Goal: Contribute content: Contribute content

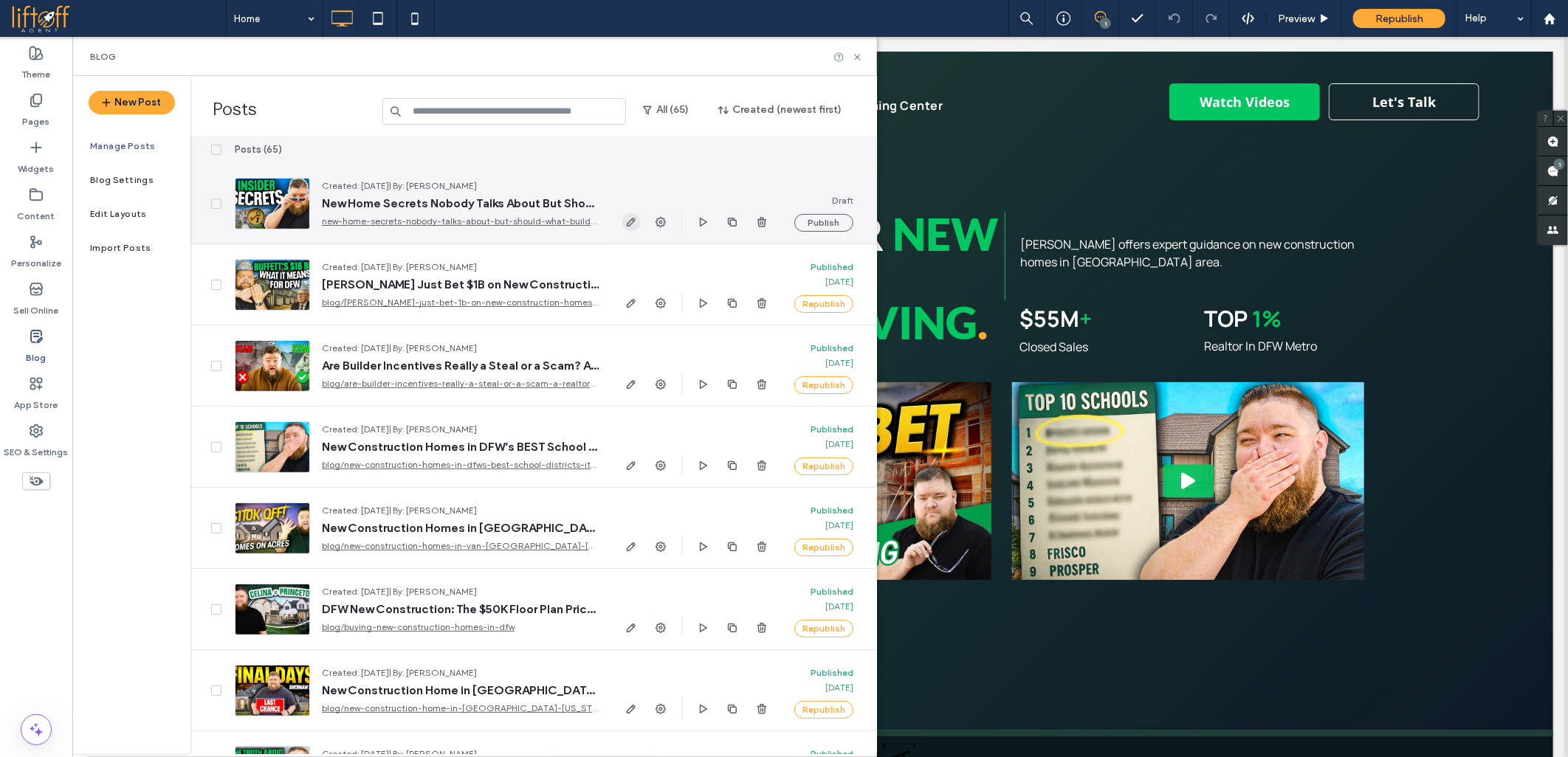
click at [625, 225] on icon "button" at bounding box center [630, 222] width 12 height 12
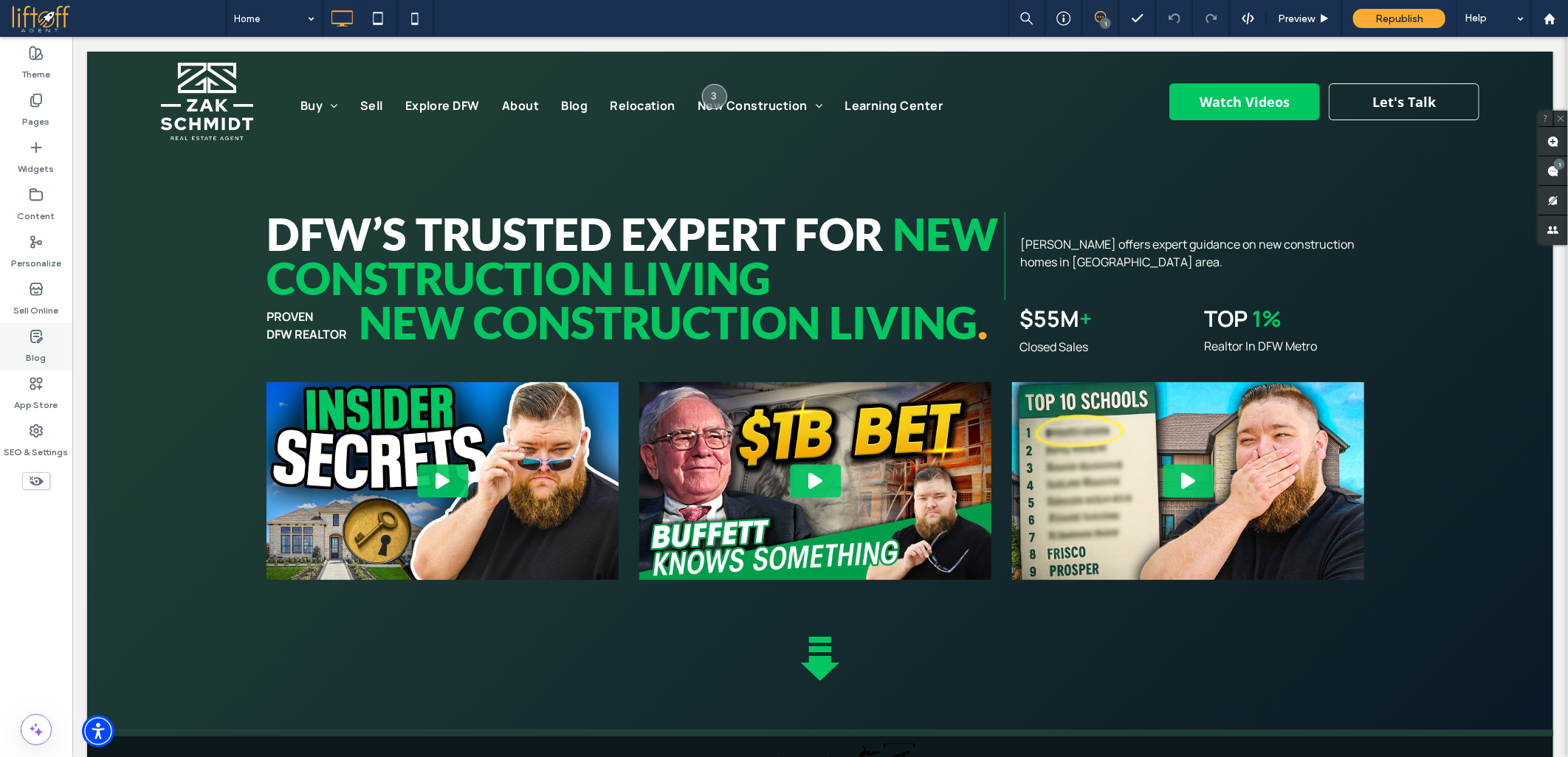
click at [46, 343] on div "Blog" at bounding box center [36, 347] width 72 height 47
click at [41, 343] on icon at bounding box center [36, 337] width 14 height 14
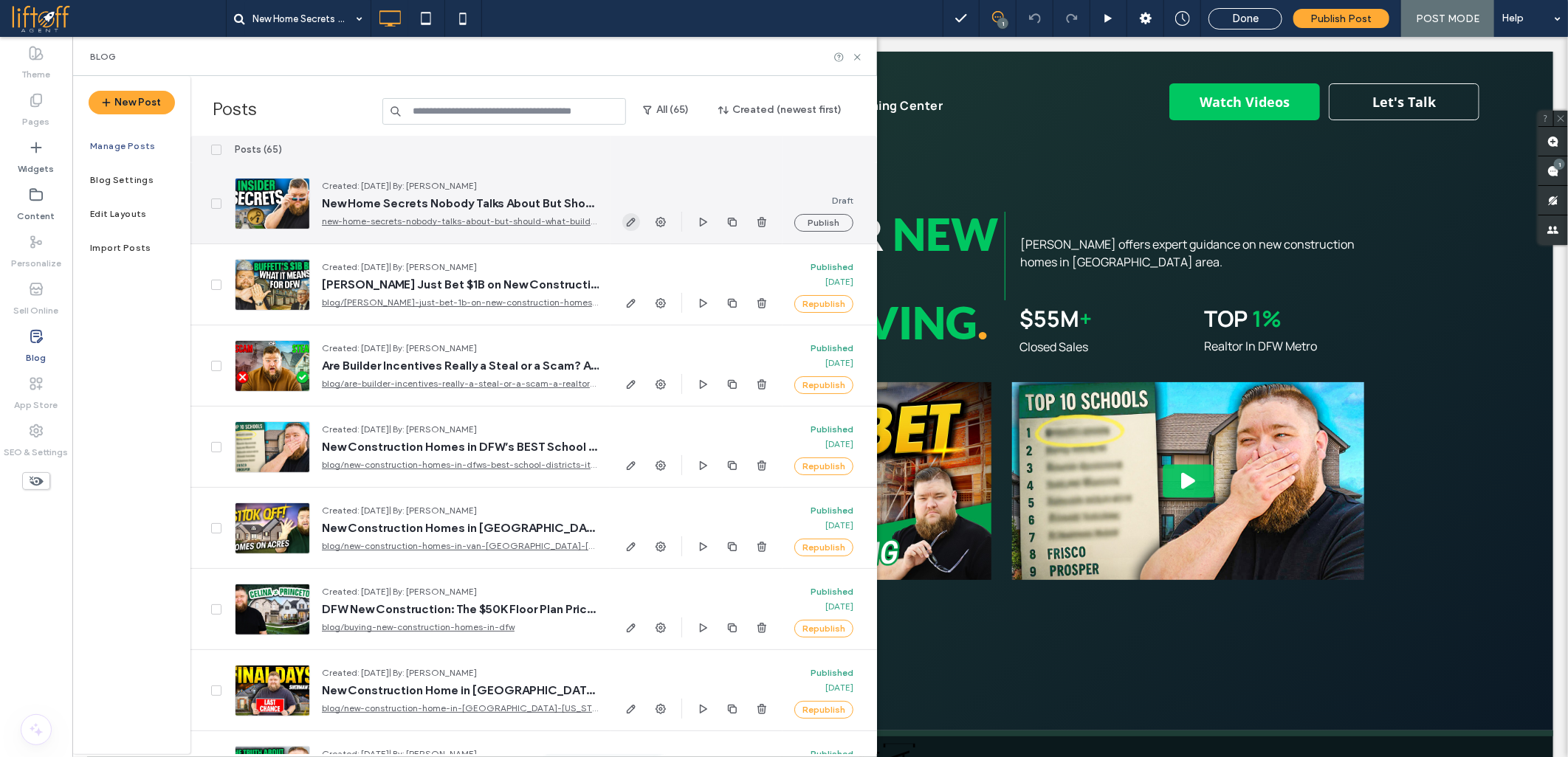
click at [630, 220] on use "button" at bounding box center [631, 222] width 9 height 9
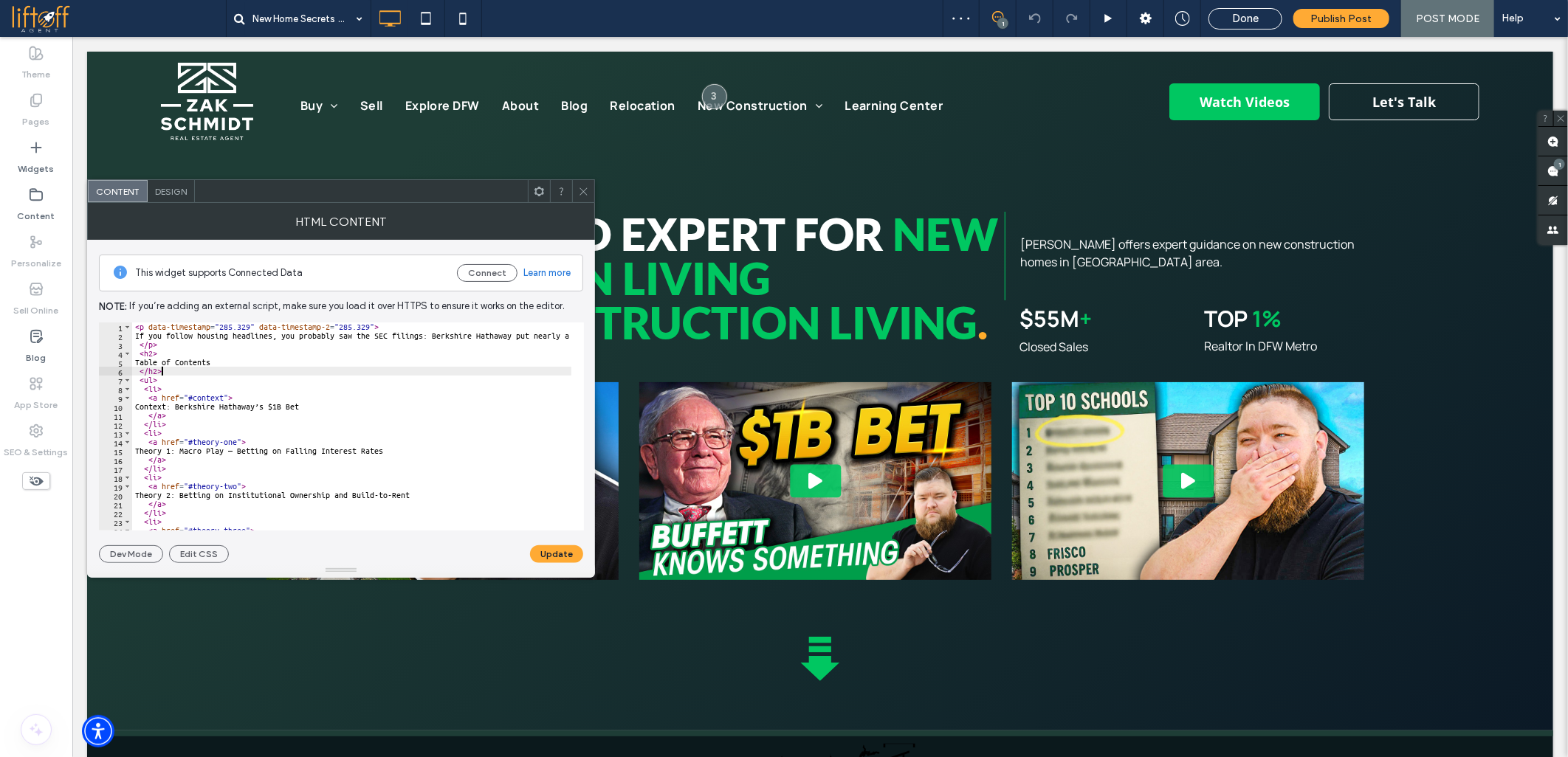
click at [364, 373] on div "< p data-timestamp = "285.329" data-timestamp-2 = "285.329" > If you follow hou…" at bounding box center [1411, 429] width 2558 height 214
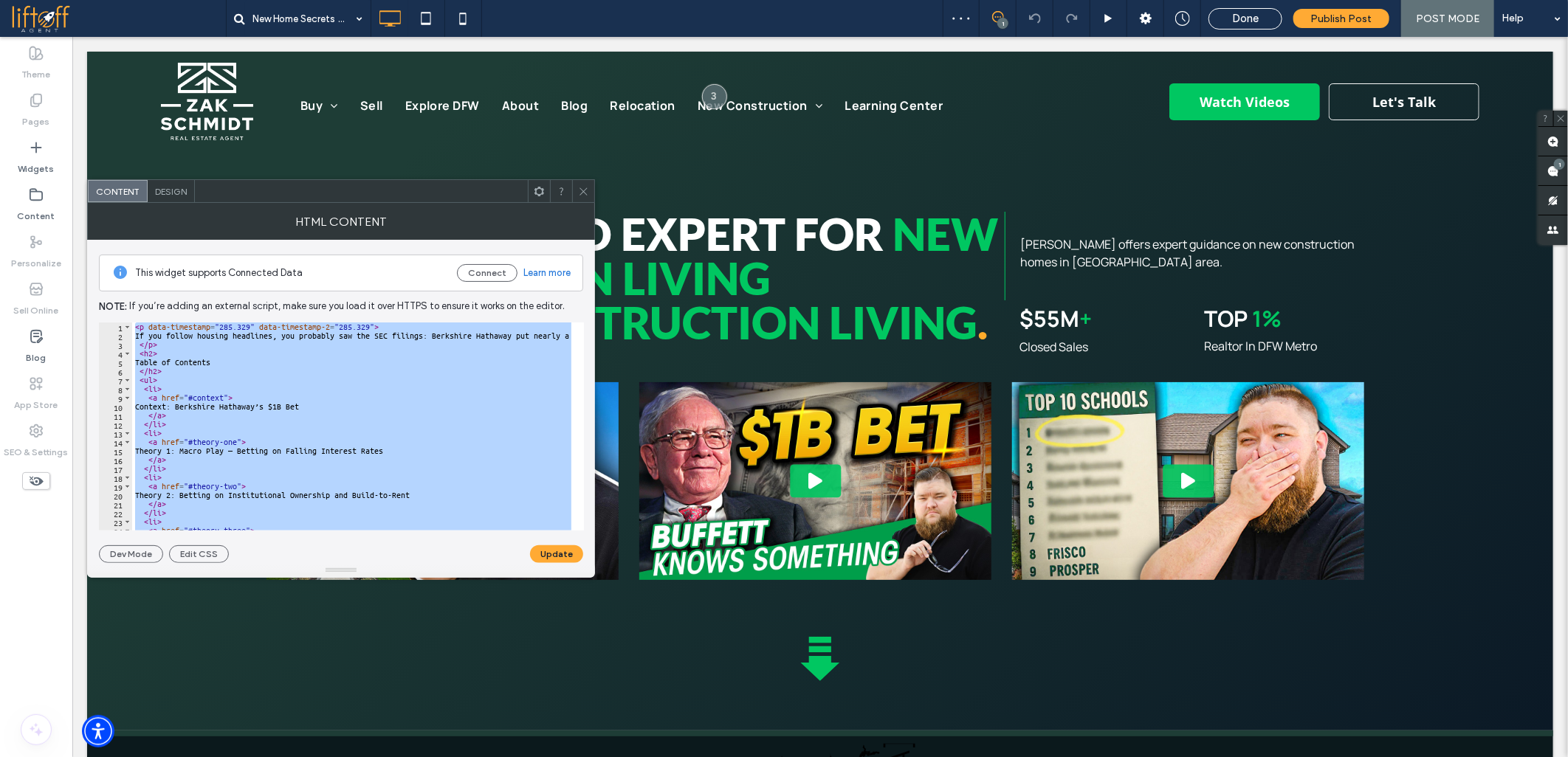
paste textarea "**********"
type textarea "**********"
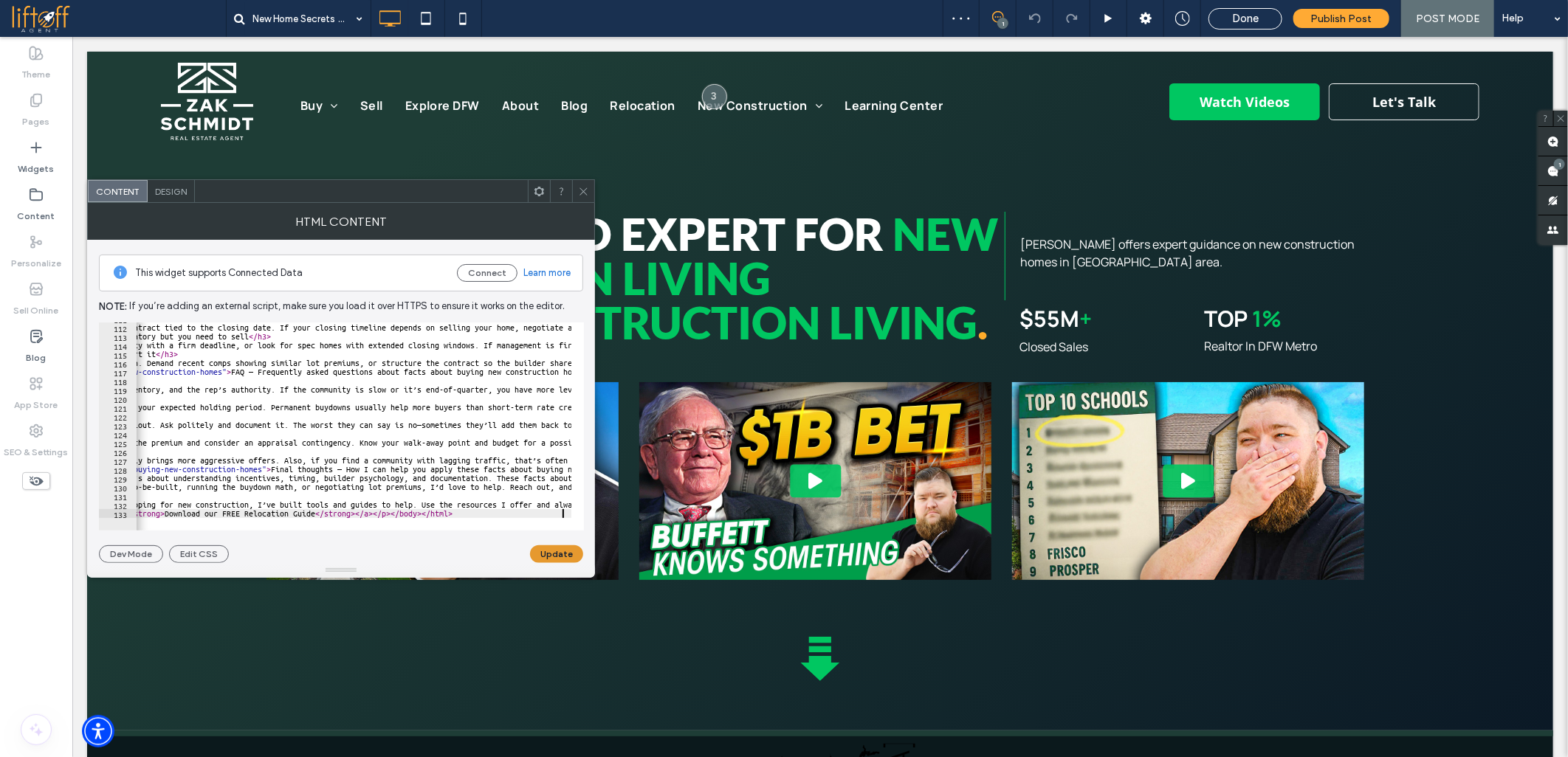
click at [546, 557] on button "Update" at bounding box center [556, 554] width 53 height 18
click at [587, 194] on icon at bounding box center [583, 191] width 11 height 11
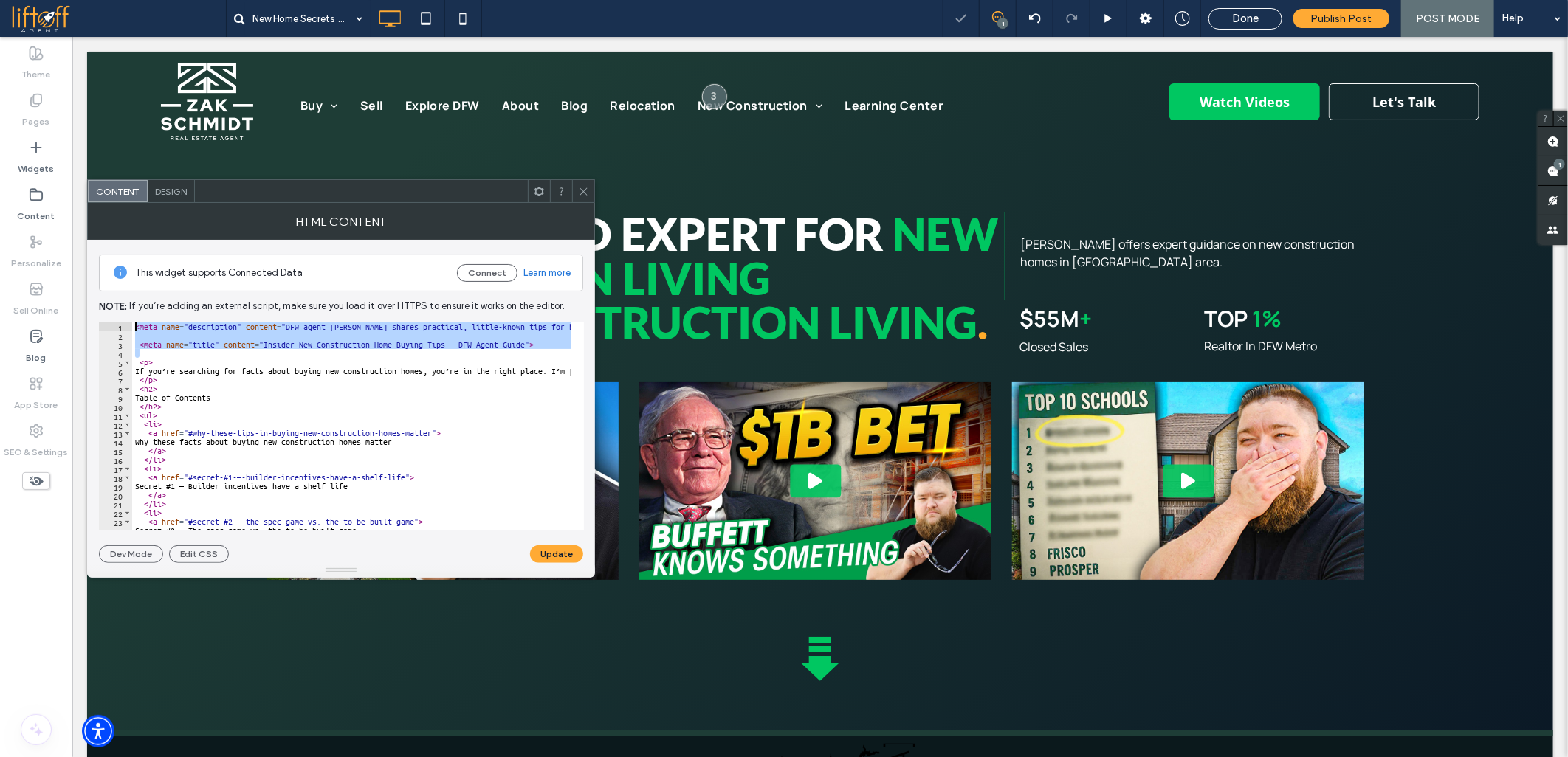
drag, startPoint x: 159, startPoint y: 357, endPoint x: 106, endPoint y: 274, distance: 98.5
click at [106, 293] on div "This widget supports Connected Data Connect Learn more Note: If you’re adding a…" at bounding box center [340, 401] width 484 height 323
type textarea "**********"
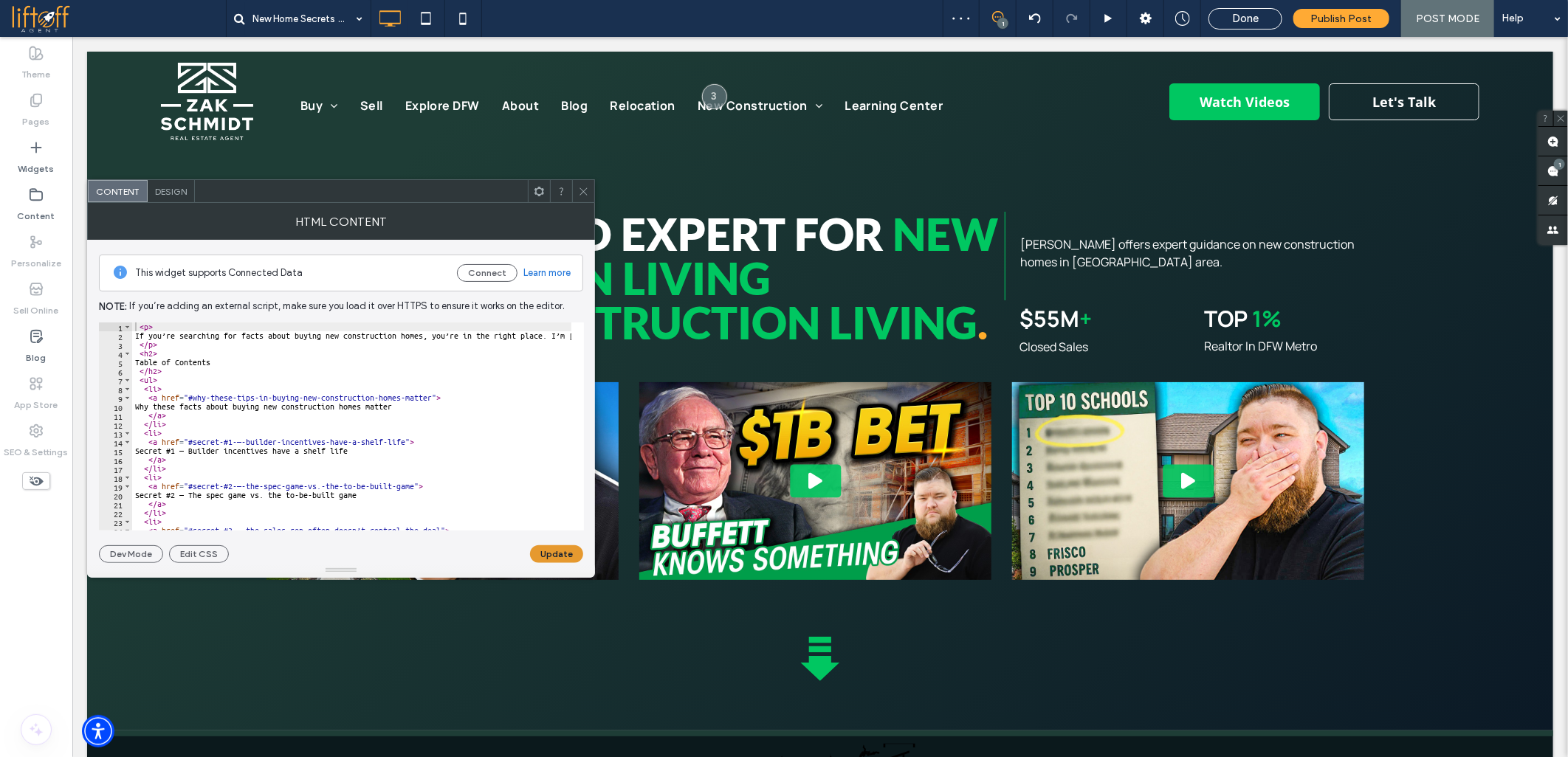
click at [563, 552] on button "Update" at bounding box center [556, 554] width 53 height 18
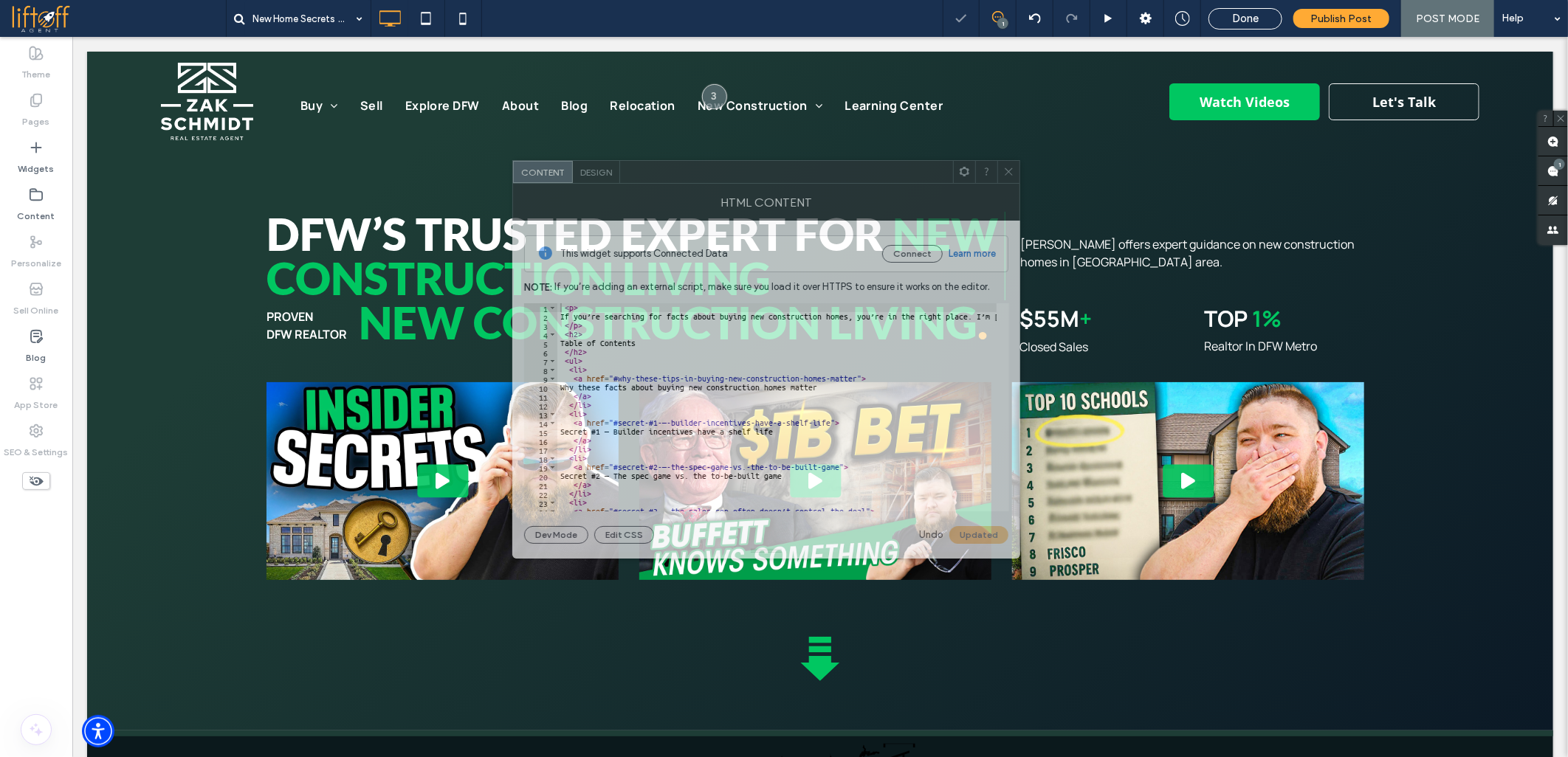
drag, startPoint x: 278, startPoint y: 197, endPoint x: 703, endPoint y: 177, distance: 425.5
click at [703, 177] on div at bounding box center [787, 172] width 333 height 22
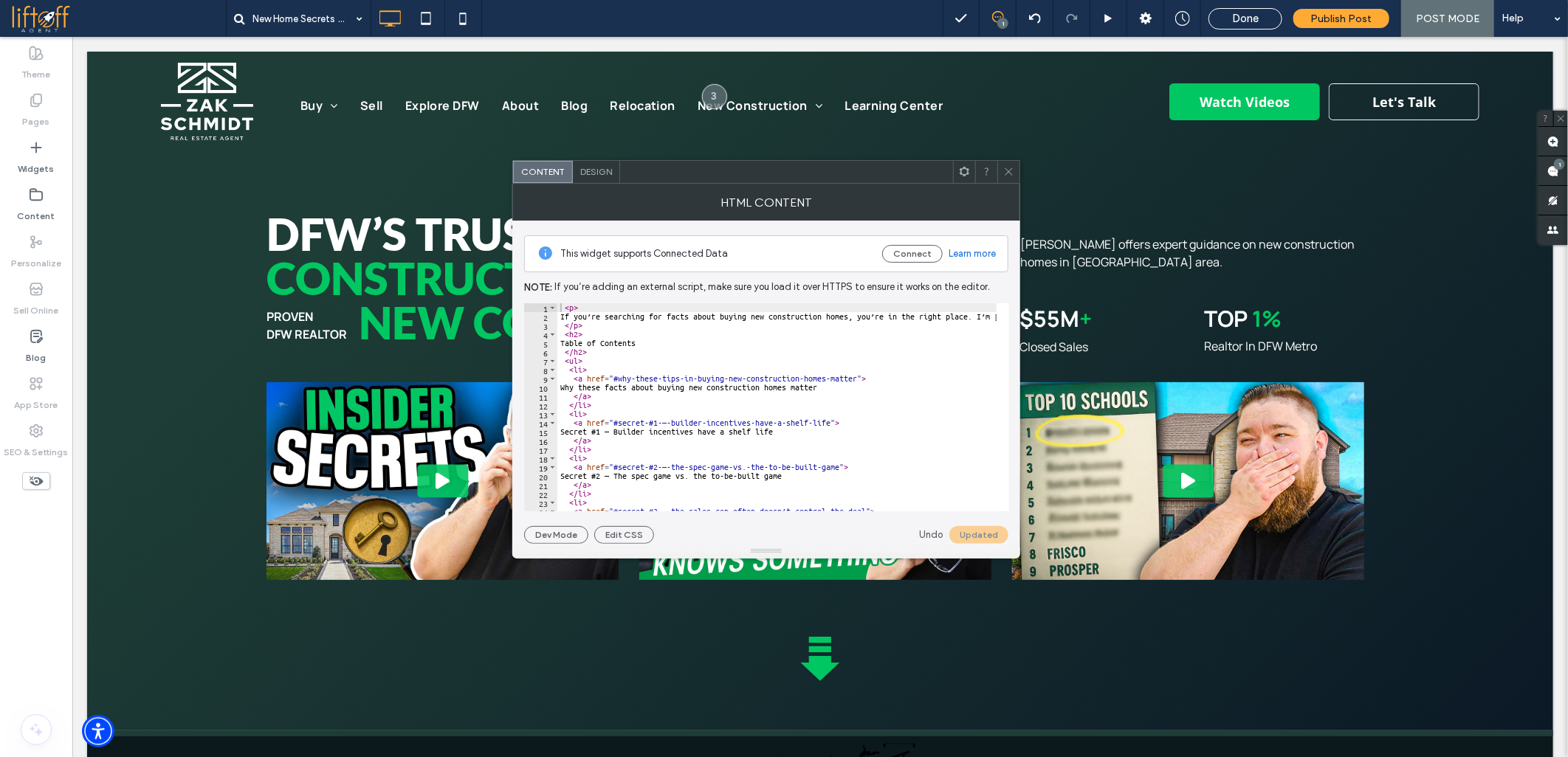
drag, startPoint x: 577, startPoint y: 388, endPoint x: 585, endPoint y: 386, distance: 8.2
click at [577, 388] on div "< p > If you’re searching for facts about buying new construction homes, you’re…" at bounding box center [1471, 410] width 1829 height 214
paste textarea "Cursor at row 10"
click at [647, 423] on div "< p > If you’re searching for facts about buying new construction homes, you’re…" at bounding box center [1471, 410] width 1829 height 214
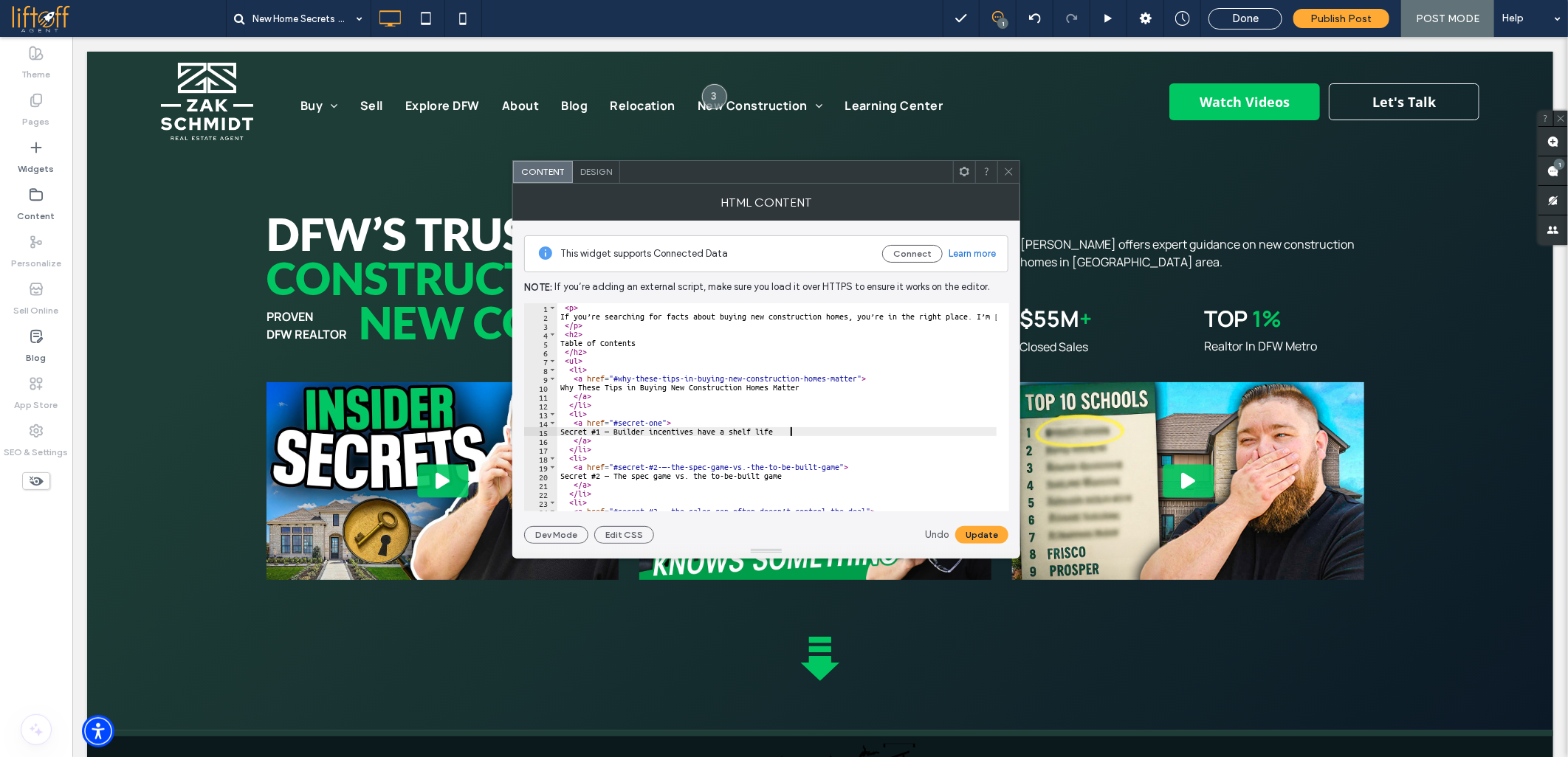
click at [813, 432] on div "< p > If you’re searching for facts about buying new construction homes, you’re…" at bounding box center [1471, 410] width 1829 height 214
paste textarea "Cursor at row 15"
click at [647, 465] on div "< p > If you’re searching for facts about buying new construction homes, you’re…" at bounding box center [1471, 410] width 1829 height 214
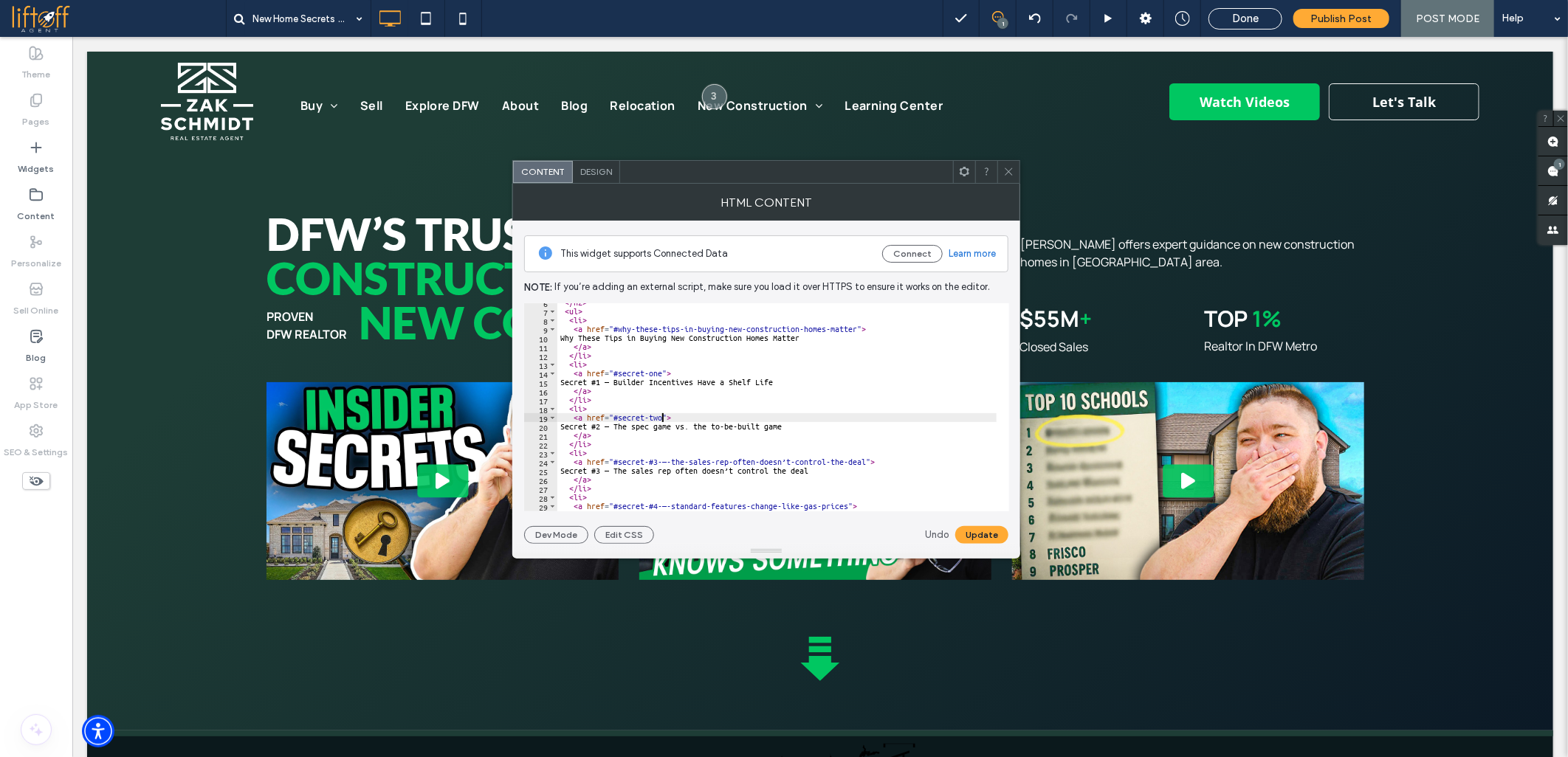
scroll to position [98, 0]
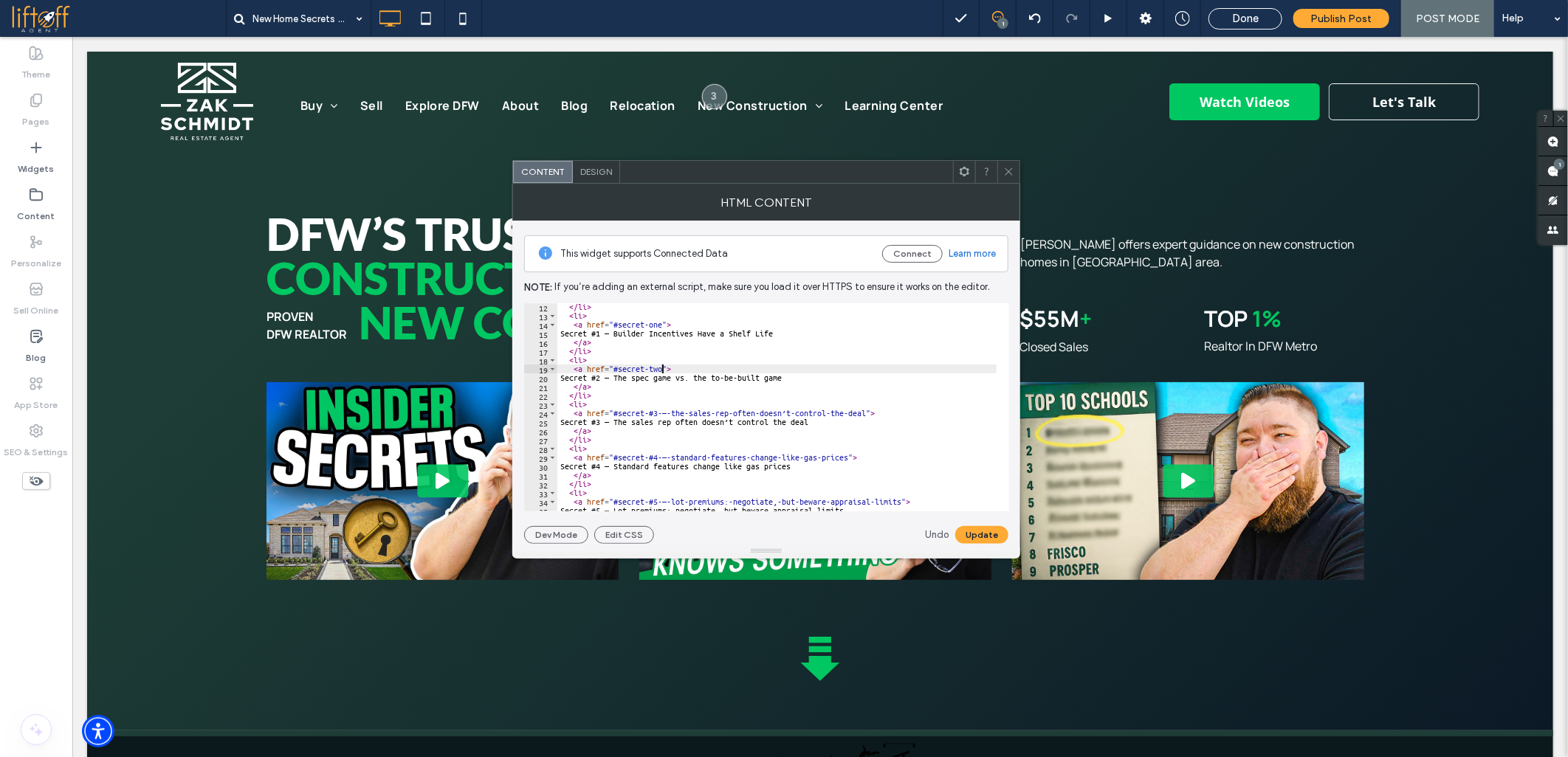
click at [577, 378] on div "</ li > < li > < a href = "#secret-one" > Secret #1 — Builder Incentives Have a…" at bounding box center [1471, 409] width 1829 height 214
paste textarea "Cursor at row 20"
click at [645, 412] on div "</ li > < li > < a href = "#secret-one" > Secret #1 — Builder Incentives Have a…" at bounding box center [1471, 409] width 1829 height 214
click at [574, 421] on div "</ li > < li > < a href = "#secret-one" > Secret #1 — Builder Incentives Have a…" at bounding box center [1471, 409] width 1829 height 214
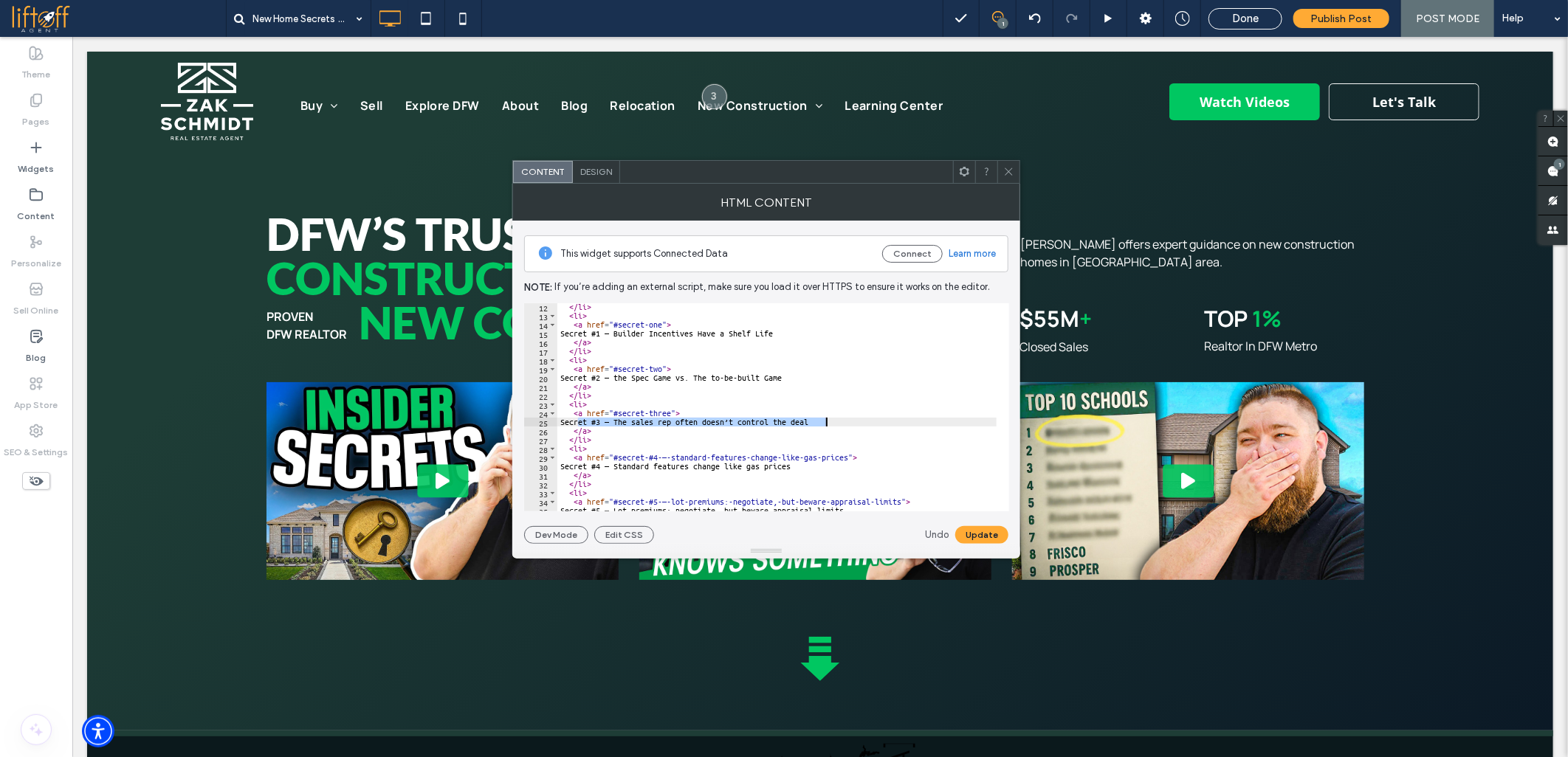
paste textarea "Cursor at row 25"
click at [647, 456] on div "</ li > < li > < a href = "#secret-one" > Secret #1 — Builder Incentives Have a…" at bounding box center [1471, 409] width 1829 height 214
click at [830, 469] on div "</ li > < li > < a href = "#secret-one" > Secret #1 — Builder Incentives Have a…" at bounding box center [1471, 409] width 1829 height 214
paste textarea "Cursor at row 30"
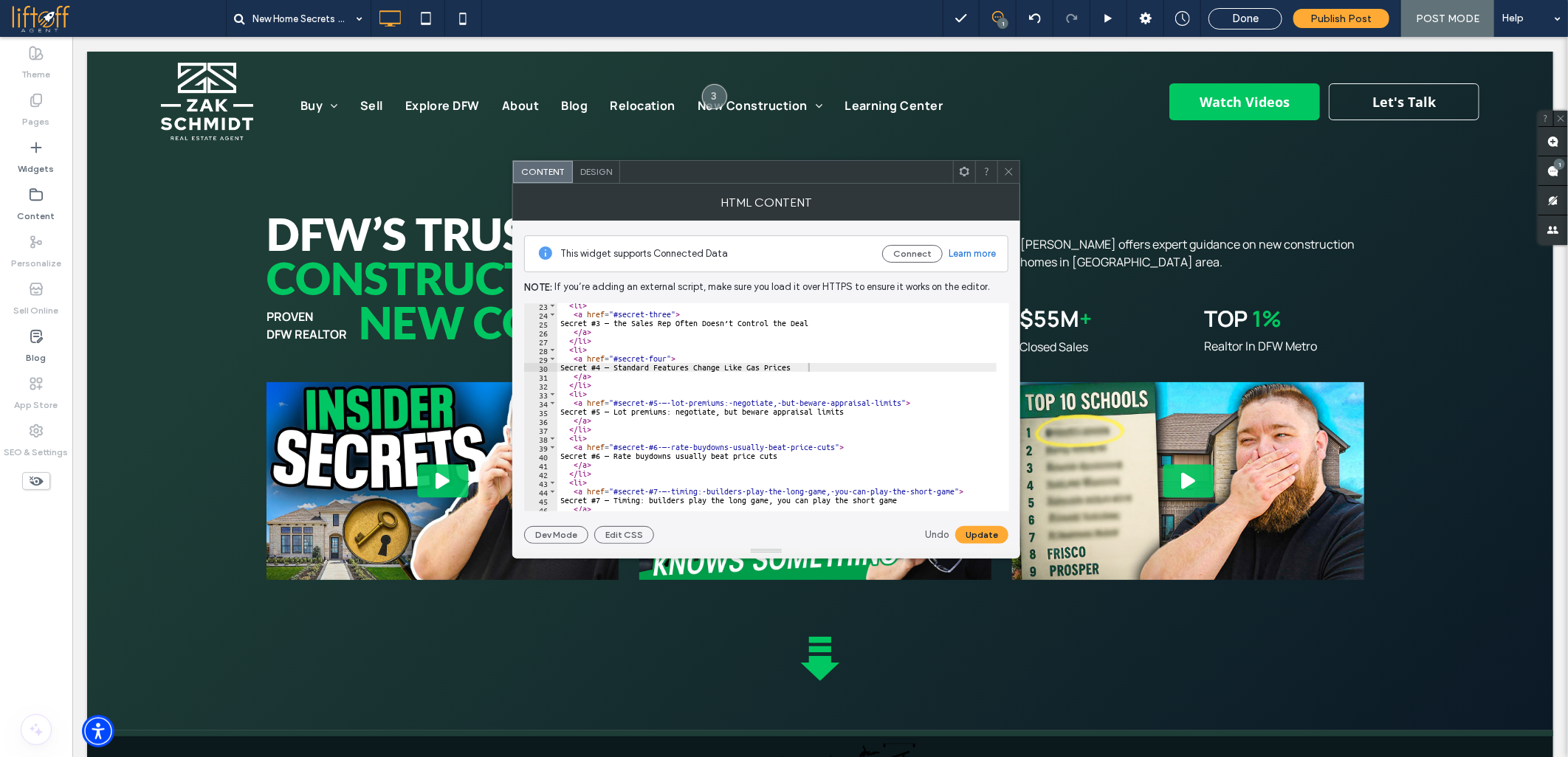
scroll to position [196, 0]
click at [647, 402] on div "< li > < a href = "#secret-three" > Secret #3 — the Sales Rep Often Doesn’t Con…" at bounding box center [1471, 408] width 1829 height 214
click at [577, 412] on div "< li > < a href = "#secret-three" > Secret #3 — the Sales Rep Often Doesn’t Con…" at bounding box center [1471, 408] width 1829 height 214
paste textarea "Cursor at row 35"
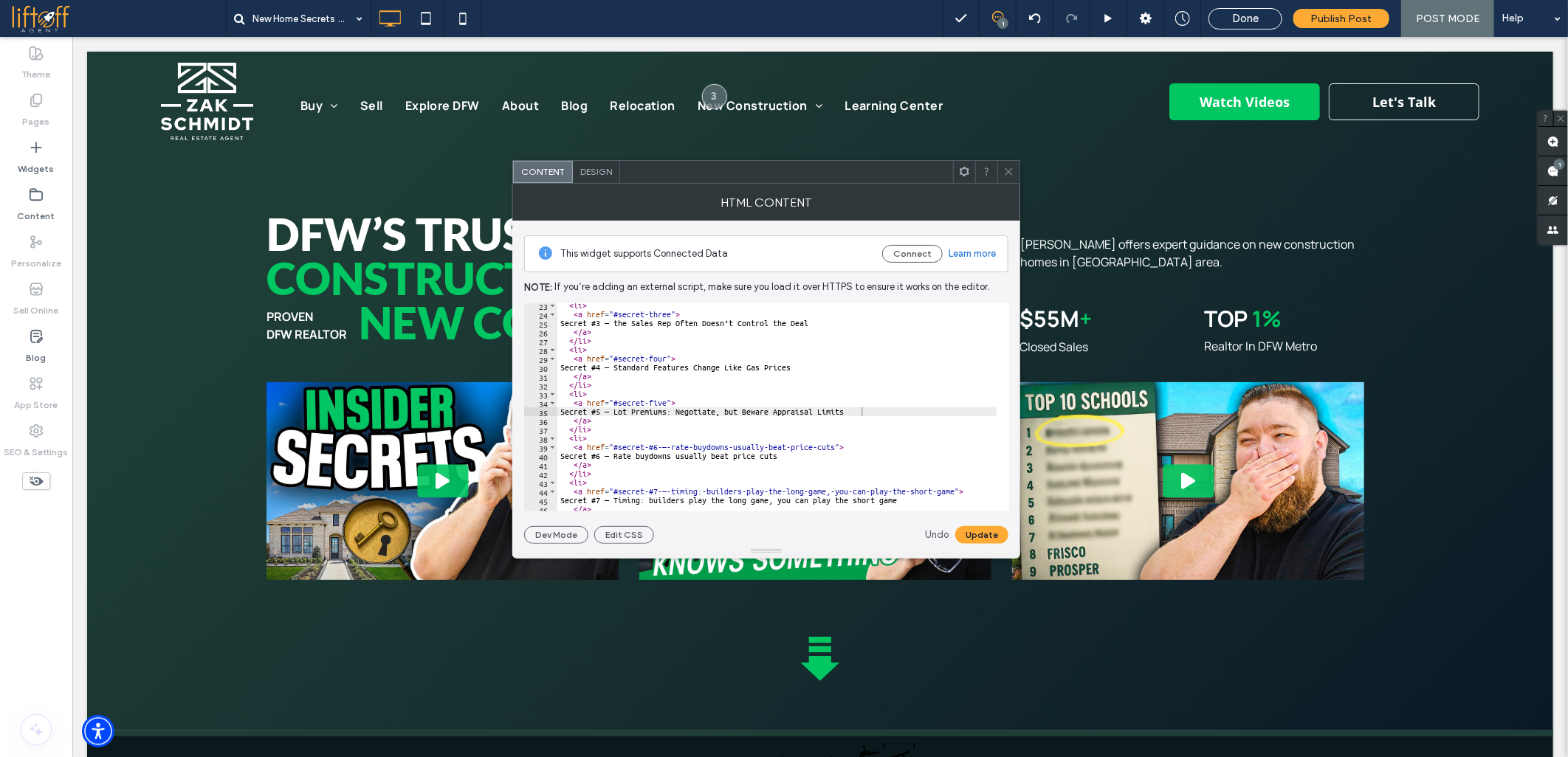
click at [645, 446] on div "< li > < a href = "#secret-three" > Secret #3 — the Sales Rep Often Doesn’t Con…" at bounding box center [1471, 408] width 1829 height 214
click at [820, 456] on div "< li > < a href = "#secret-three" > Secret #3 — the Sales Rep Often Doesn’t Con…" at bounding box center [1471, 408] width 1829 height 214
paste textarea "Cursor at row 40"
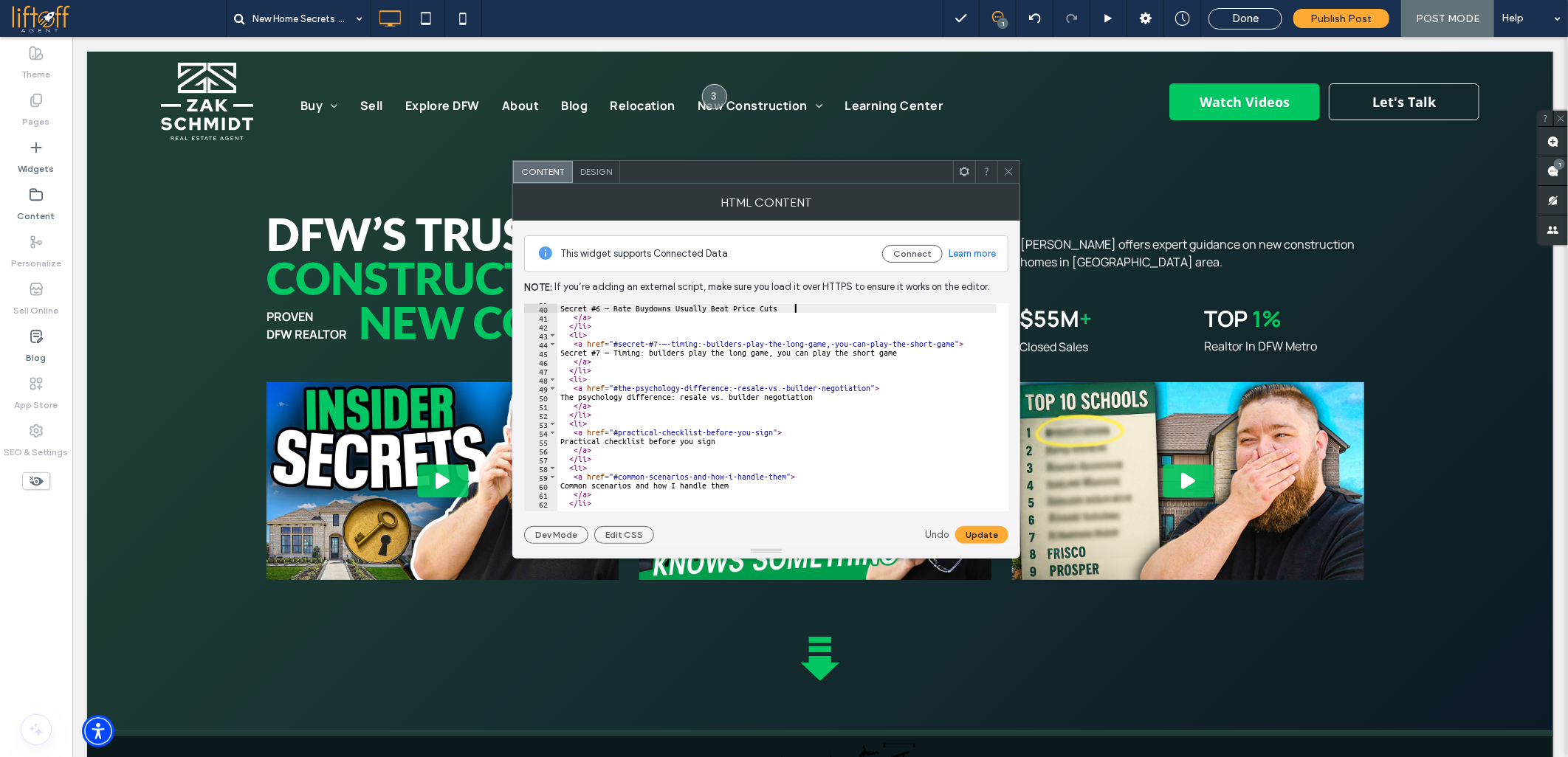
scroll to position [344, 0]
click at [648, 341] on div "< a href = "#secret-six" > Secret #6 — Rate Buydowns Usually Beat Price Cuts </…" at bounding box center [1471, 402] width 1829 height 214
click at [705, 350] on div "< a href = "#secret-six" > Secret #6 — Rate Buydowns Usually Beat Price Cuts </…" at bounding box center [1471, 402] width 1829 height 214
paste textarea "Cursor at row 45"
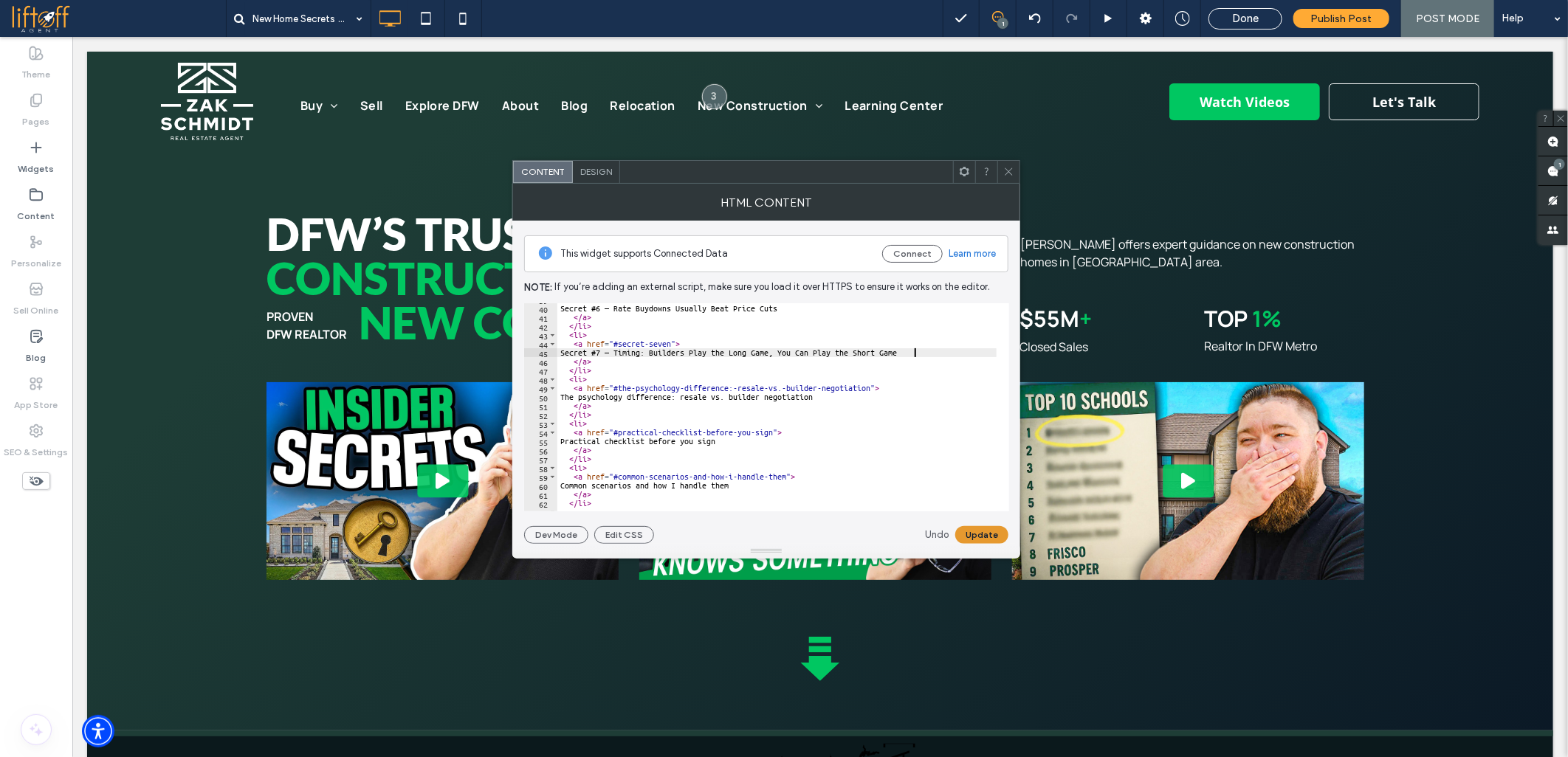
click at [984, 532] on button "Update" at bounding box center [981, 535] width 53 height 18
drag, startPoint x: 729, startPoint y: 389, endPoint x: 869, endPoint y: 388, distance: 140.0
click at [869, 388] on div "< a href = "#secret-six" > Secret #6 — Rate Buydowns Usually Beat Price Cuts </…" at bounding box center [1471, 402] width 1829 height 214
click at [844, 398] on div "< a href = "#secret-six" > Secret #6 — Rate Buydowns Usually Beat Price Cuts </…" at bounding box center [1471, 402] width 1829 height 214
paste textarea "Cursor at row 50"
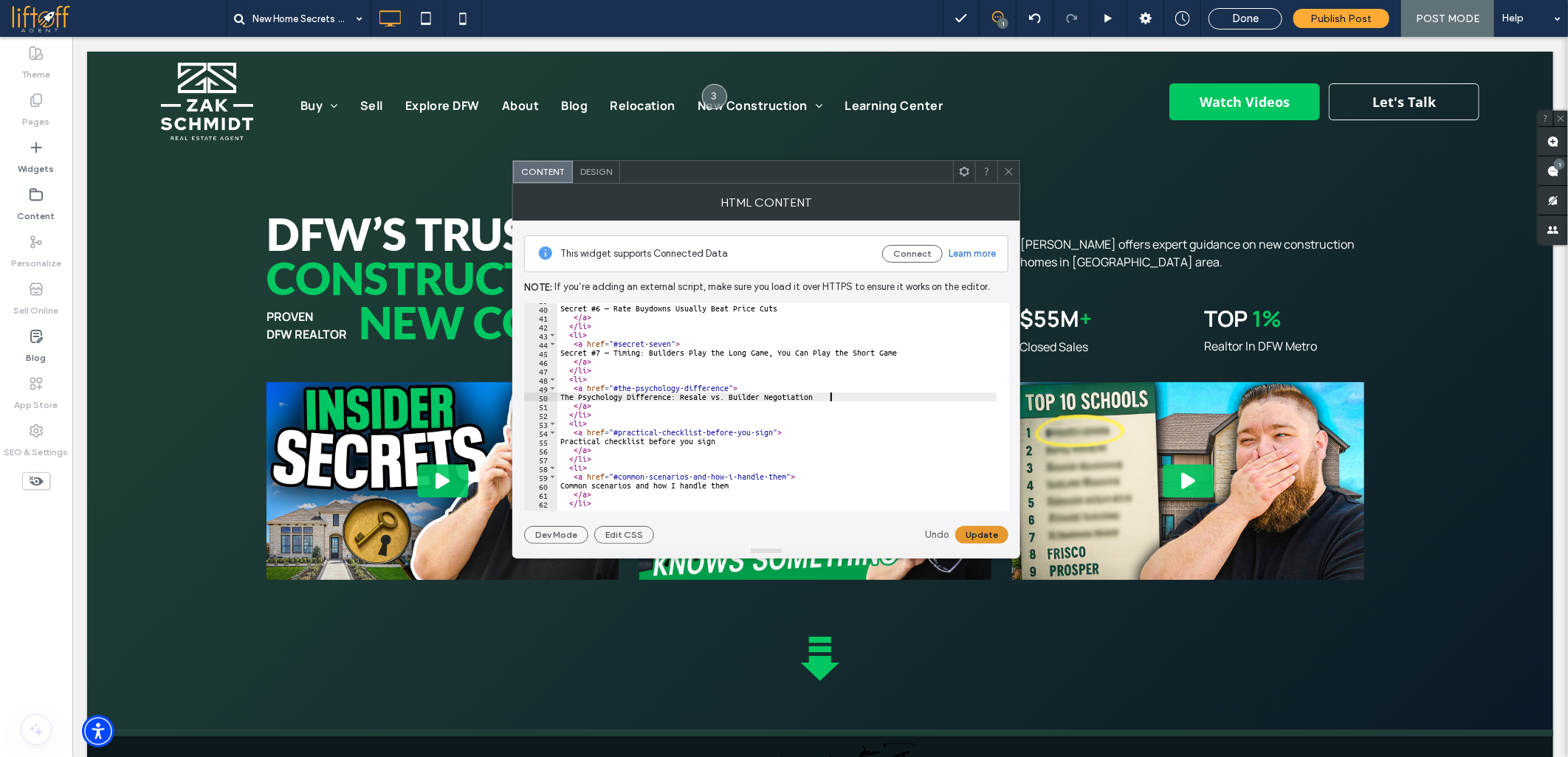
click at [989, 530] on button "Update" at bounding box center [981, 535] width 53 height 18
click at [745, 446] on div "< a href = "#secret-six" > Secret #6 — Rate Buydowns Usually Beat Price Cuts </…" at bounding box center [1471, 402] width 1829 height 214
click at [742, 438] on div "< a href = "#secret-six" > Secret #6 — Rate Buydowns Usually Beat Price Cuts </…" at bounding box center [1471, 402] width 1829 height 214
paste textarea "Cursor at row 55"
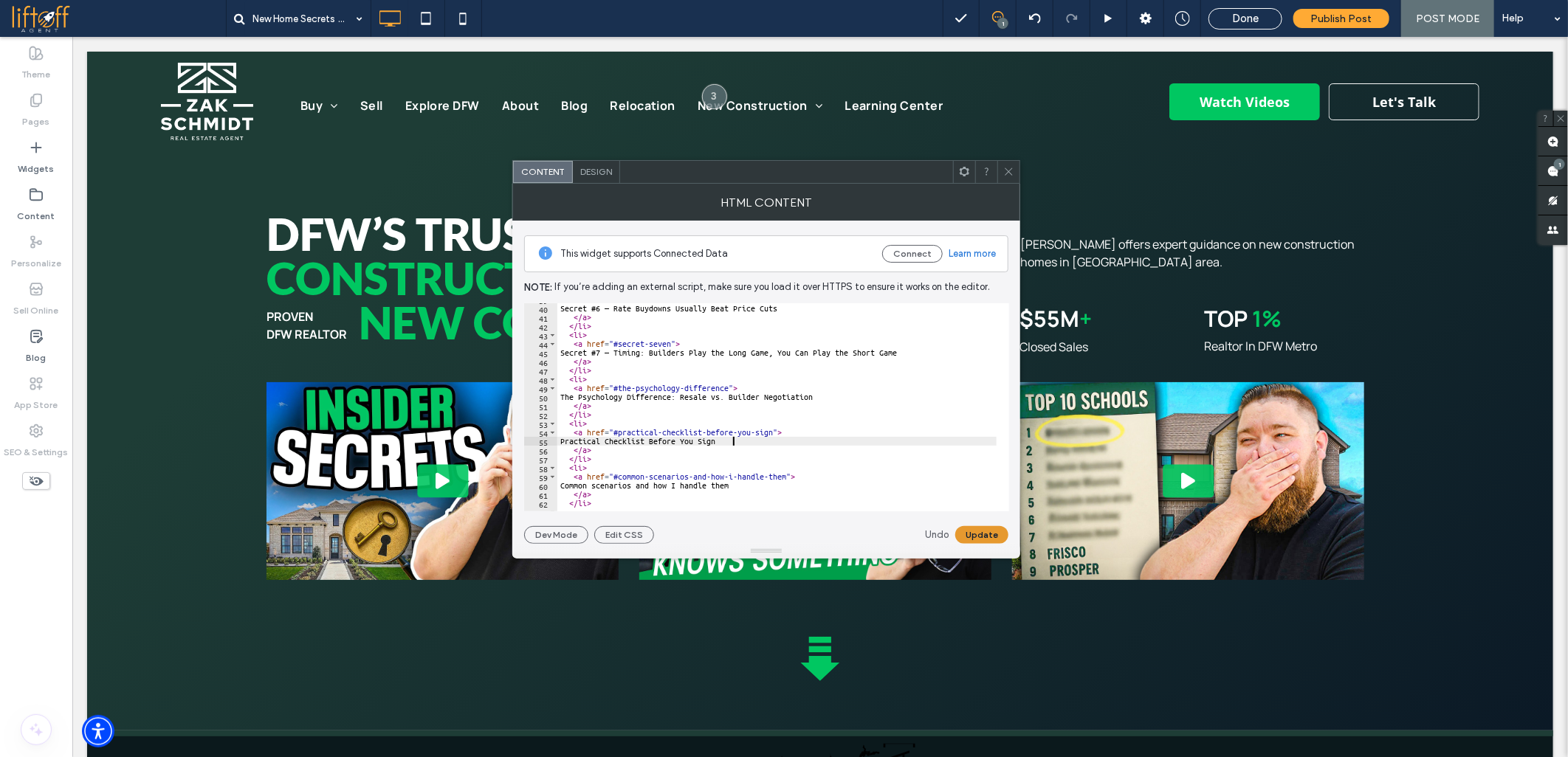
click at [981, 530] on button "Update" at bounding box center [981, 535] width 53 height 18
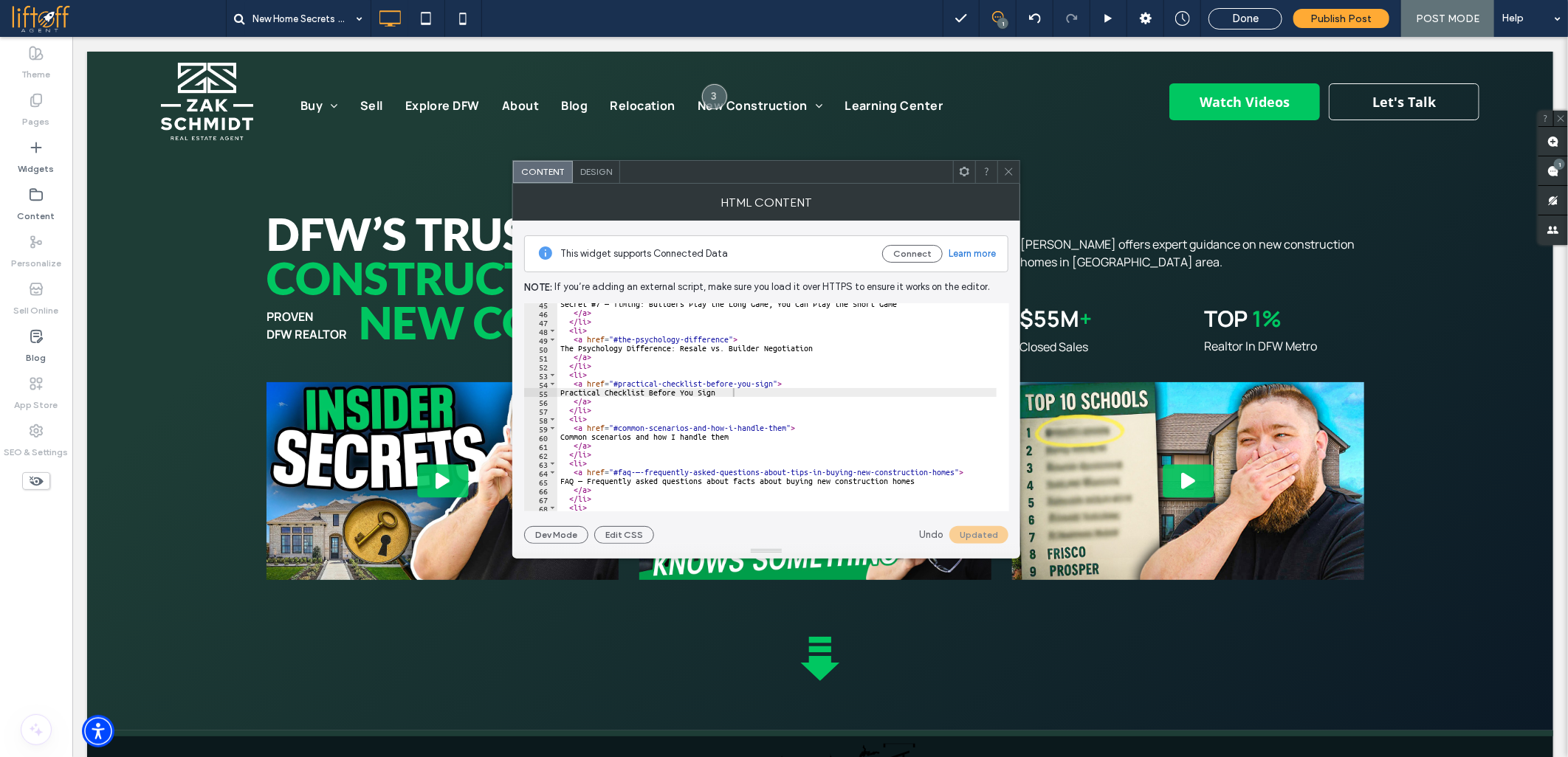
click at [745, 436] on div "Secret #7 — Timing: Builders Play the Long Game, You Can Play the Short Game </…" at bounding box center [1471, 407] width 1829 height 214
paste textarea "Cursor at row 60"
click at [965, 534] on button "Update" at bounding box center [981, 535] width 53 height 18
click at [631, 470] on div "Secret #7 — Timing: Builders Play the Long Game, You Can Play the Short Game </…" at bounding box center [1471, 407] width 1829 height 214
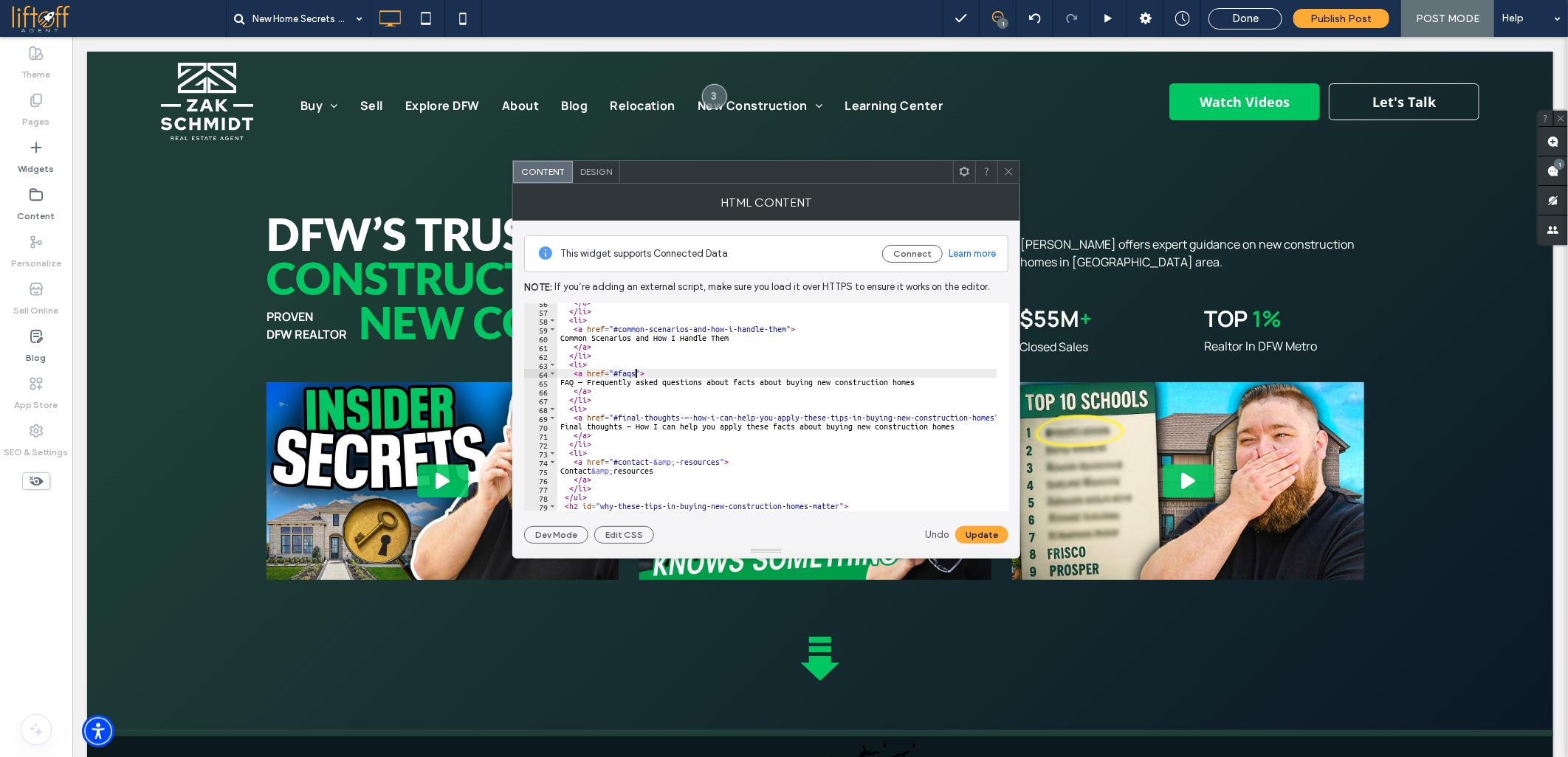
scroll to position [492, 0]
click at [578, 380] on div "</ a > </ li > < li > < a href = "#common-scenarios-and-how-i-handle-them" > Co…" at bounding box center [1471, 405] width 1829 height 214
paste textarea "Cursor at row 65"
click at [979, 540] on button "Update" at bounding box center [981, 535] width 53 height 18
click at [680, 421] on div "</ a > </ li > < li > < a href = "#common-scenarios-and-how-i-handle-them" > Co…" at bounding box center [1471, 405] width 1829 height 214
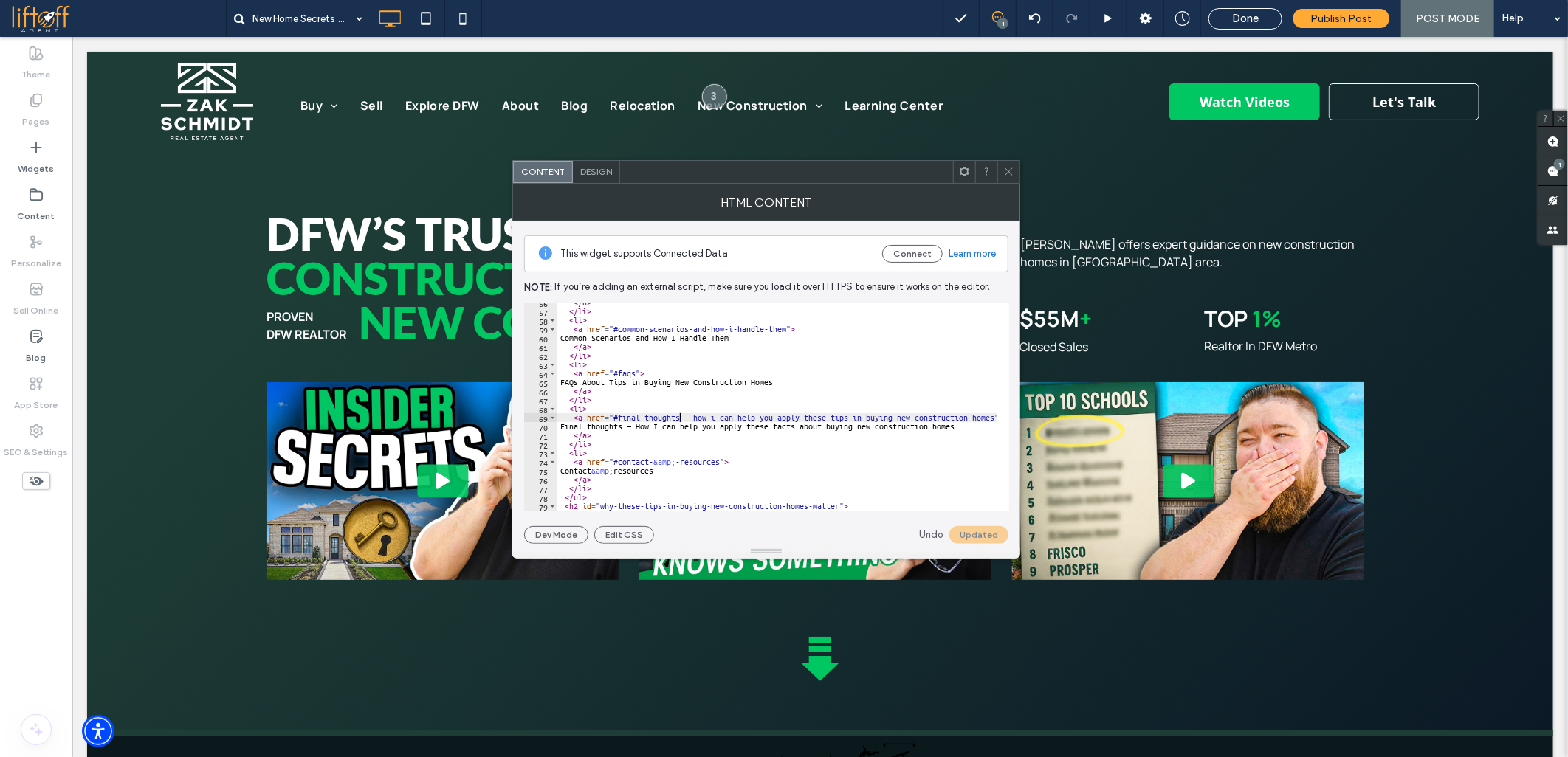
scroll to position [0, 18]
click at [964, 426] on div "</ a > </ li > < li > < a href = "#common-scenarios-and-how-i-handle-them" > Co…" at bounding box center [1452, 405] width 1829 height 214
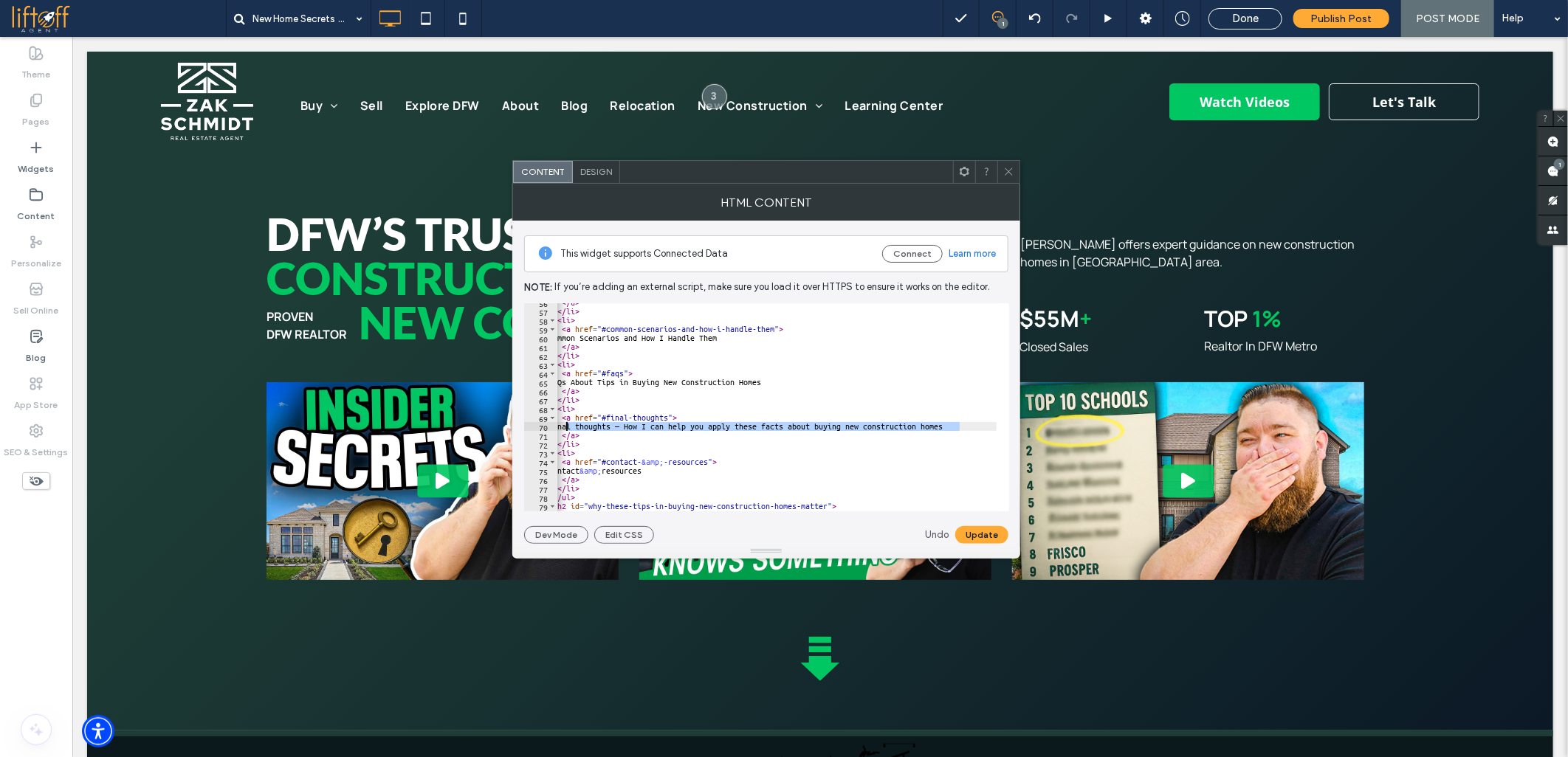
paste textarea "Cursor at row 70"
click at [986, 530] on button "Update" at bounding box center [981, 535] width 53 height 18
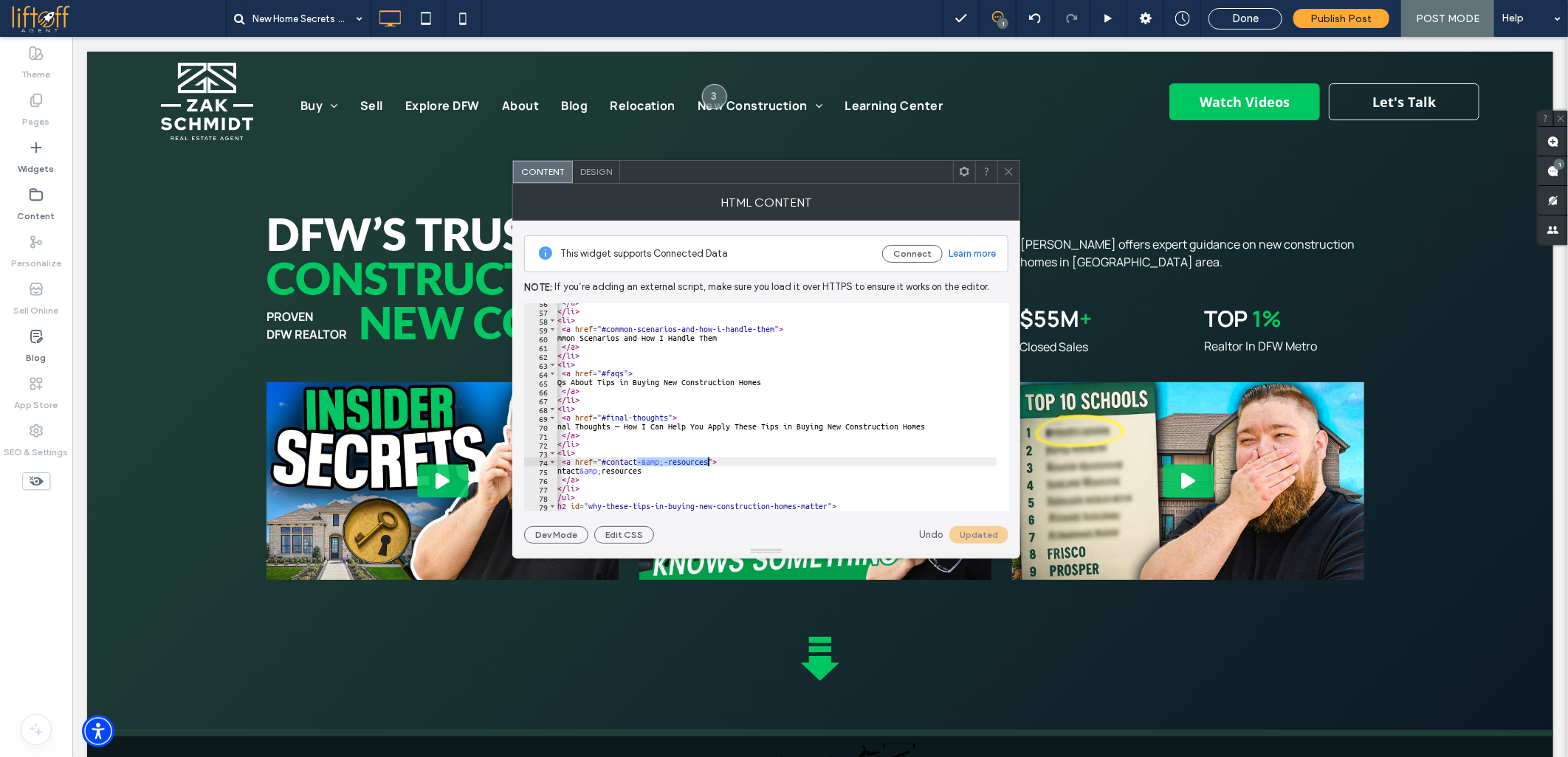
drag, startPoint x: 637, startPoint y: 462, endPoint x: 709, endPoint y: 462, distance: 72.0
click at [709, 462] on div "</ a > </ li > < li > < a href = "#common-scenarios-and-how-i-handle-them" > Co…" at bounding box center [1459, 405] width 1829 height 214
click at [700, 469] on div "</ a > </ li > < li > < a href = "#common-scenarios-and-how-i-handle-them" > Co…" at bounding box center [1459, 405] width 1829 height 214
click at [633, 466] on div "</ a > </ li > < li > < a href = "#common-scenarios-and-how-i-handle-them" > Co…" at bounding box center [1459, 405] width 1829 height 214
click at [633, 470] on div "</ a > </ li > < li > < a href = "#common-scenarios-and-how-i-handle-them" > Co…" at bounding box center [1459, 405] width 1829 height 214
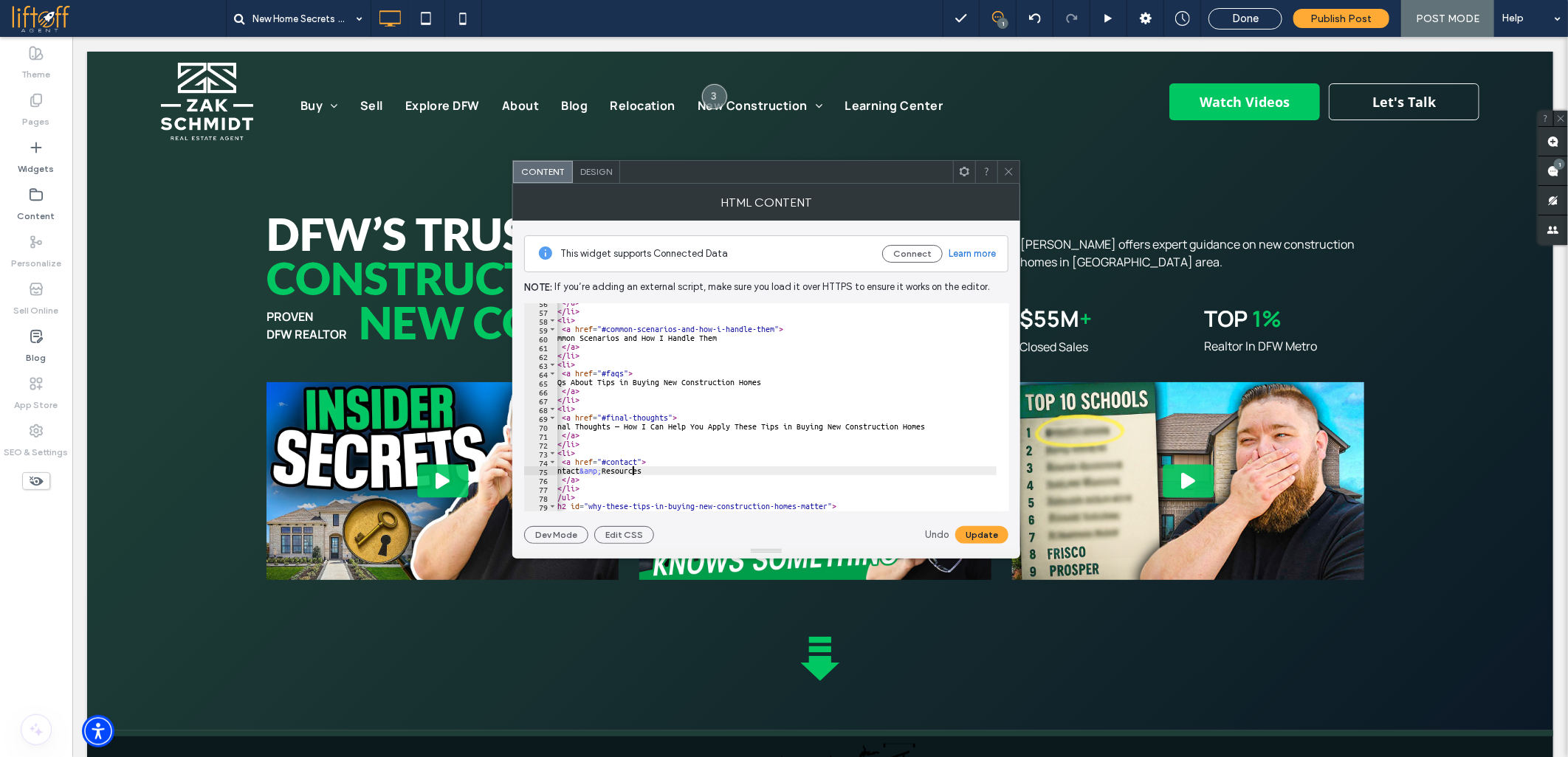
scroll to position [0, 6]
click at [964, 536] on button "Update" at bounding box center [981, 535] width 53 height 18
click at [682, 441] on div "</ a > </ li > < li > < a href = "#common-scenarios-and-how-i-handle-them" > Co…" at bounding box center [1459, 405] width 1829 height 214
type textarea "*****"
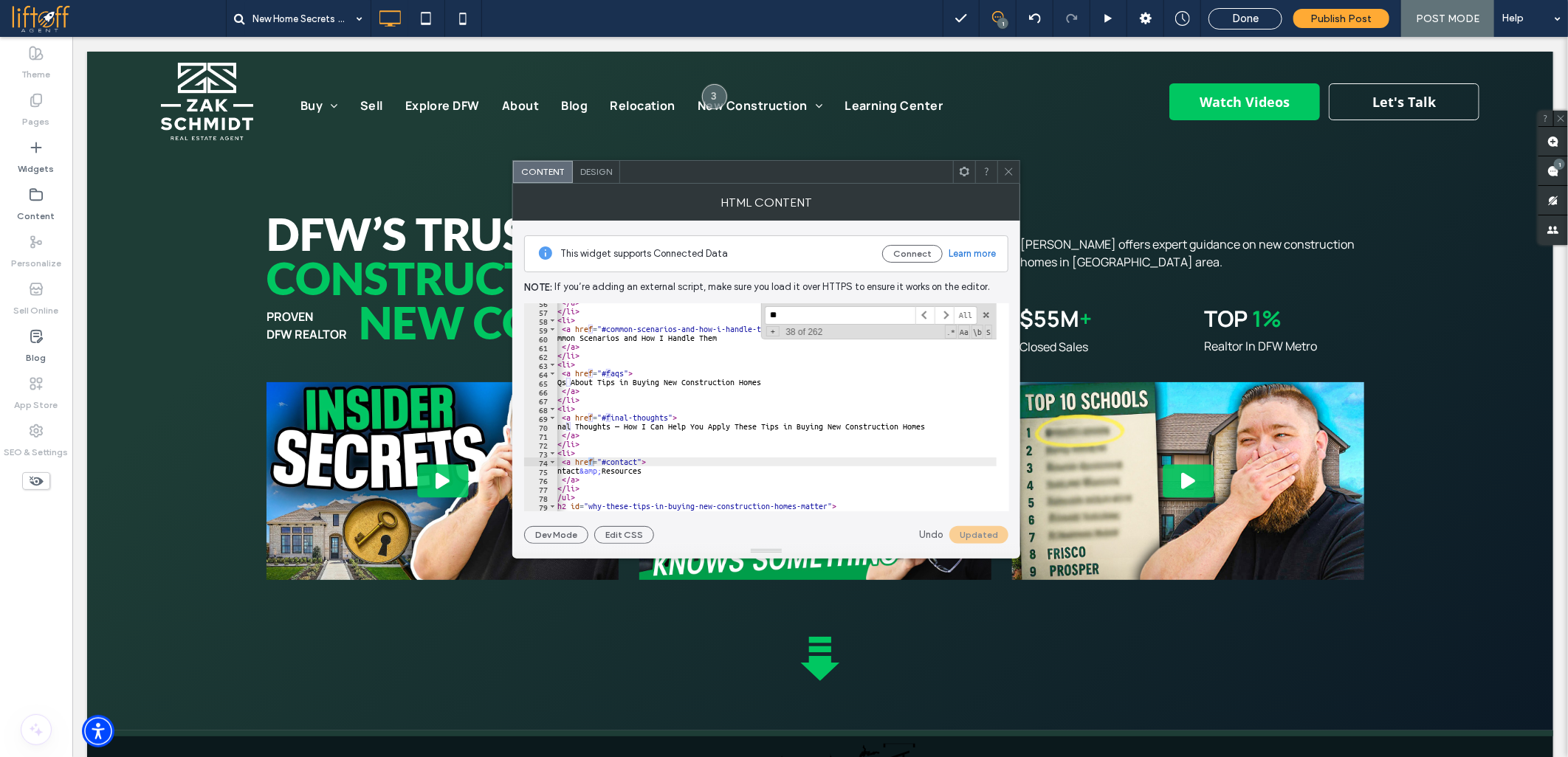
type input "***"
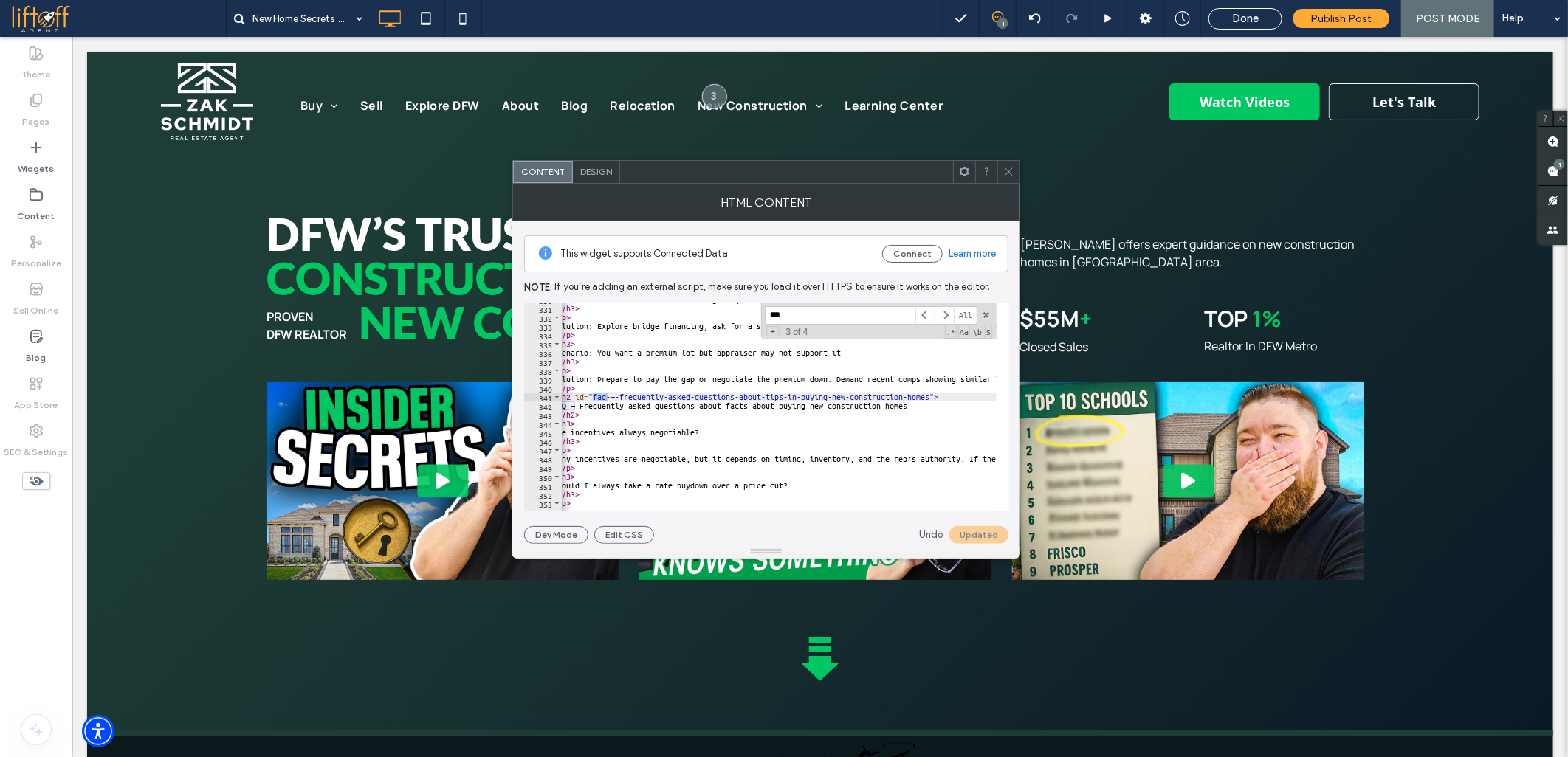
scroll to position [0, 0]
click at [617, 397] on div "Scenario: Builder wants a non-contingent quick close on inventory but you need …" at bounding box center [1476, 402] width 1829 height 214
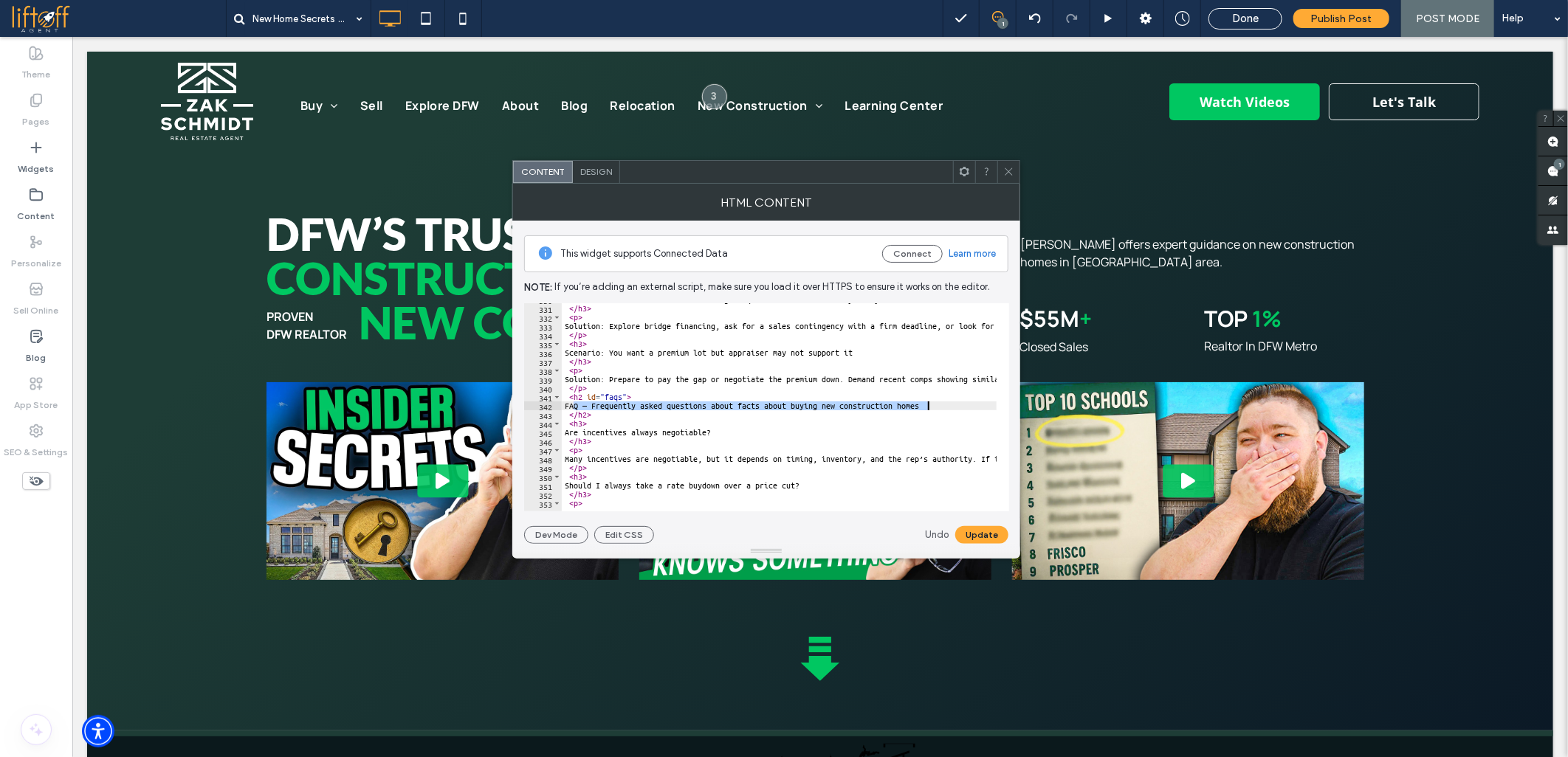
paste textarea "Cursor at row 342"
click at [964, 534] on button "Update" at bounding box center [981, 535] width 53 height 18
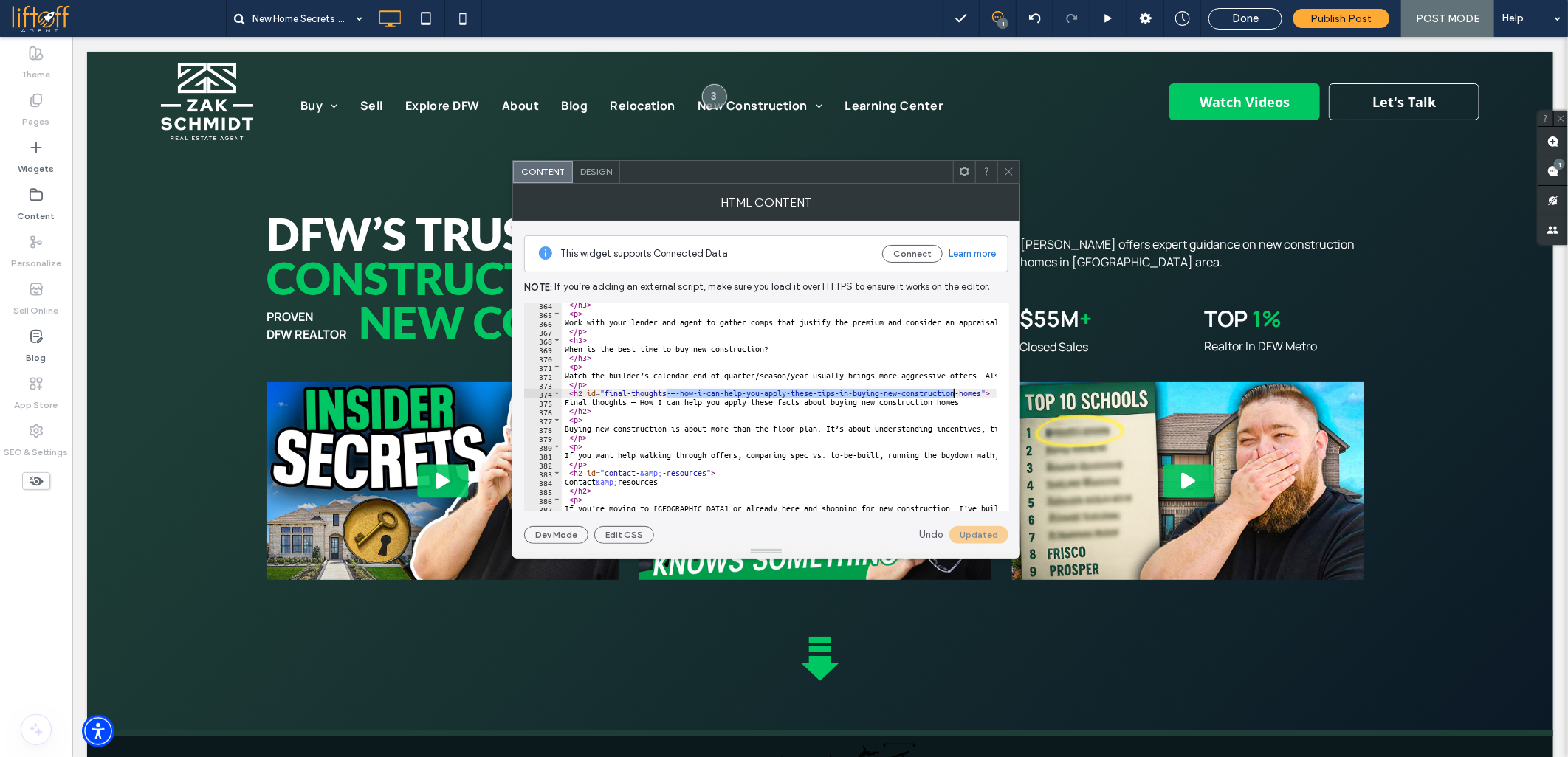
scroll to position [0, 2]
drag, startPoint x: 664, startPoint y: 392, endPoint x: 980, endPoint y: 394, distance: 316.0
click at [980, 394] on div "</ h3 > < p > Work with your lender and agent to gather comps that justify the …" at bounding box center [1475, 407] width 1829 height 214
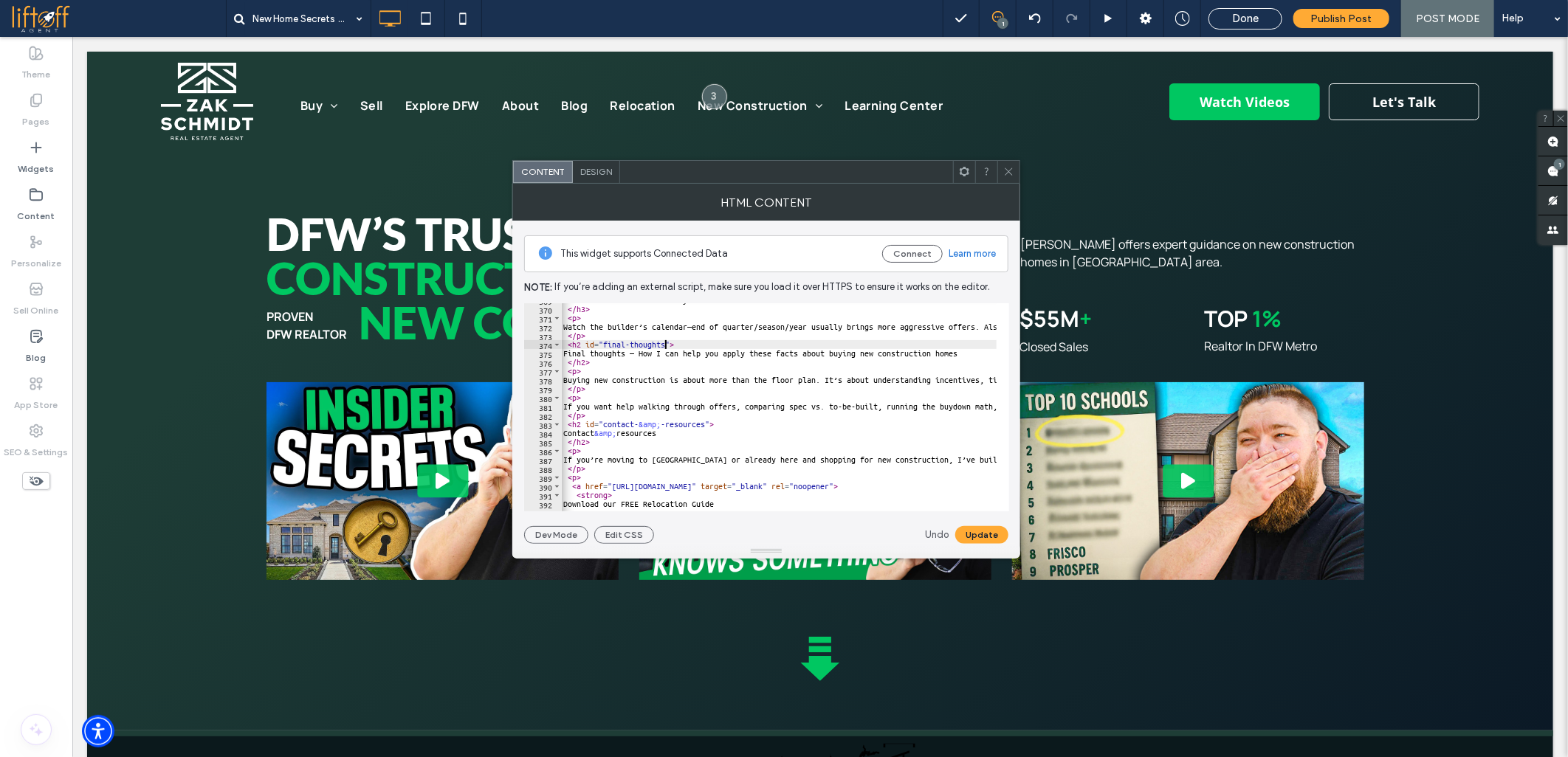
scroll to position [3267, 0]
drag, startPoint x: 636, startPoint y: 426, endPoint x: 703, endPoint y: 425, distance: 67.0
click at [703, 425] on div "When is the best time to buy new construction? </ h3 > < p > Watch the builder’…" at bounding box center [1475, 403] width 1829 height 214
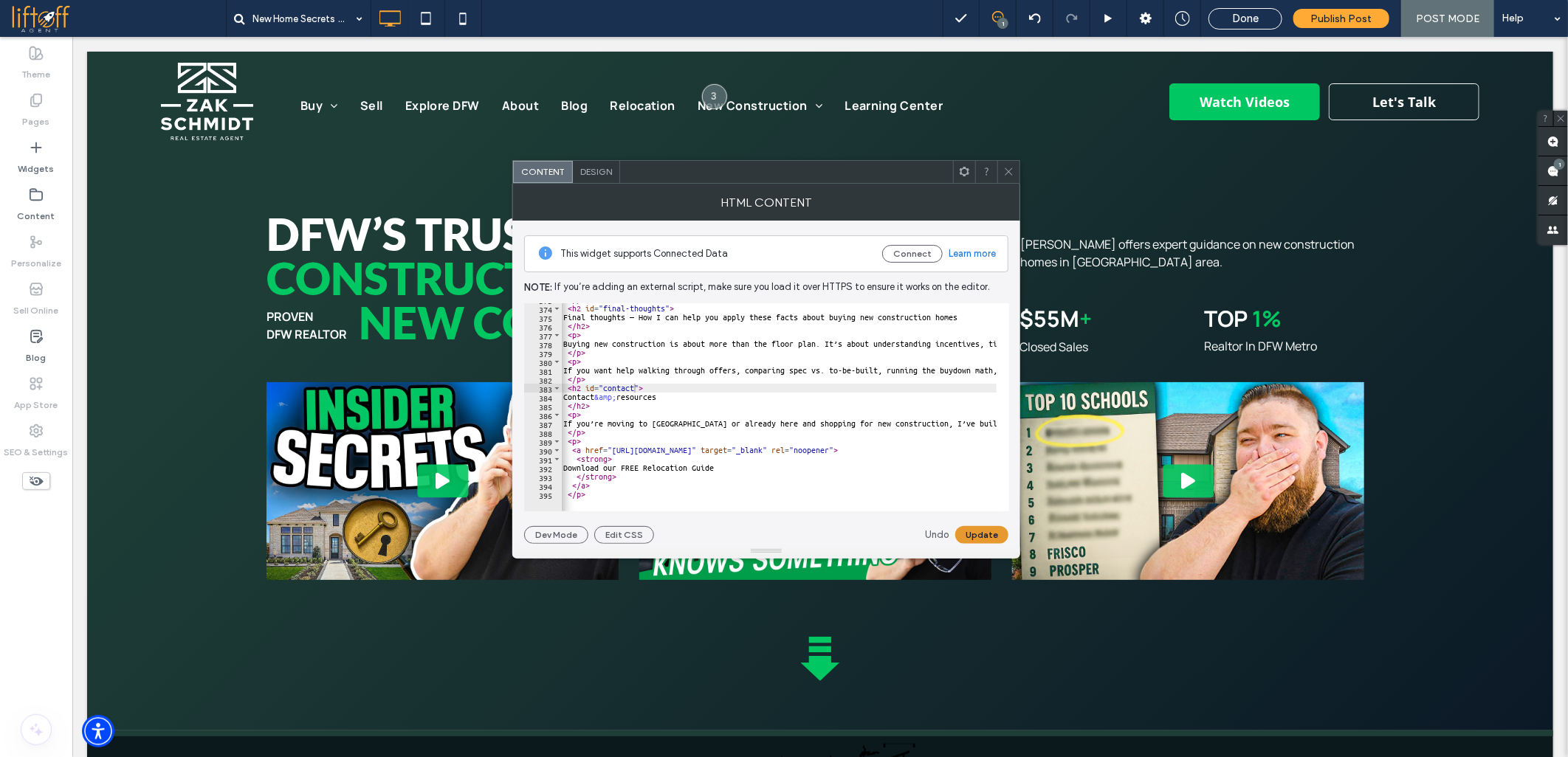
click at [969, 530] on button "Update" at bounding box center [981, 535] width 53 height 18
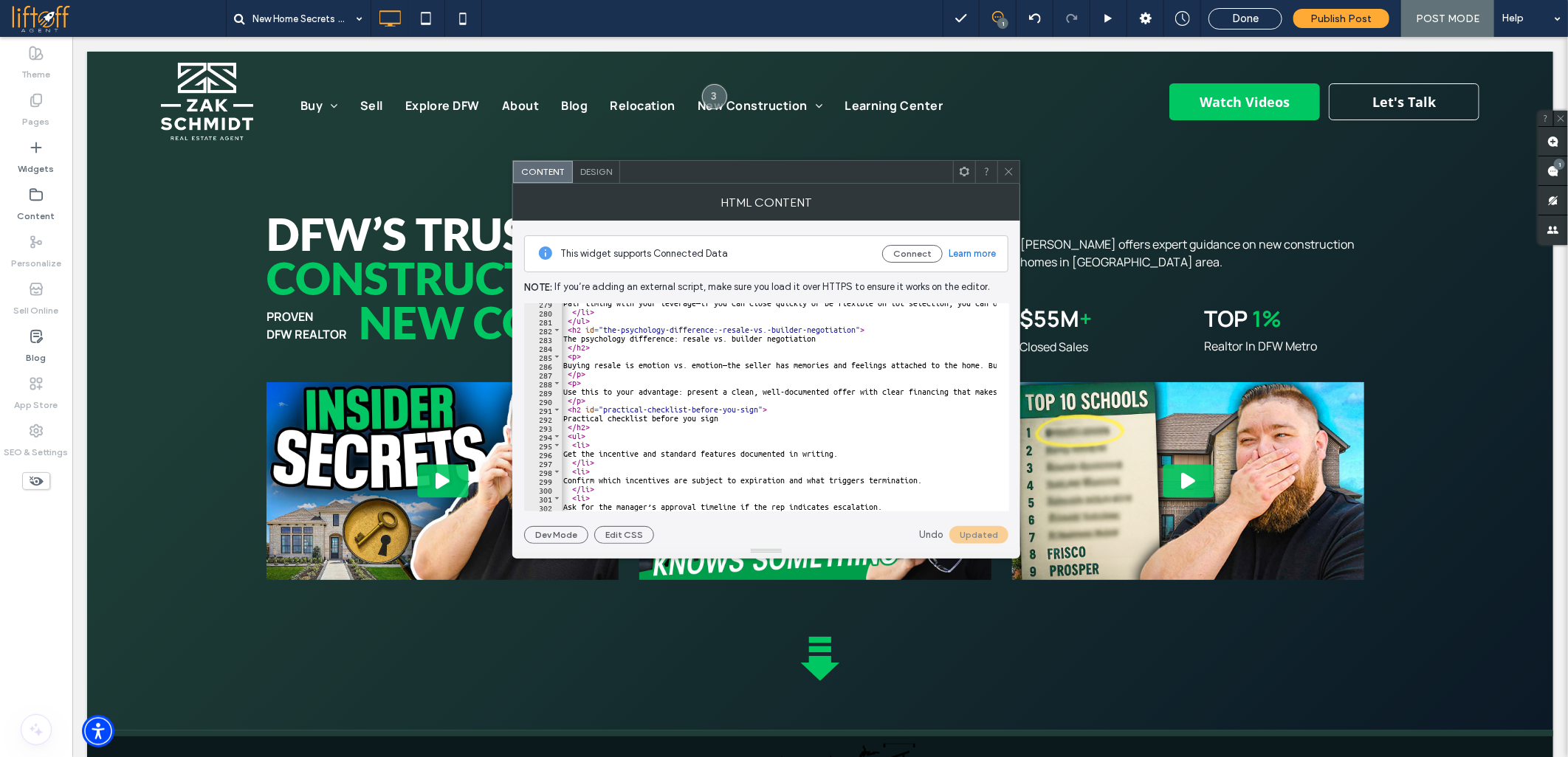
scroll to position [2418, 0]
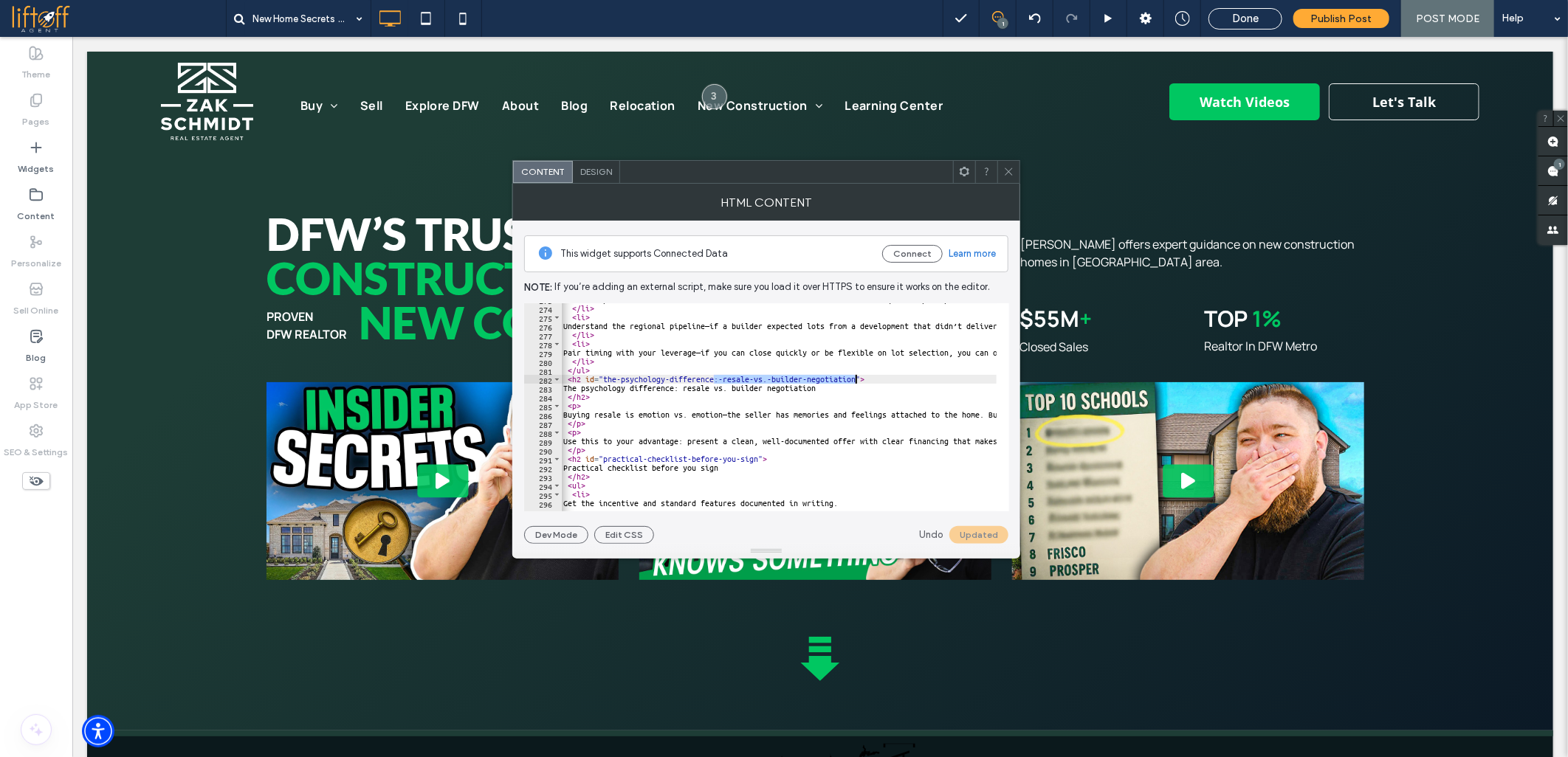
drag, startPoint x: 714, startPoint y: 381, endPoint x: 842, endPoint y: 377, distance: 128.1
click at [855, 377] on div "Don’t shop in a vacuum—track the builder’s calendar and watch for end-of-quarte…" at bounding box center [1475, 402] width 1829 height 214
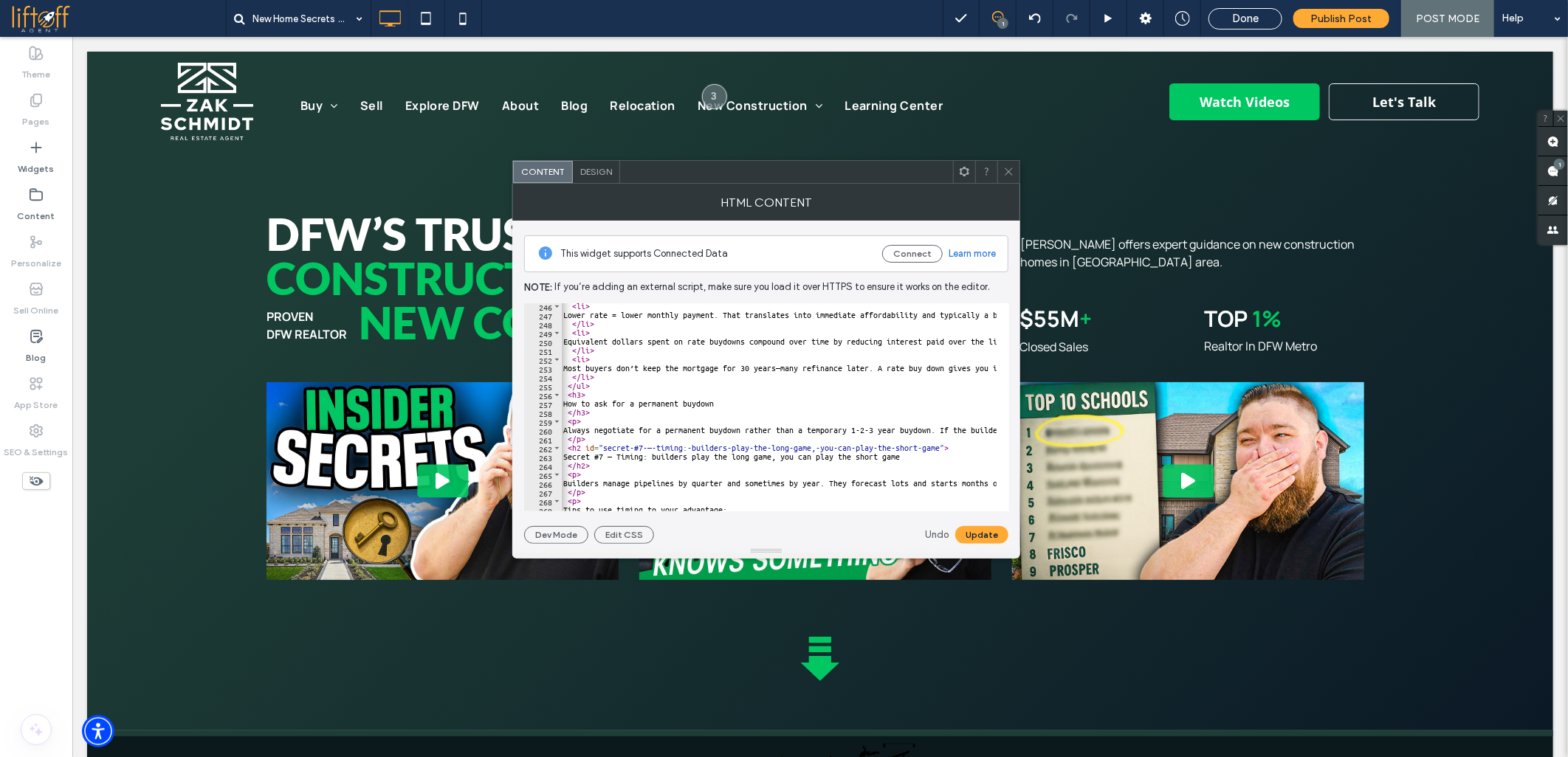
scroll to position [2171, 0]
drag, startPoint x: 632, startPoint y: 446, endPoint x: 938, endPoint y: 445, distance: 306.0
click at [938, 445] on div "< li > Lower rate = lower monthly payment. That translates into immediate affor…" at bounding box center [1475, 408] width 1829 height 214
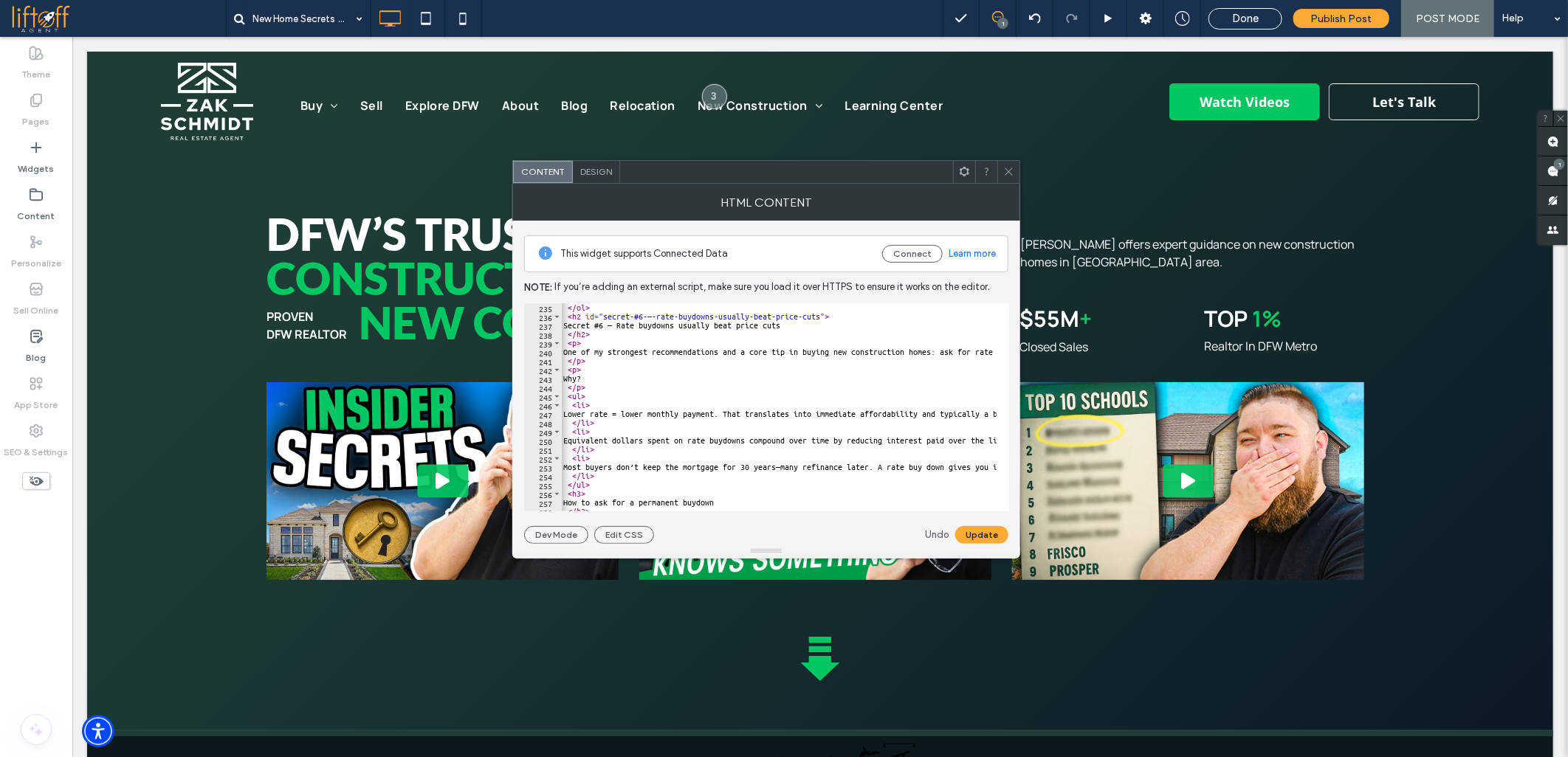
scroll to position [2024, 0]
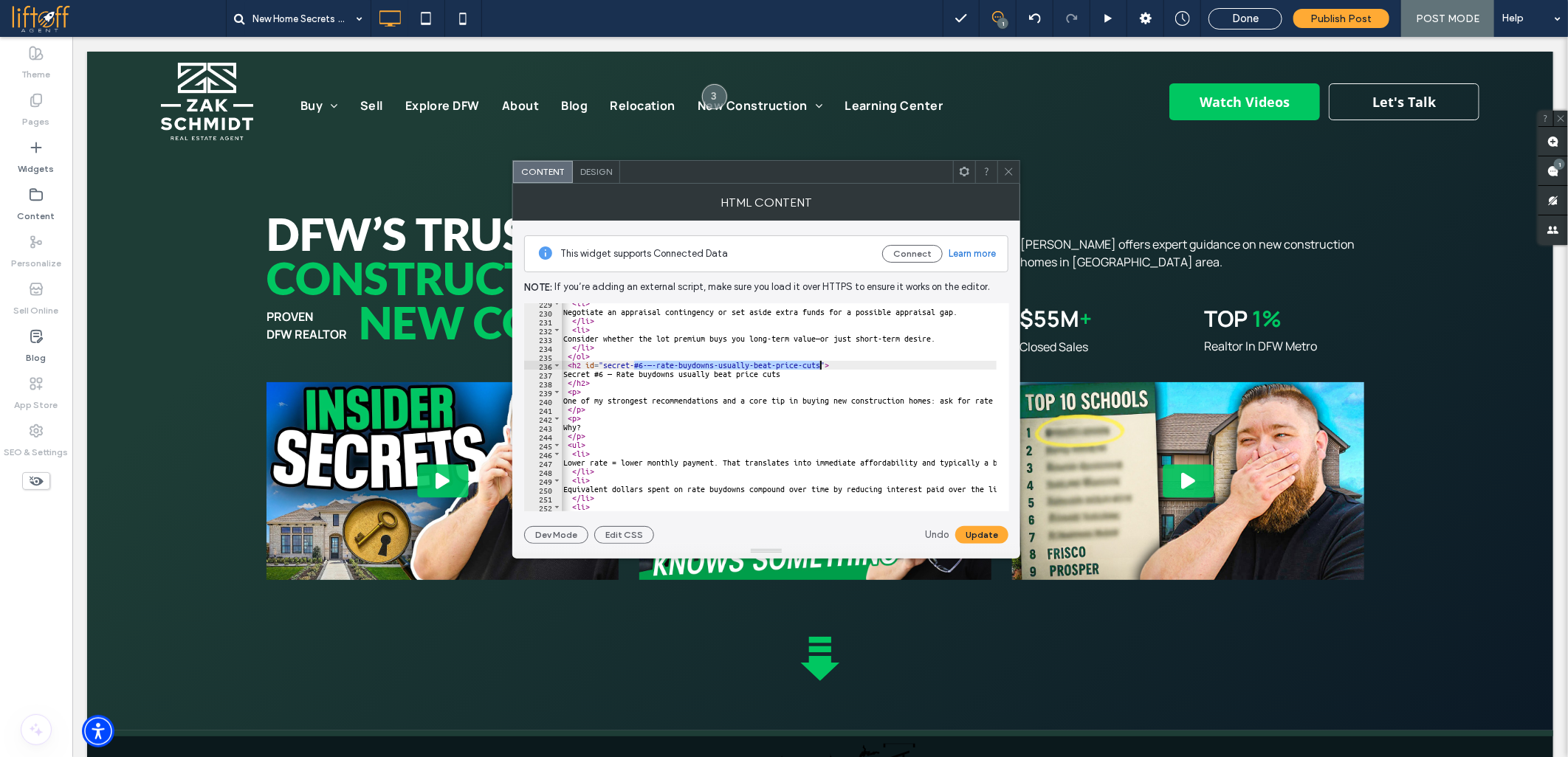
drag, startPoint x: 635, startPoint y: 365, endPoint x: 819, endPoint y: 366, distance: 184.0
click at [819, 366] on div "< li > Negotiate an appraisal contingency or set aside extra funds for a possib…" at bounding box center [1475, 406] width 1829 height 214
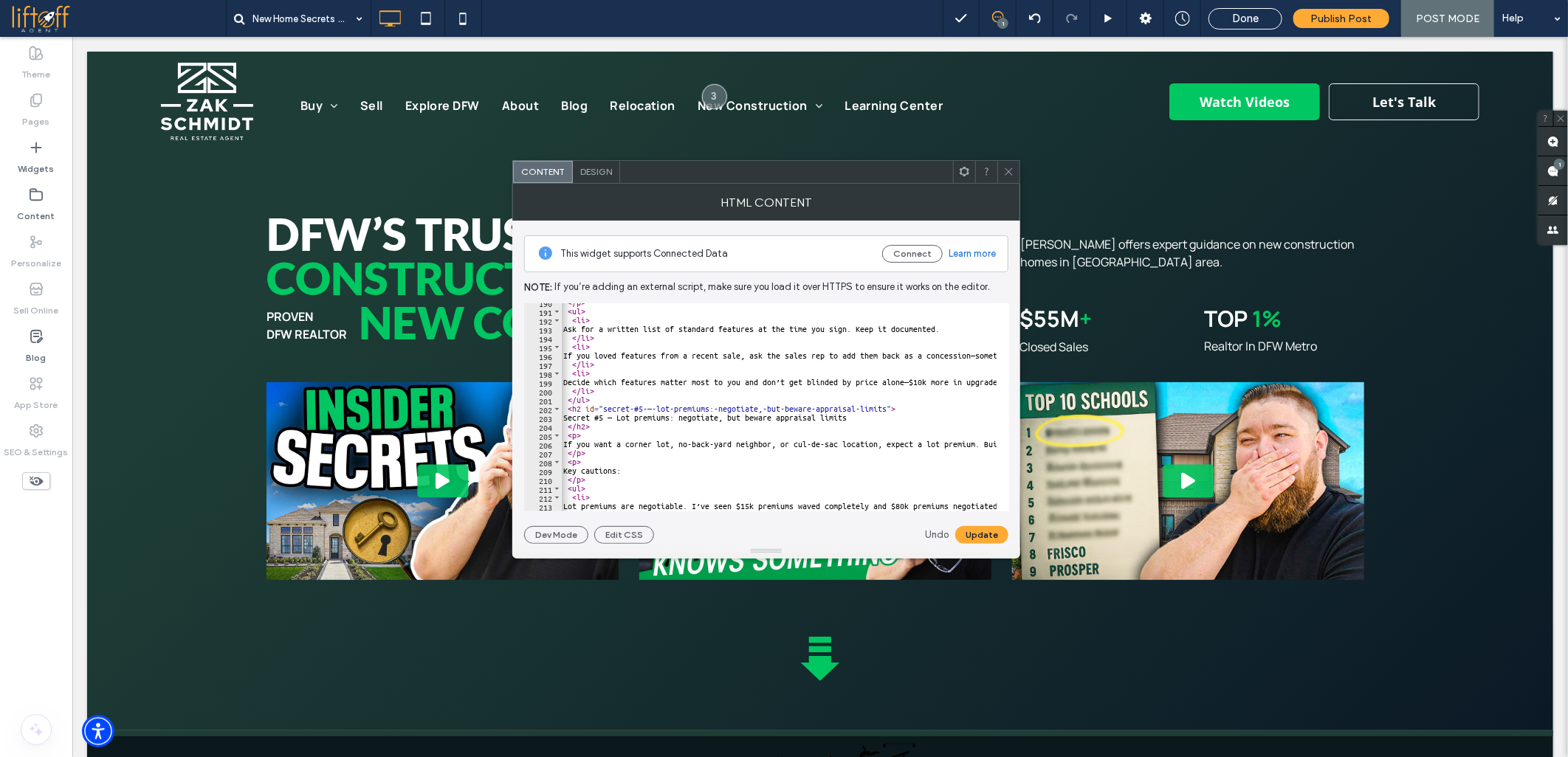
scroll to position [1680, 0]
drag, startPoint x: 633, startPoint y: 412, endPoint x: 885, endPoint y: 409, distance: 252.0
click at [885, 409] on div "</ p > < ul > < li > Ask for a written list of standard features at the time yo…" at bounding box center [1475, 405] width 1829 height 214
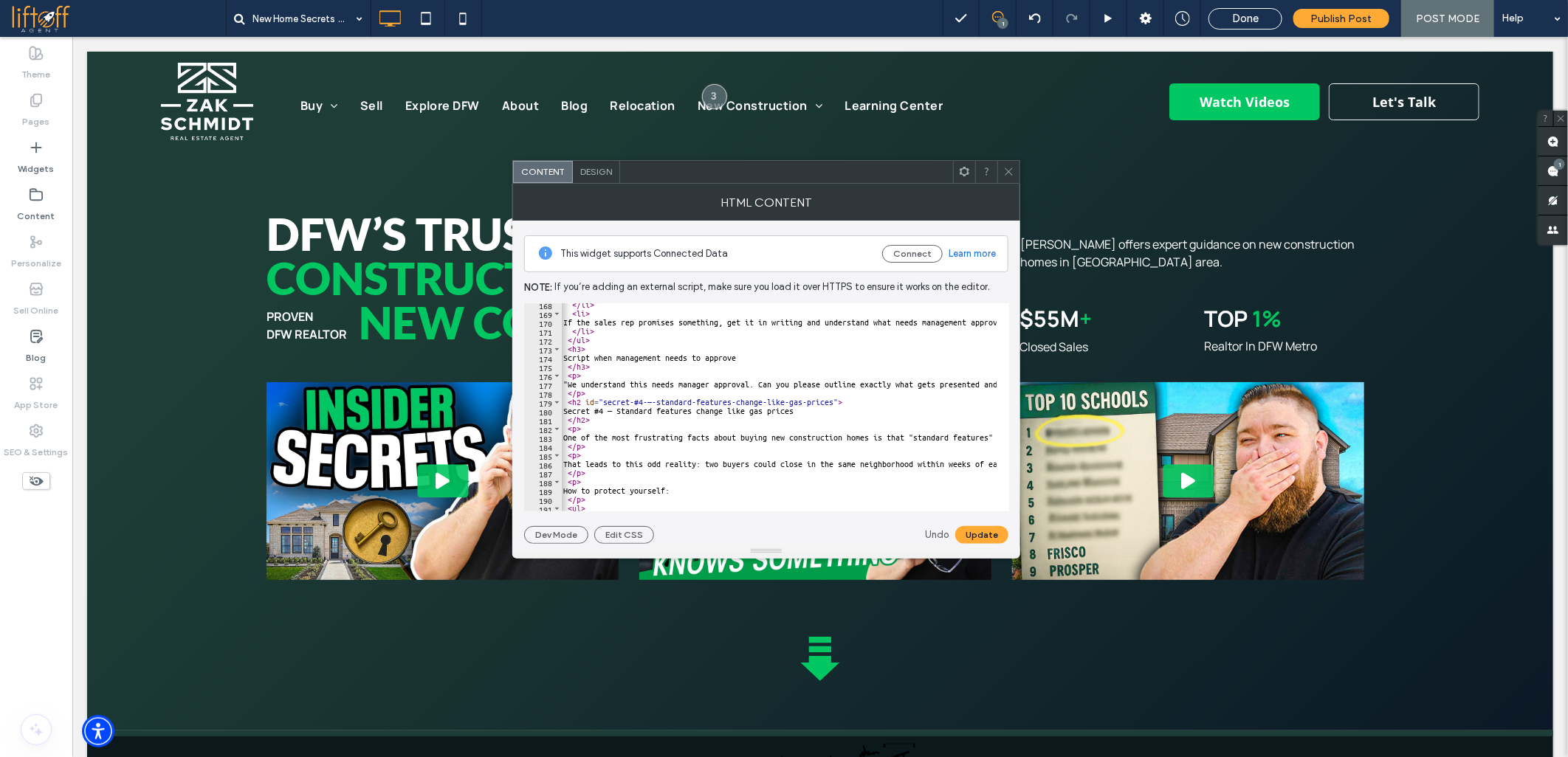
scroll to position [1433, 0]
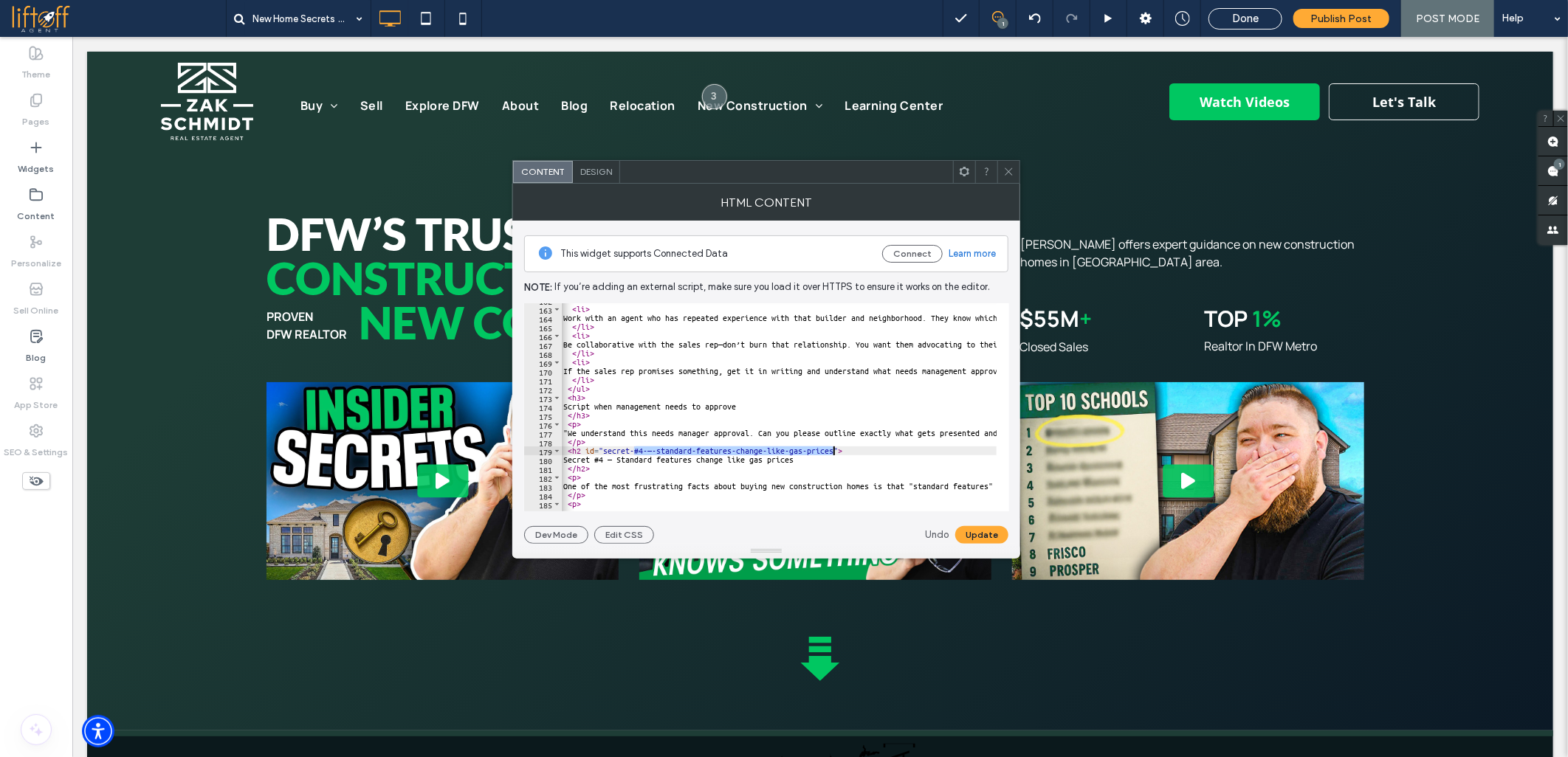
drag, startPoint x: 633, startPoint y: 450, endPoint x: 981, endPoint y: 439, distance: 348.2
click at [840, 448] on div "< ul > < li > Work with an agent who has repeated experience with that builder …" at bounding box center [1475, 403] width 1829 height 214
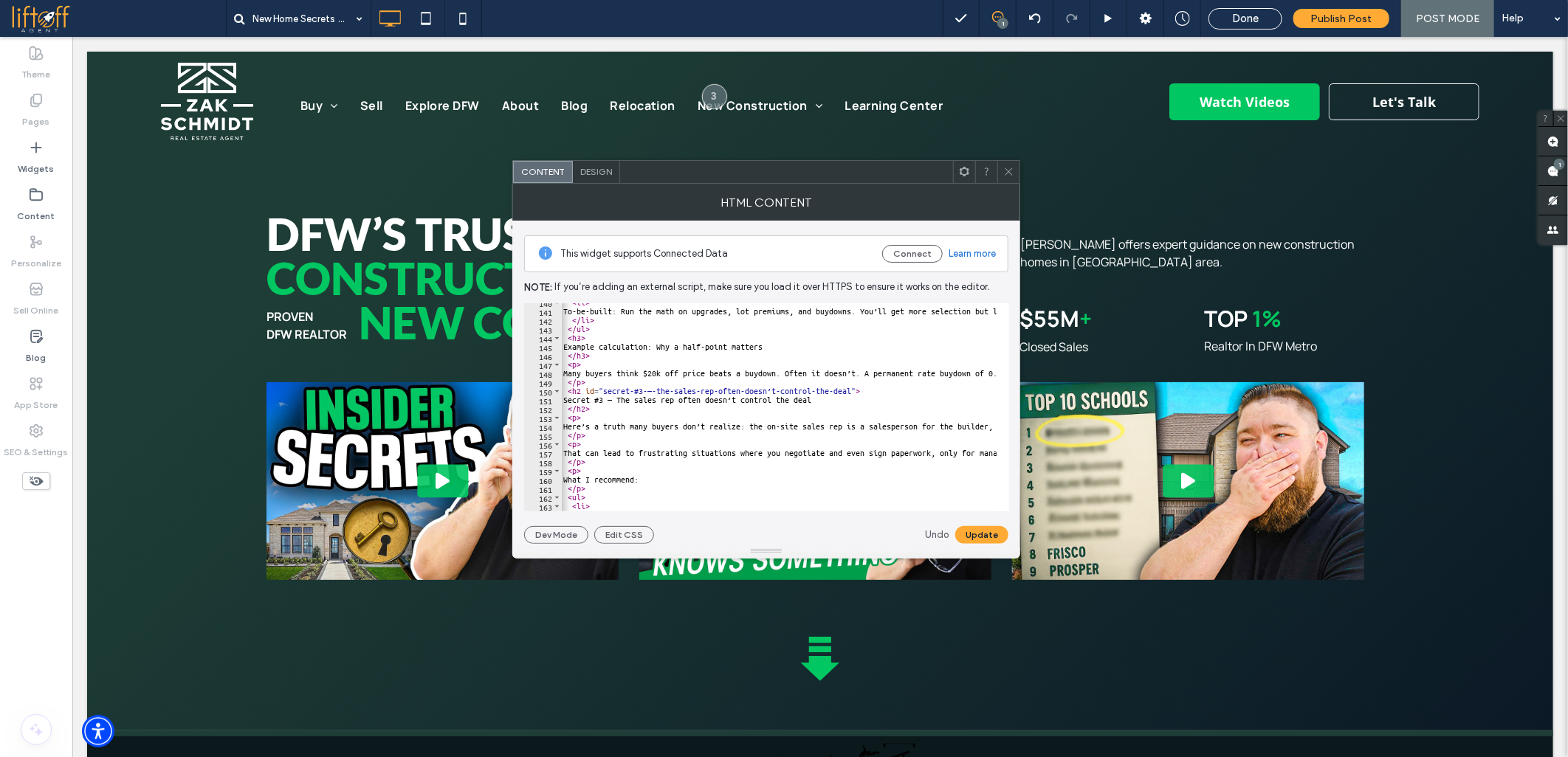
scroll to position [1236, 0]
drag, startPoint x: 633, startPoint y: 394, endPoint x: 850, endPoint y: 395, distance: 217.0
click at [850, 395] on div "< li > To-be-built: Run the math on upgrades, lot premiums, and buydowns. You’l…" at bounding box center [1475, 405] width 1829 height 214
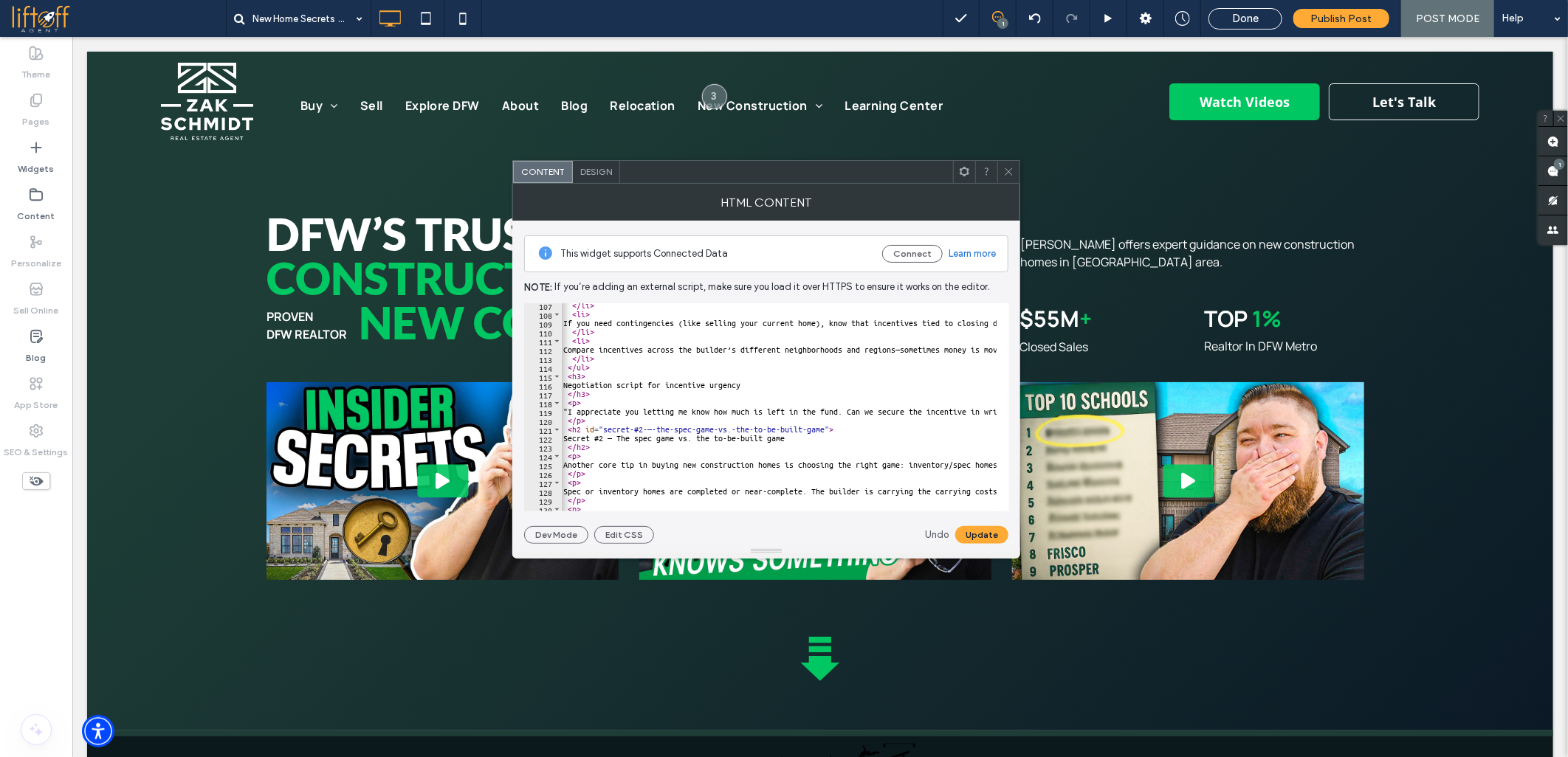
scroll to position [941, 0]
drag, startPoint x: 632, startPoint y: 428, endPoint x: 822, endPoint y: 426, distance: 190.0
click at [822, 426] on div "</ li > < li > If you need contingencies (like selling your current home), know…" at bounding box center [1475, 408] width 1829 height 214
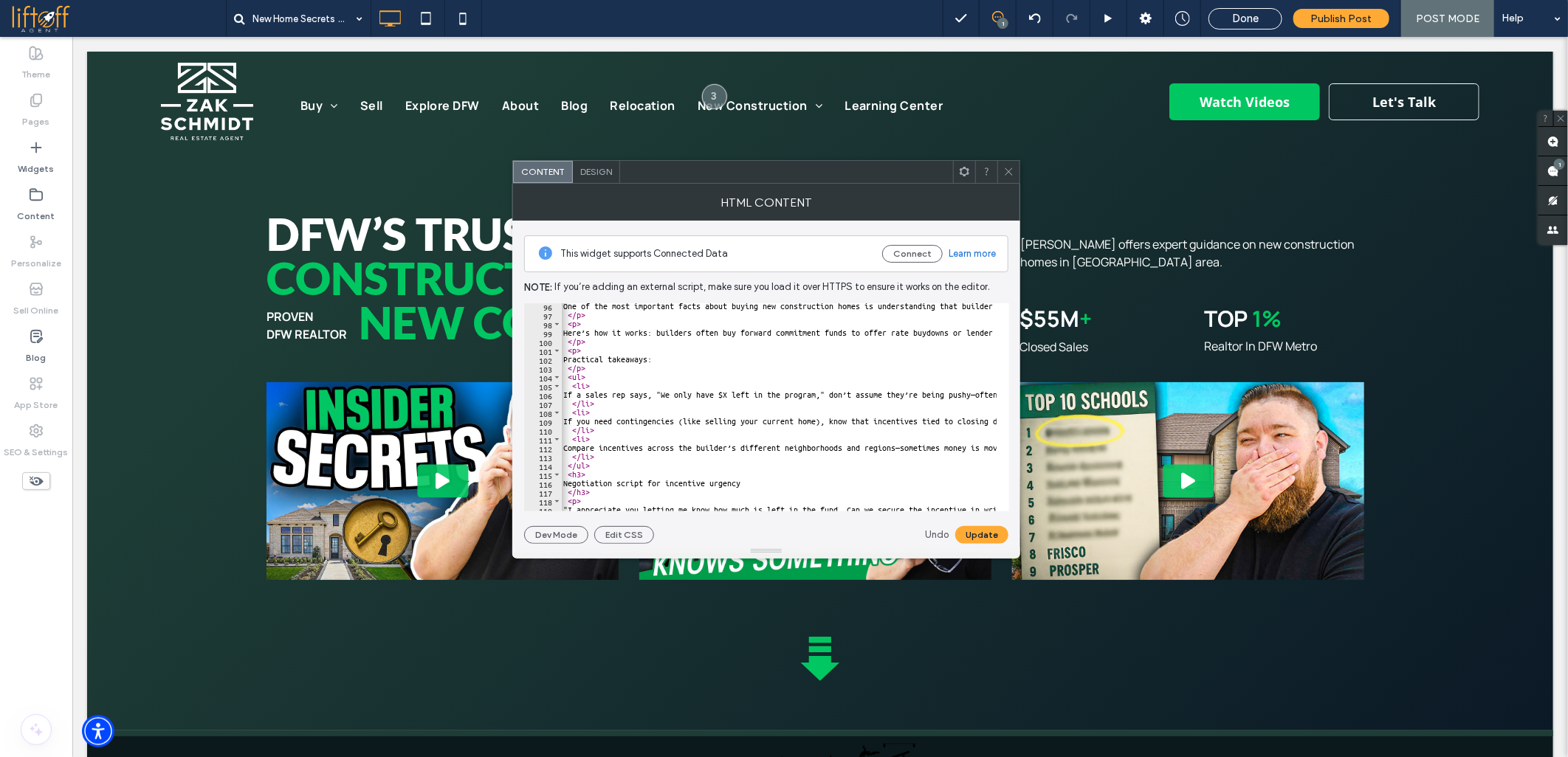
scroll to position [743, 0]
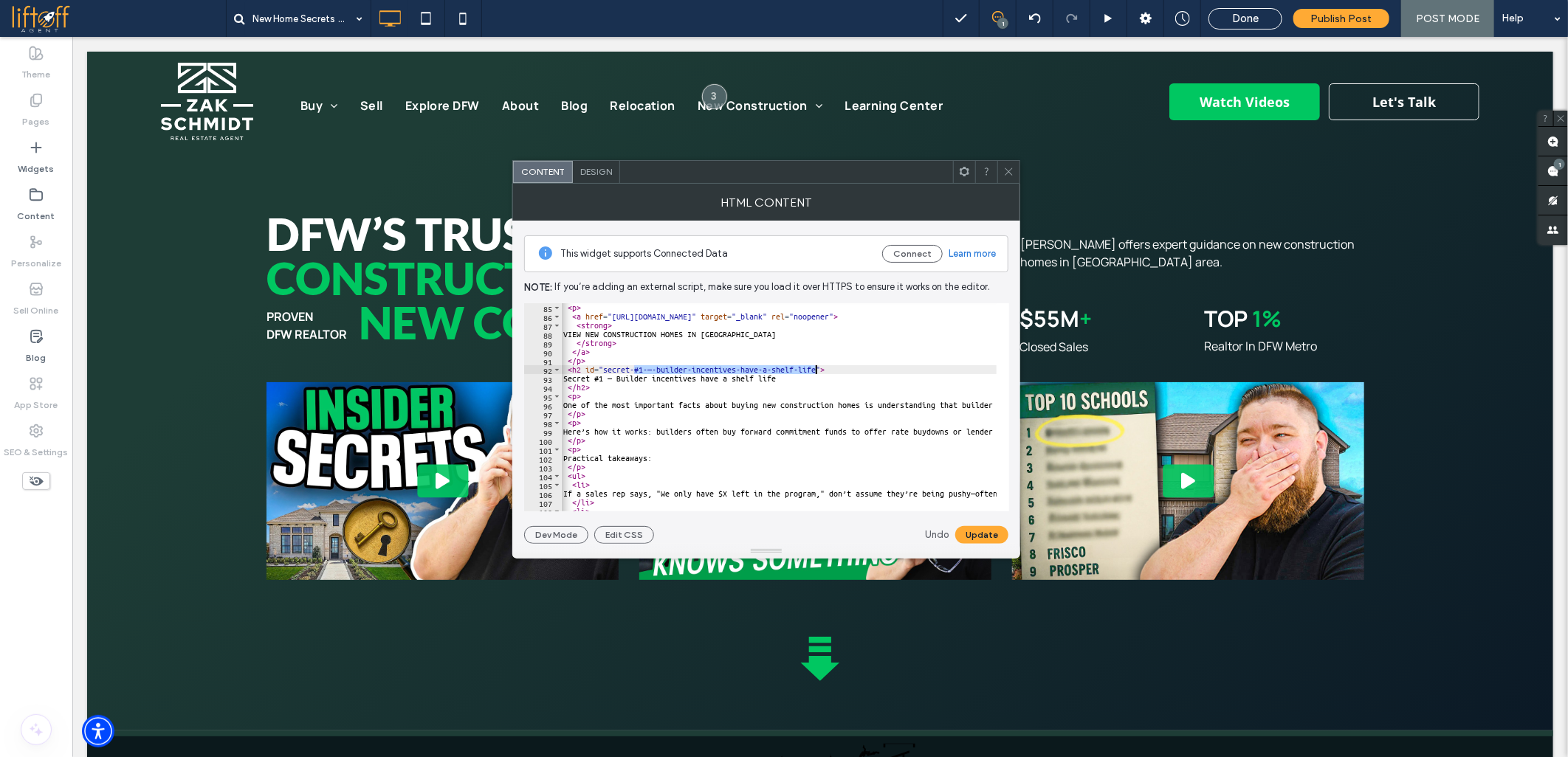
drag, startPoint x: 635, startPoint y: 369, endPoint x: 817, endPoint y: 369, distance: 182.0
click at [817, 369] on div "< p > < a href = "https://www.zakschmidt.com/new-construction" target = "_blank…" at bounding box center [1475, 410] width 1829 height 214
type textarea "**********"
click at [974, 529] on button "Update" at bounding box center [981, 535] width 53 height 18
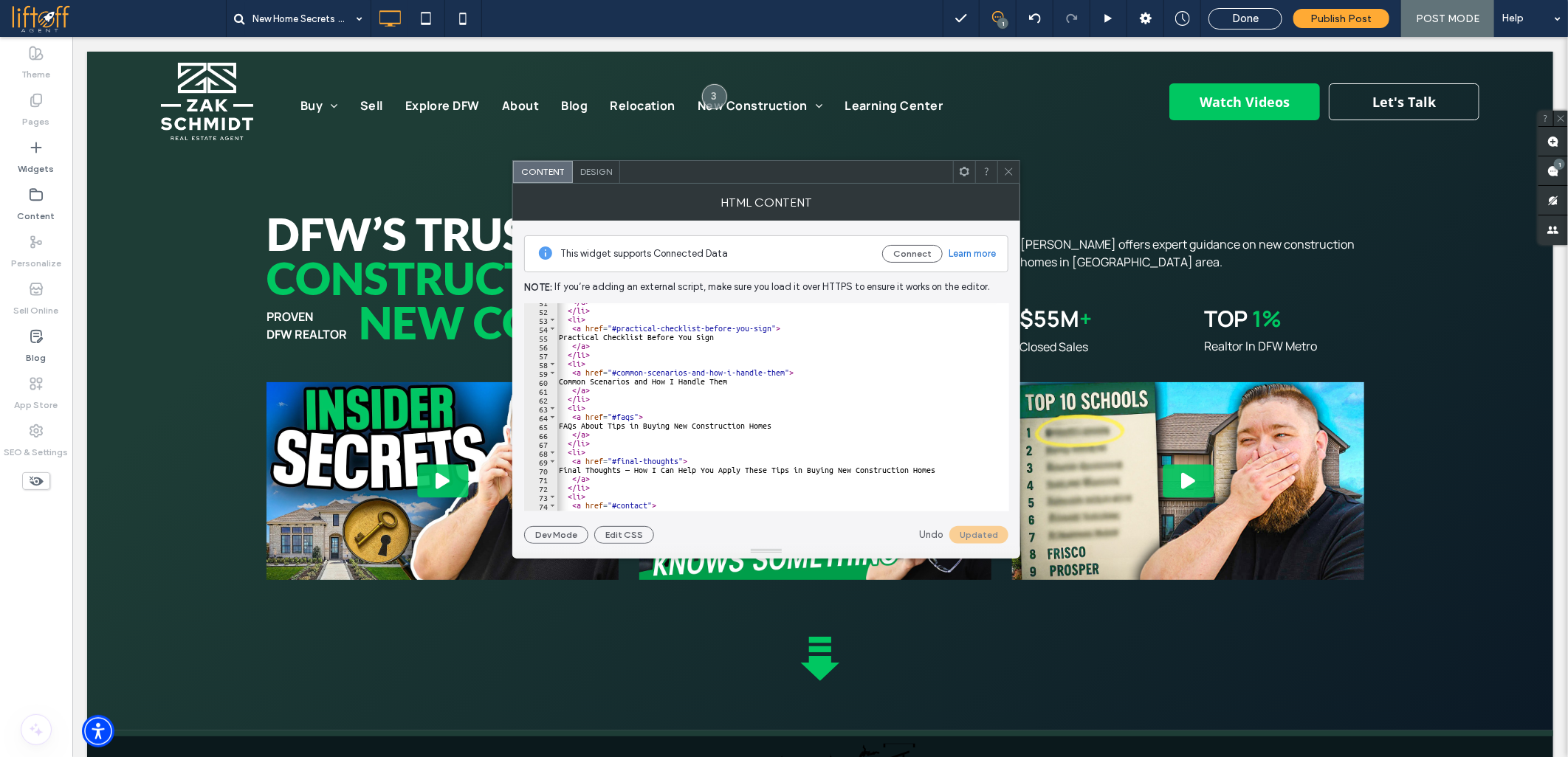
scroll to position [497, 0]
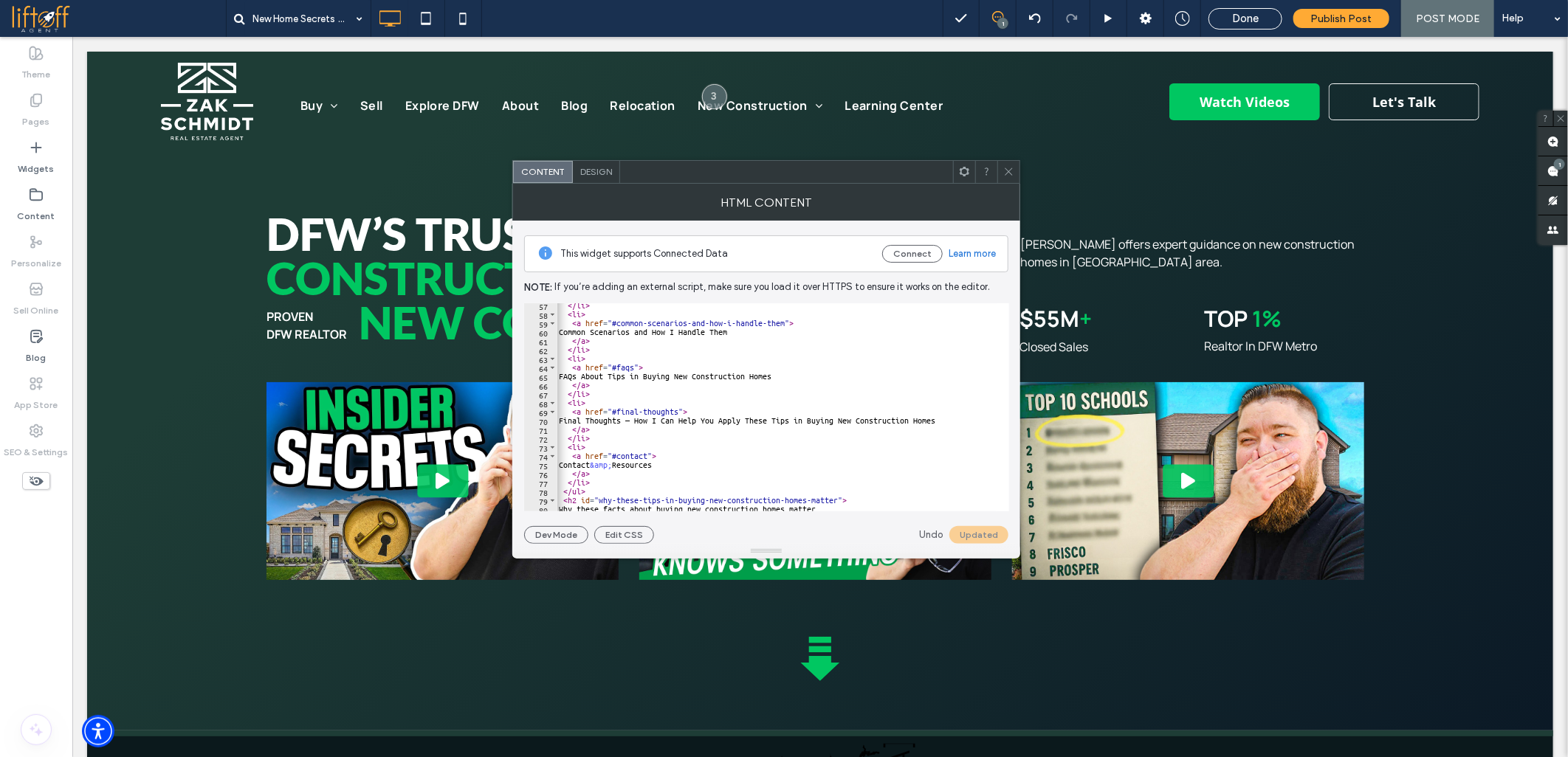
click at [1009, 170] on icon at bounding box center [1009, 171] width 11 height 11
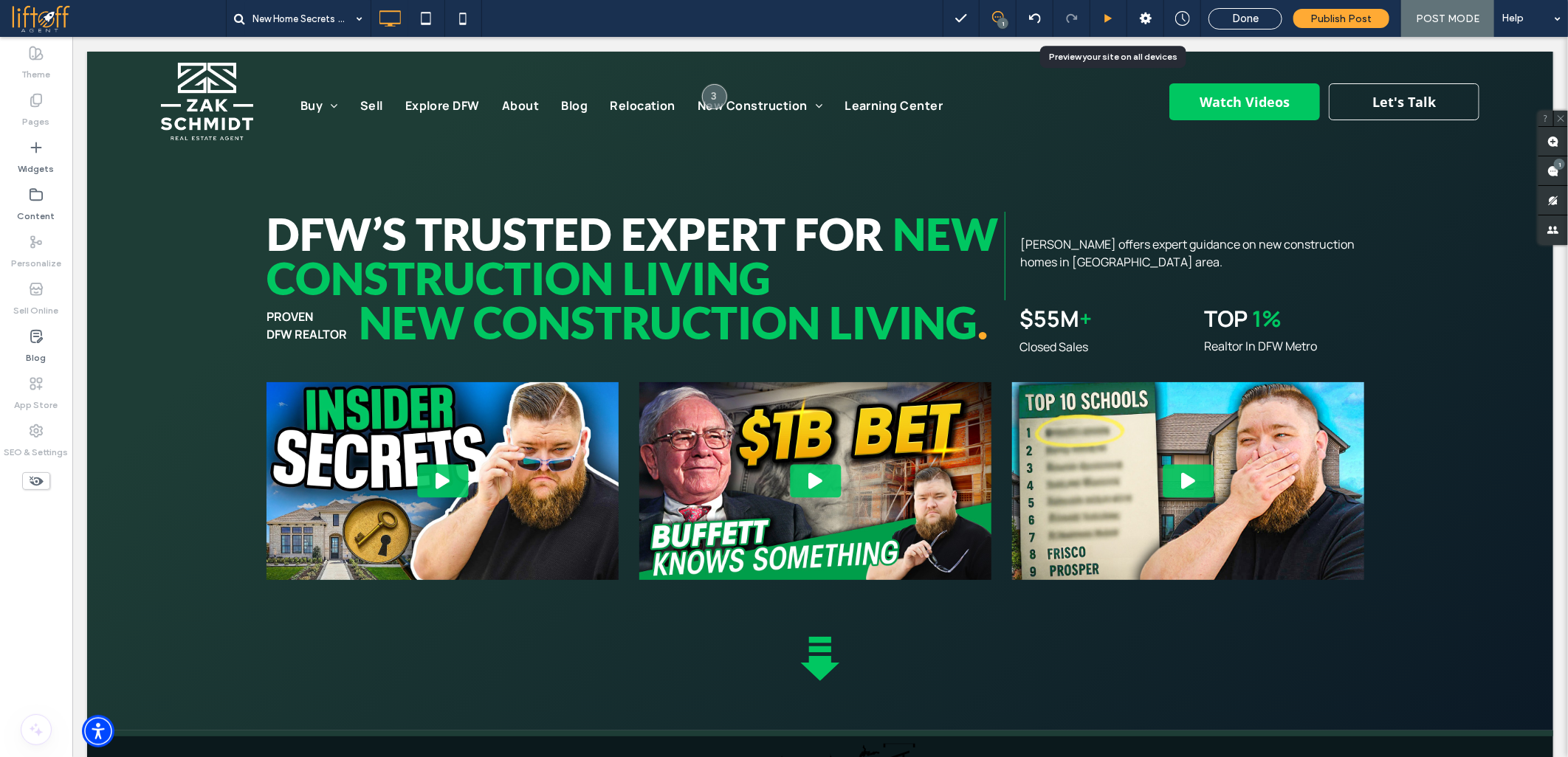
click at [1114, 18] on icon at bounding box center [1108, 19] width 11 height 11
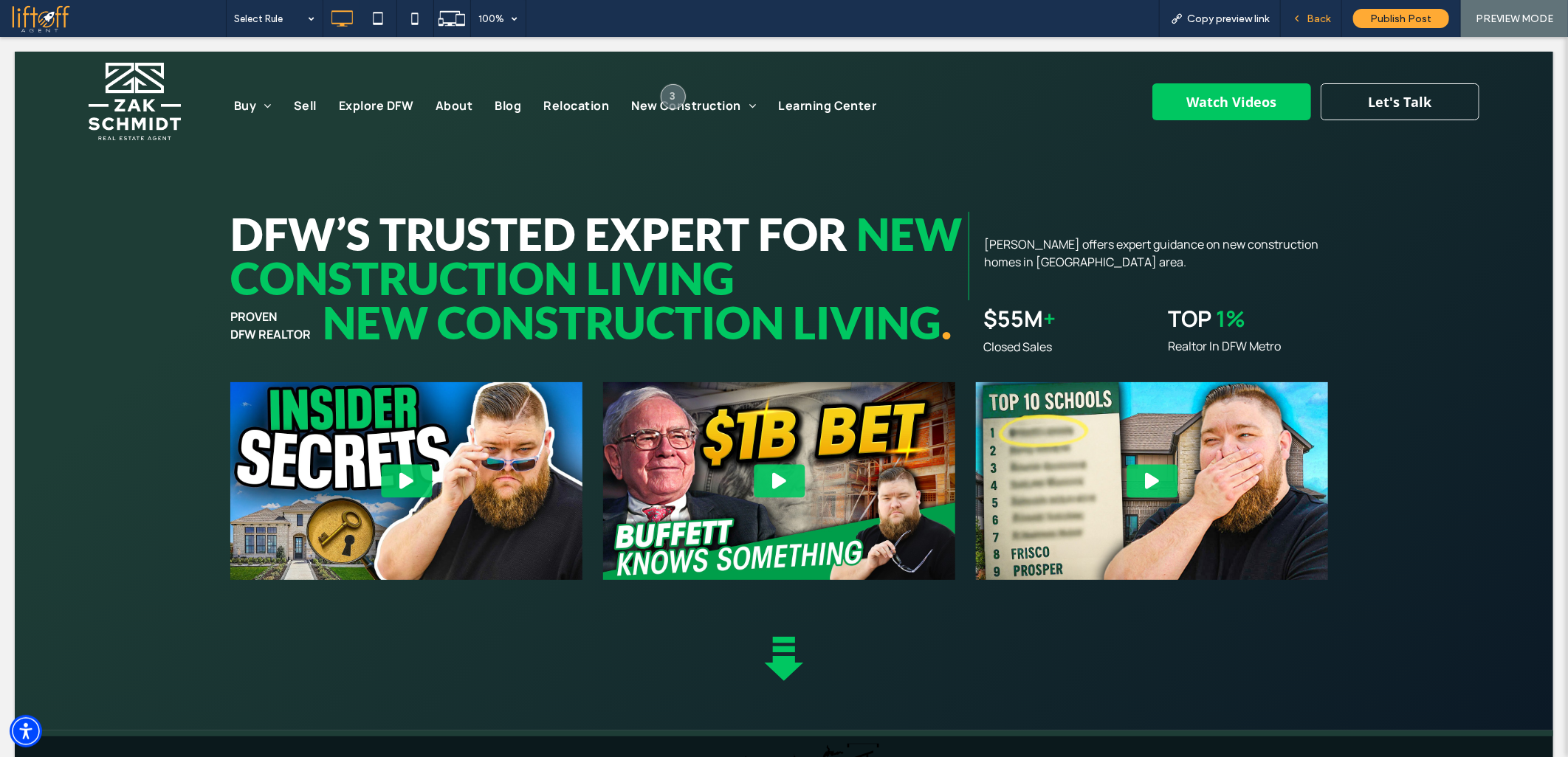
click at [1312, 20] on span "Back" at bounding box center [1318, 19] width 24 height 13
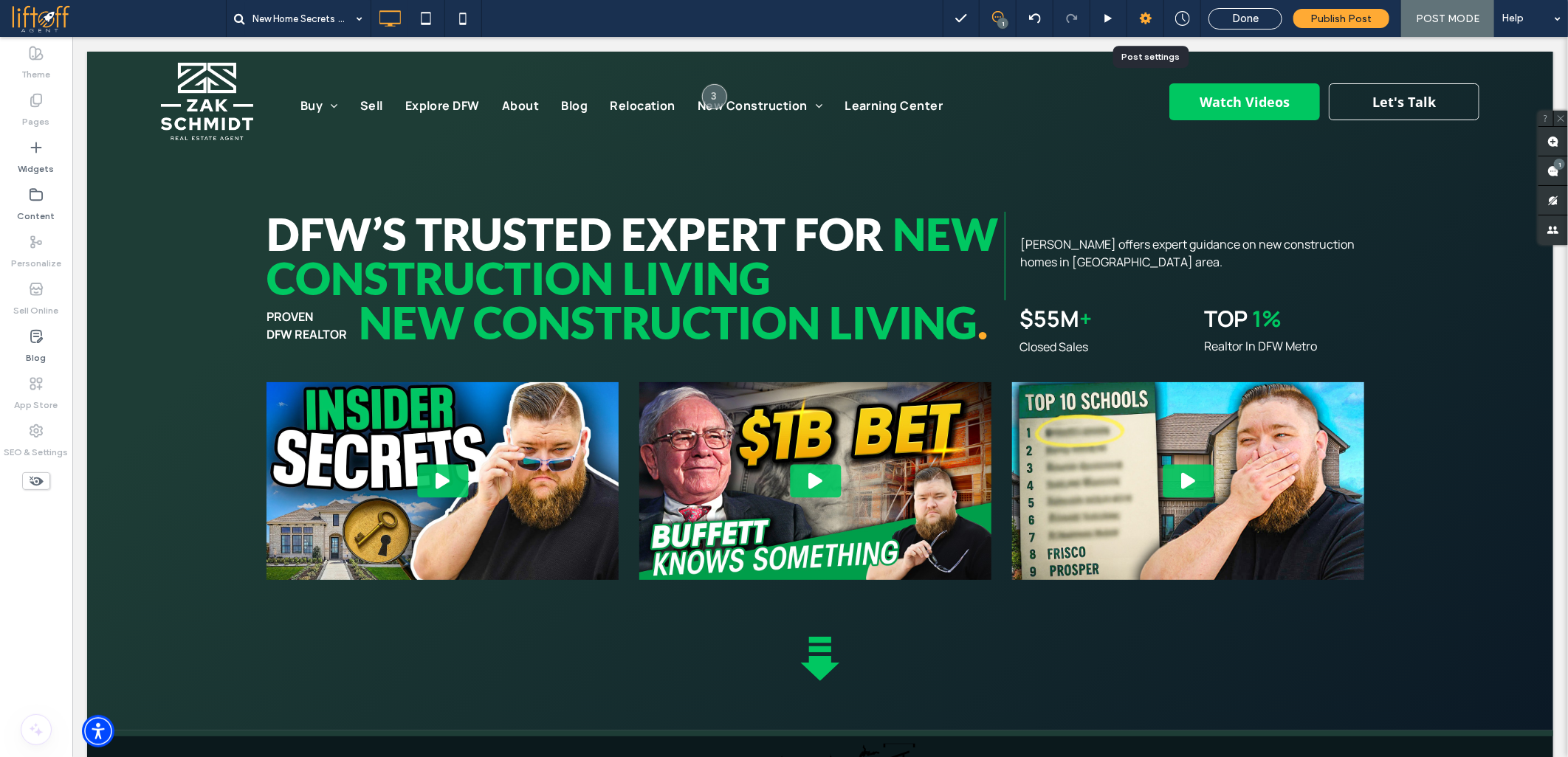
click at [1144, 22] on use at bounding box center [1145, 18] width 12 height 12
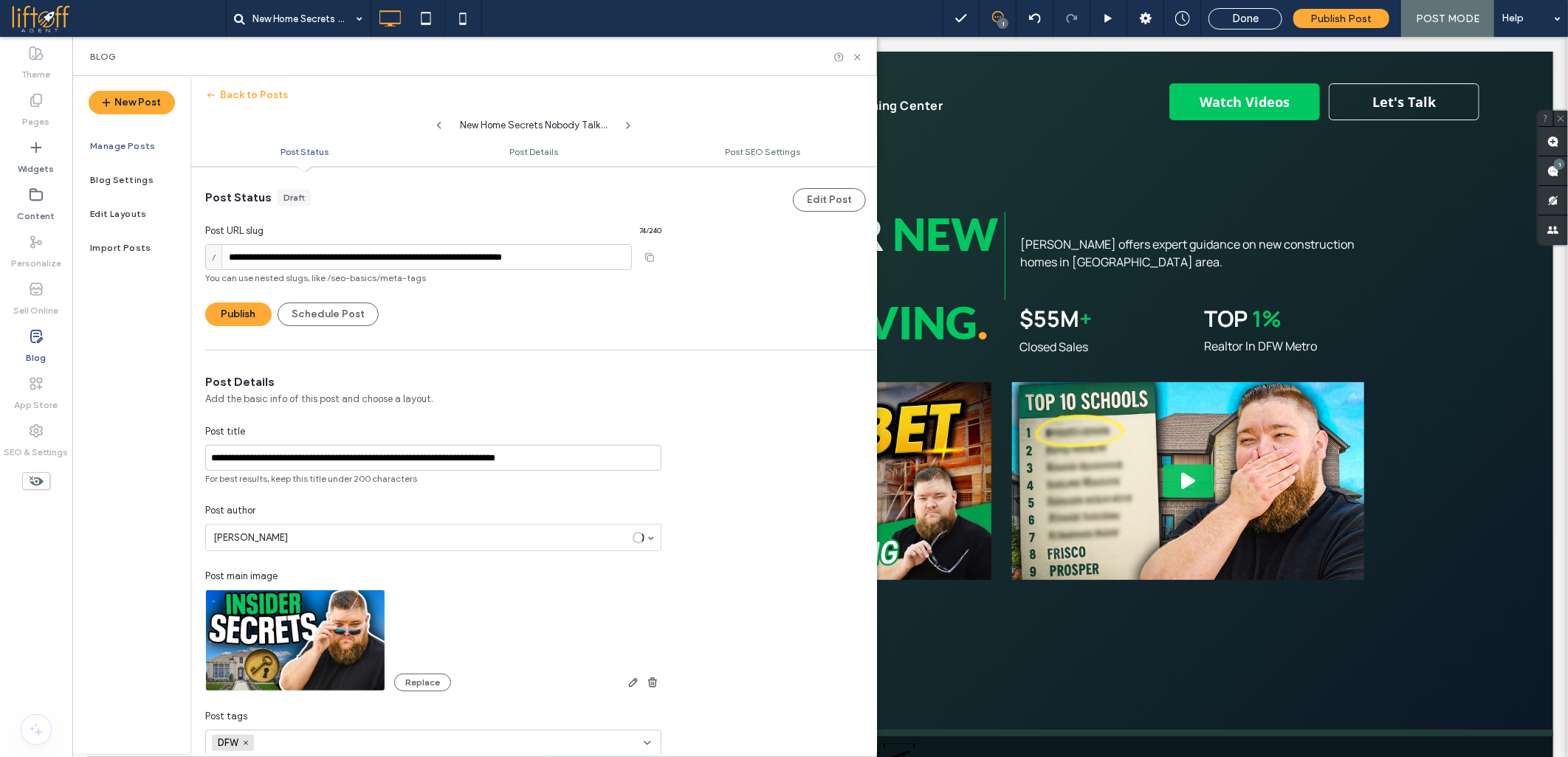
scroll to position [1, 0]
click at [326, 250] on input "**********" at bounding box center [418, 256] width 426 height 26
type input "**********"
click at [253, 313] on div at bounding box center [784, 378] width 1568 height 757
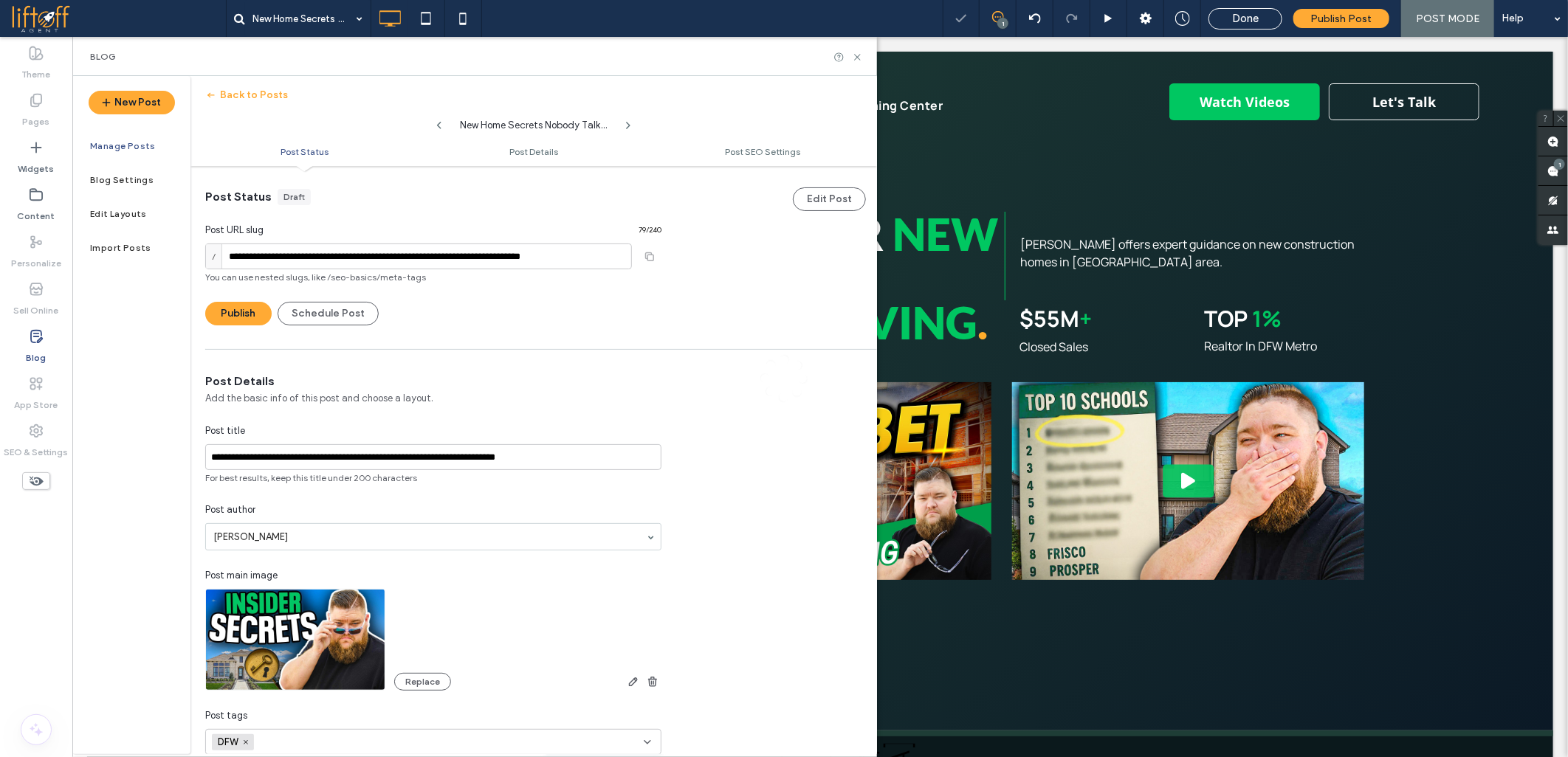
click at [253, 313] on div at bounding box center [784, 378] width 1568 height 757
click at [237, 313] on button "Publish" at bounding box center [238, 313] width 66 height 24
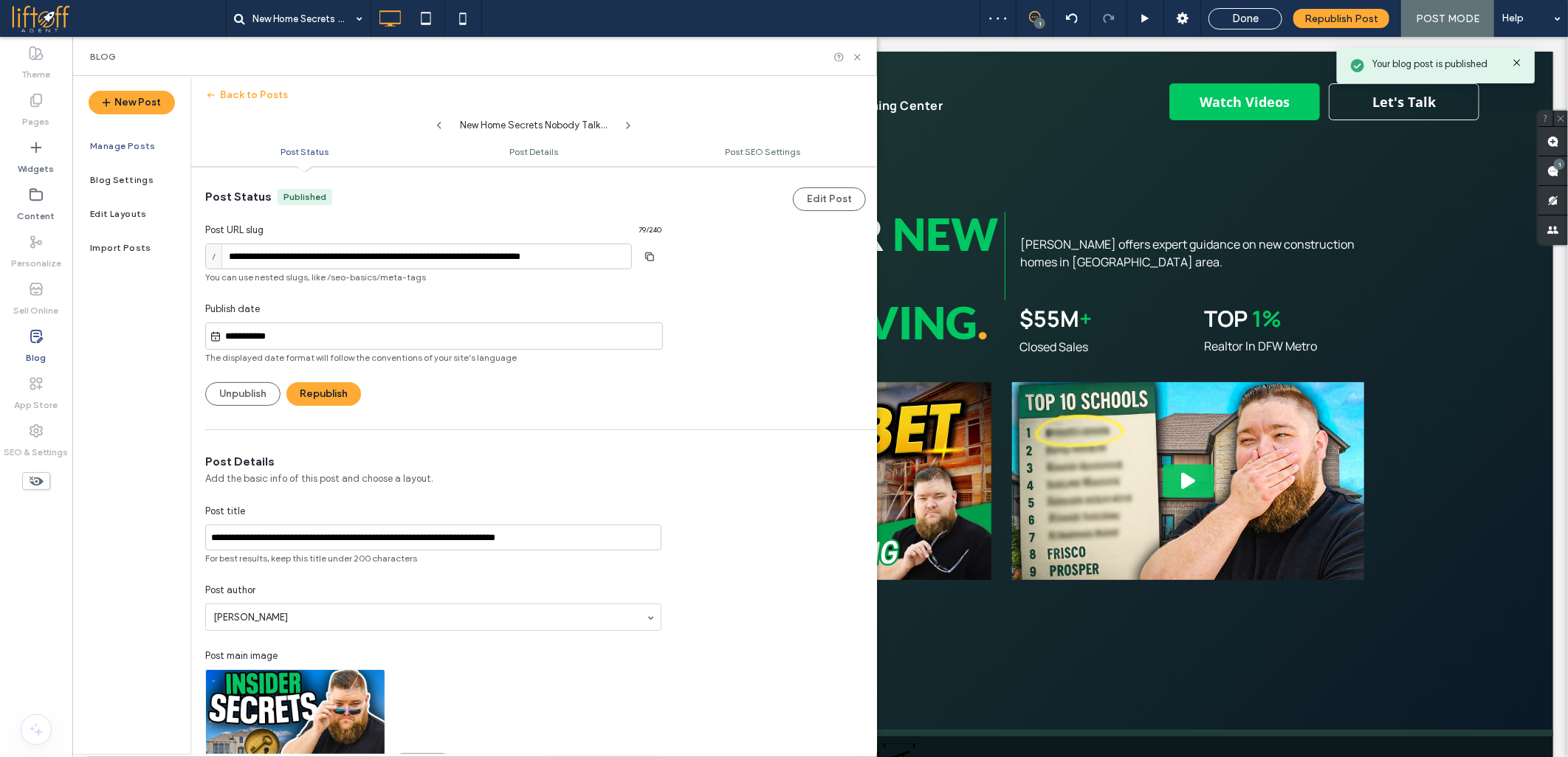
click at [237, 335] on input "**********" at bounding box center [442, 337] width 441 height 18
click at [245, 333] on input "**********" at bounding box center [442, 337] width 441 height 18
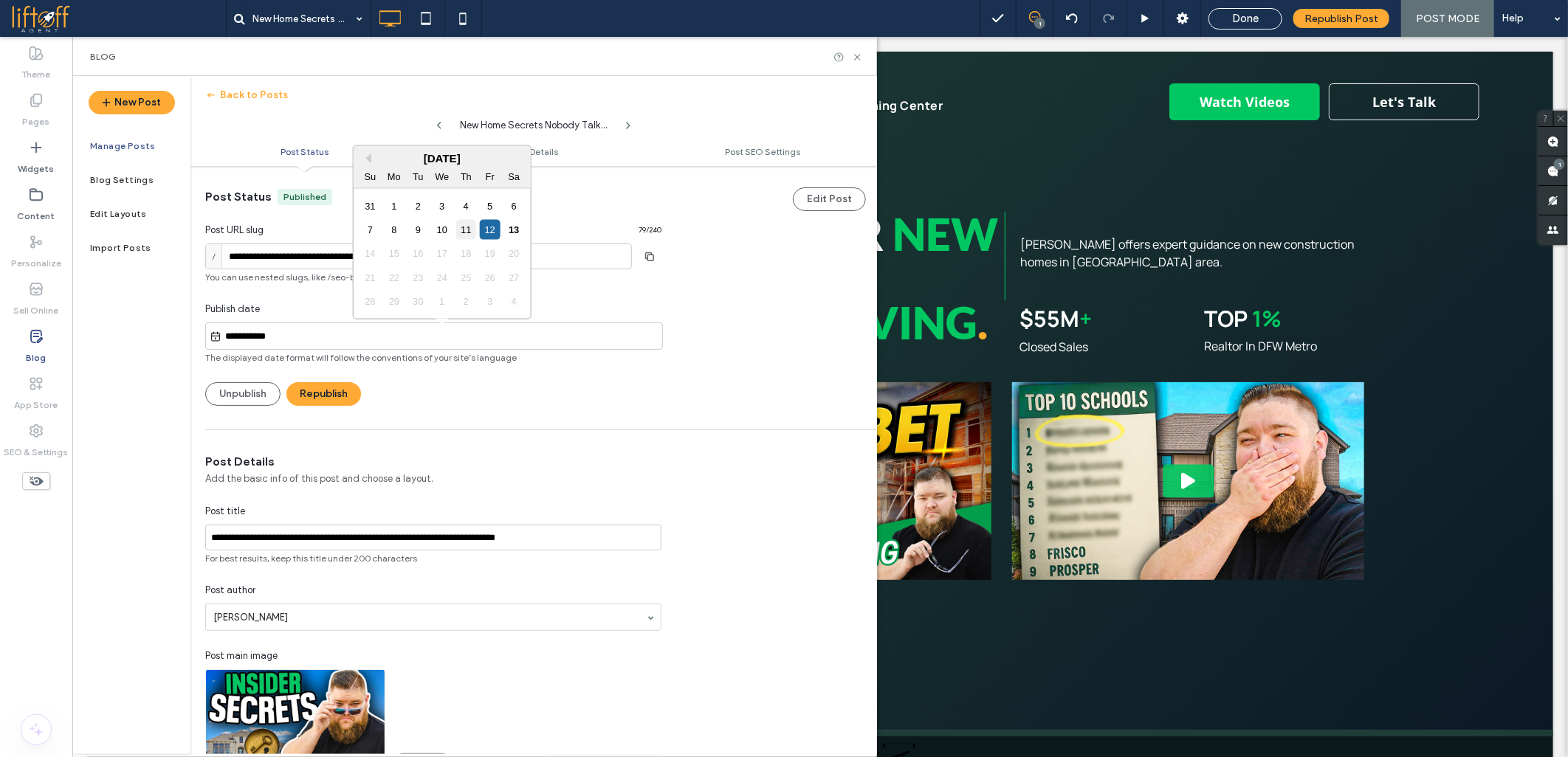
click at [465, 227] on div "11" at bounding box center [466, 230] width 20 height 20
type input "**********"
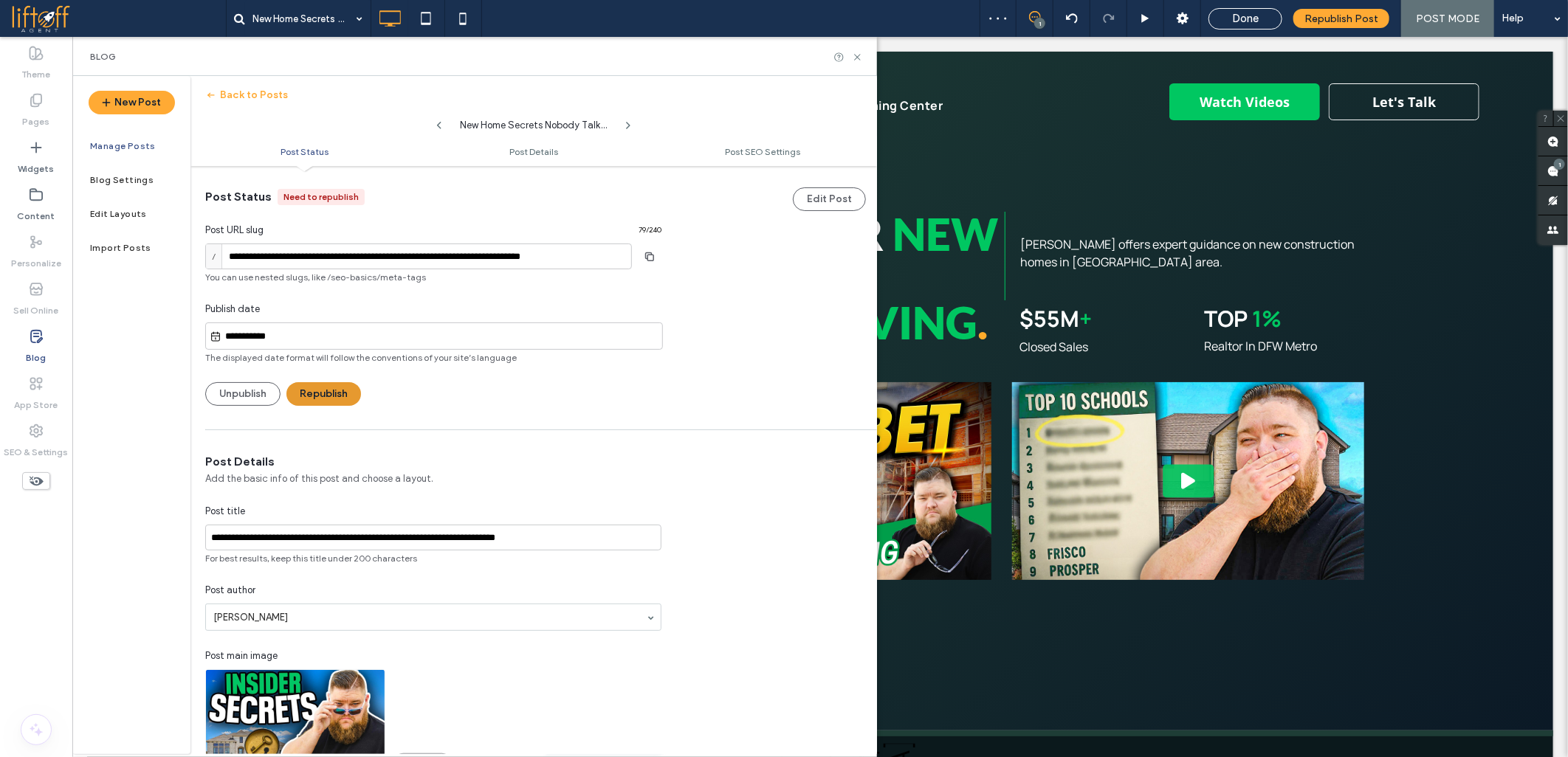
click at [323, 391] on button "Republish" at bounding box center [323, 394] width 74 height 24
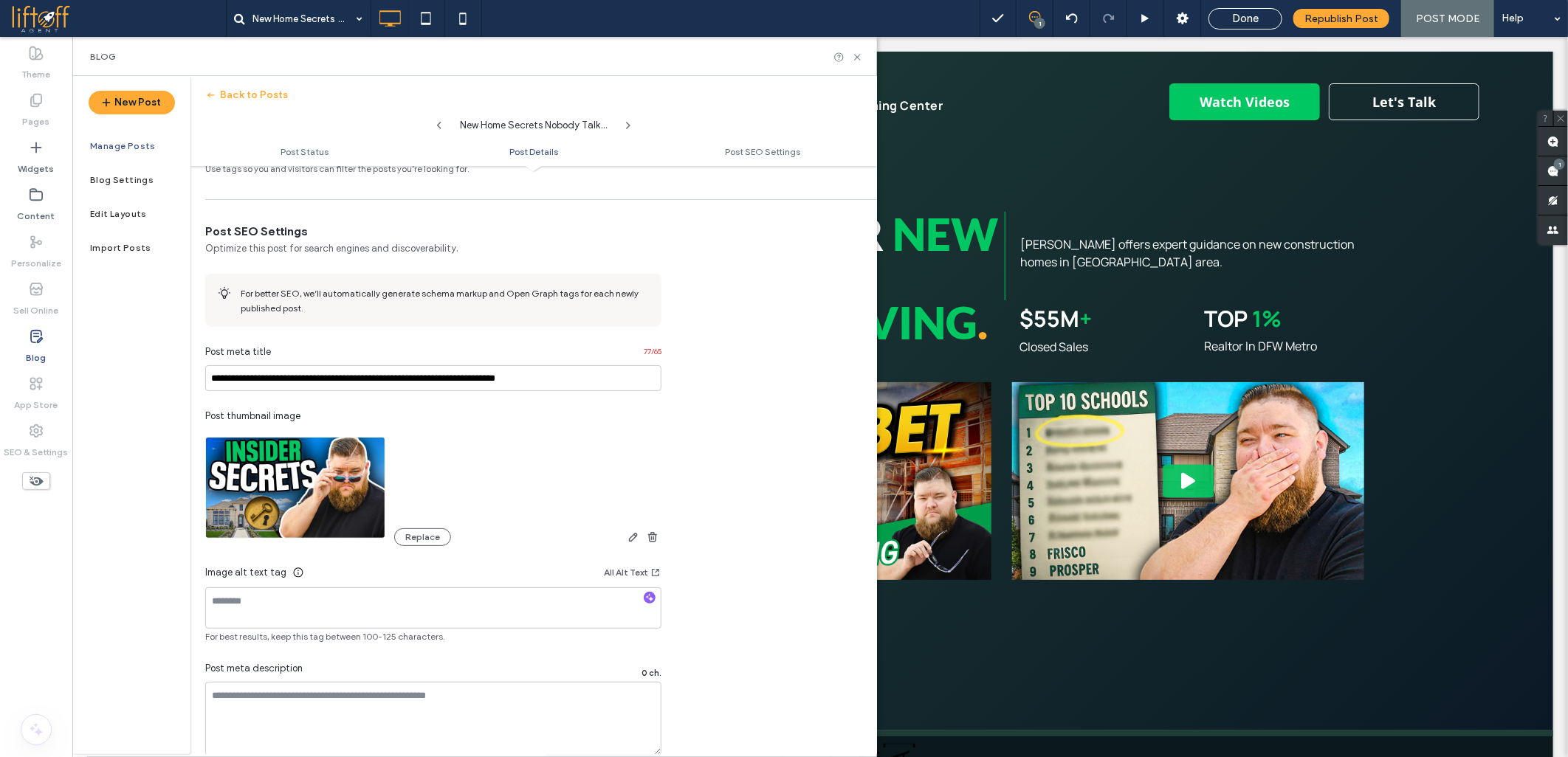
scroll to position [739, 0]
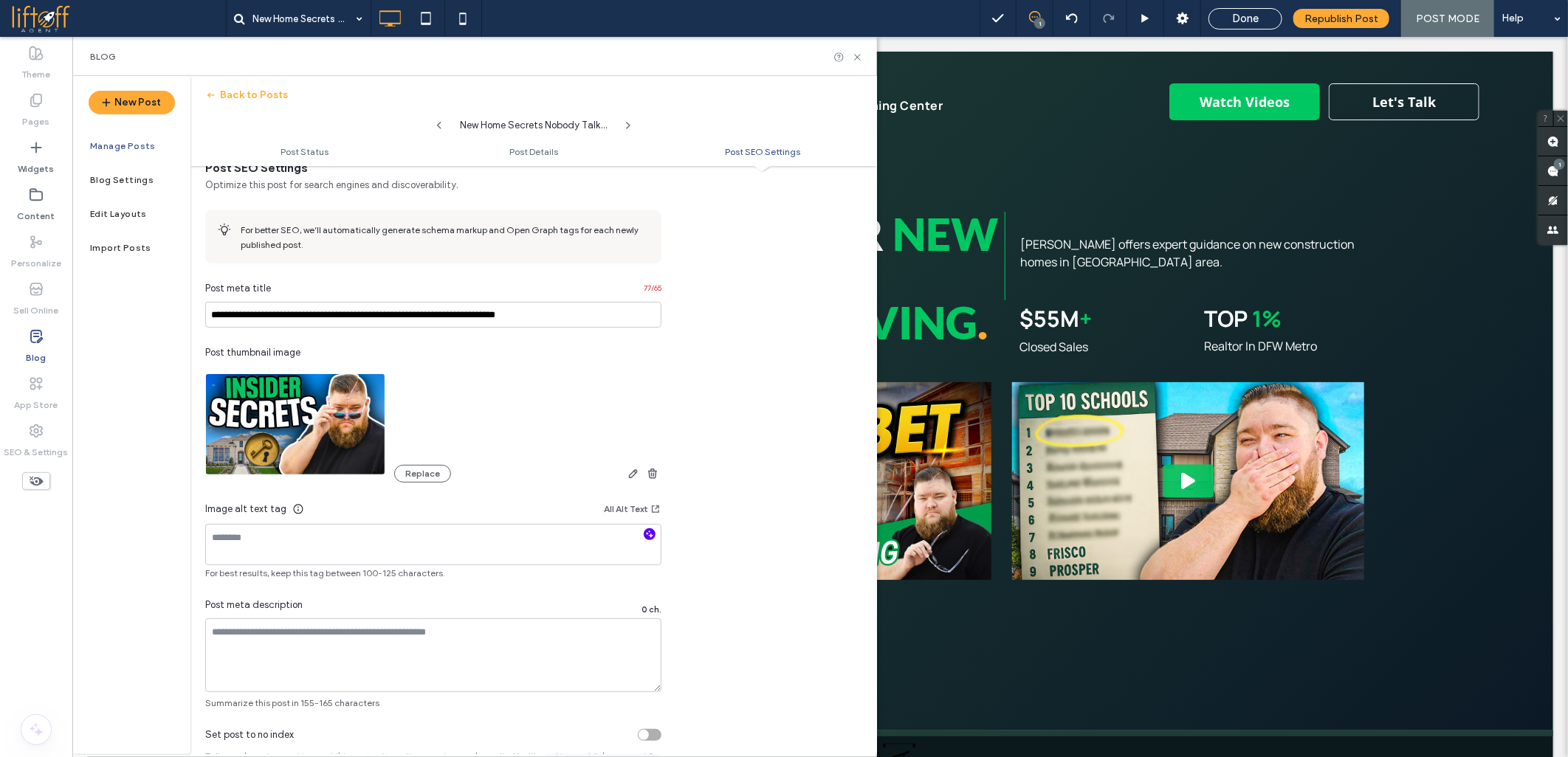
click at [650, 536] on icon "button" at bounding box center [649, 534] width 10 height 10
click at [424, 645] on textarea at bounding box center [434, 656] width 456 height 74
paste textarea "**********"
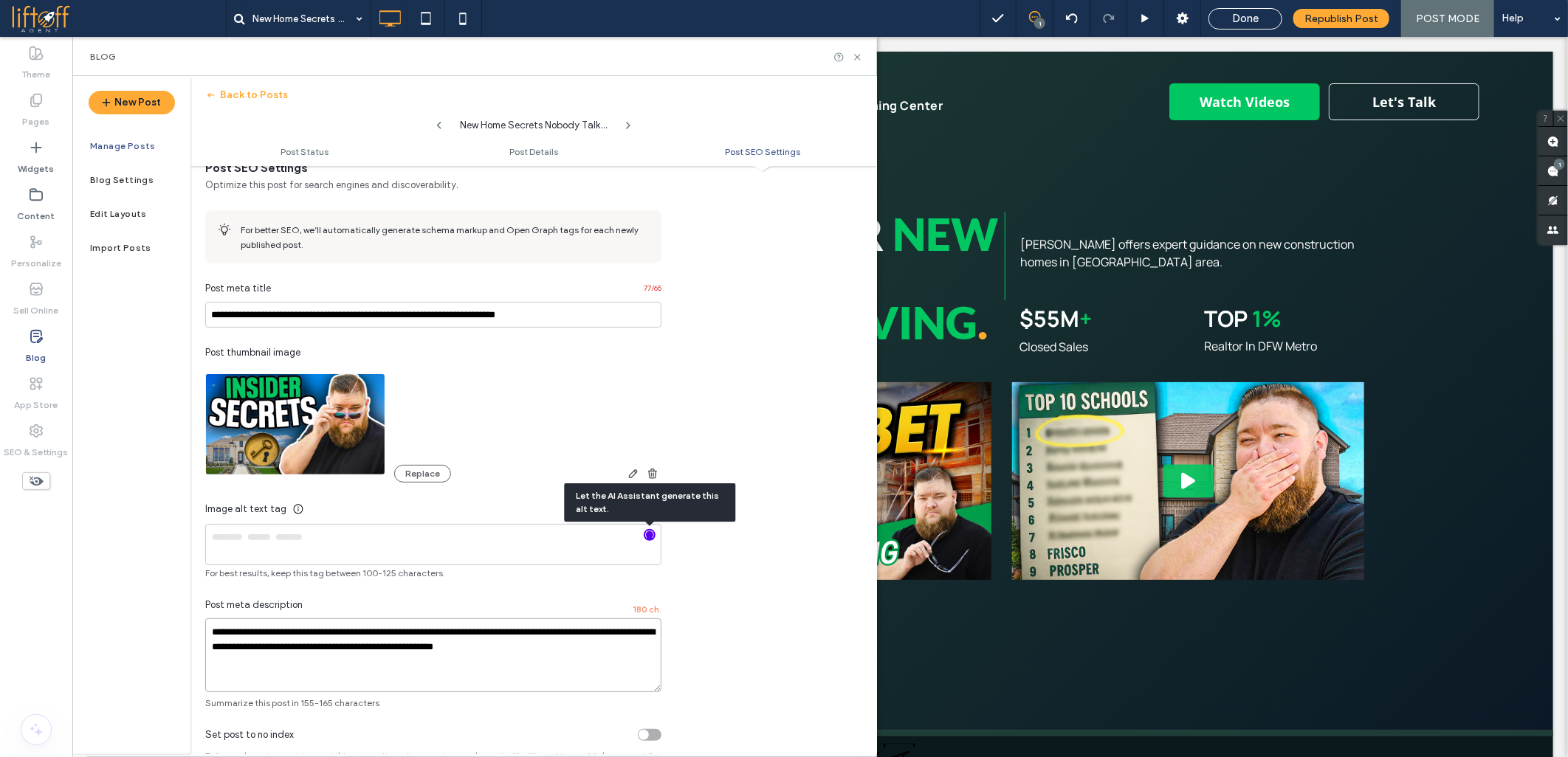
type textarea "**********"
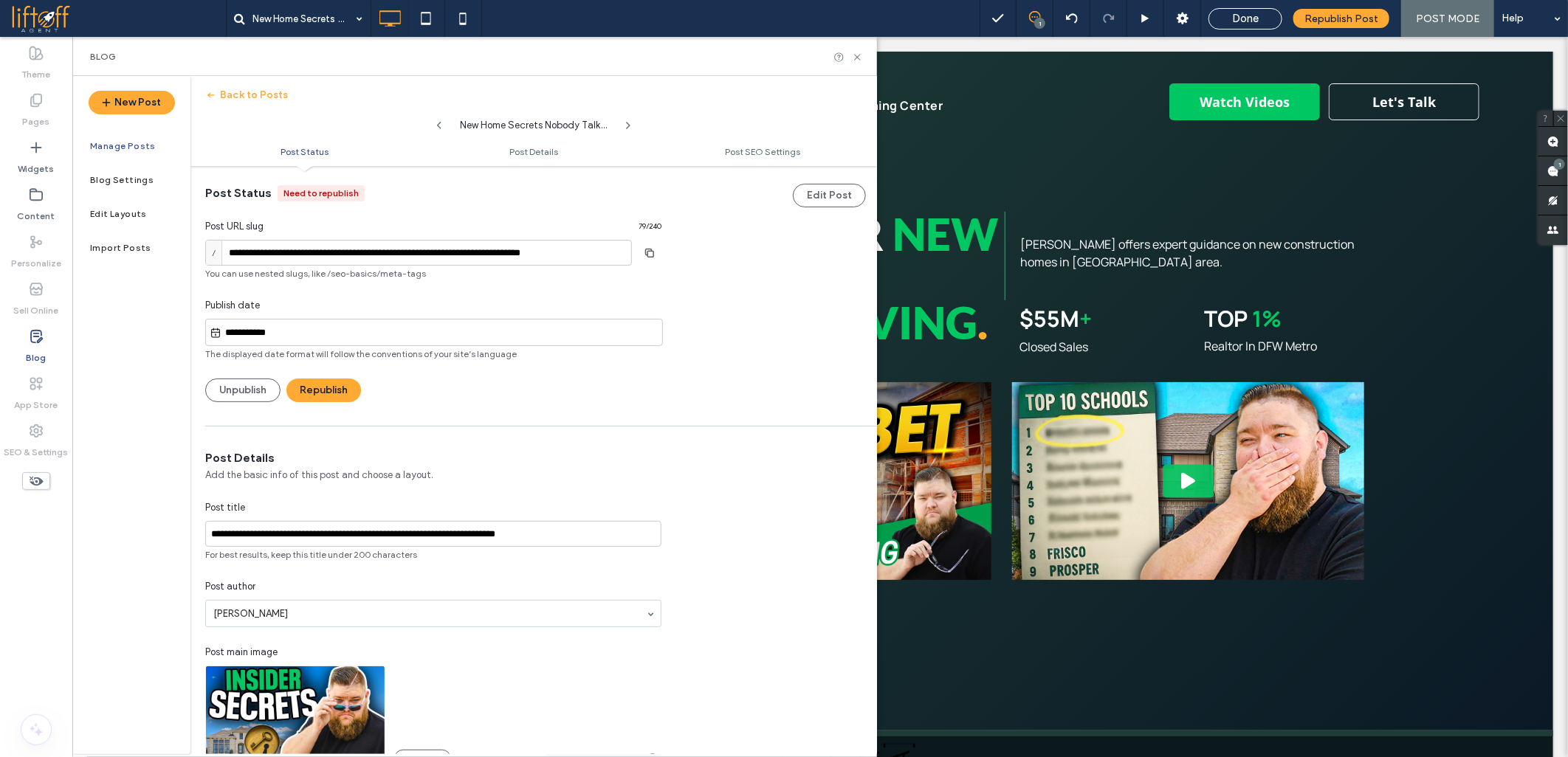
scroll to position [1, 0]
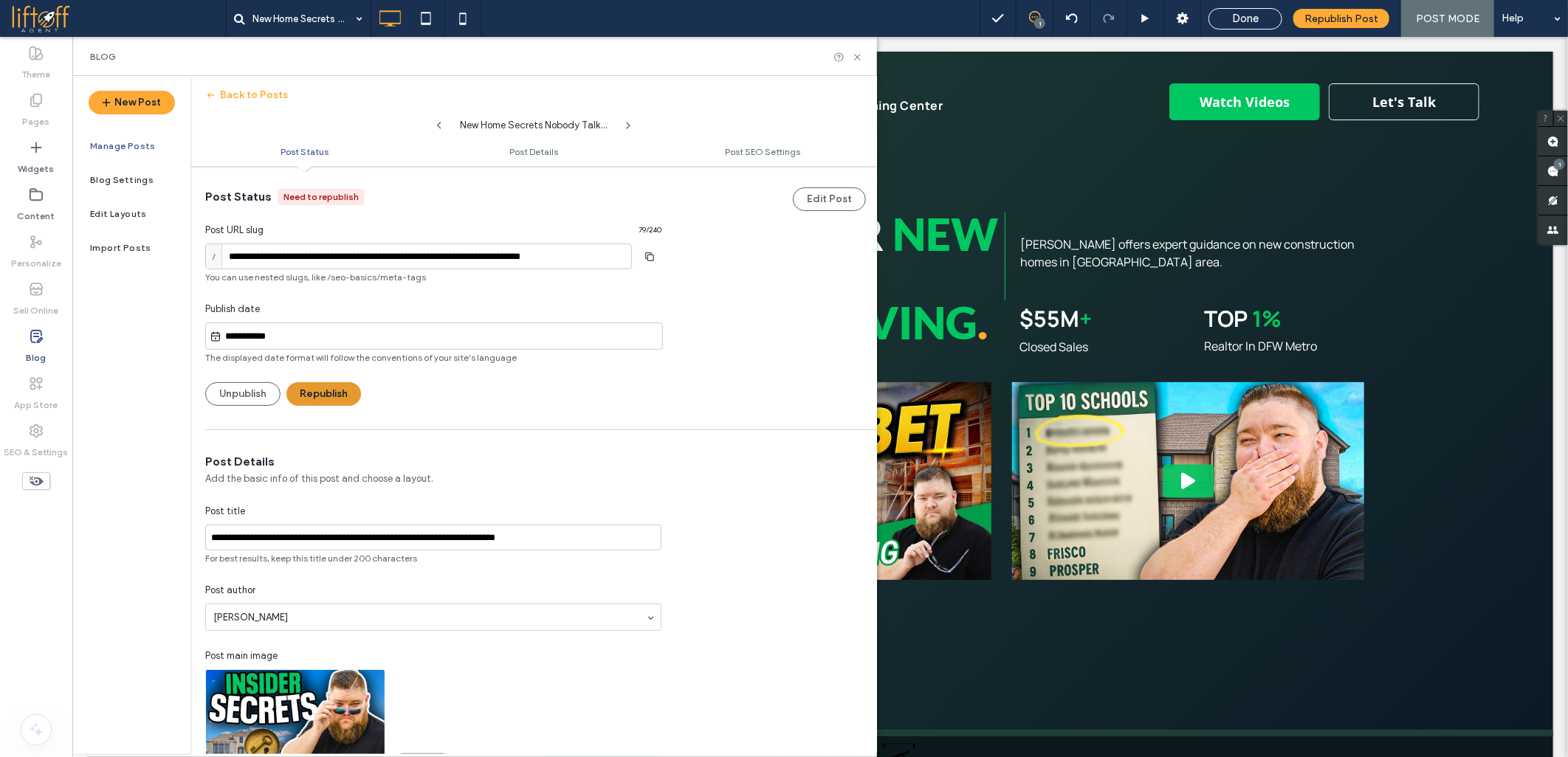
click at [330, 401] on button "Republish" at bounding box center [323, 394] width 74 height 24
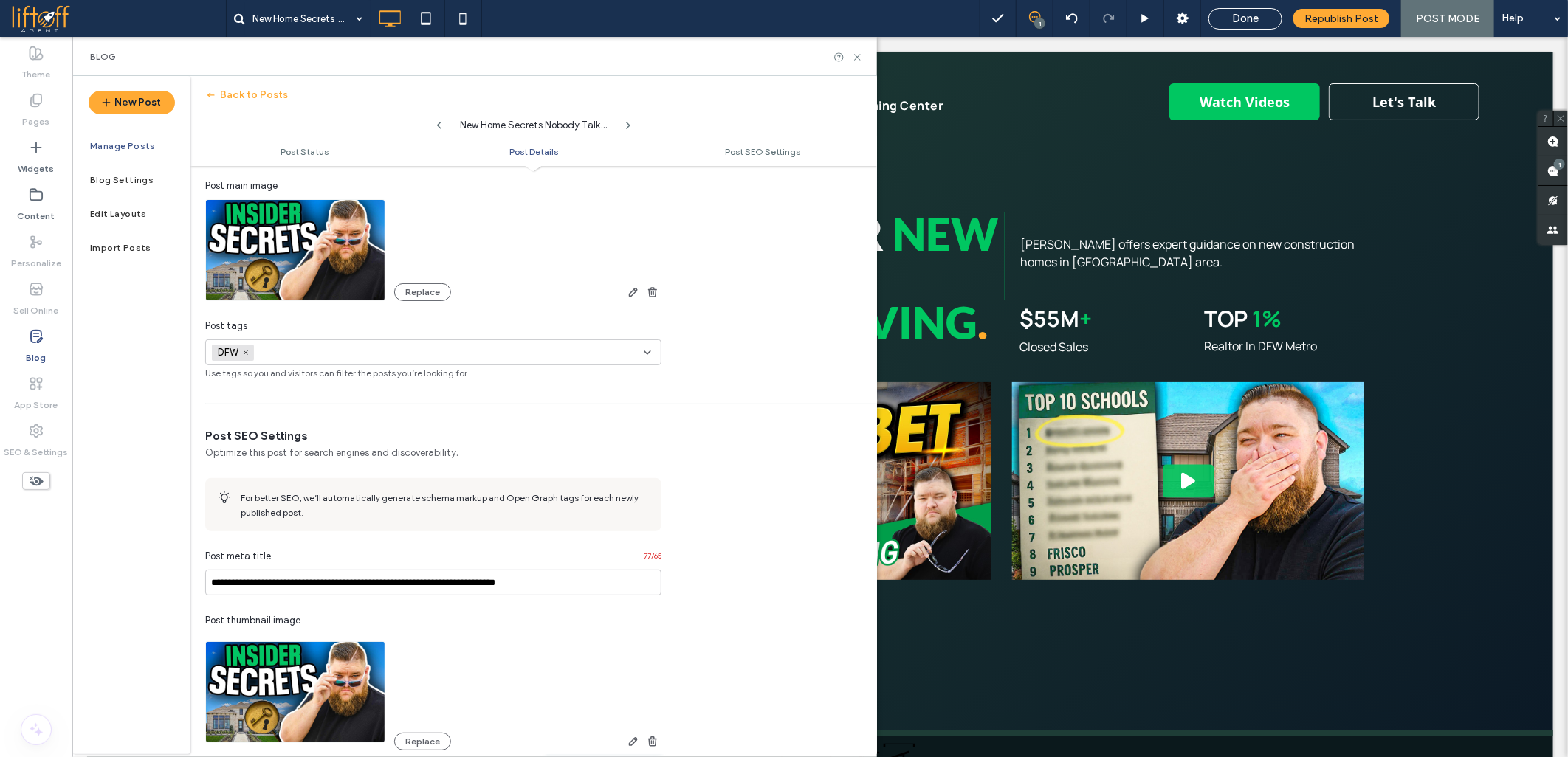
scroll to position [493, 0]
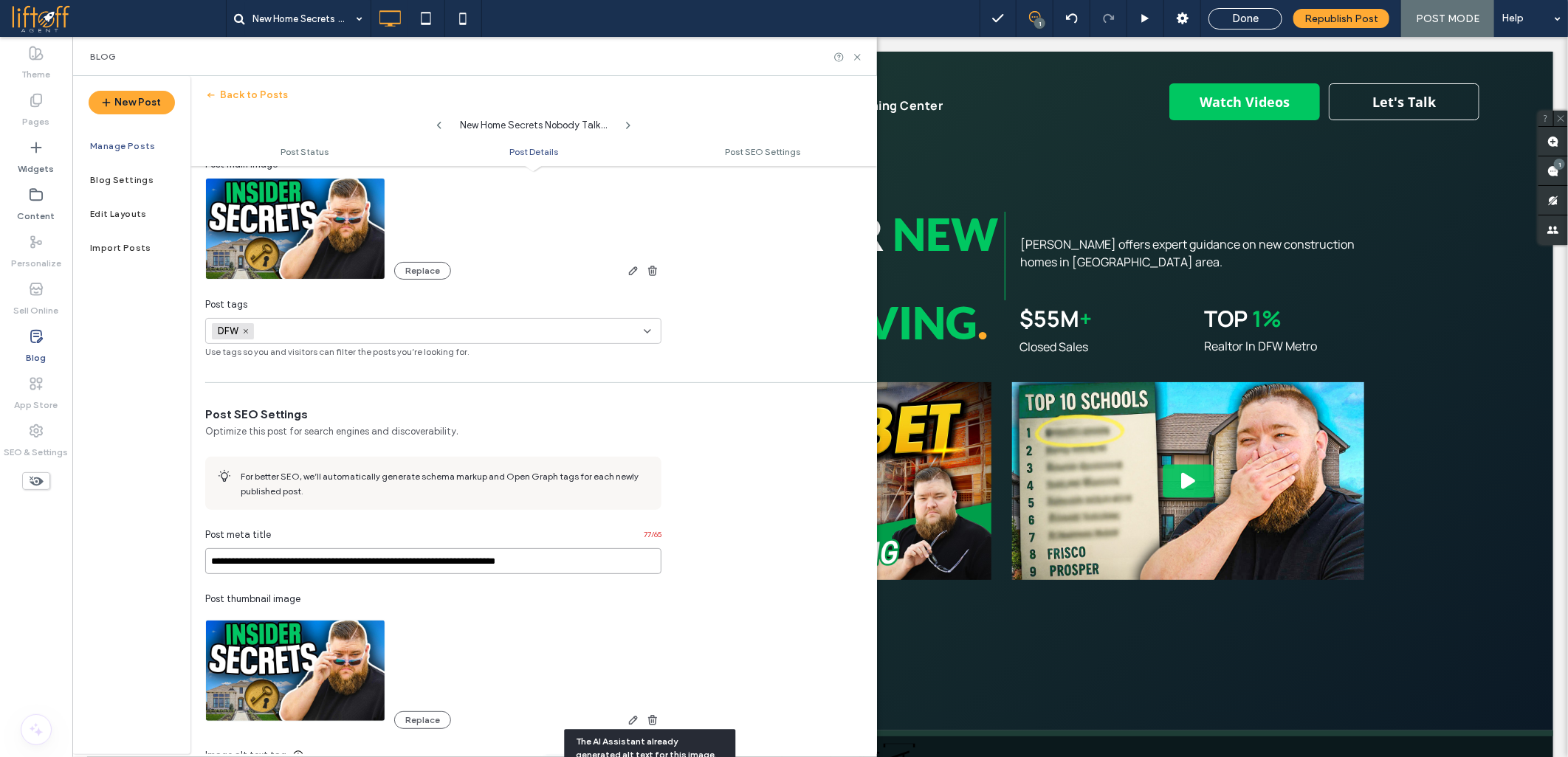
click at [255, 561] on input "**********" at bounding box center [434, 561] width 456 height 26
paste input
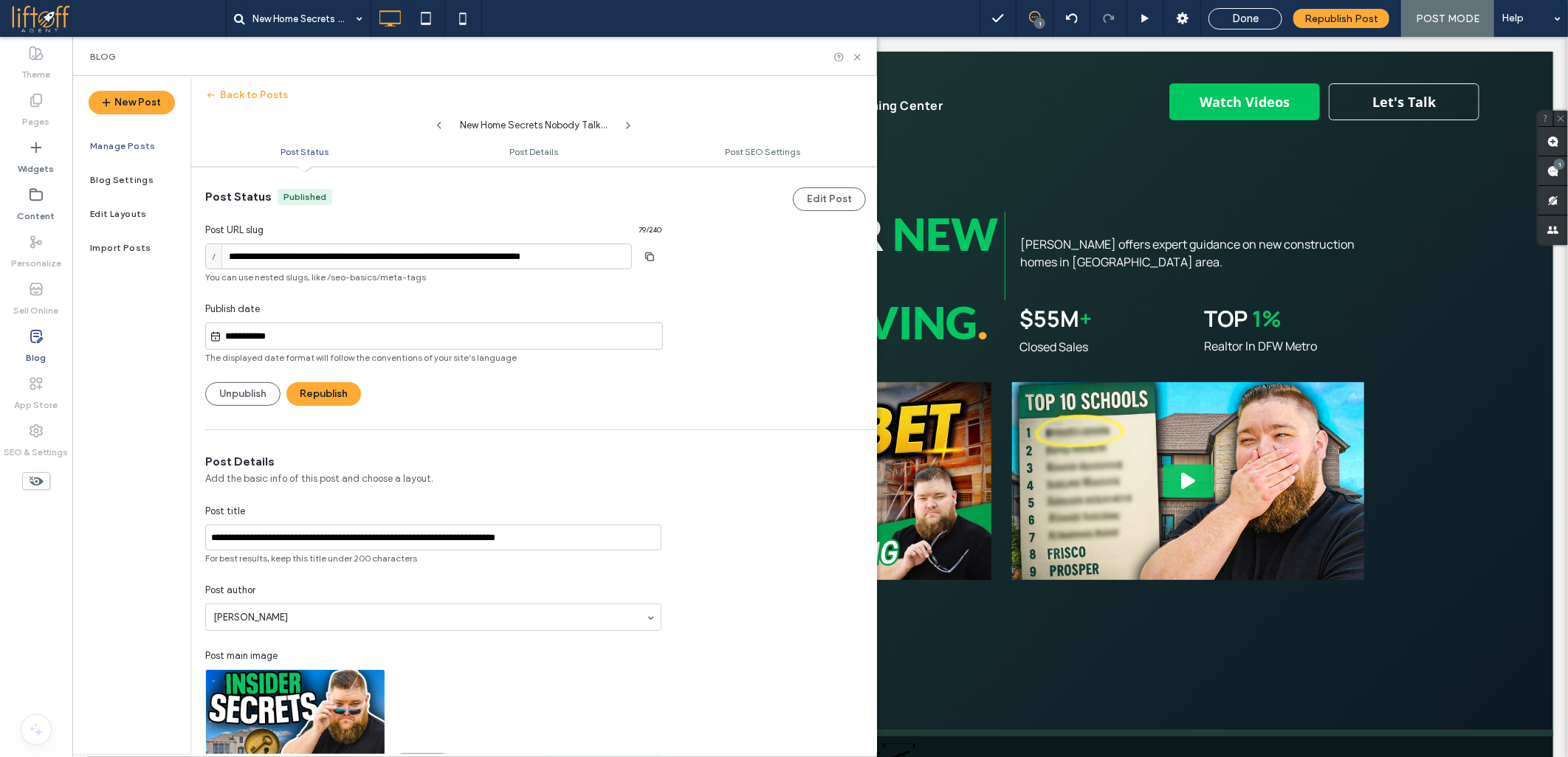
scroll to position [0, 0]
type input "**********"
click at [318, 397] on button "Republish" at bounding box center [323, 395] width 74 height 24
click at [648, 258] on icon "button" at bounding box center [649, 257] width 24 height 12
click at [38, 23] on span at bounding box center [118, 18] width 215 height 30
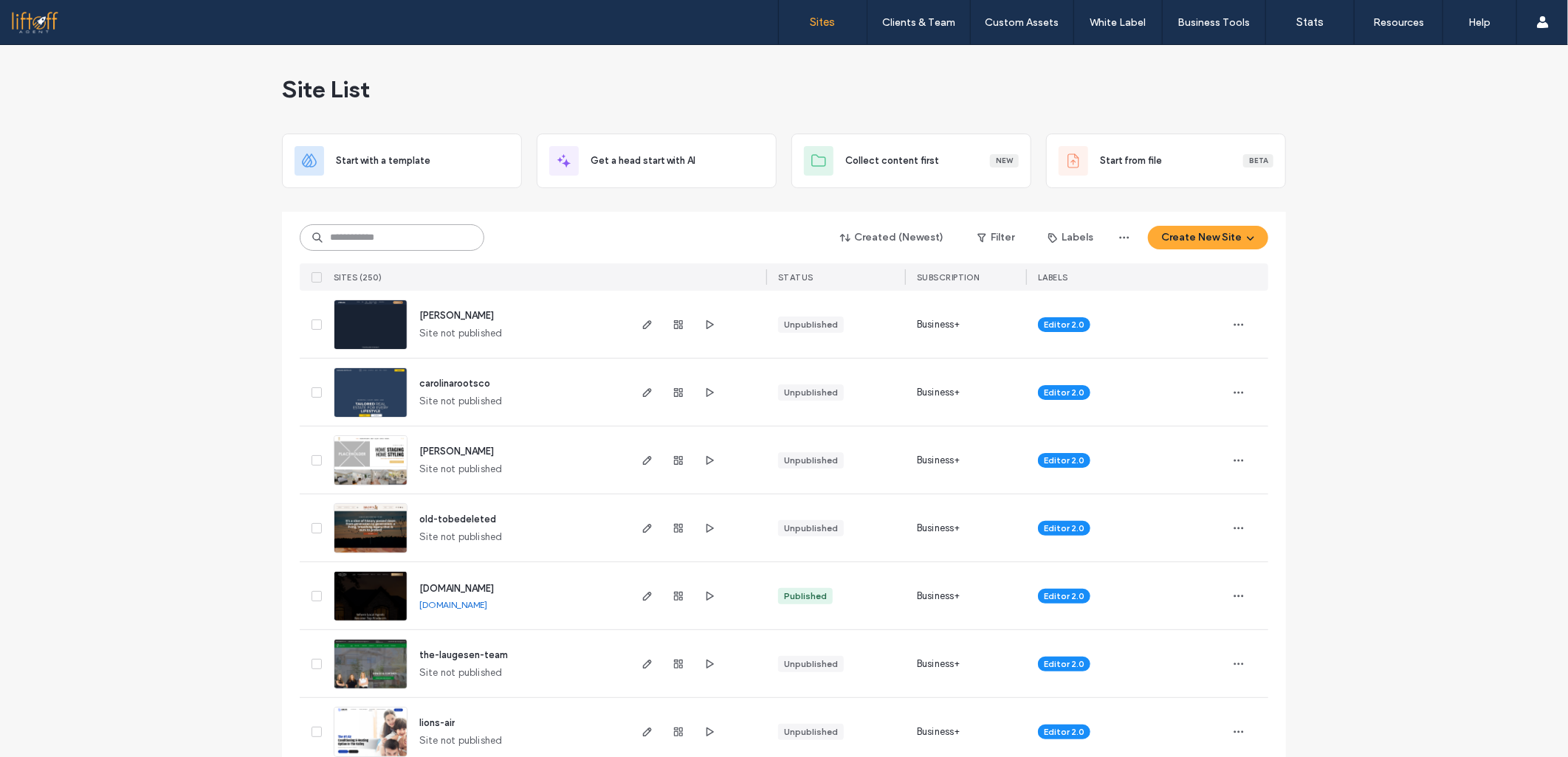
click at [349, 240] on input at bounding box center [392, 237] width 185 height 26
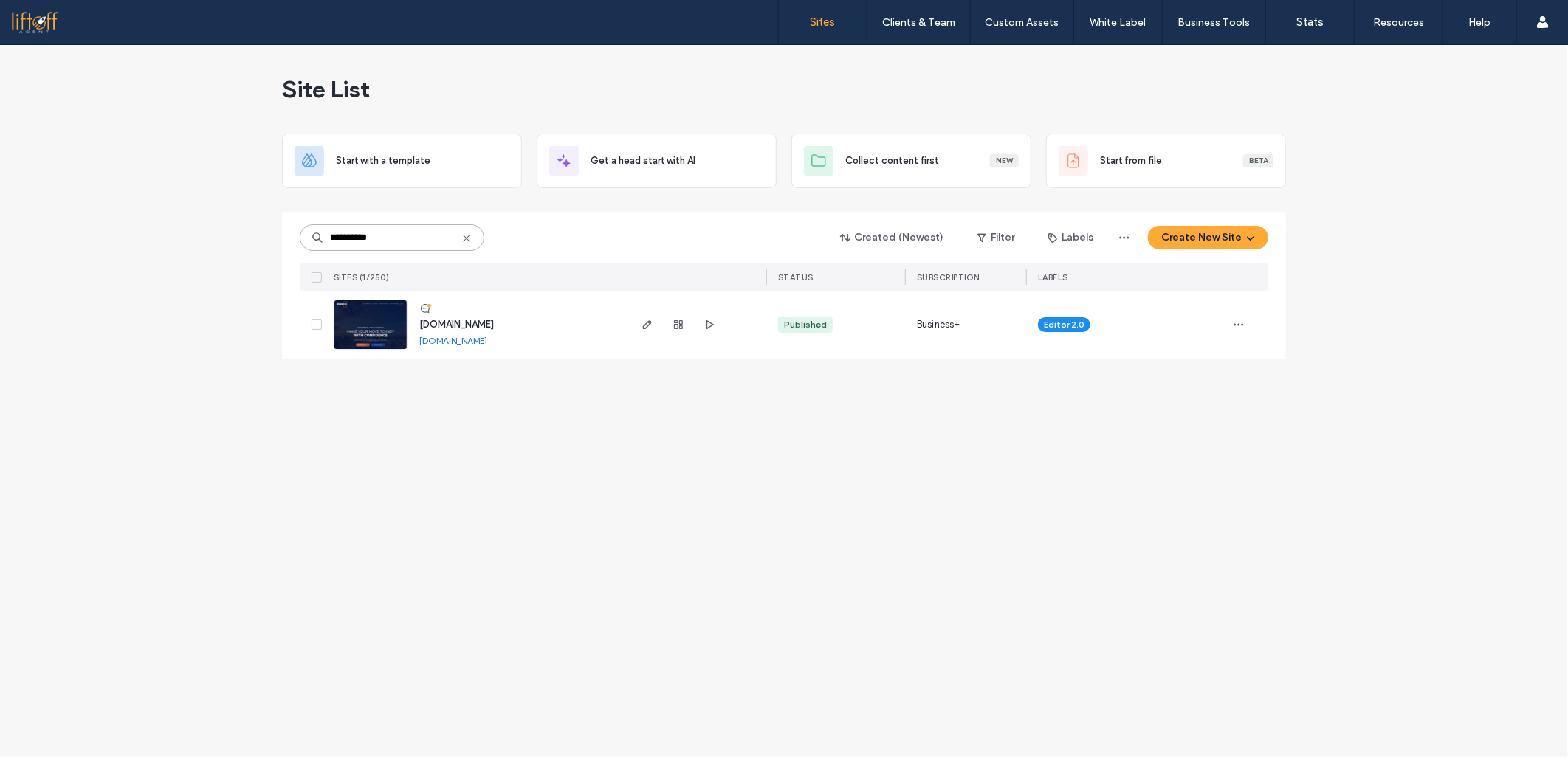
type input "**********"
click at [636, 325] on div at bounding box center [696, 324] width 139 height 68
click at [645, 323] on icon "button" at bounding box center [646, 324] width 12 height 12
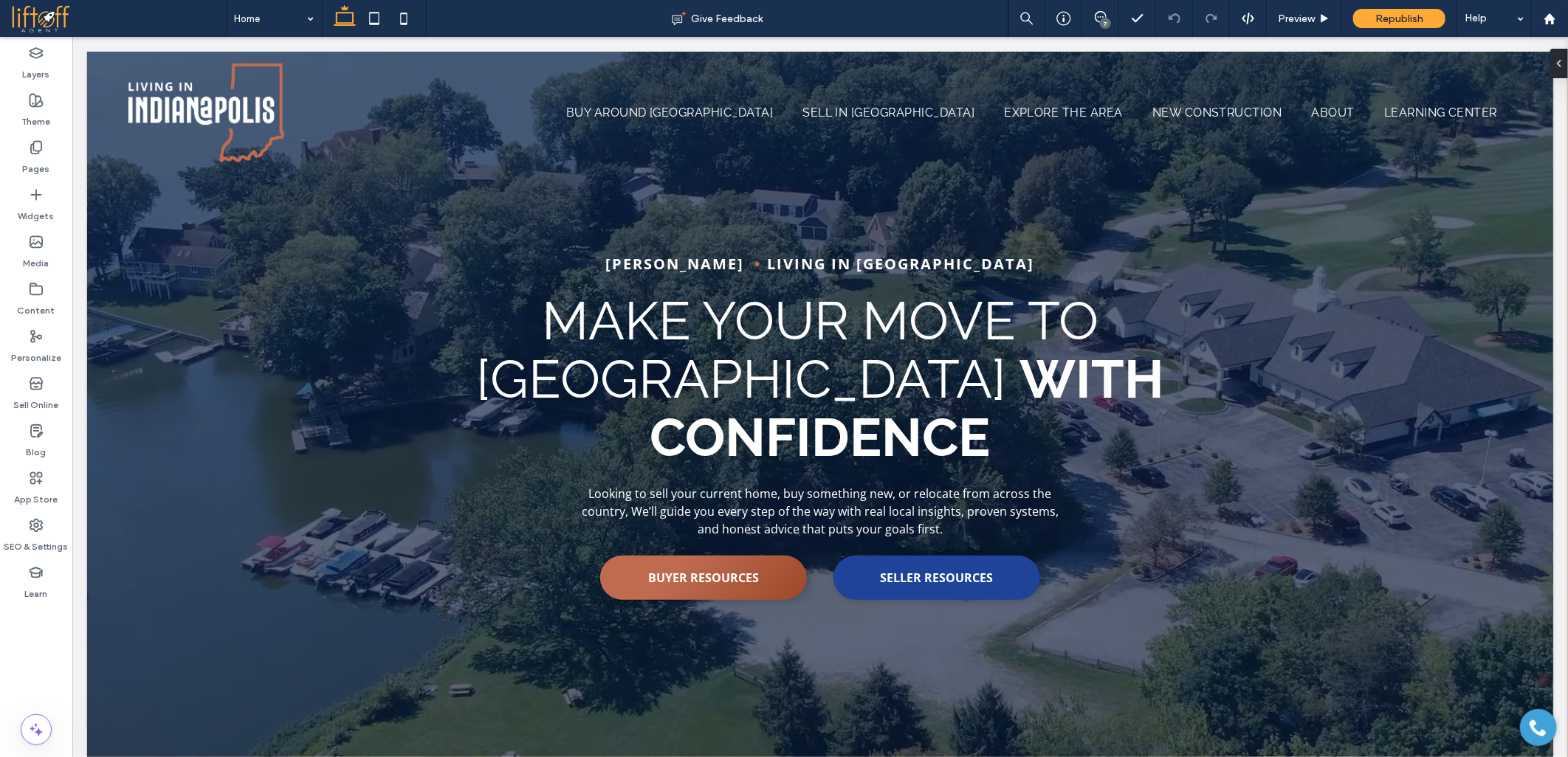
click at [41, 445] on div at bounding box center [784, 378] width 1568 height 757
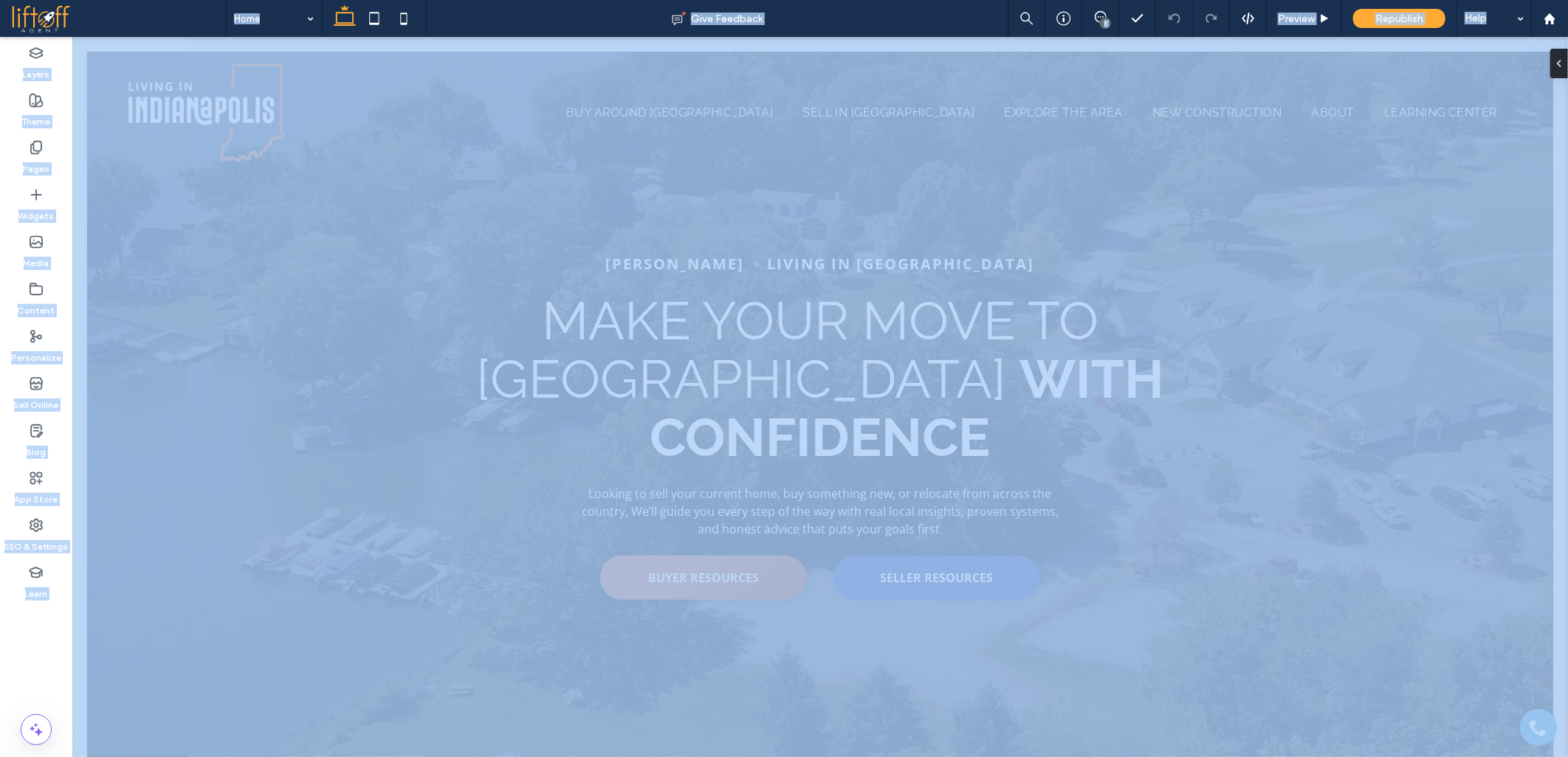
click at [41, 445] on div at bounding box center [784, 378] width 1568 height 757
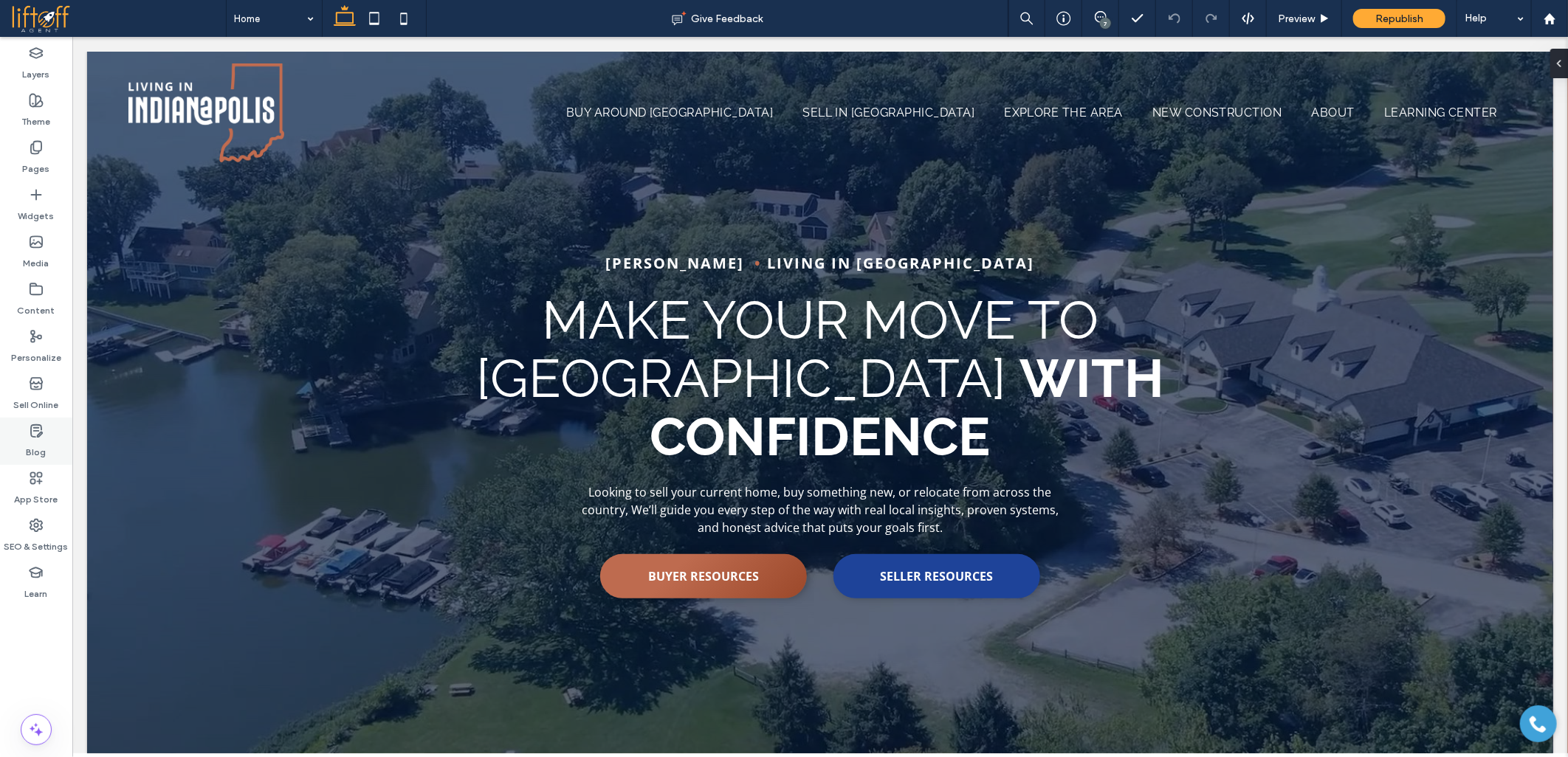
click at [33, 441] on label "Blog" at bounding box center [36, 448] width 20 height 21
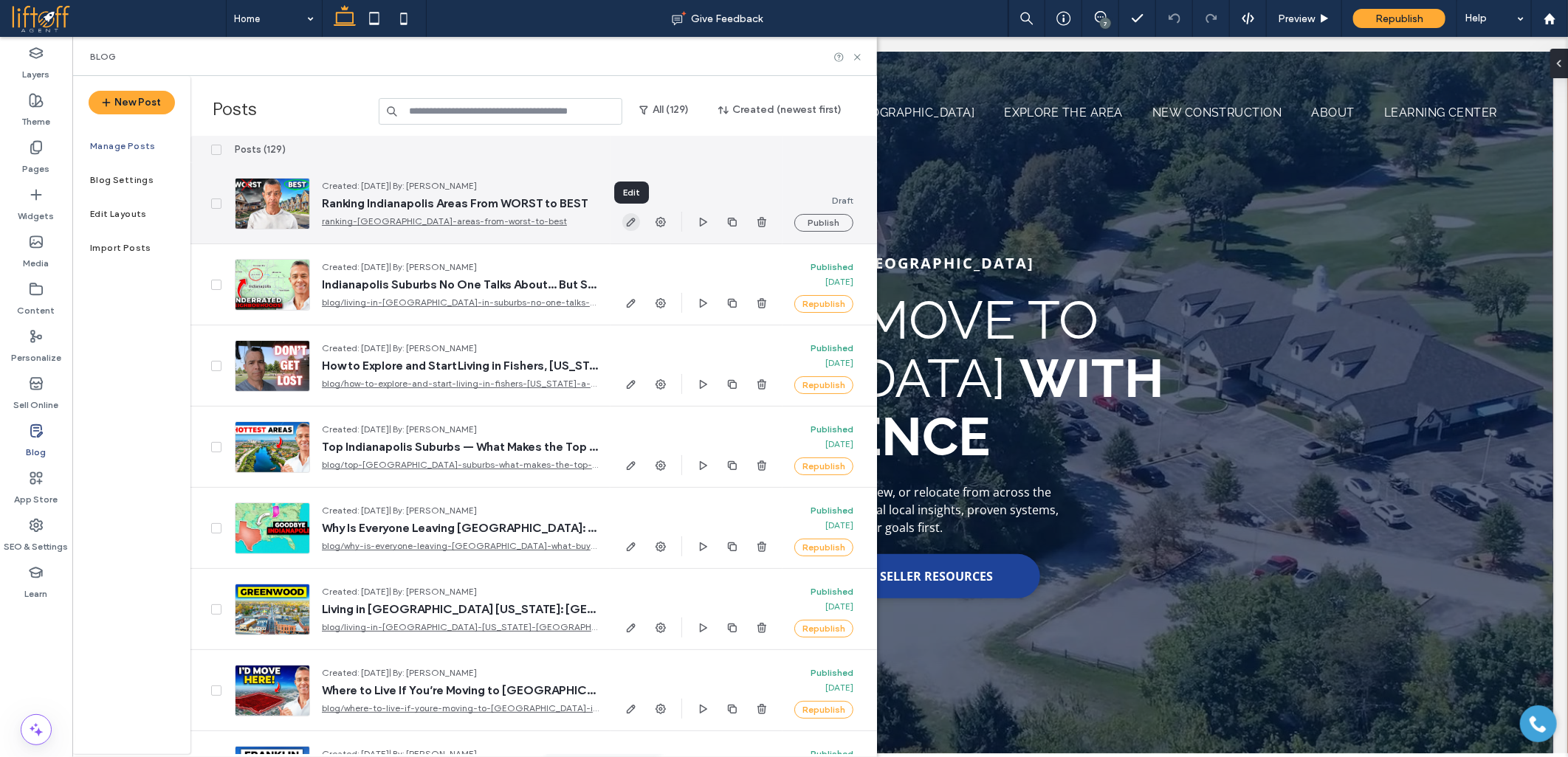
click at [623, 217] on span "button" at bounding box center [631, 223] width 18 height 18
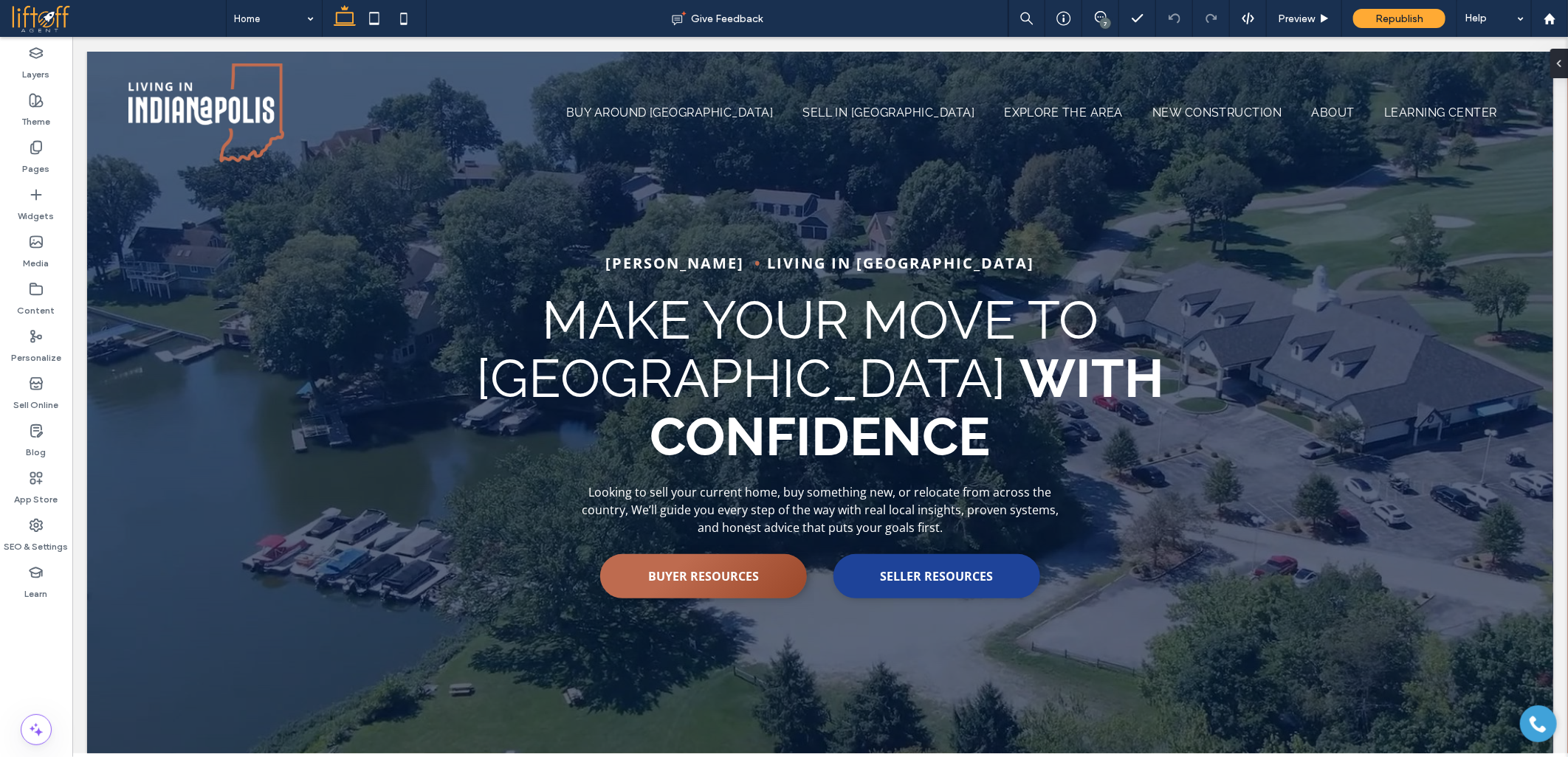
click at [183, 567] on div at bounding box center [784, 378] width 1568 height 757
click at [163, 533] on div at bounding box center [784, 378] width 1568 height 757
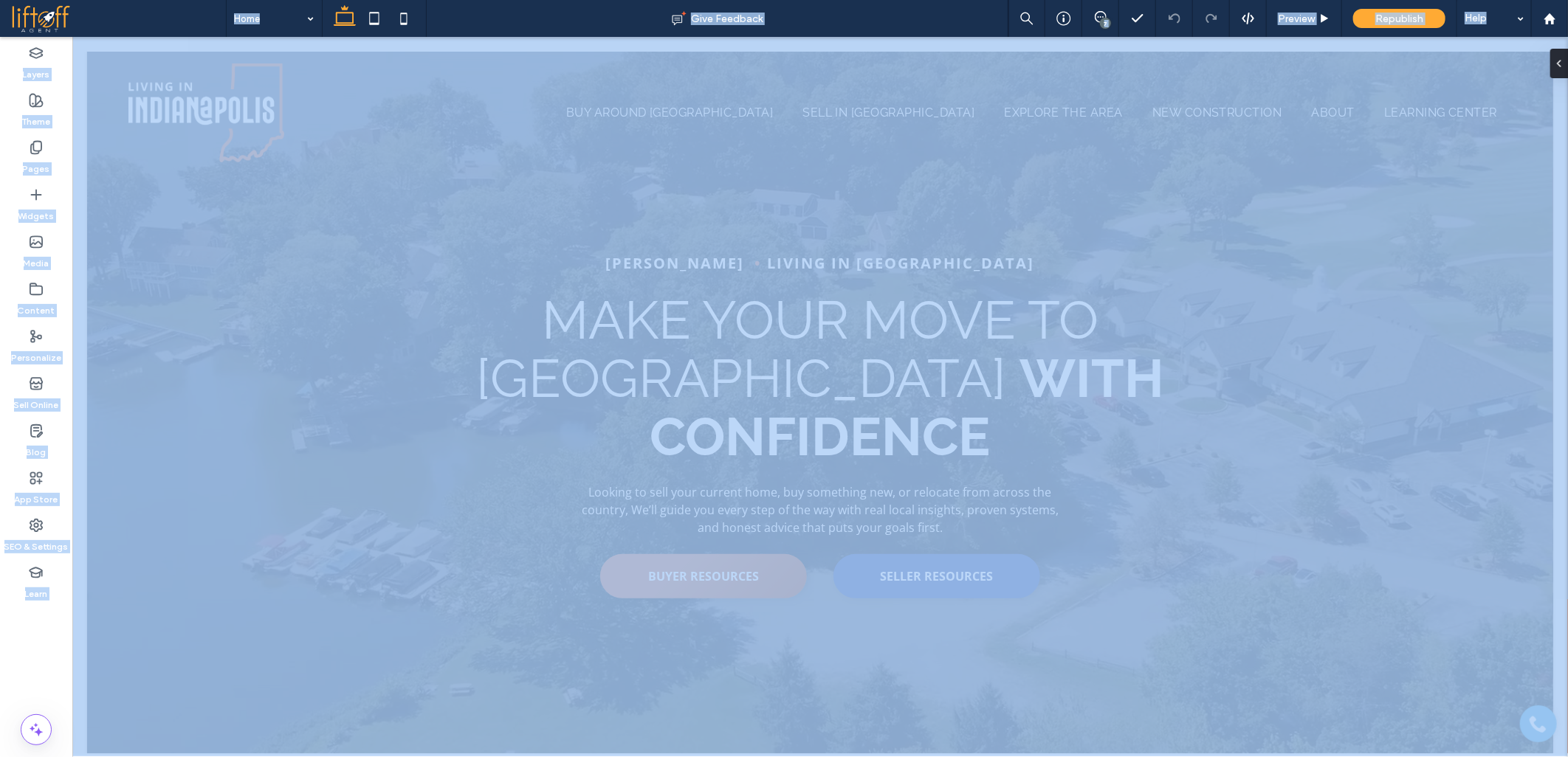
click at [162, 533] on div at bounding box center [784, 378] width 1568 height 757
click at [161, 533] on div at bounding box center [784, 378] width 1568 height 757
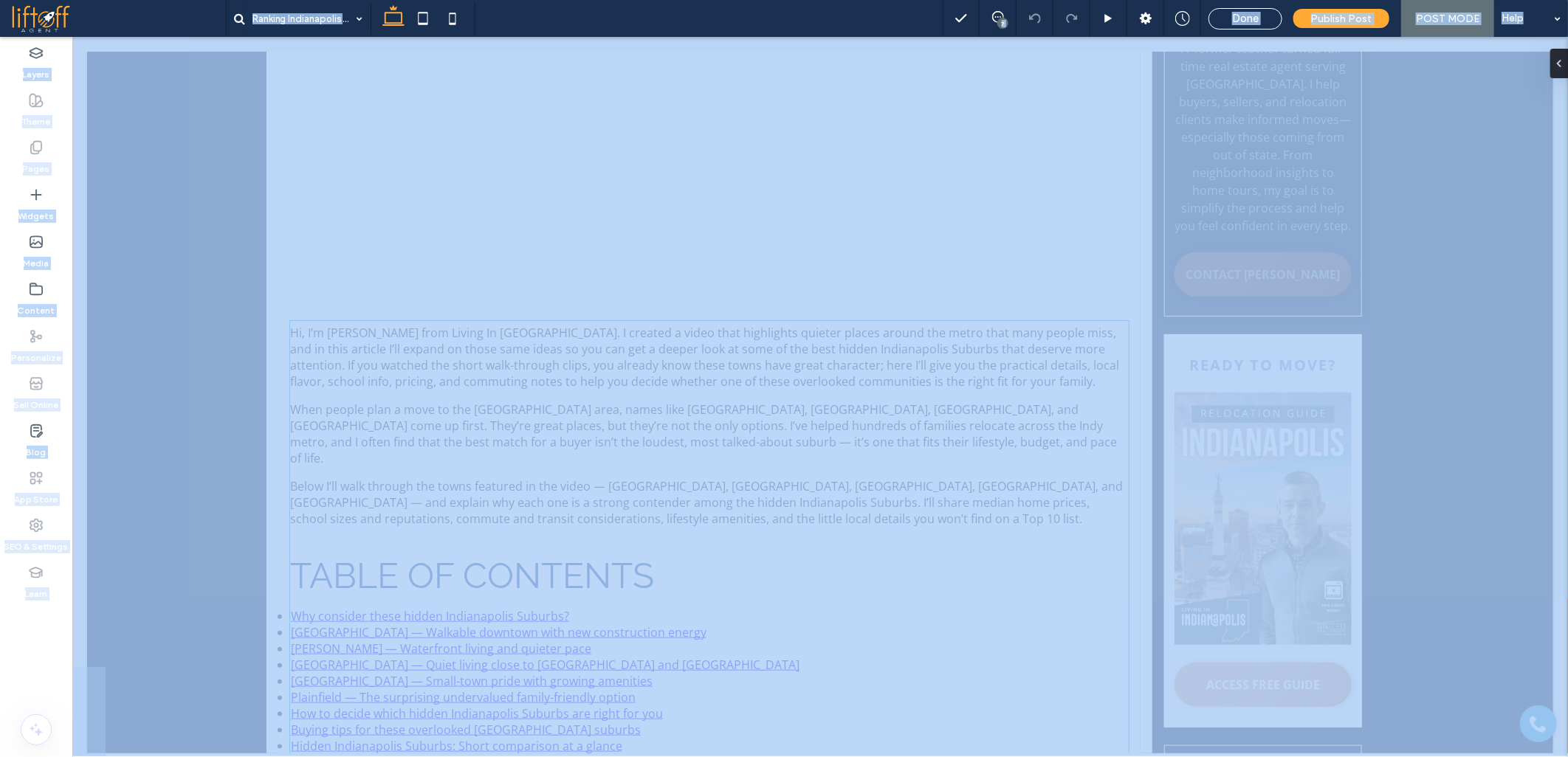
scroll to position [656, 0]
click at [462, 378] on p "Hi, I’m Jason Compton from Living In Indianapolis. I created a video that highl…" at bounding box center [709, 352] width 838 height 65
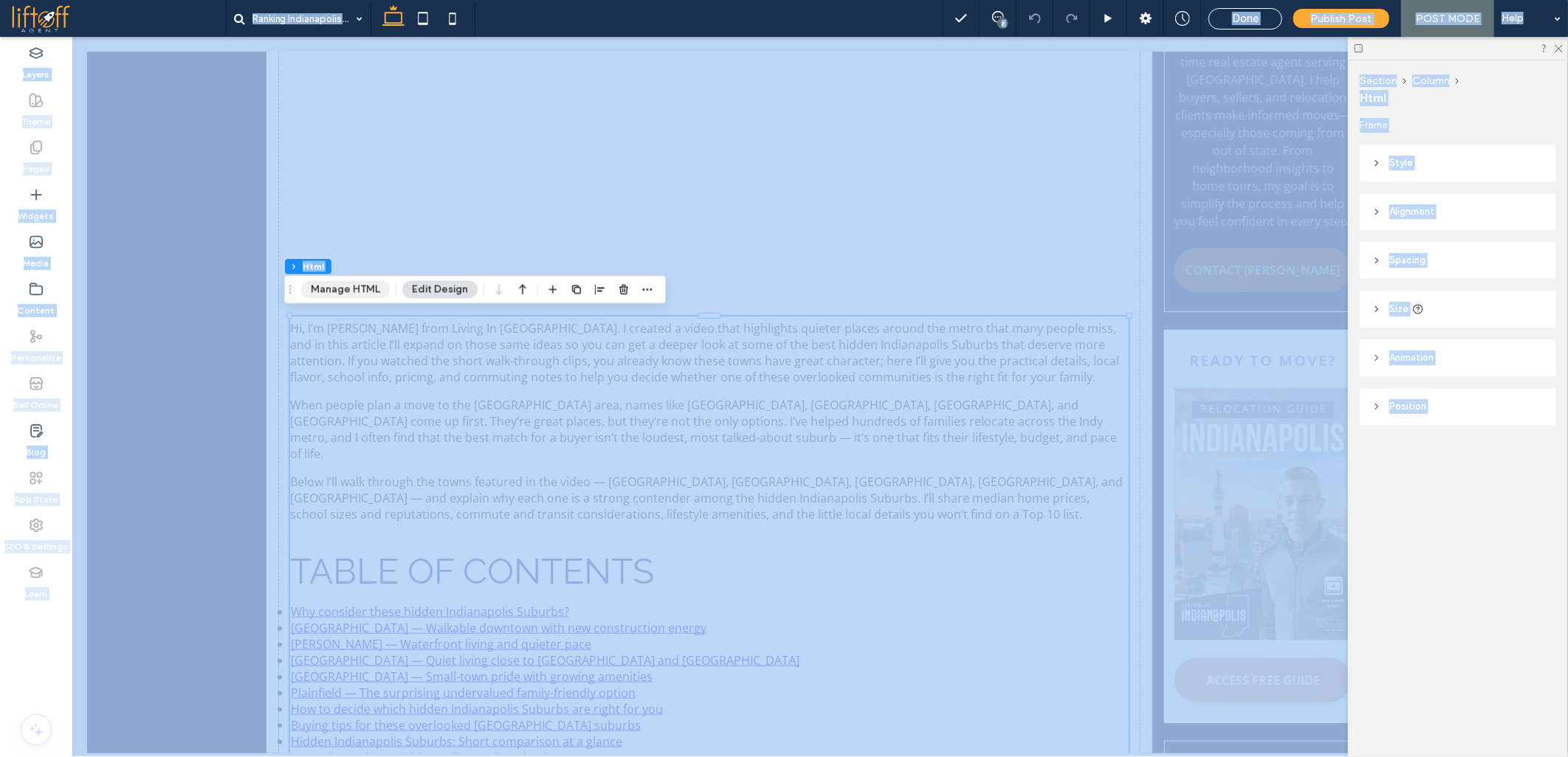
click at [341, 293] on button "Manage HTML" at bounding box center [346, 290] width 89 height 18
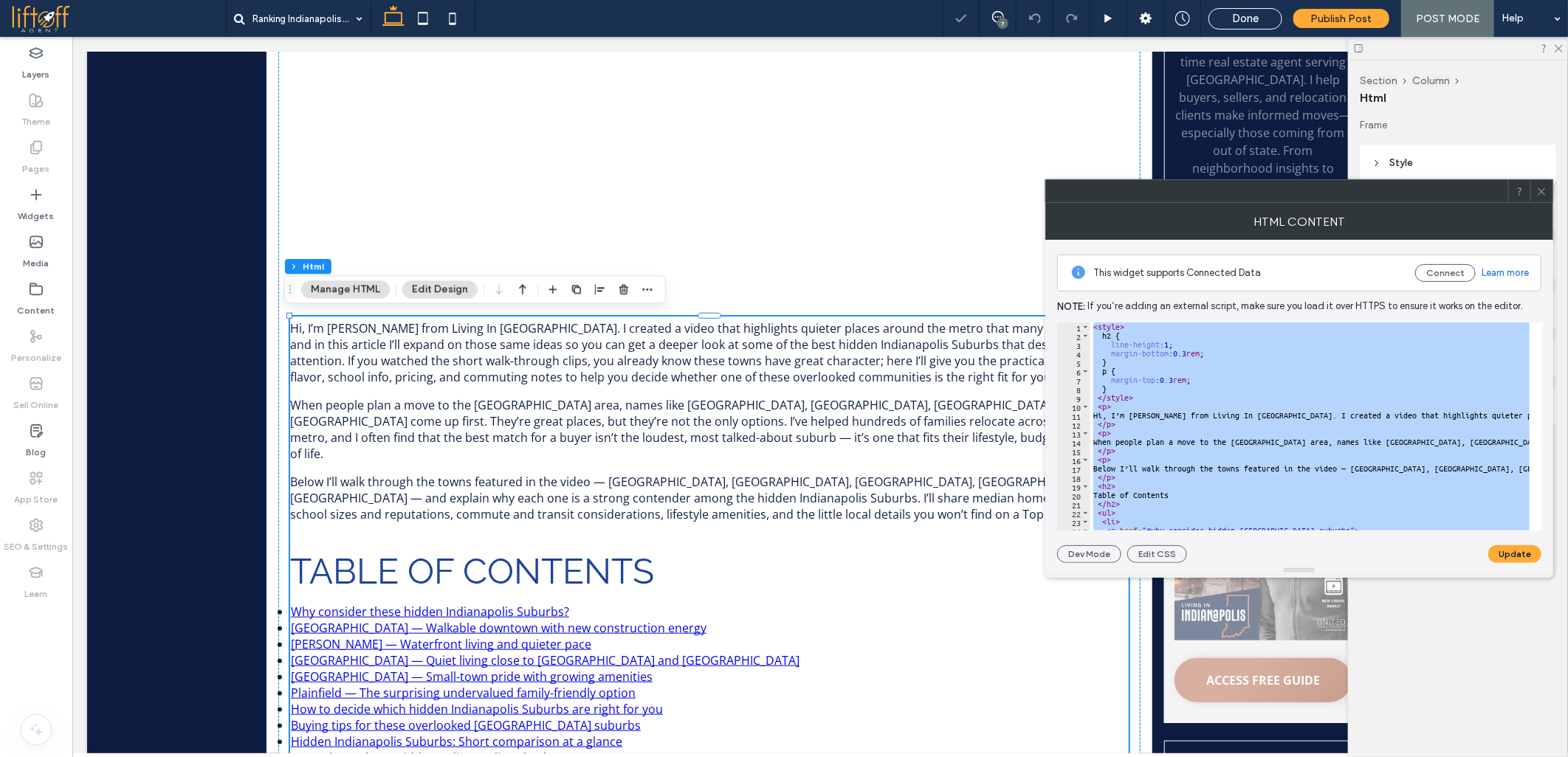
paste textarea "Cursor at row 343"
type textarea "**********"
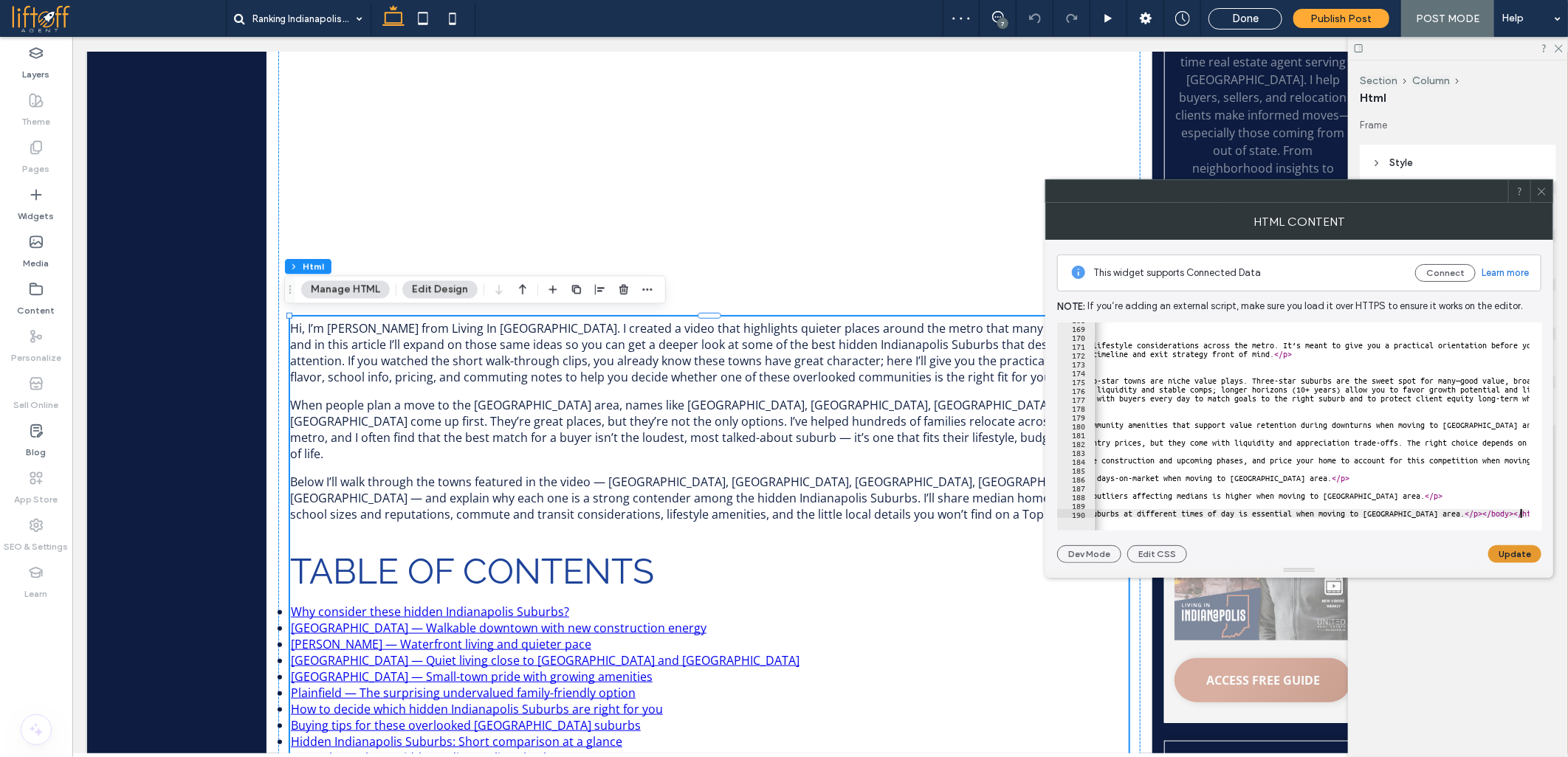
click at [1511, 557] on button "Update" at bounding box center [1514, 554] width 53 height 18
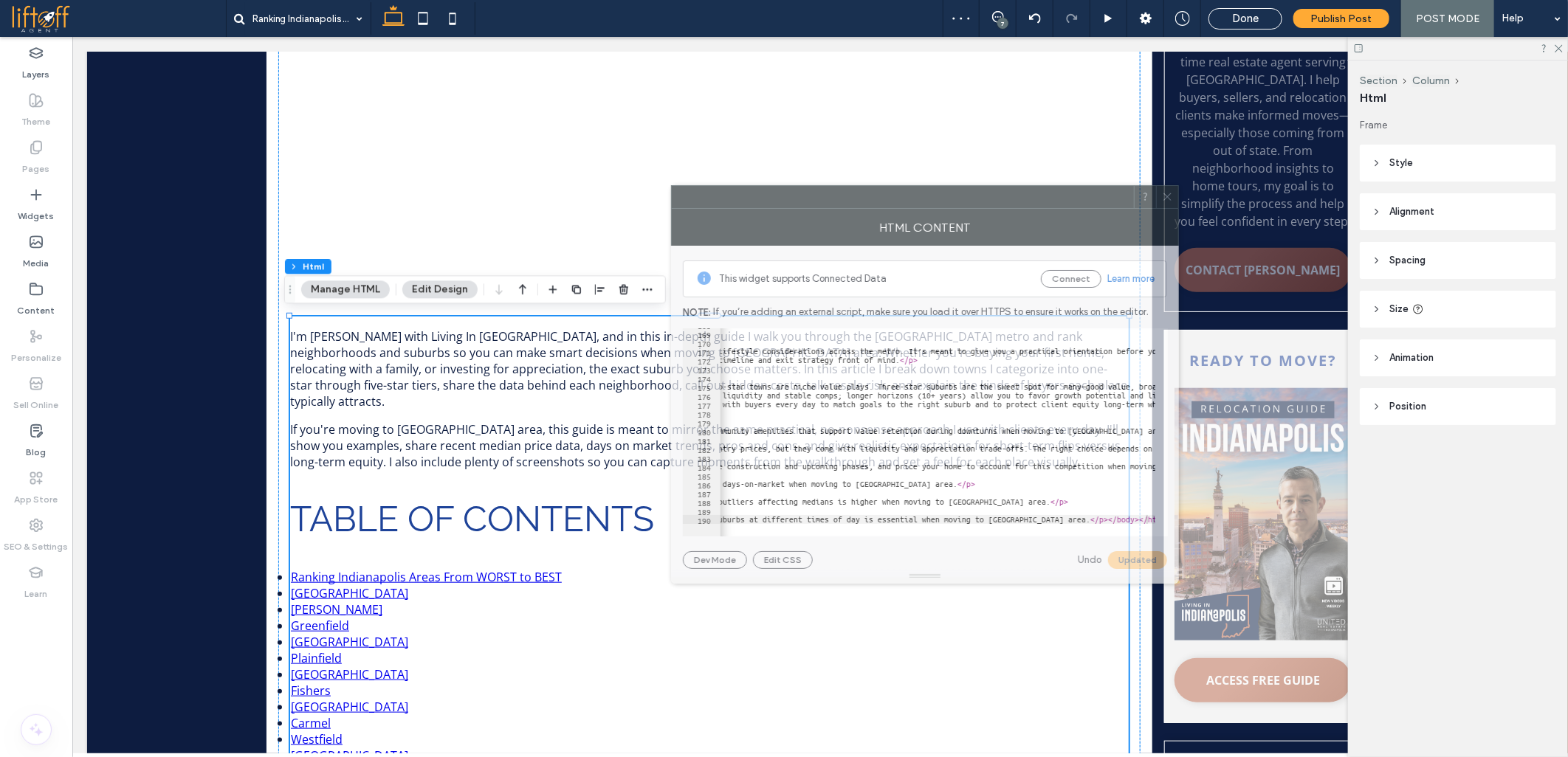
drag, startPoint x: 1196, startPoint y: 194, endPoint x: 780, endPoint y: 199, distance: 416.0
click at [780, 199] on div at bounding box center [903, 196] width 462 height 22
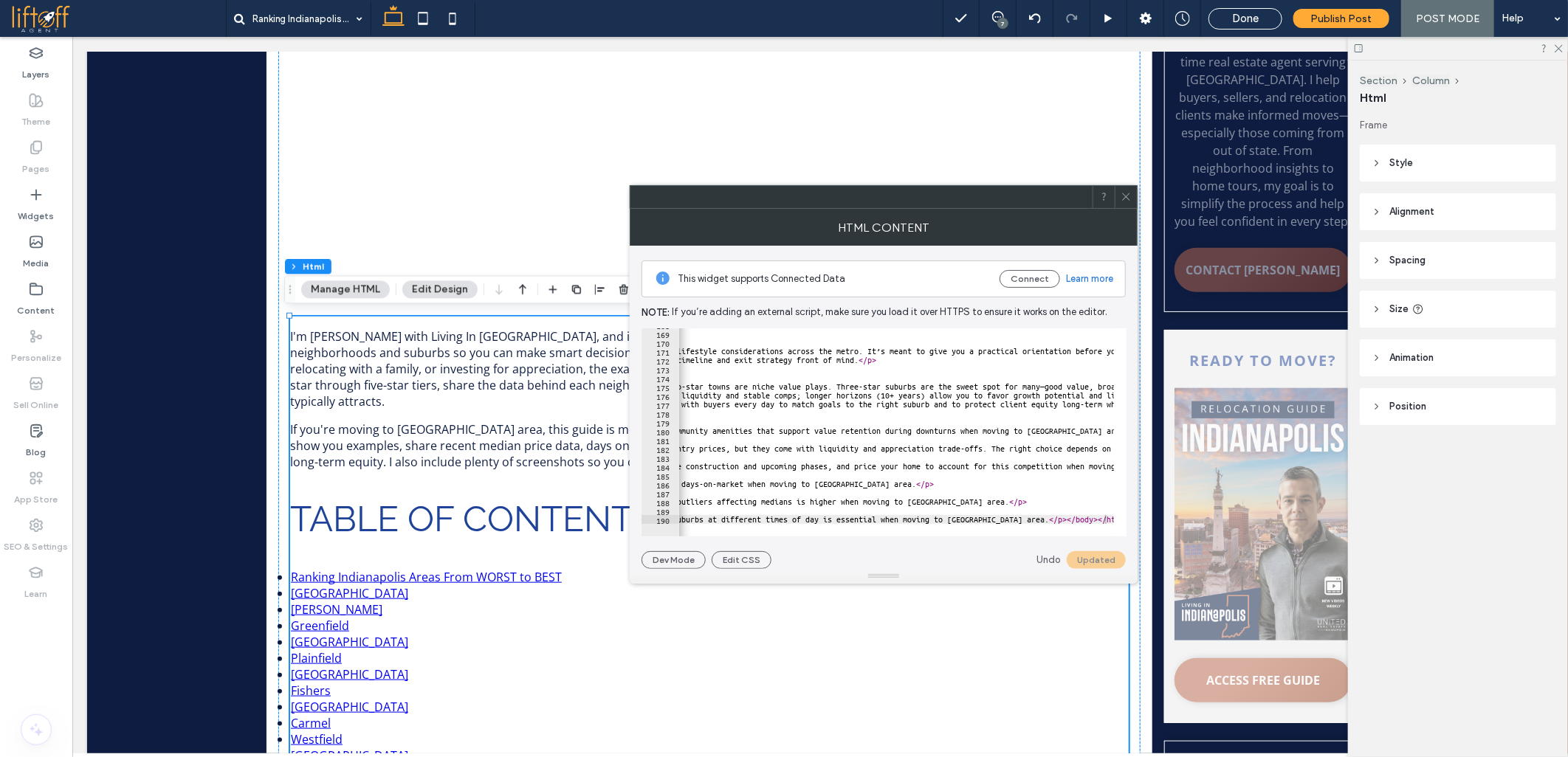
click at [1120, 196] on icon at bounding box center [1125, 196] width 11 height 11
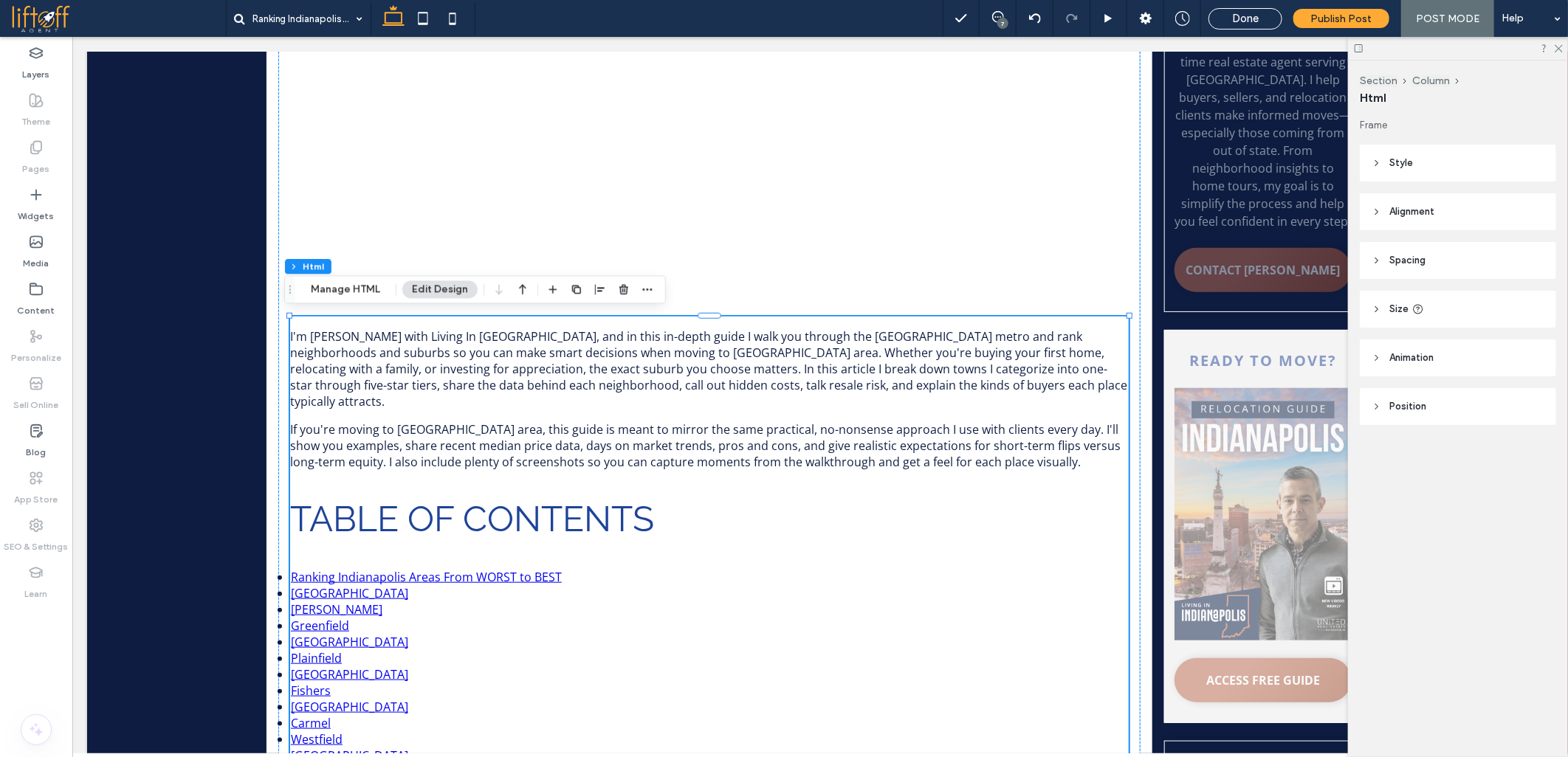
click at [367, 378] on p "I'm Jason Compton with Living In Indianapolis, and in this in-depth guide I wal…" at bounding box center [709, 369] width 838 height 81
click at [344, 281] on button "Manage HTML" at bounding box center [346, 290] width 89 height 18
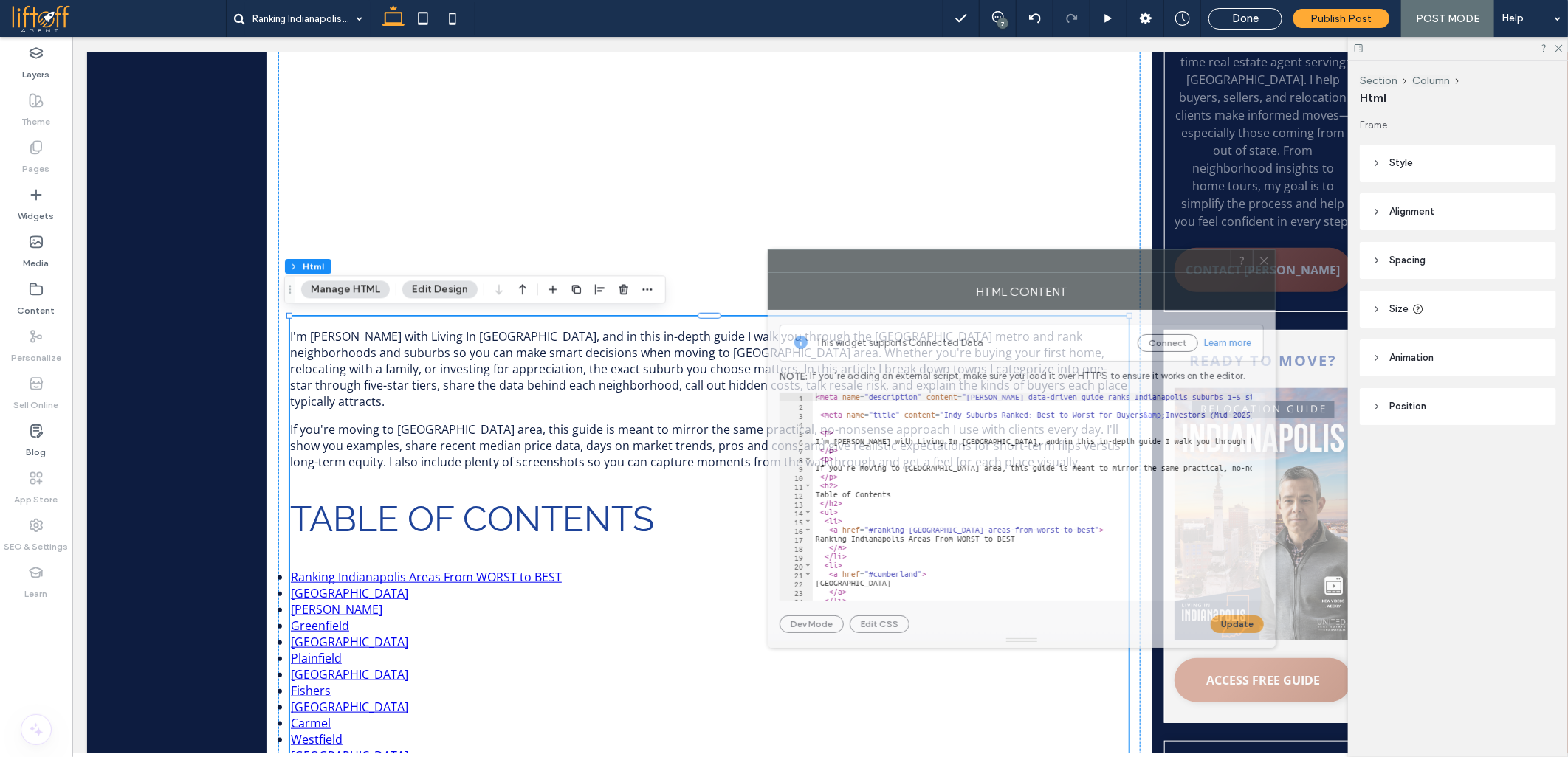
drag, startPoint x: 1109, startPoint y: 193, endPoint x: 598, endPoint y: 244, distance: 513.5
click at [769, 250] on div at bounding box center [999, 261] width 462 height 22
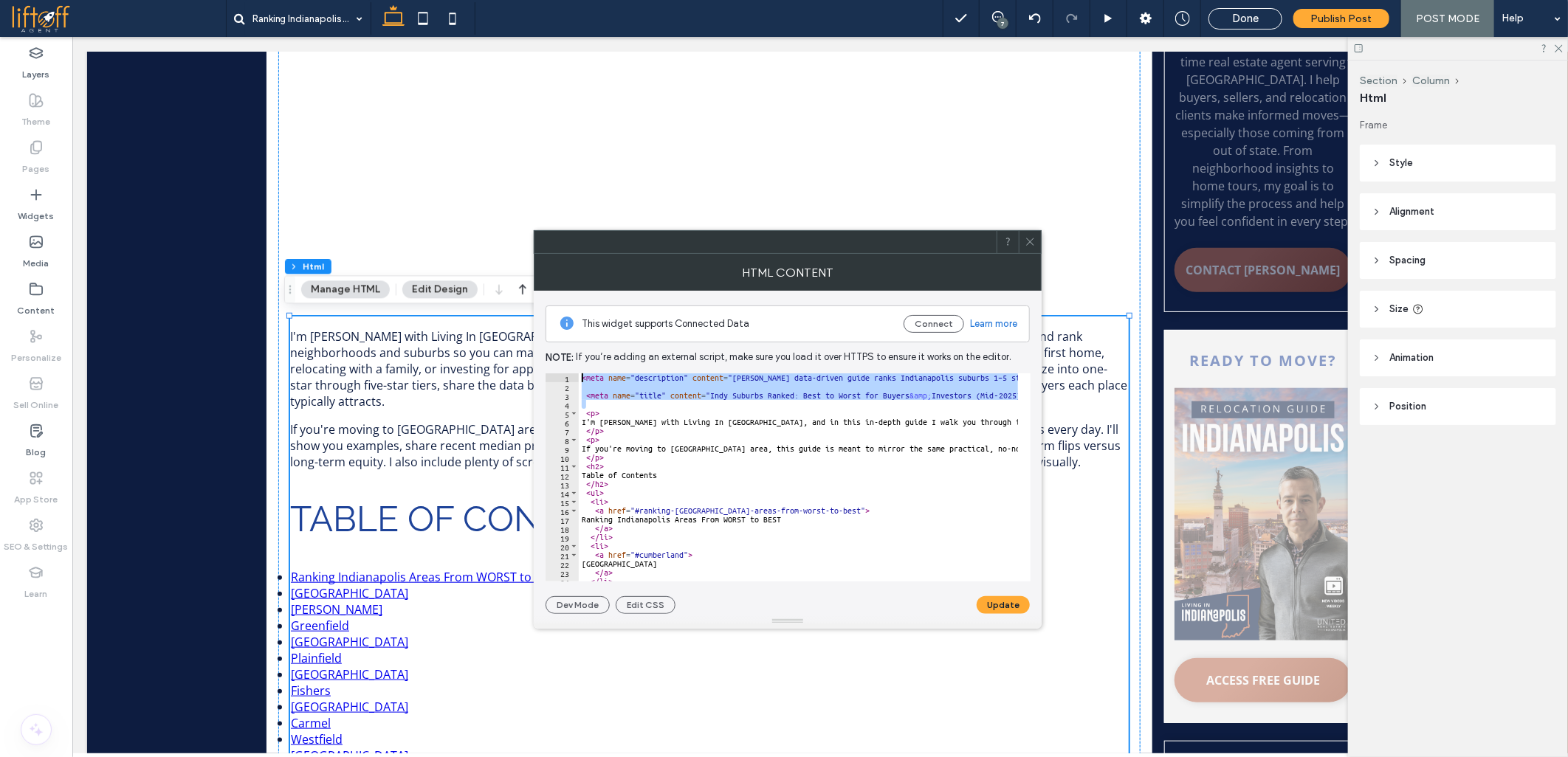
drag, startPoint x: 607, startPoint y: 403, endPoint x: 555, endPoint y: 345, distance: 77.9
click at [555, 345] on div "This widget supports Connected Data Connect Learn more Note: If you’re adding a…" at bounding box center [787, 452] width 484 height 323
paste textarea "Cursor at row 1"
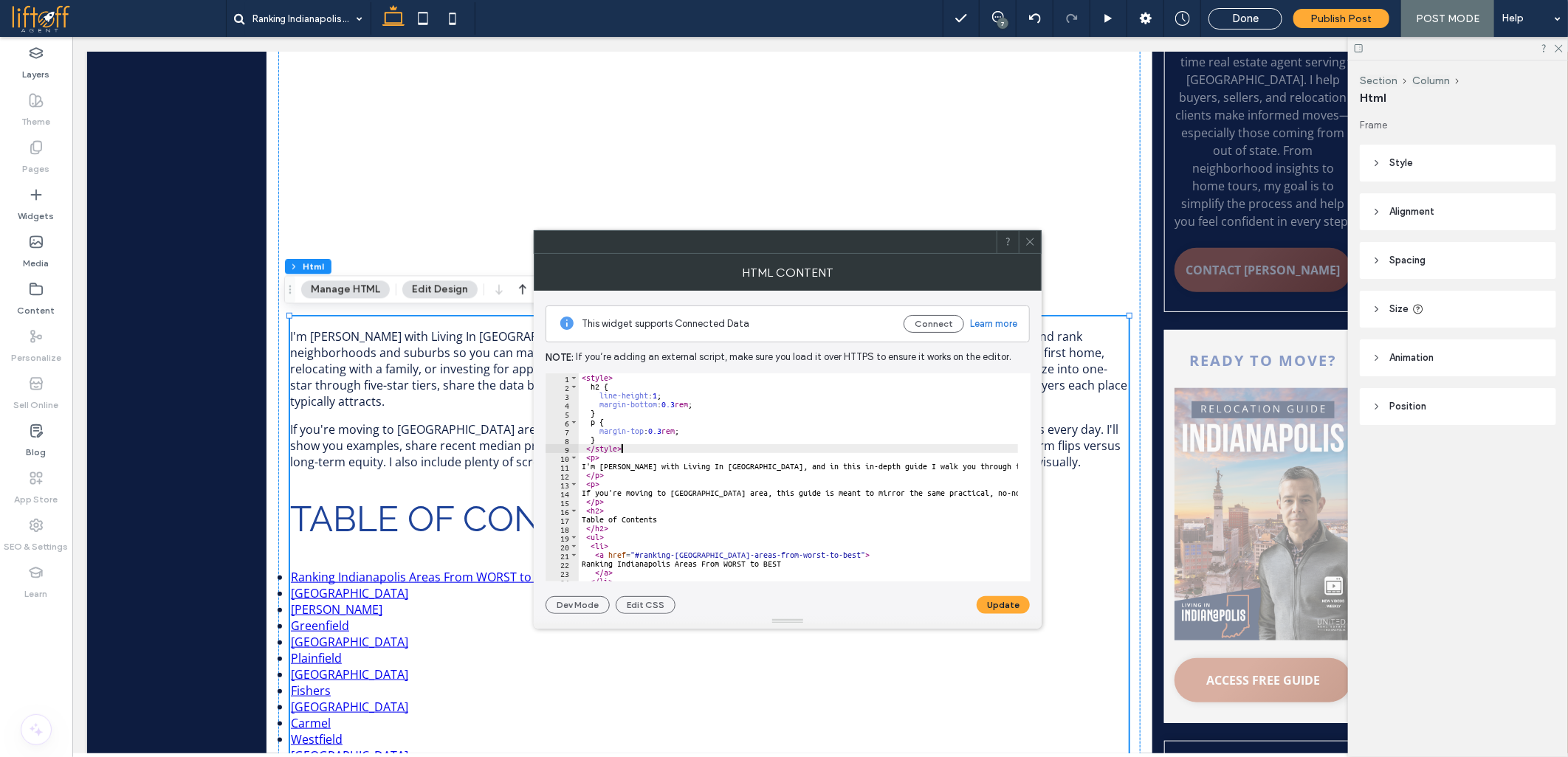
click at [999, 601] on button "Update" at bounding box center [1003, 606] width 53 height 18
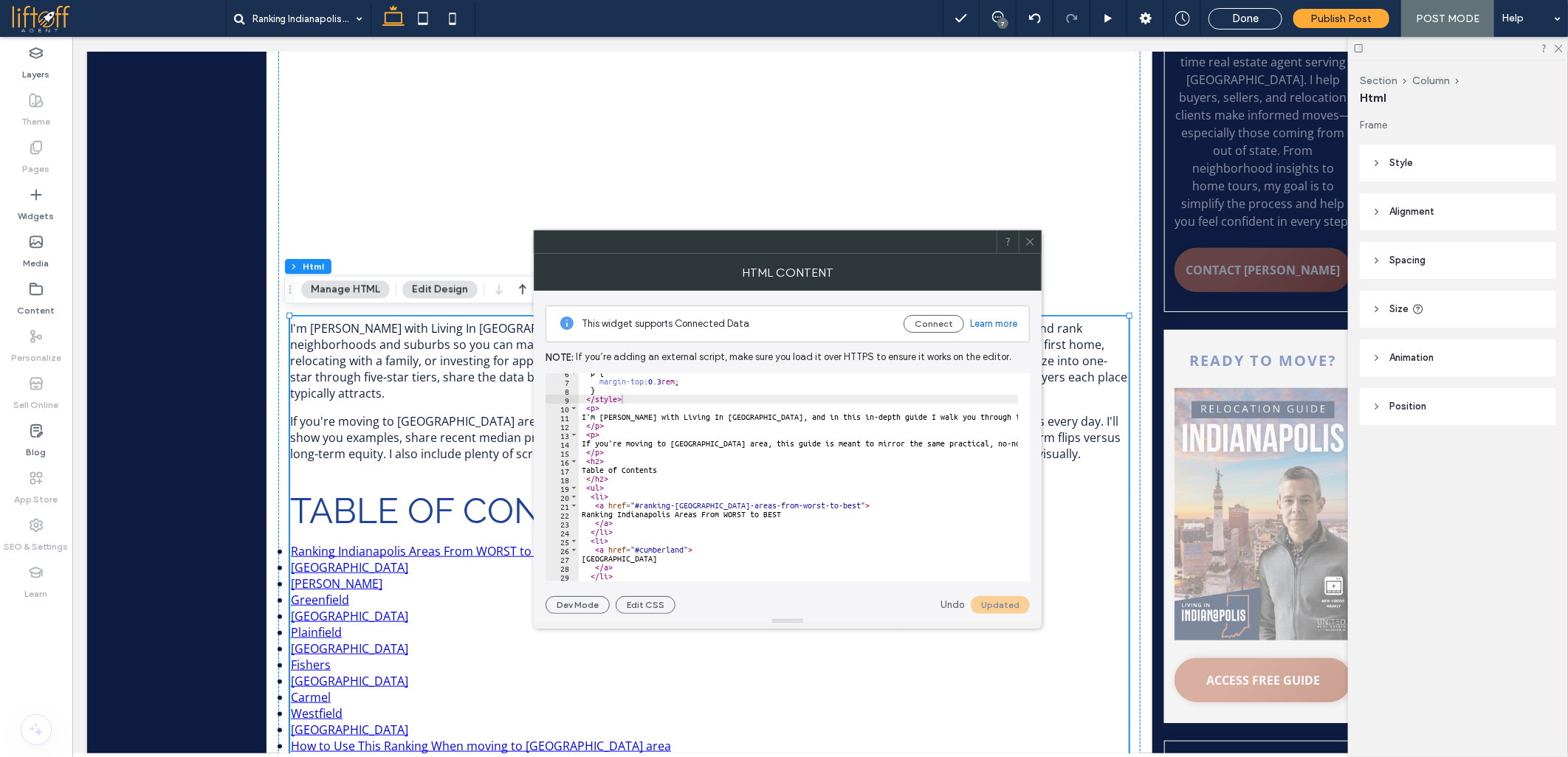
scroll to position [98, 0]
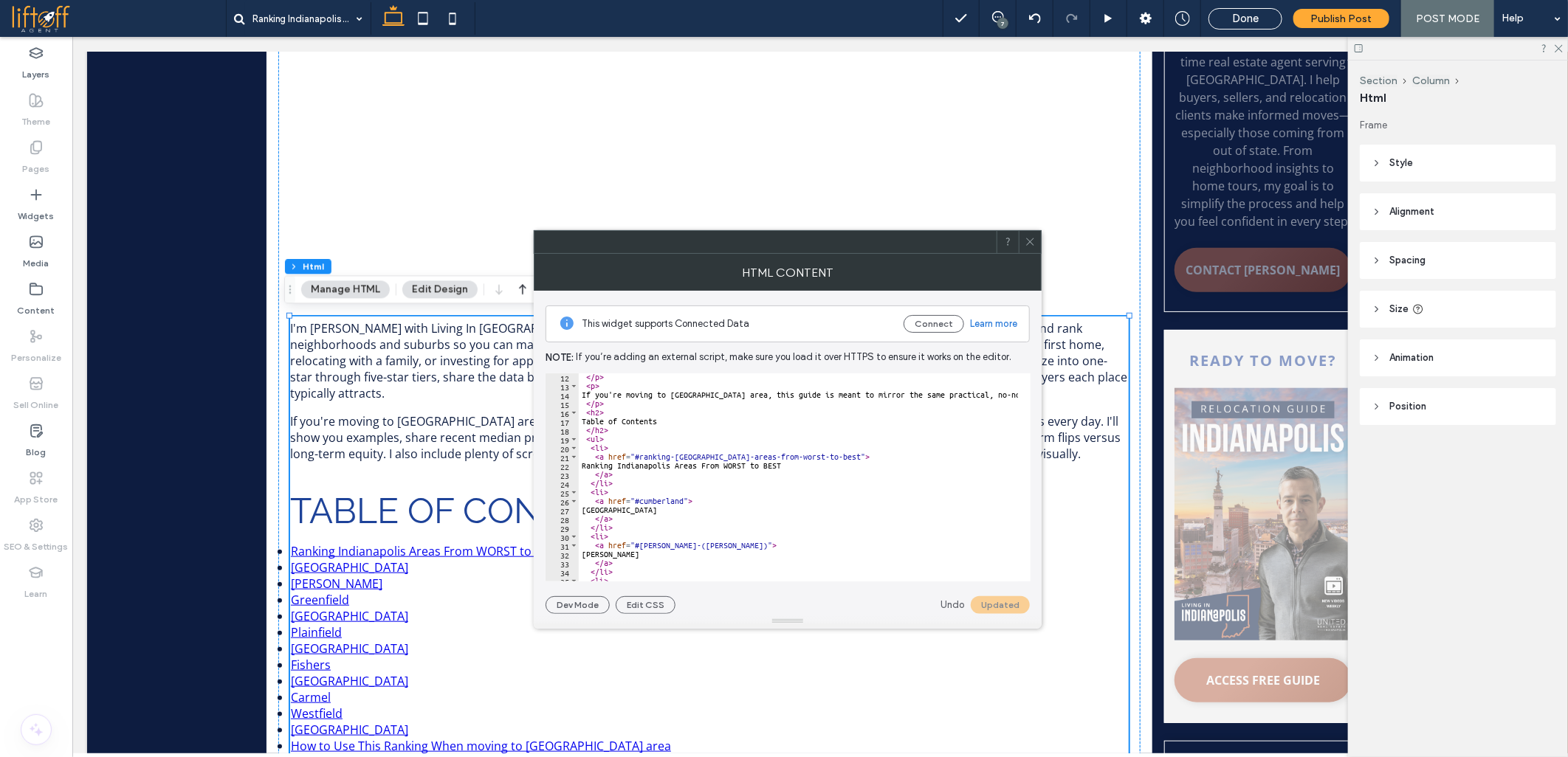
paste textarea "*********"
drag, startPoint x: 673, startPoint y: 545, endPoint x: 711, endPoint y: 545, distance: 38.0
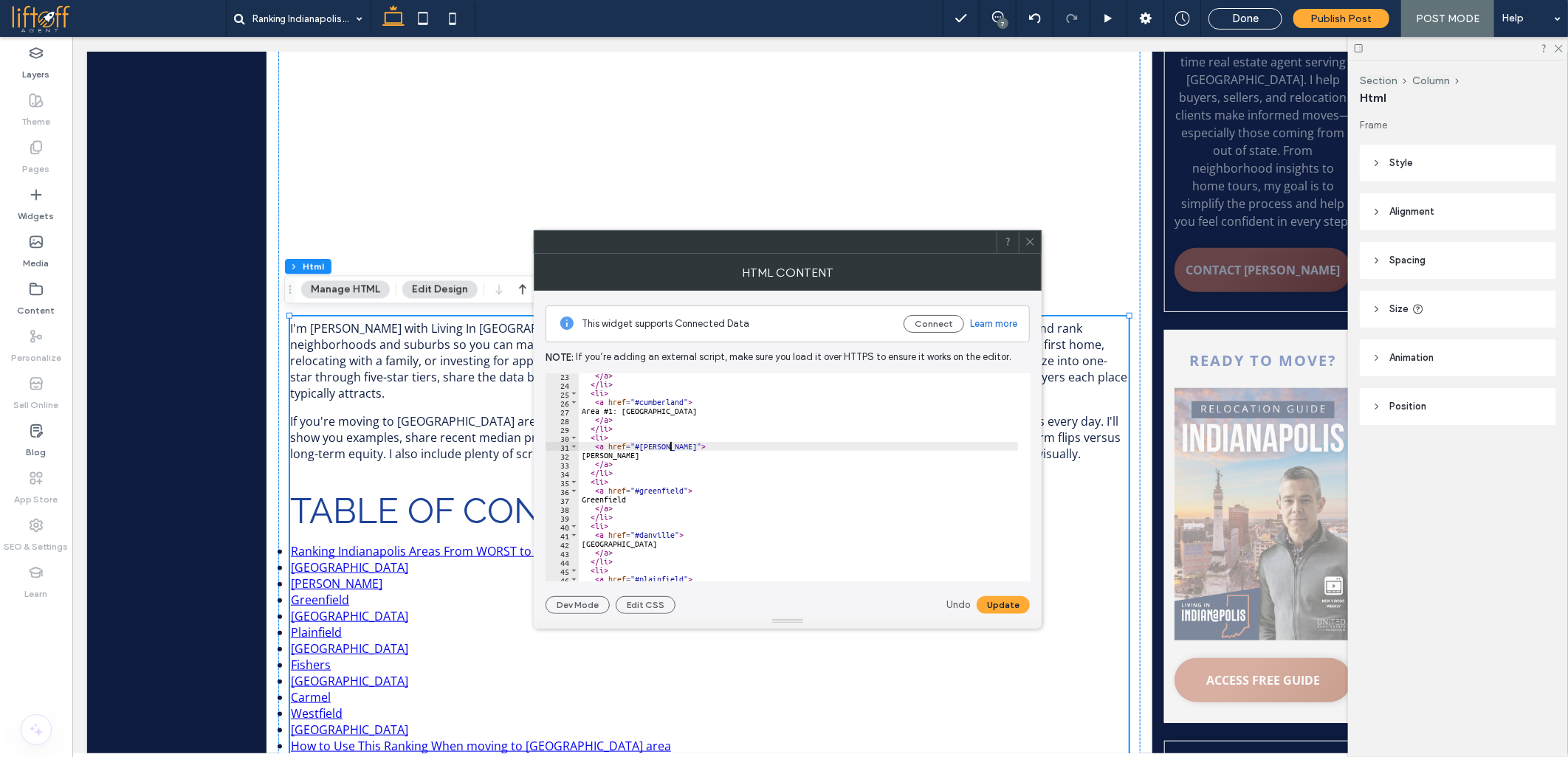
scroll to position [245, 0]
paste textarea "*********"
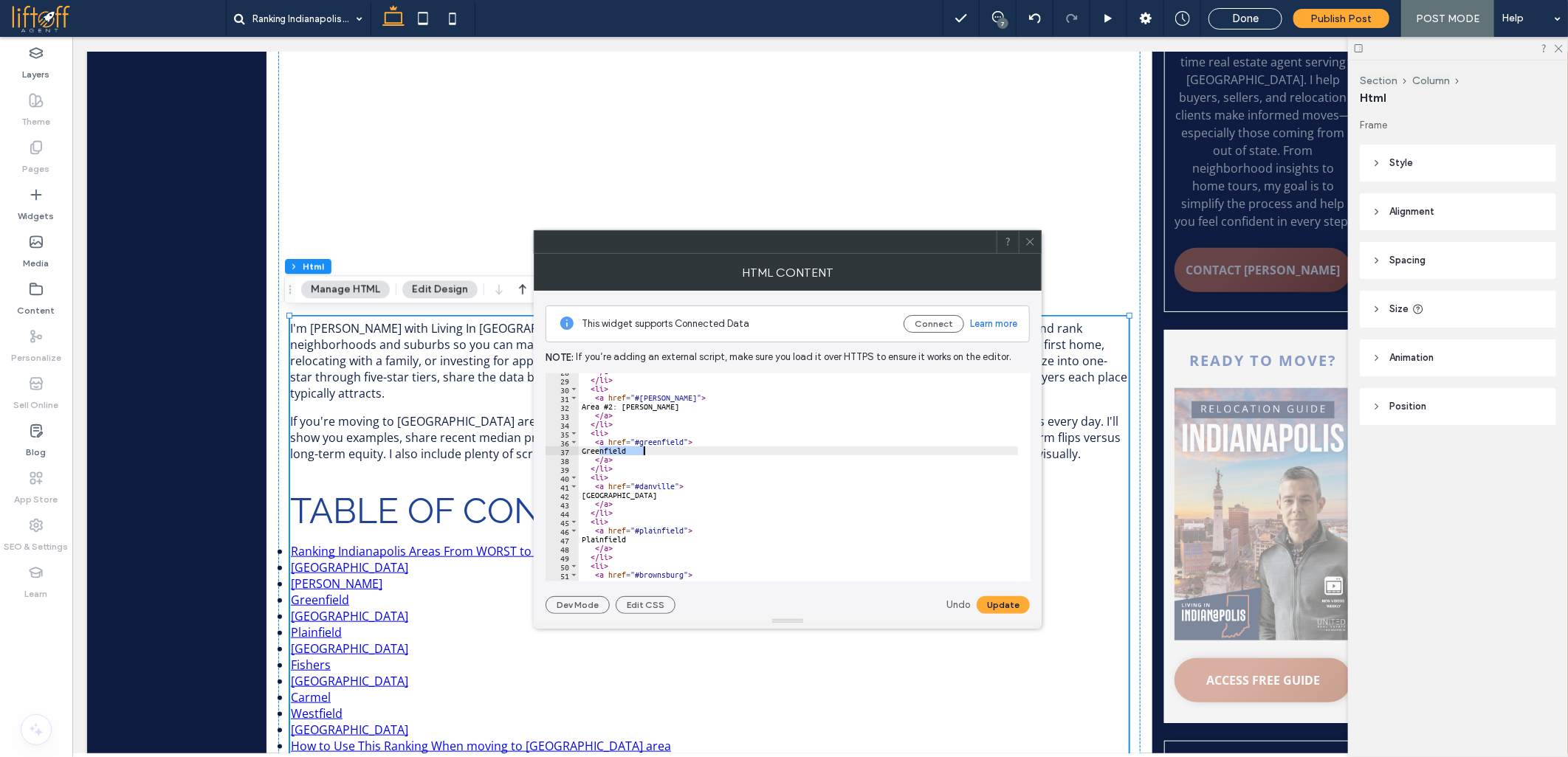
paste textarea "*********"
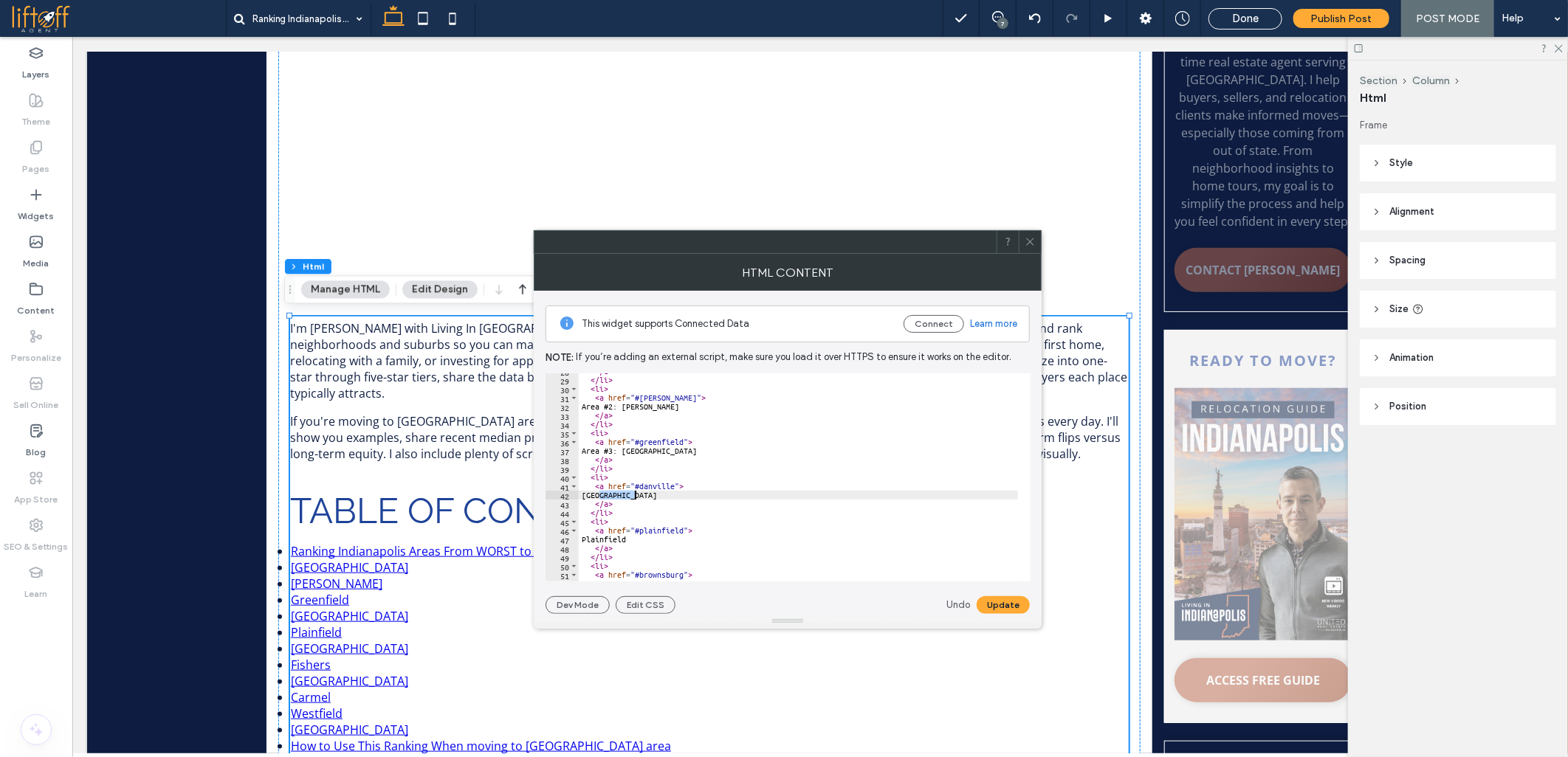
paste textarea "*********"
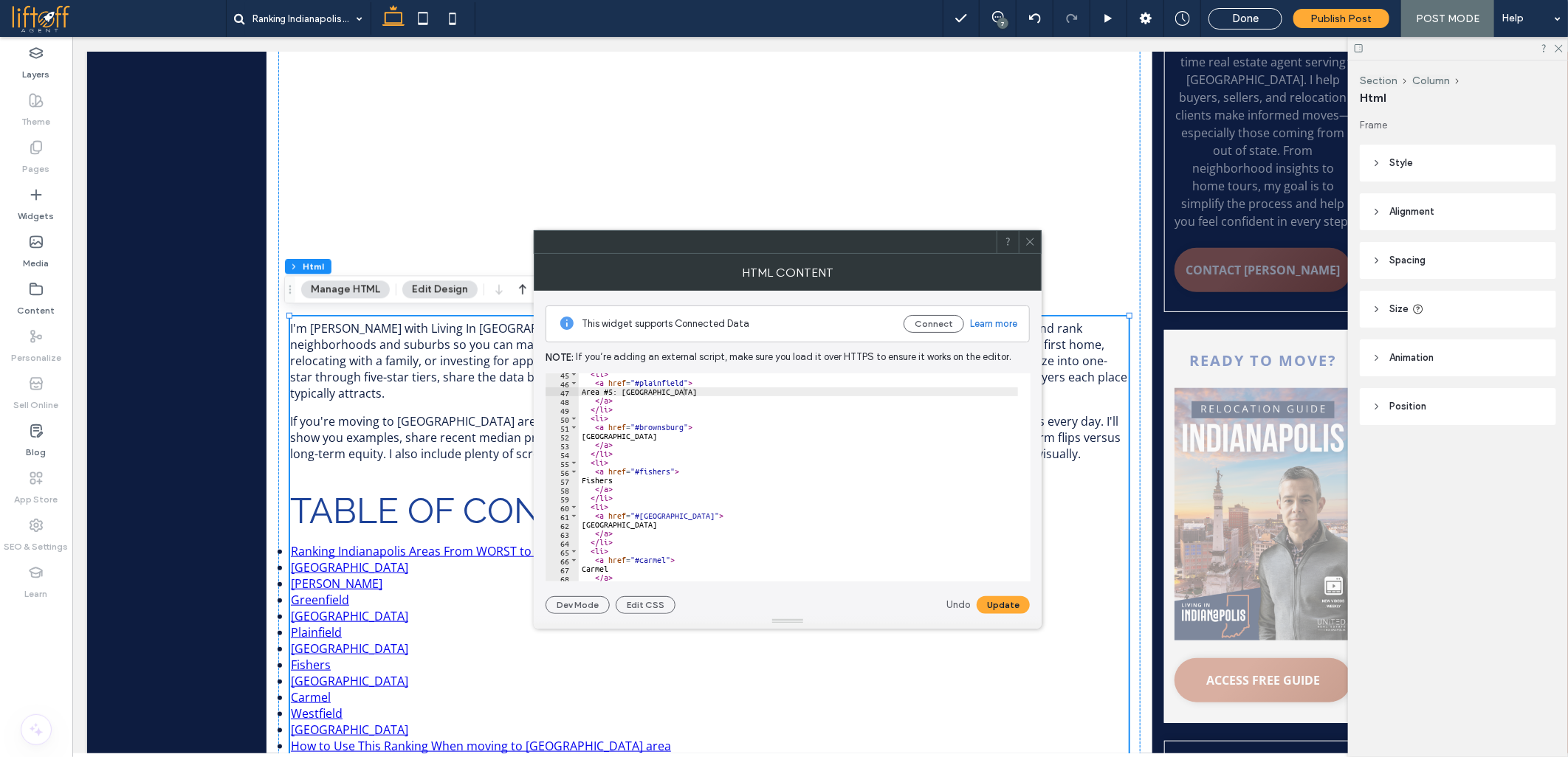
paste textarea "*********"
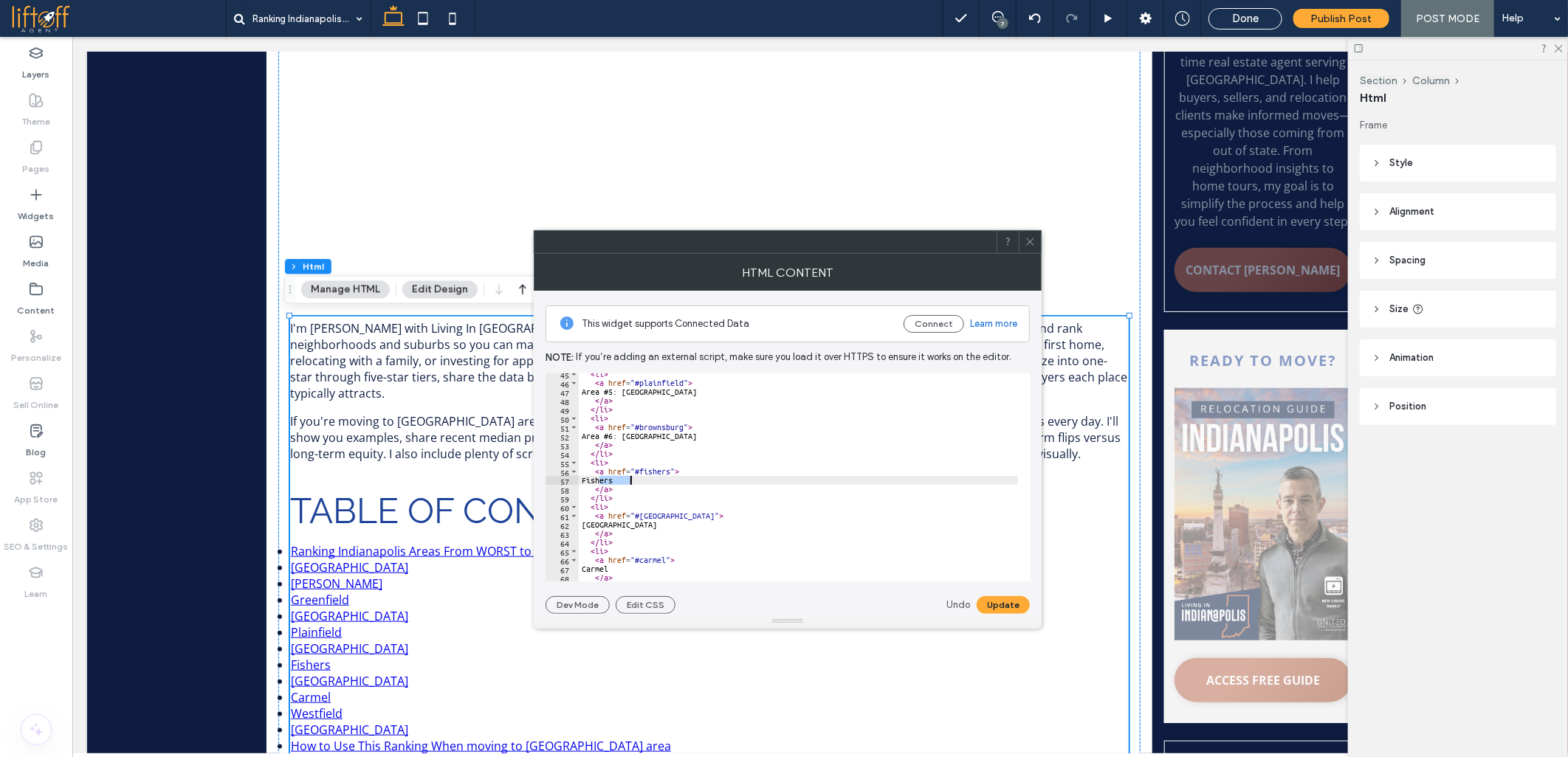
paste textarea "*********"
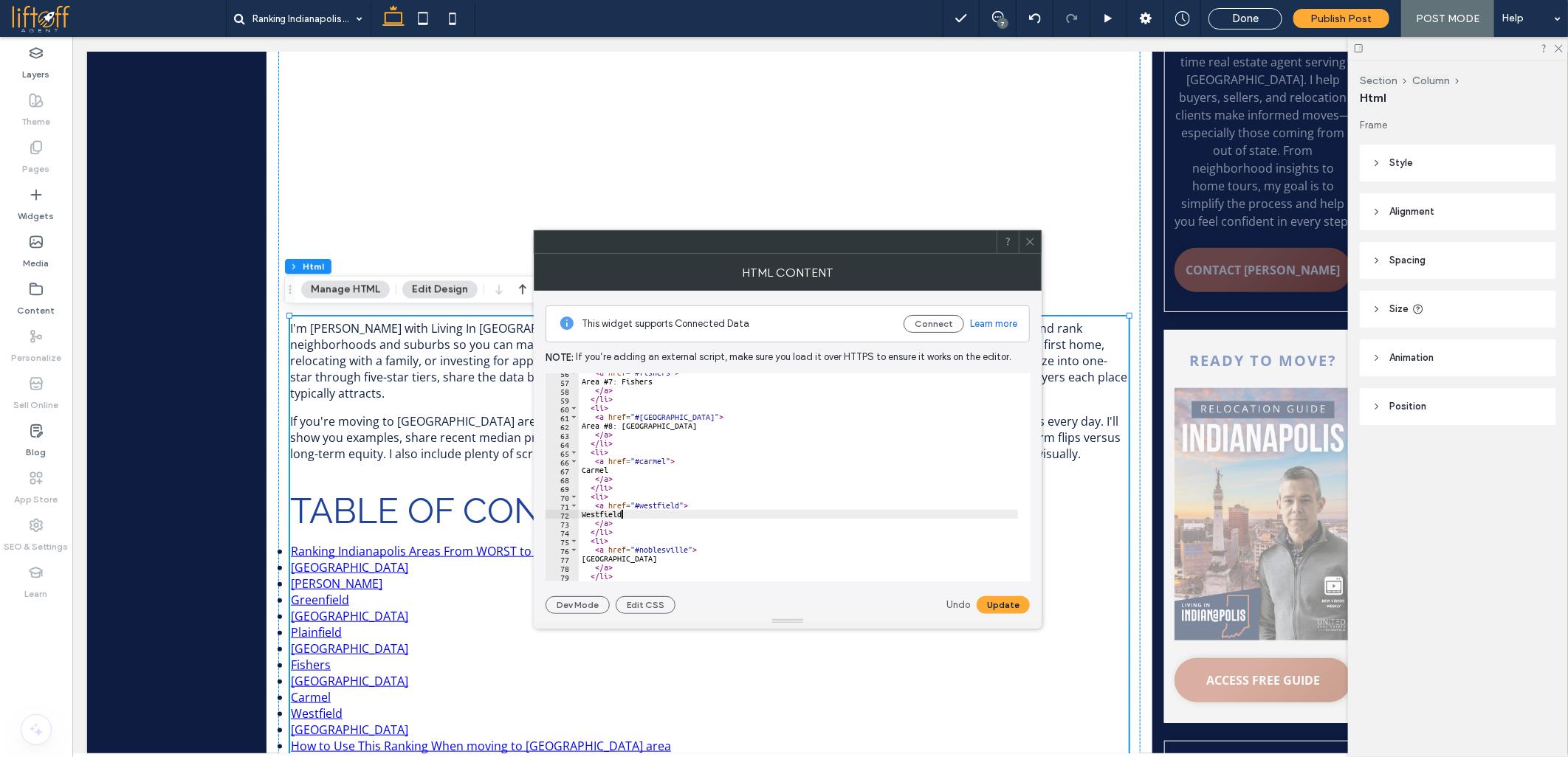
paste textarea "*********"
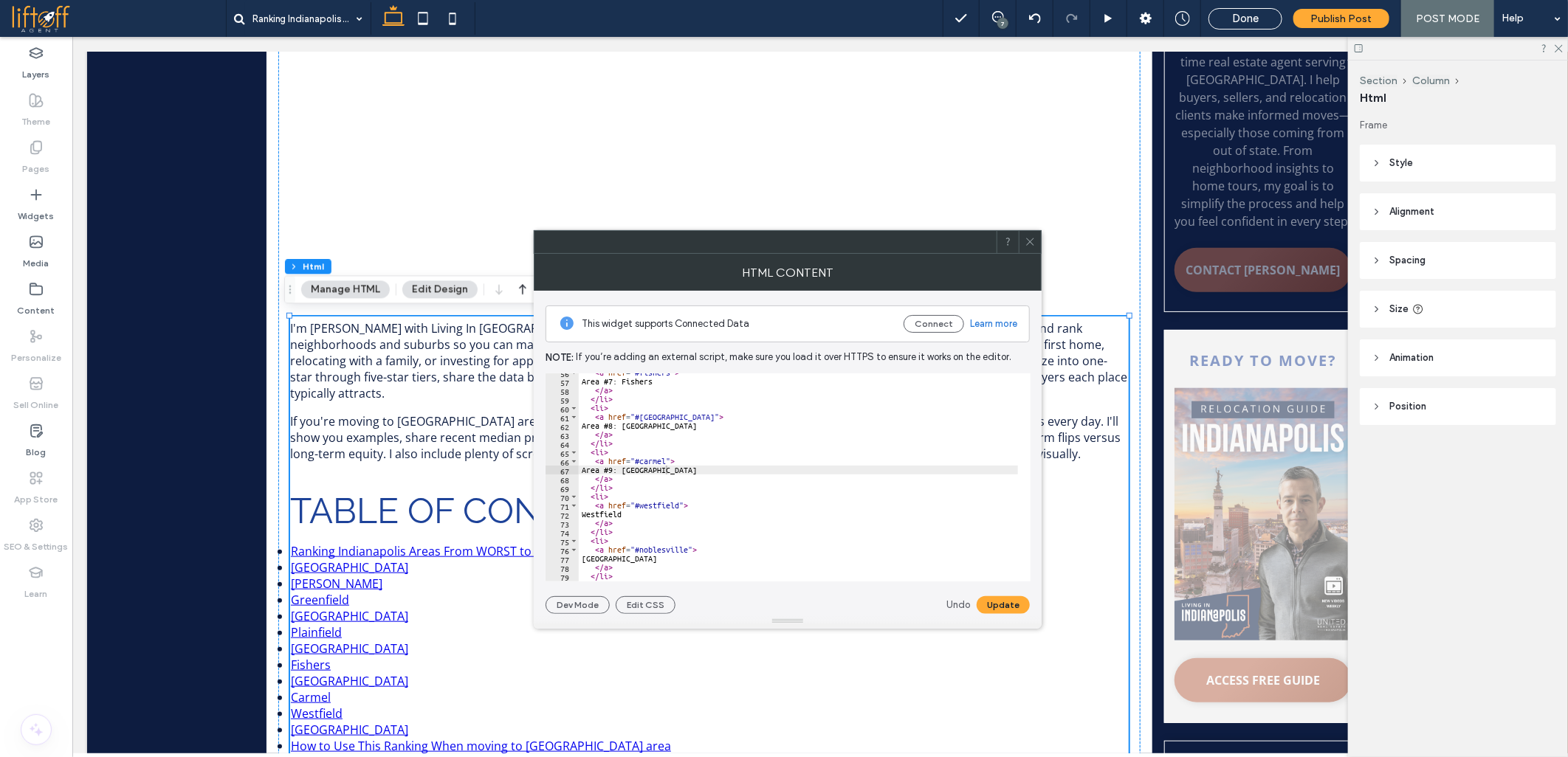
paste textarea "**********"
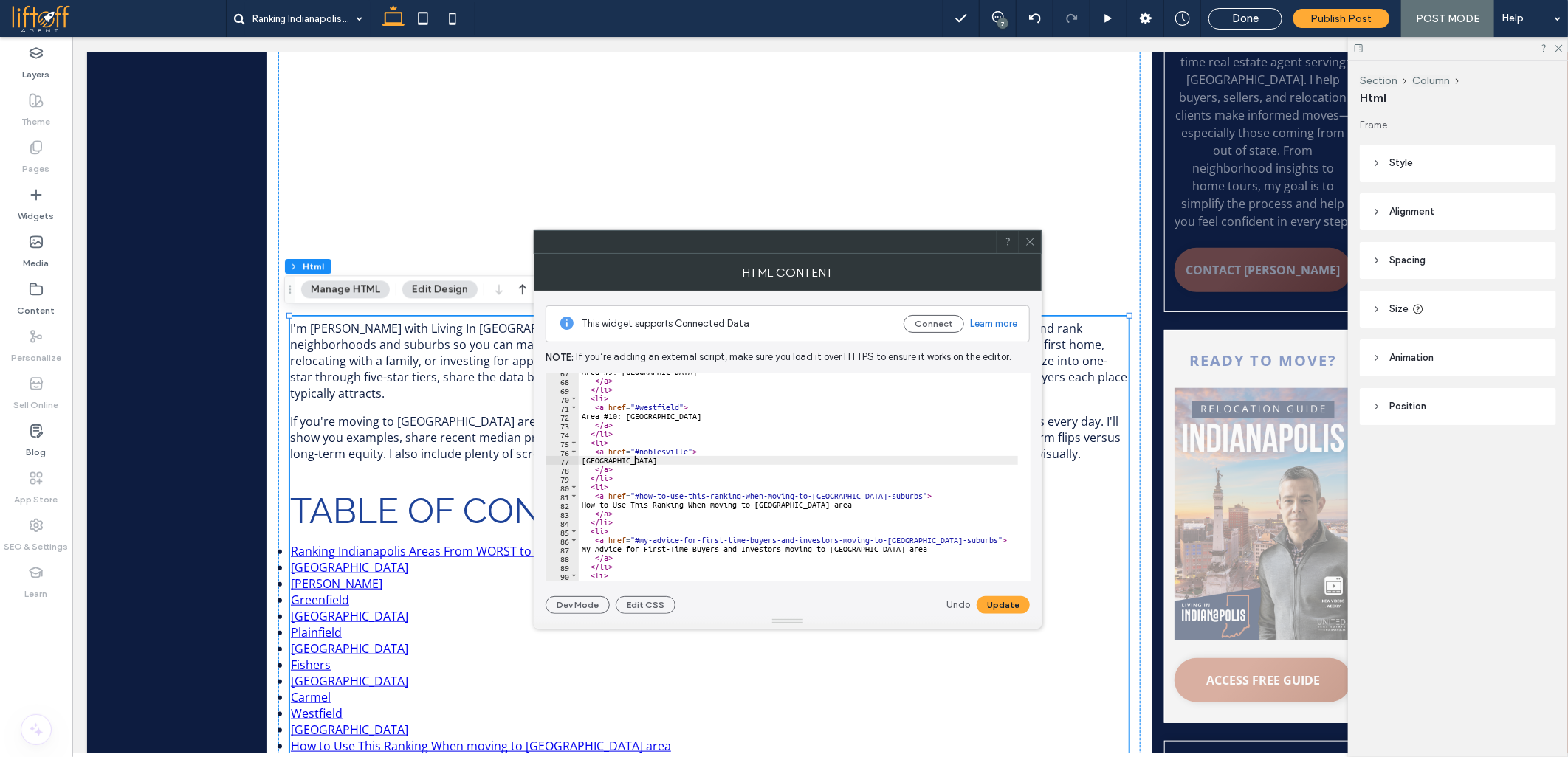
paste textarea "**********"
click at [864, 506] on div "Area #9: Carmel </ a > </ li > < li > < a href = "#westfield" > Area #10: Westf…" at bounding box center [798, 477] width 439 height 208
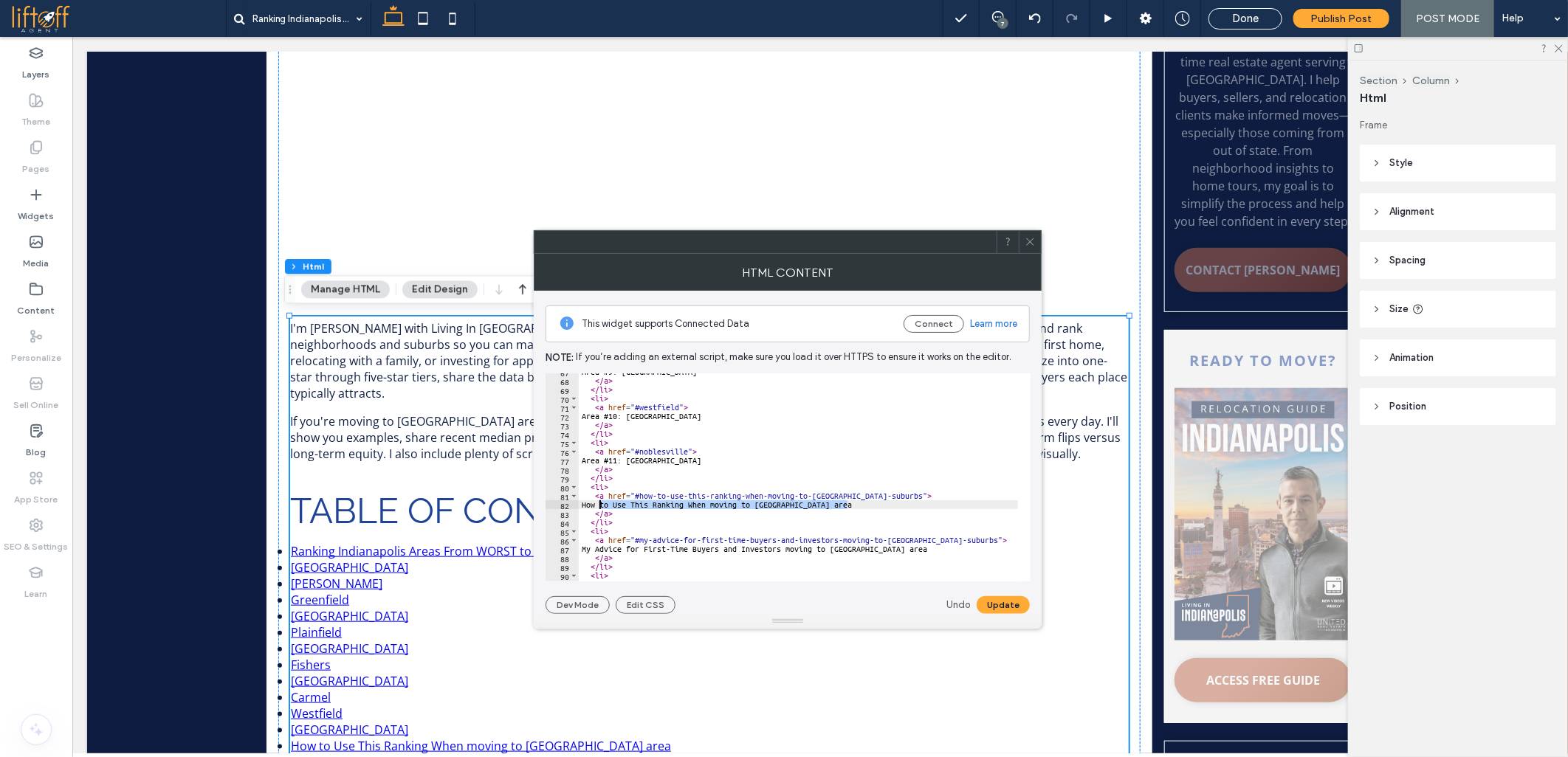
paste textarea "Cursor at row 82"
drag, startPoint x: 835, startPoint y: 541, endPoint x: 965, endPoint y: 542, distance: 130.0
click at [873, 543] on div "Area #9: Carmel </ a > </ li > < li > < a href = "#westfield" > Area #10: Westf…" at bounding box center [798, 477] width 439 height 208
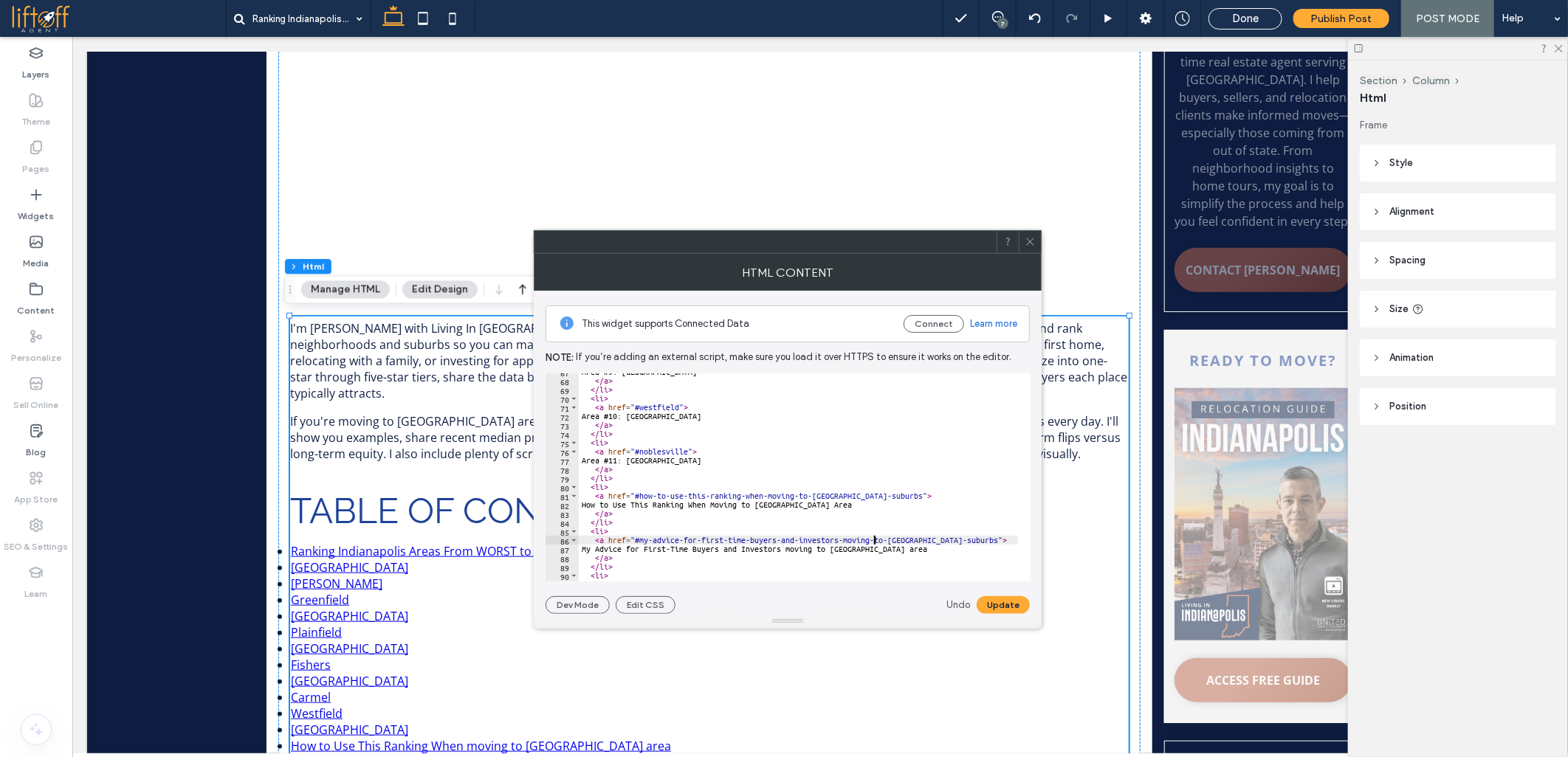
scroll to position [639, 0]
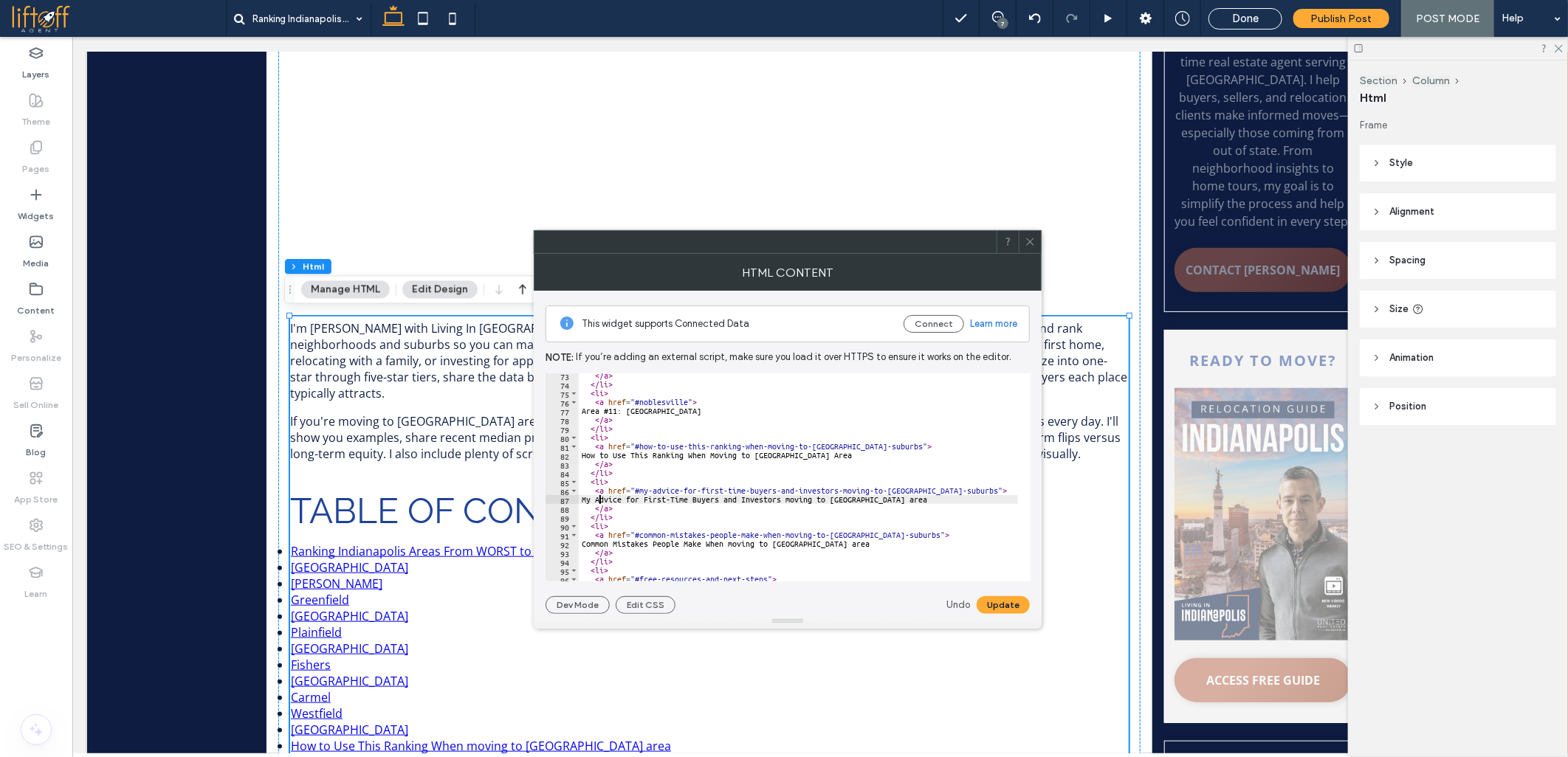
paste textarea "Cursor at row 87"
click at [1009, 601] on button "Update" at bounding box center [1003, 606] width 53 height 18
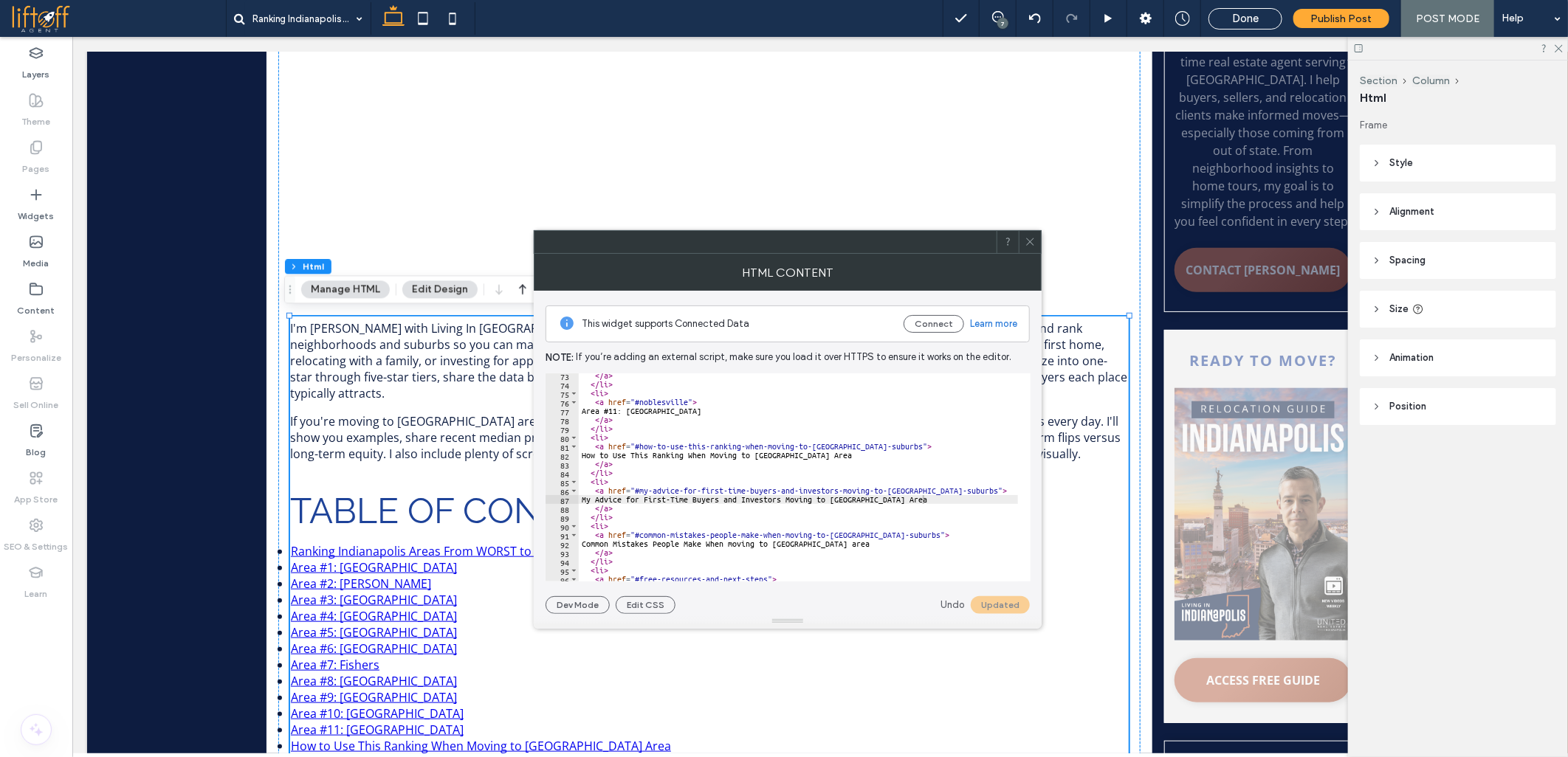
paste textarea "Cursor at row 92"
click at [1008, 608] on button "Update" at bounding box center [1003, 606] width 53 height 18
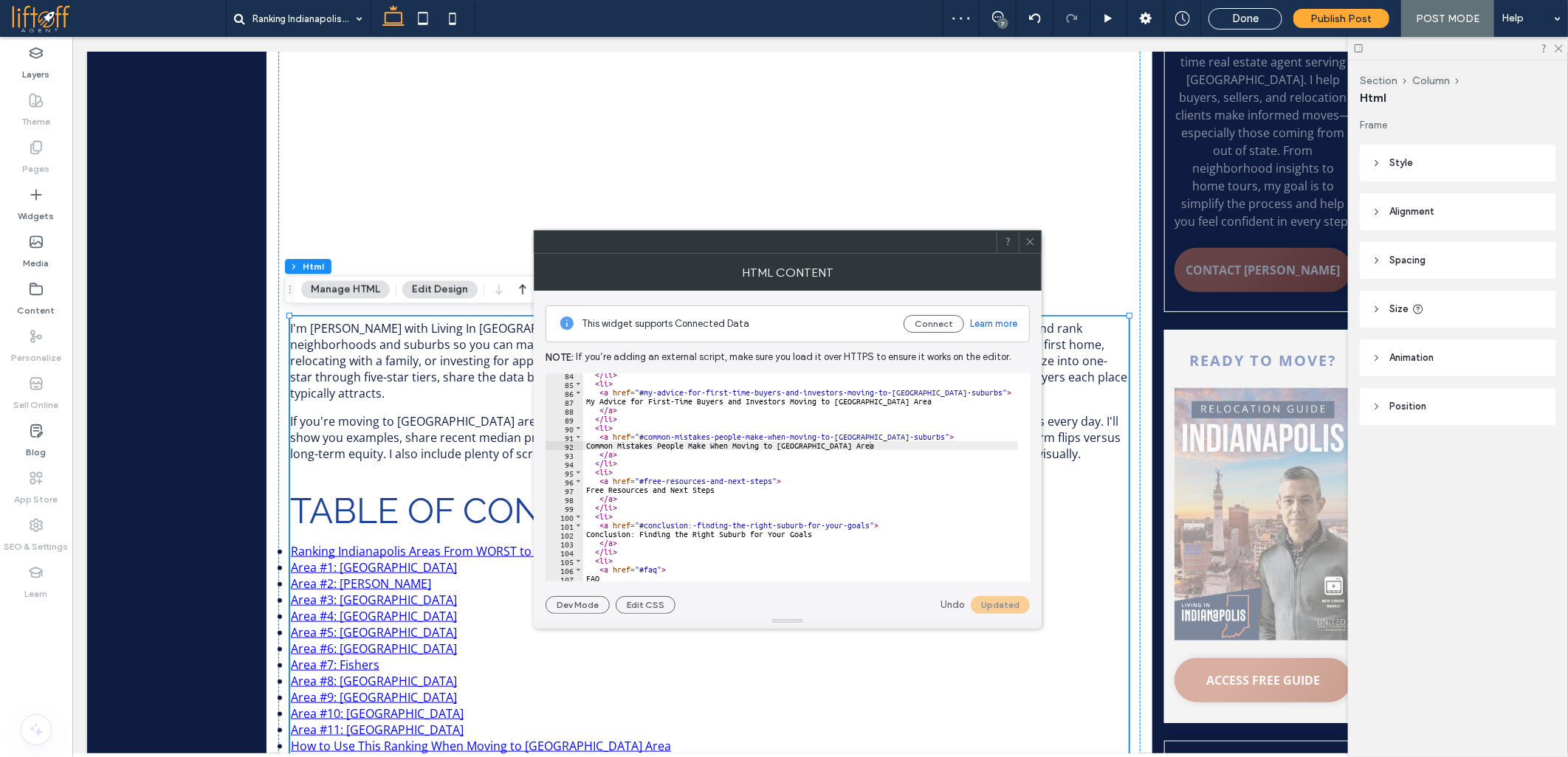
scroll to position [787, 0]
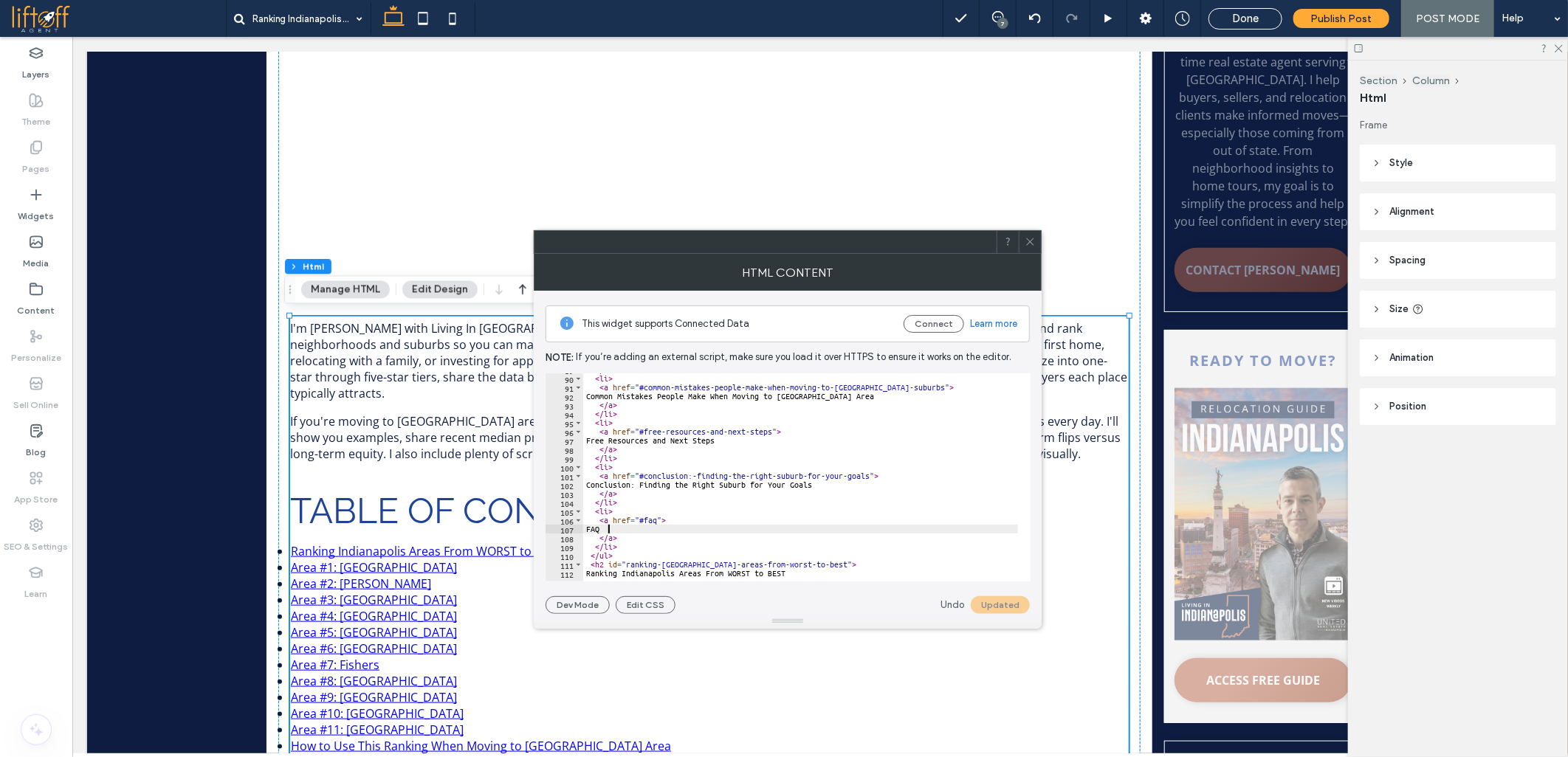
paste textarea "**********"
type textarea "**********"
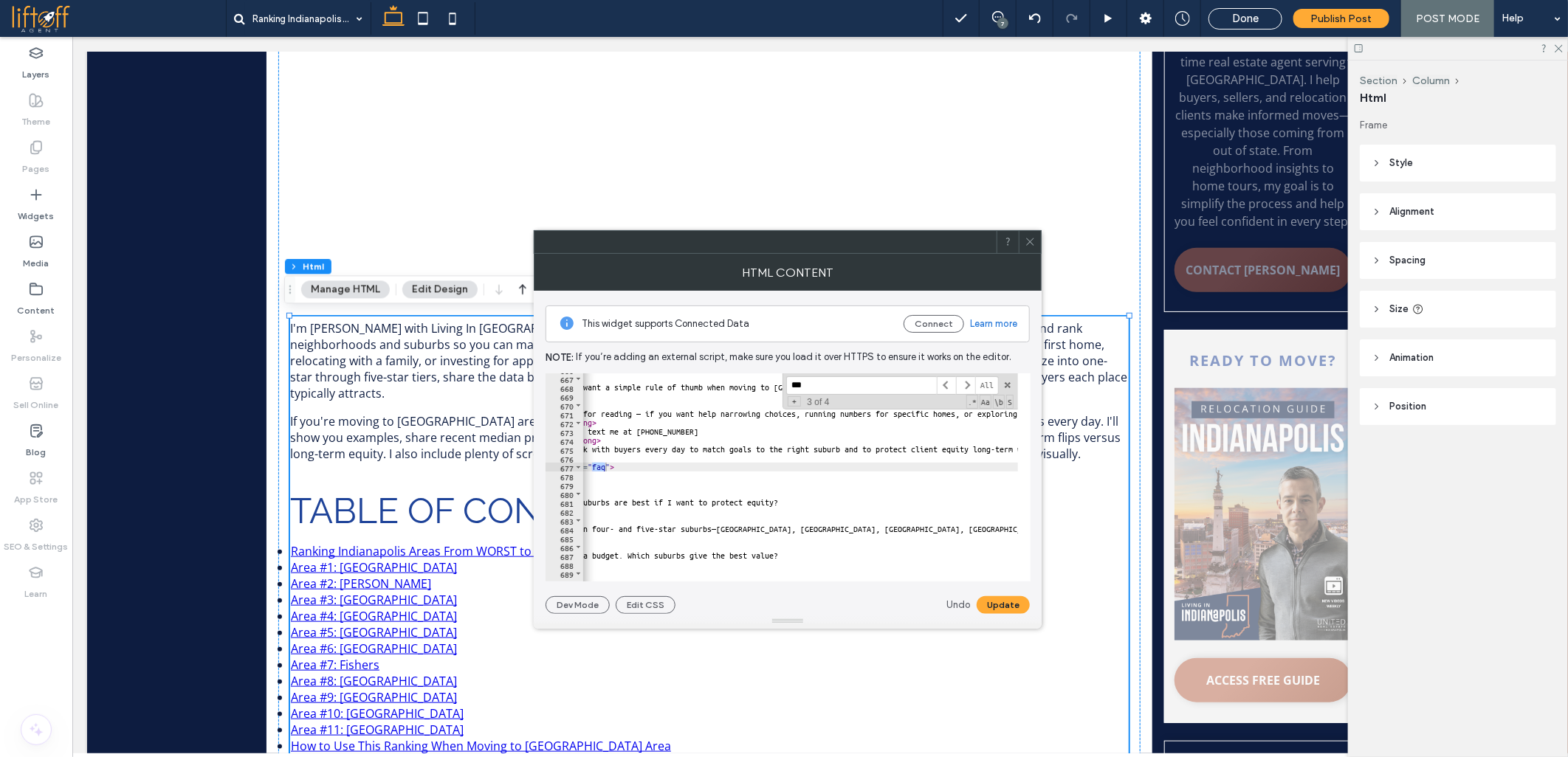
scroll to position [0, 0]
type input "***"
click at [603, 473] on div "</ p > < p > If you want a simple rule of thumb when moving to Indianapolis are…" at bounding box center [800, 477] width 435 height 208
paste textarea "**********"
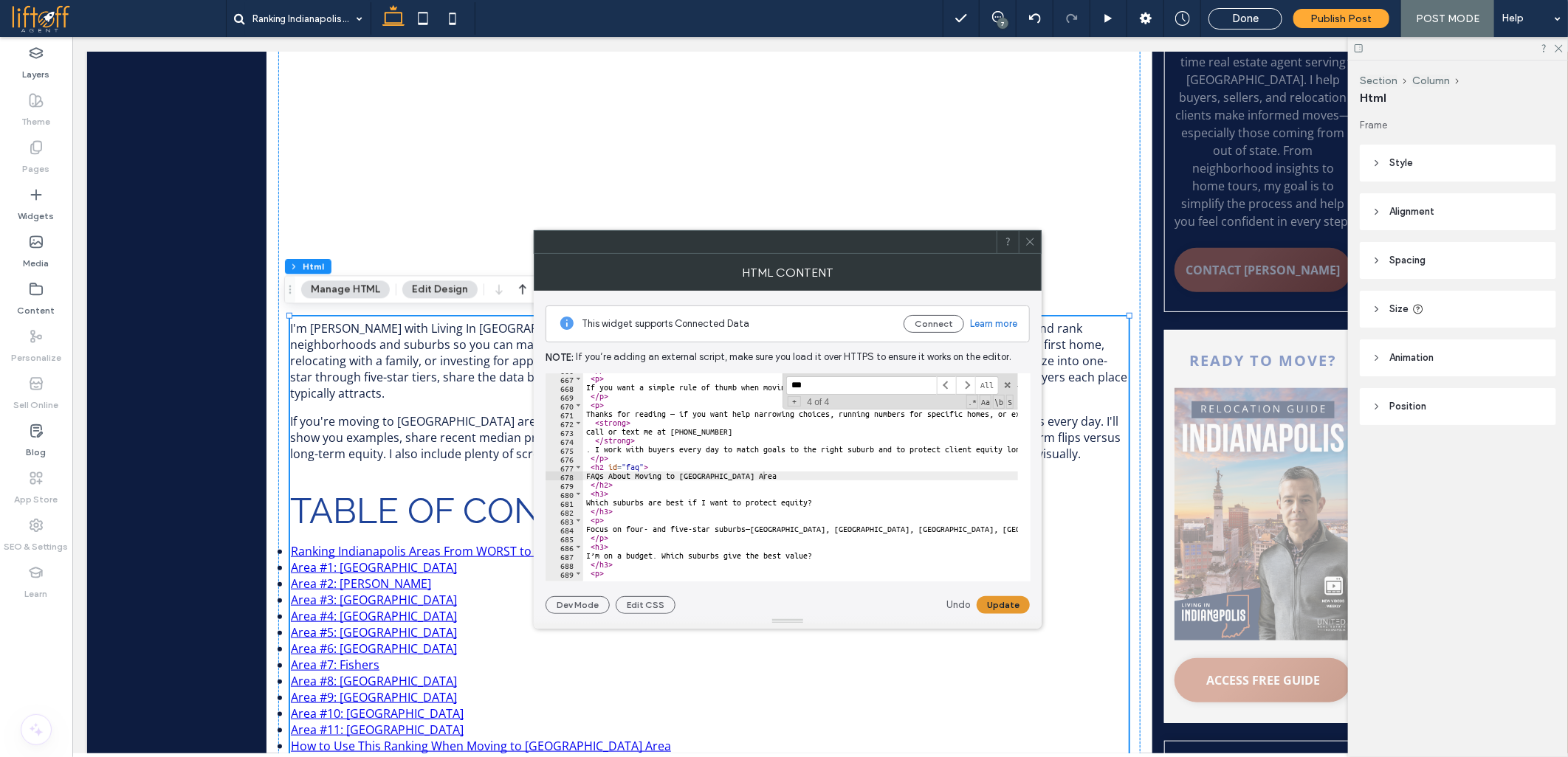
click at [992, 601] on button "Update" at bounding box center [1003, 606] width 53 height 18
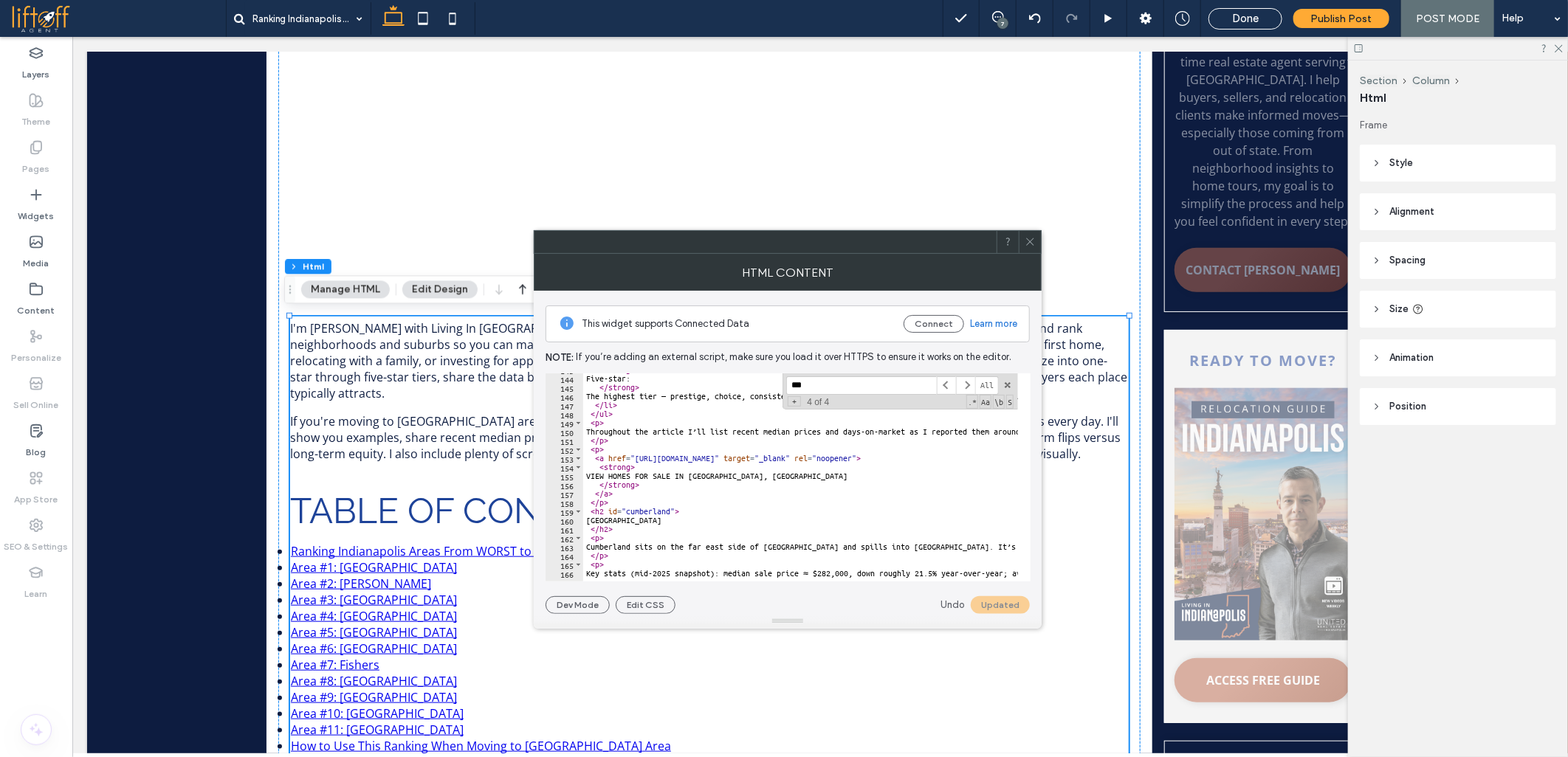
scroll to position [1315, 0]
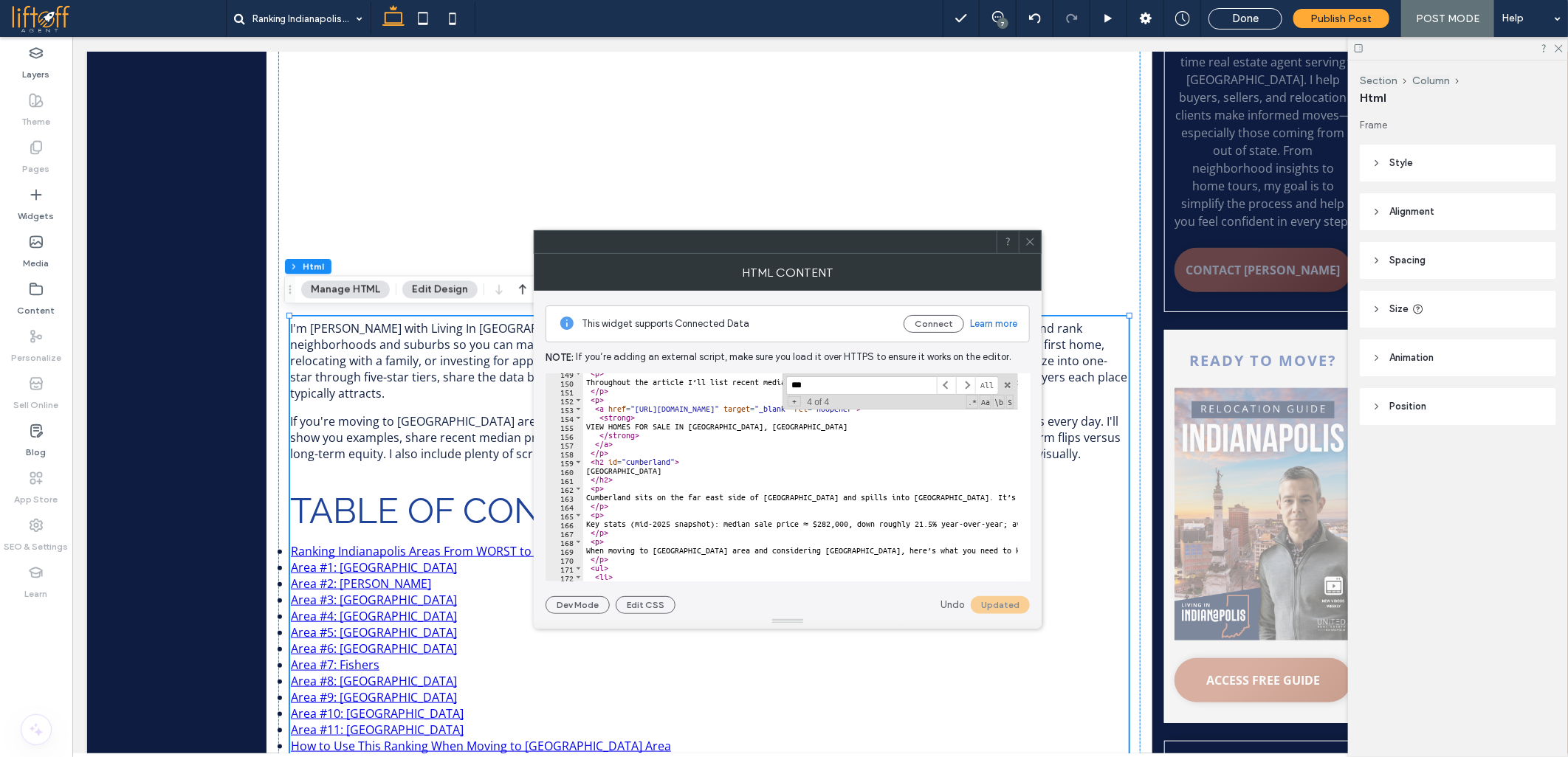
paste textarea "*********"
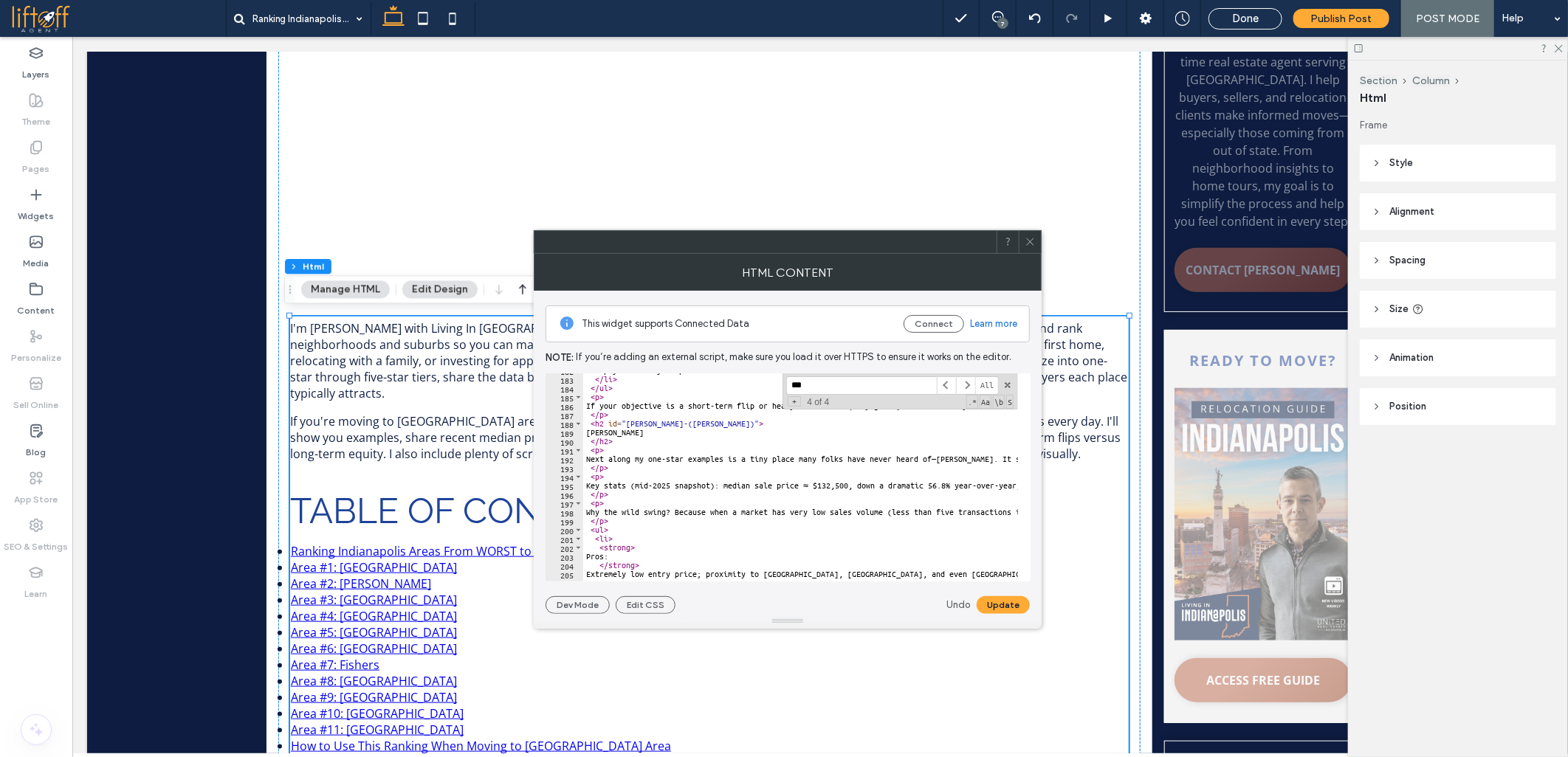
scroll to position [1610, 0]
type textarea "*******"
paste textarea "Cursor at row 189"
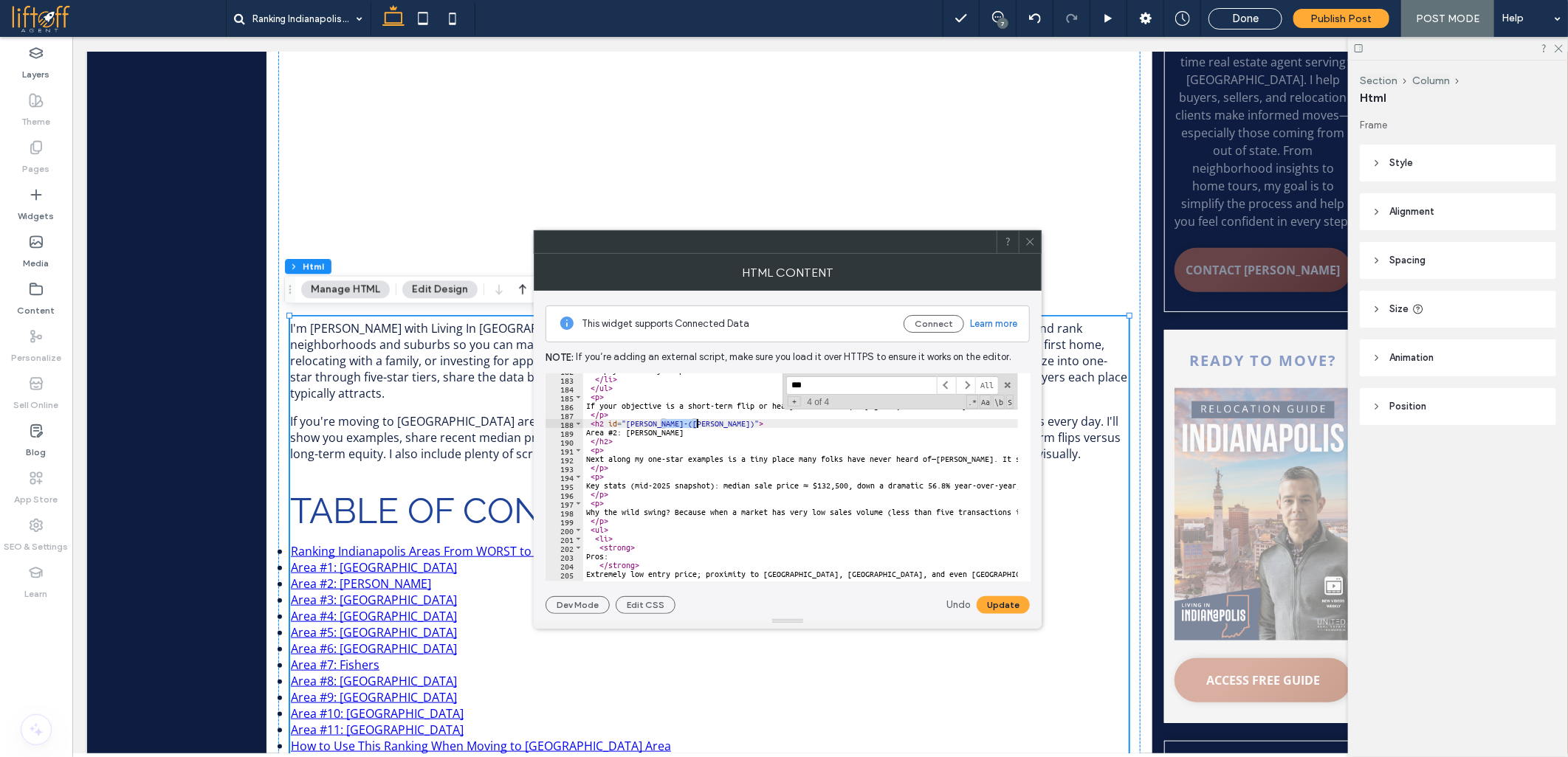
drag, startPoint x: 661, startPoint y: 425, endPoint x: 697, endPoint y: 424, distance: 36.0
click at [992, 608] on button "Update" at bounding box center [1003, 606] width 53 height 18
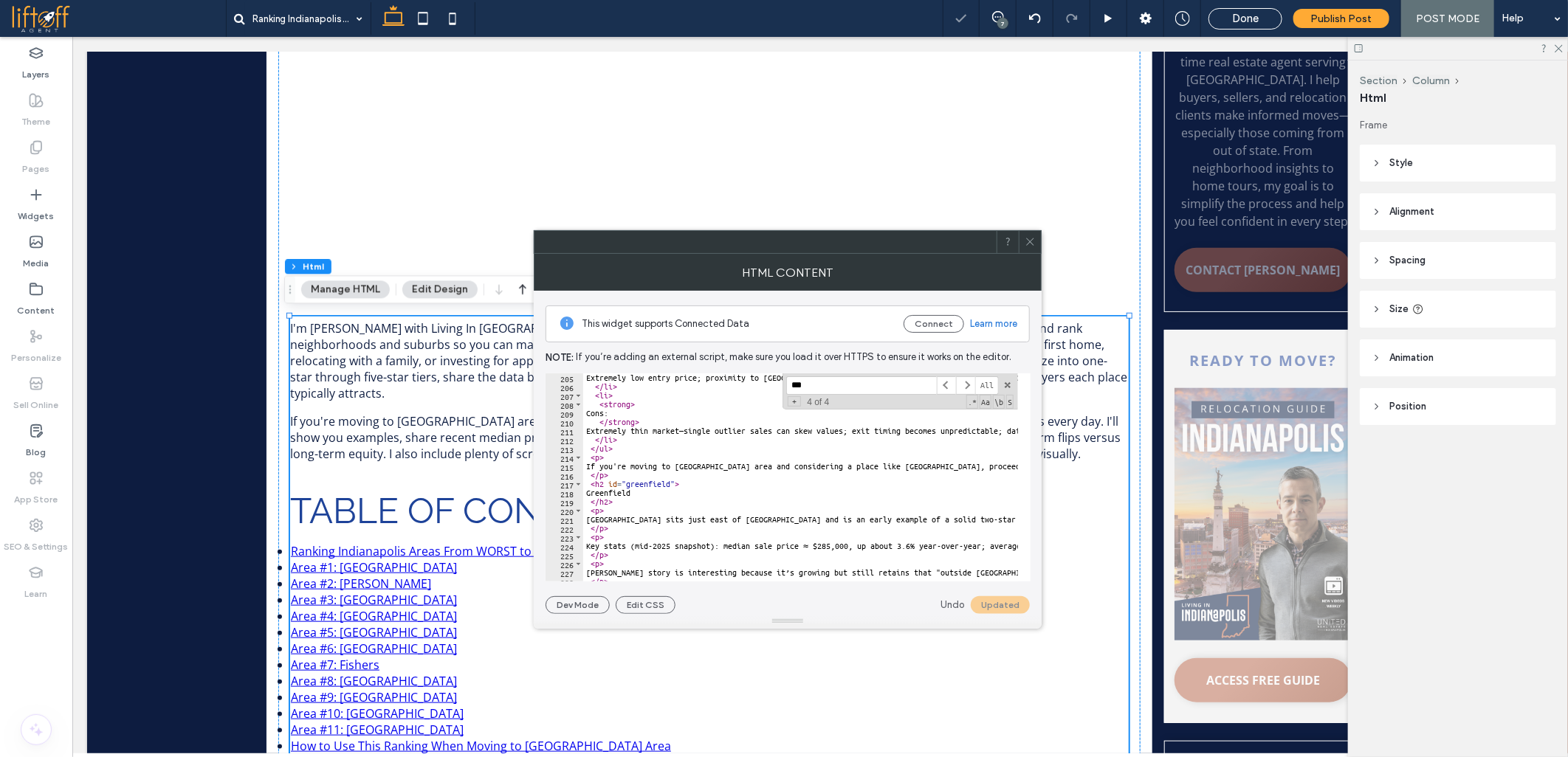
scroll to position [1806, 0]
click at [627, 489] on div "Extremely low entry price; proximity to Fortville, Pendleton, and even Noblesvi…" at bounding box center [800, 477] width 435 height 208
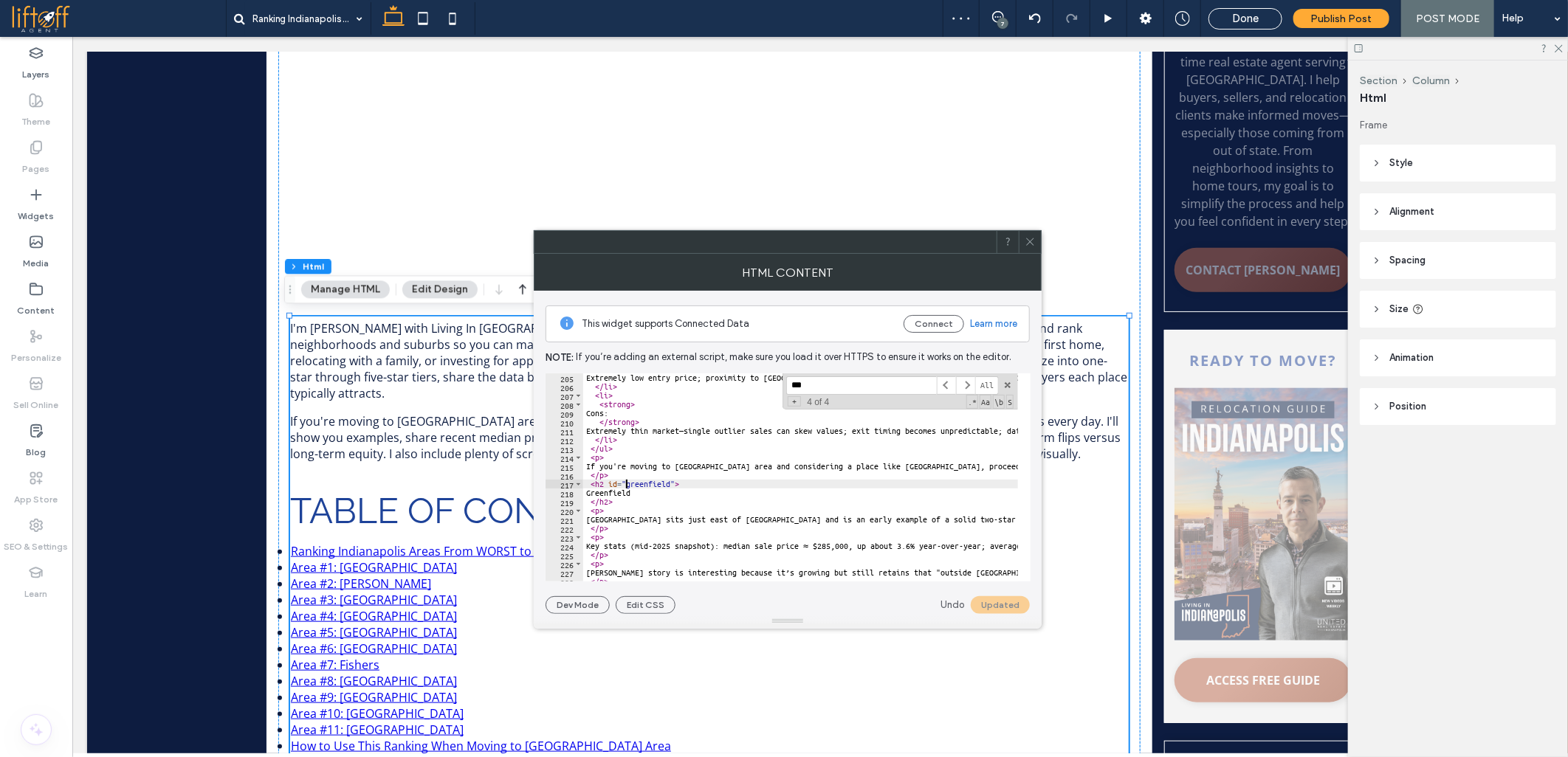
type textarea "**********"
paste textarea "Cursor at row 218"
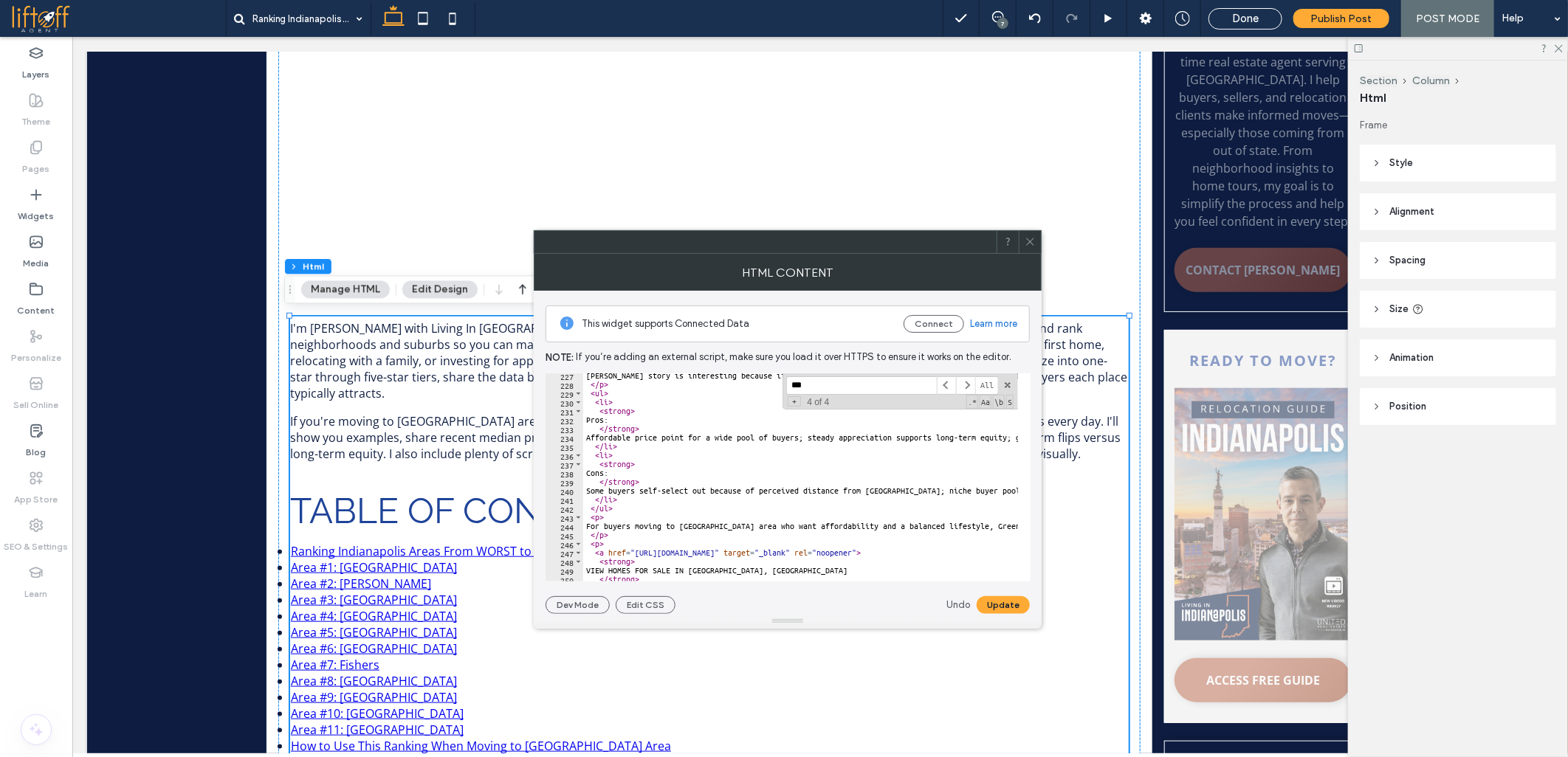
scroll to position [2102, 0]
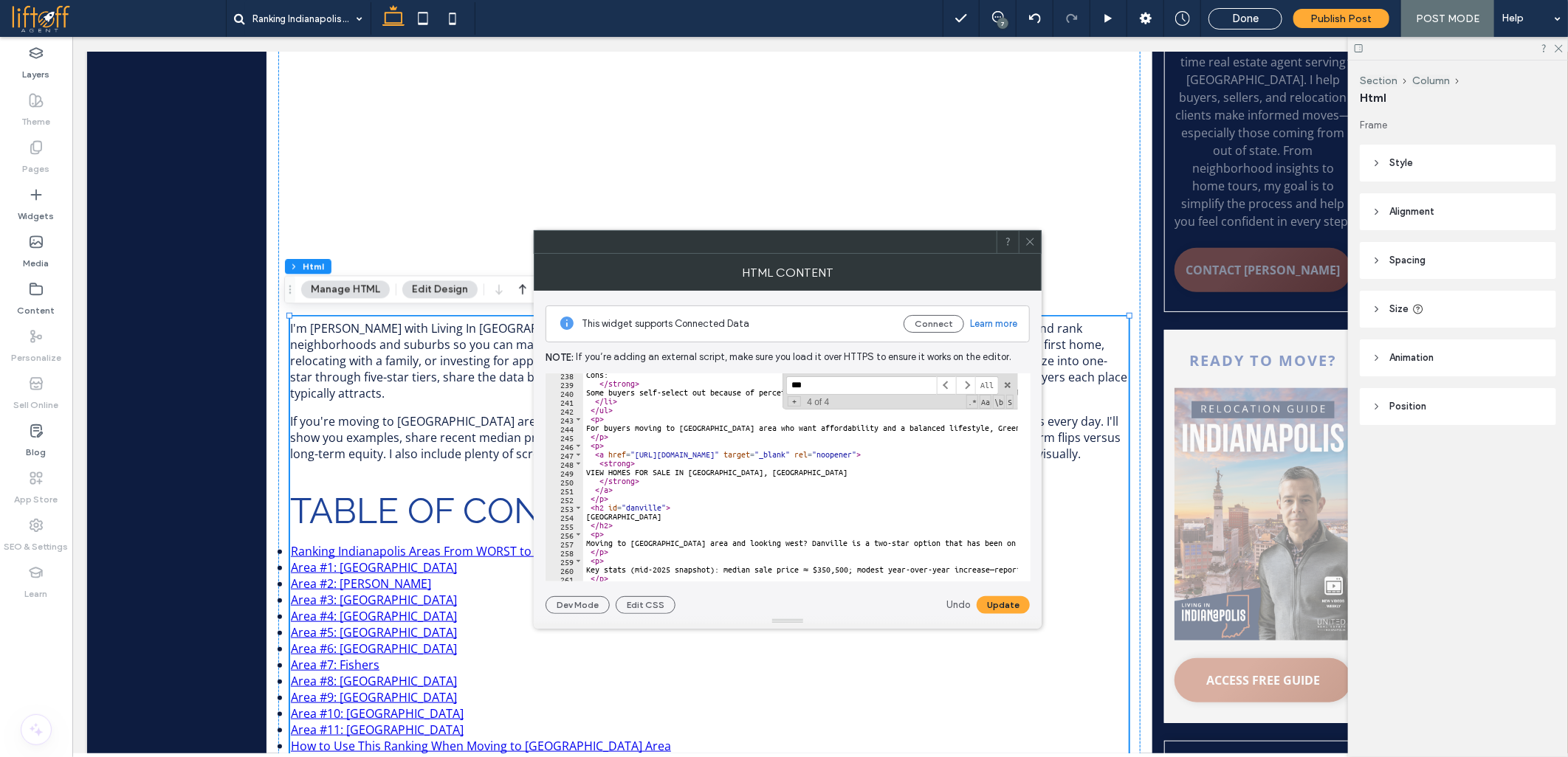
paste textarea "*********"
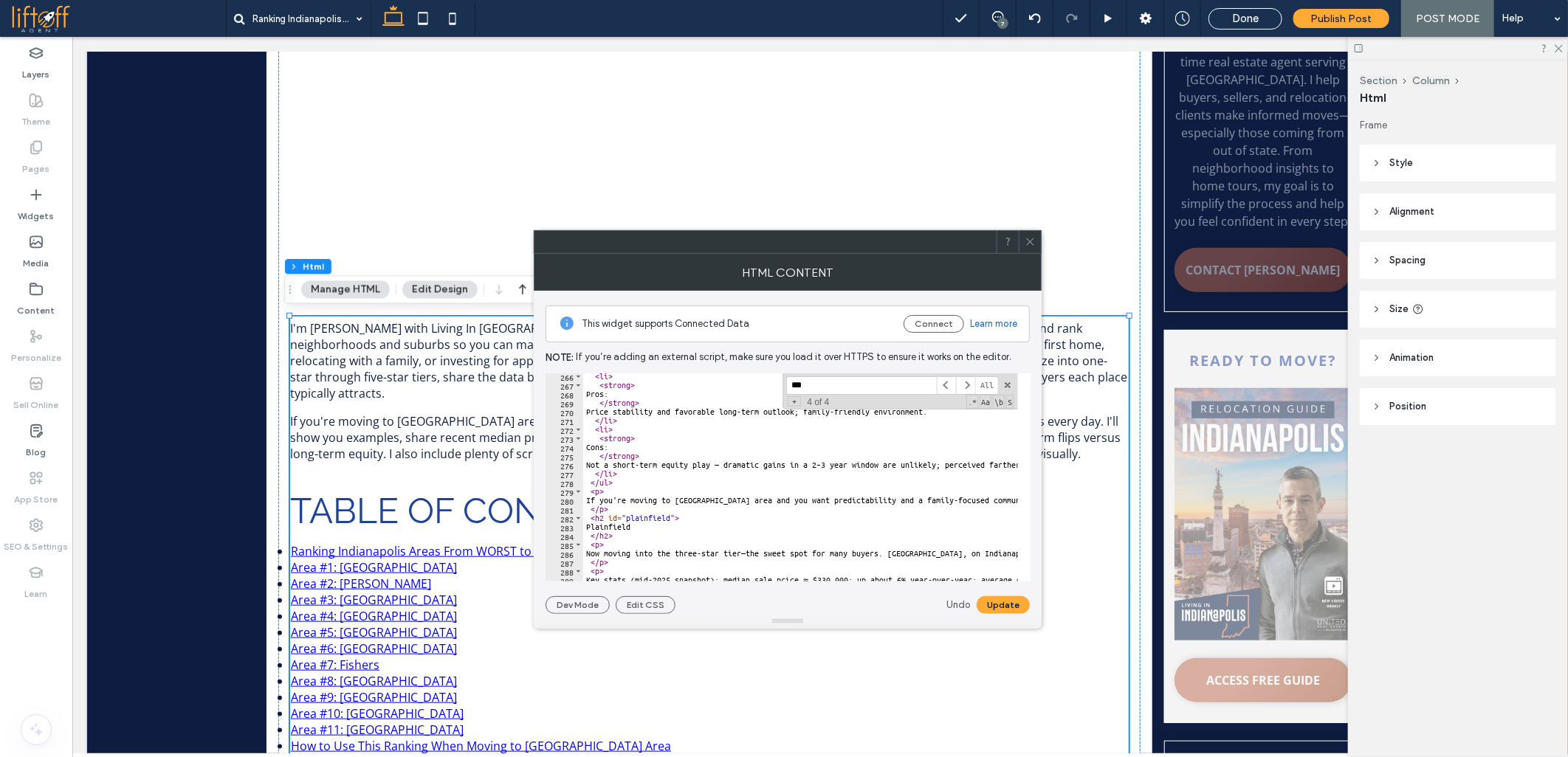
scroll to position [2397, 0]
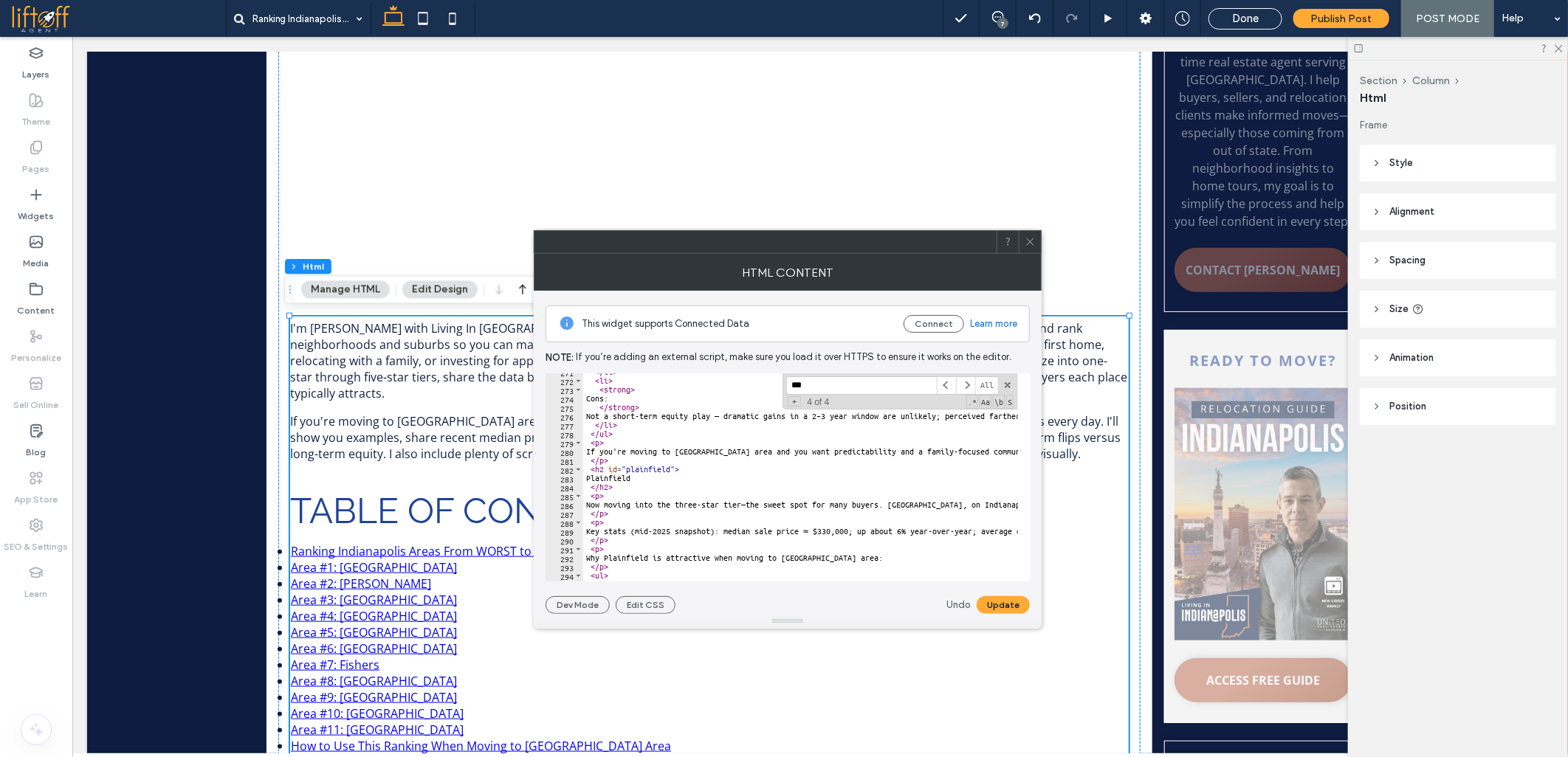
paste textarea "*********"
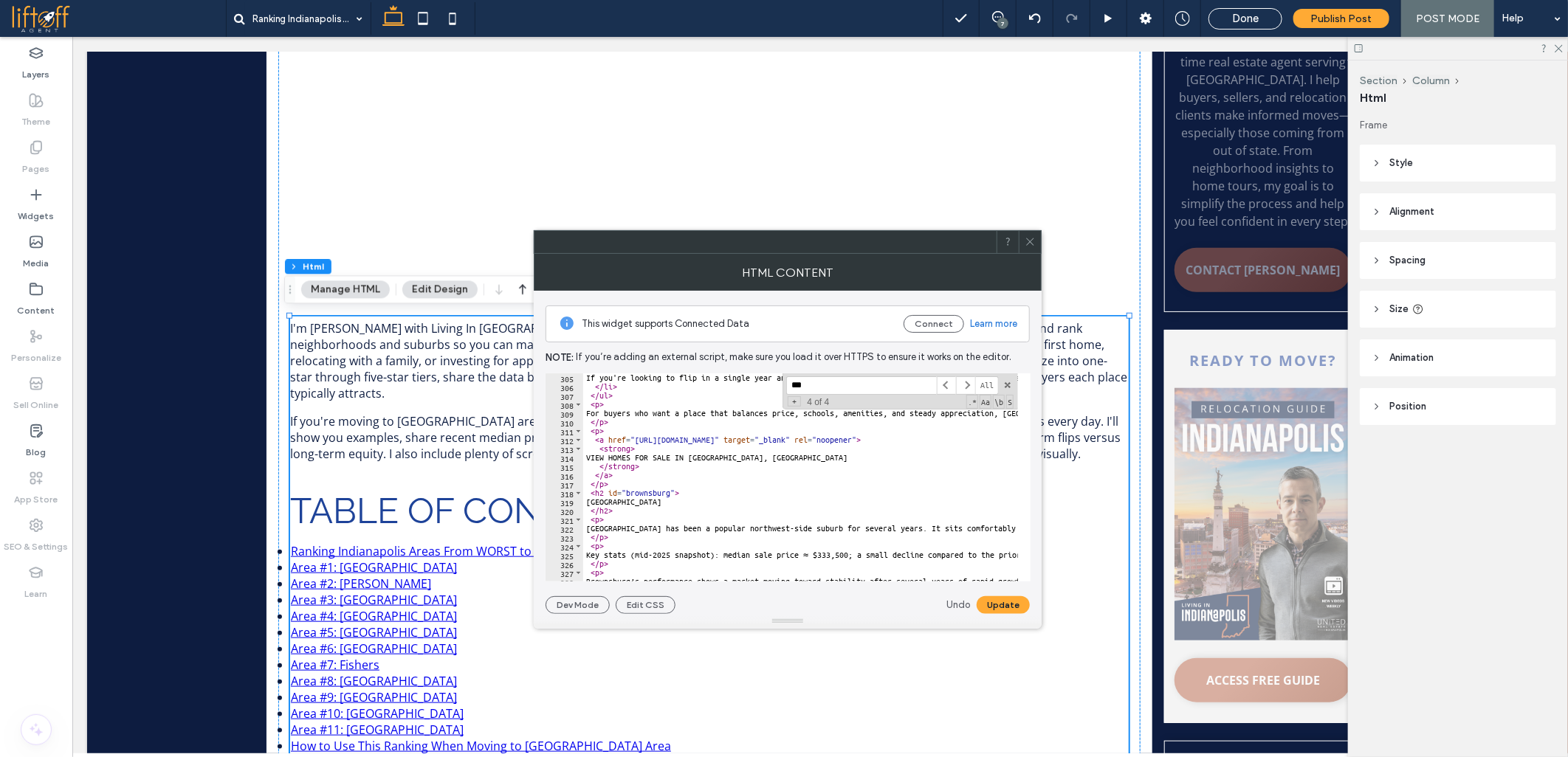
scroll to position [2692, 0]
paste textarea "*********"
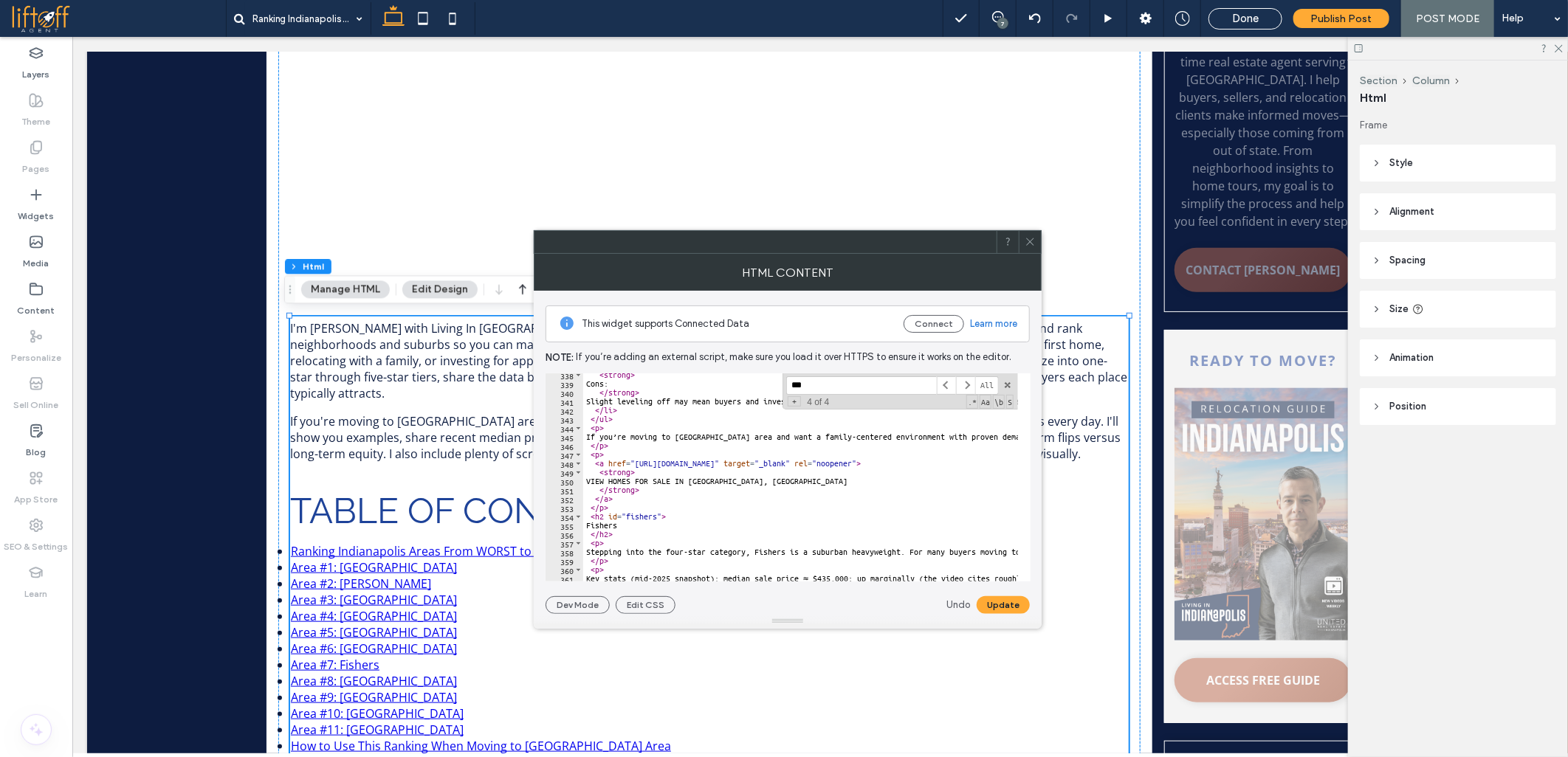
scroll to position [2987, 0]
paste textarea "*********"
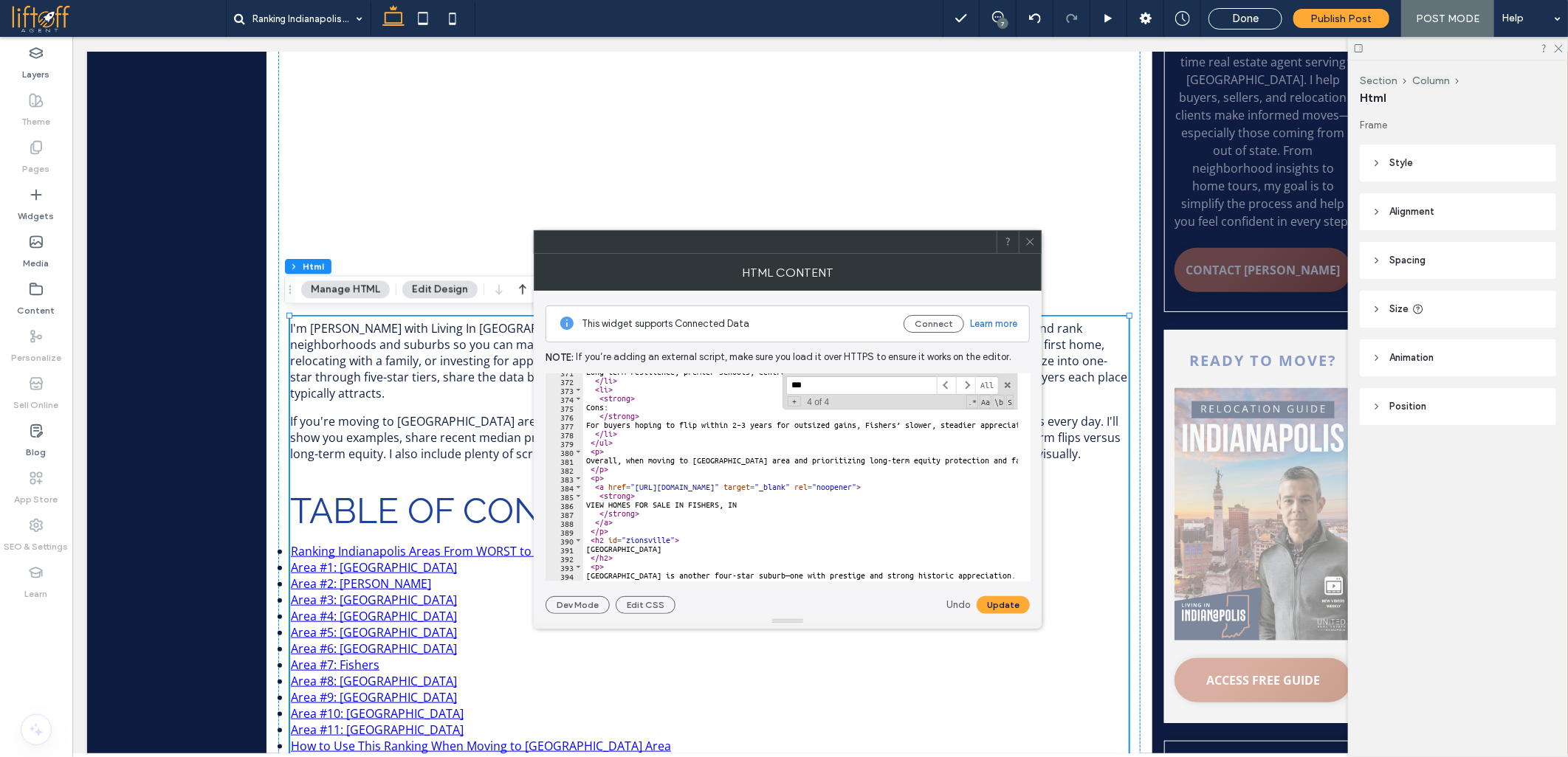
scroll to position [3282, 0]
paste textarea "*********"
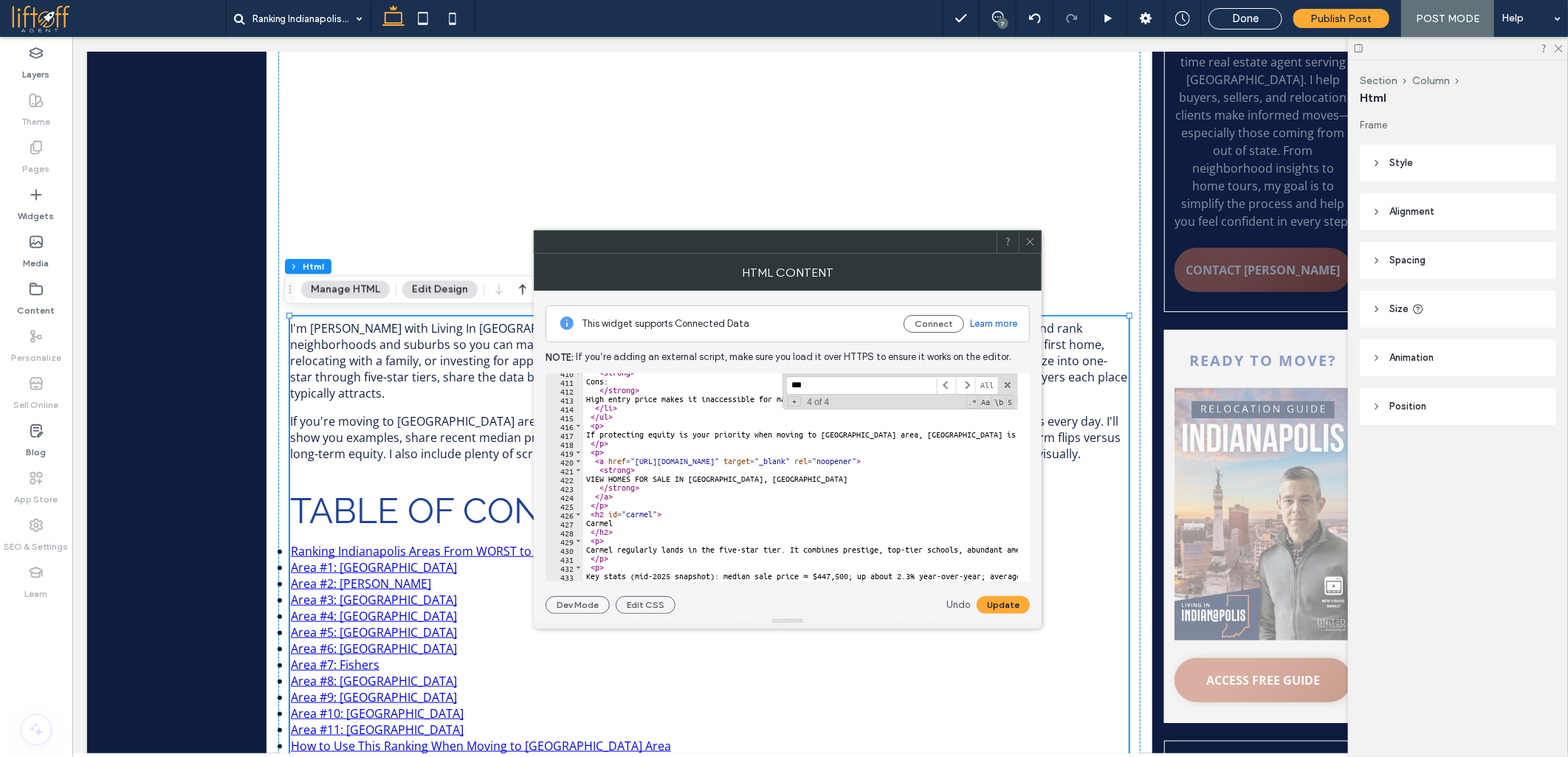
scroll to position [3677, 0]
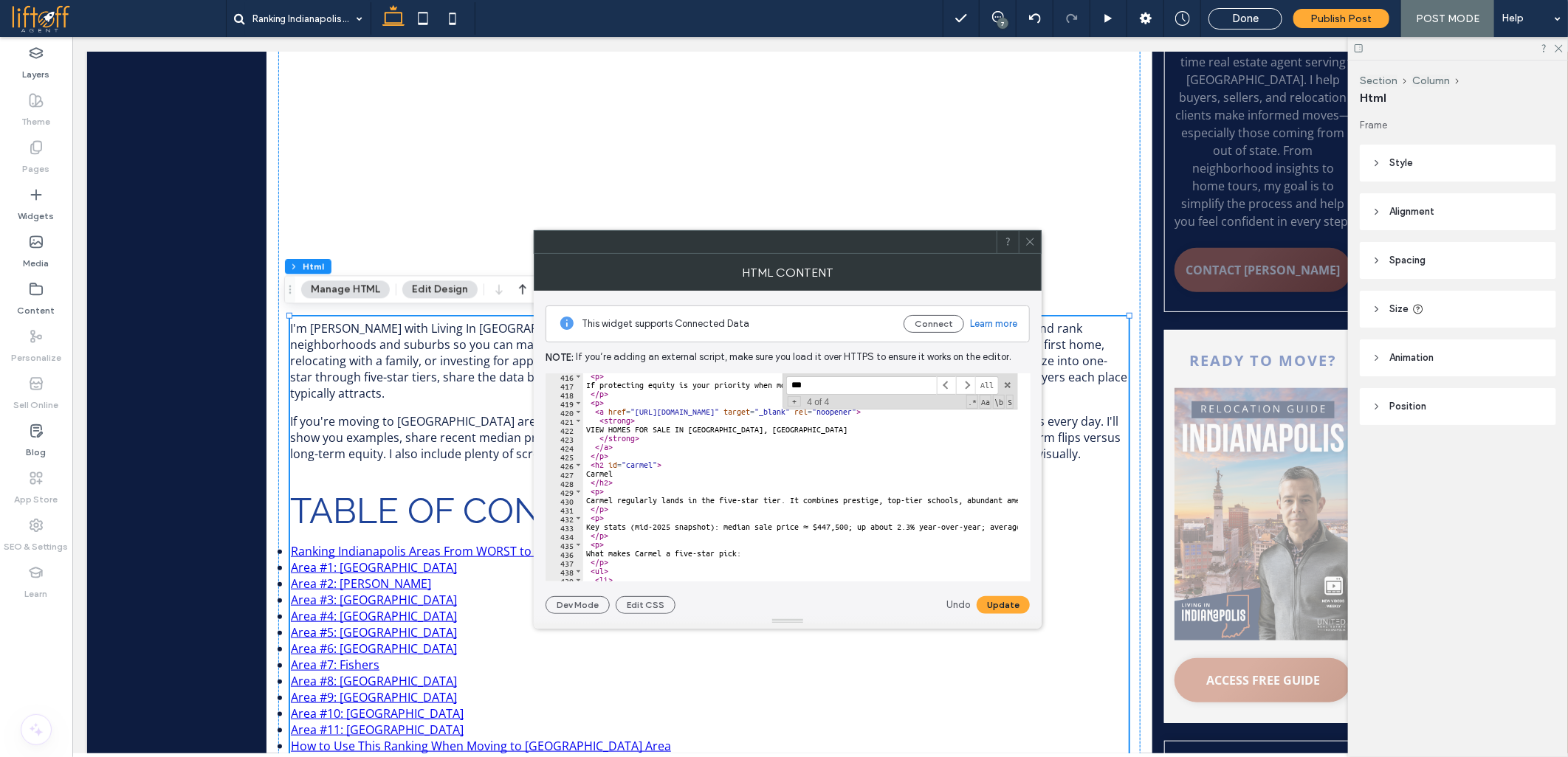
paste textarea "*********"
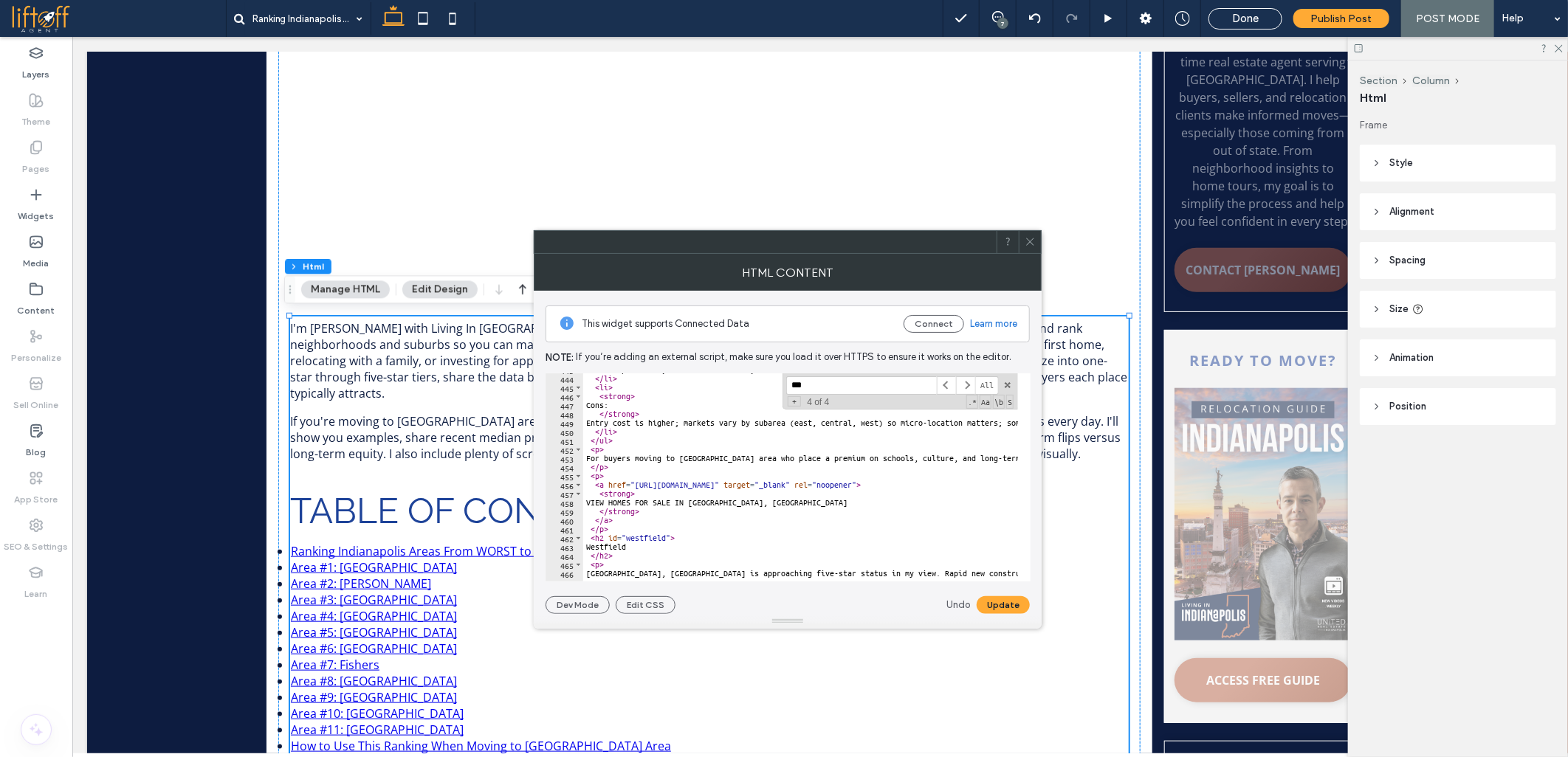
scroll to position [3972, 0]
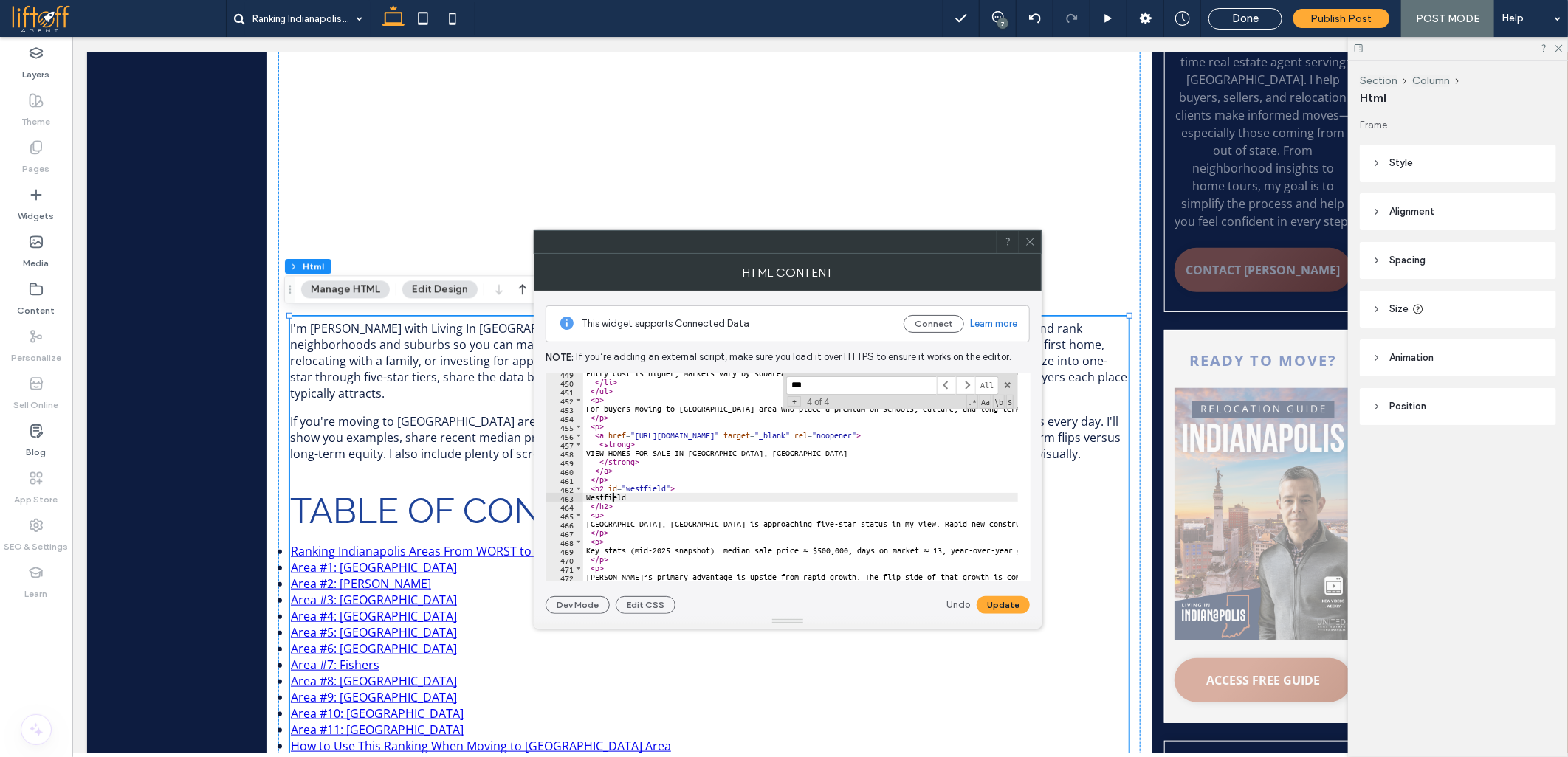
paste textarea "**********"
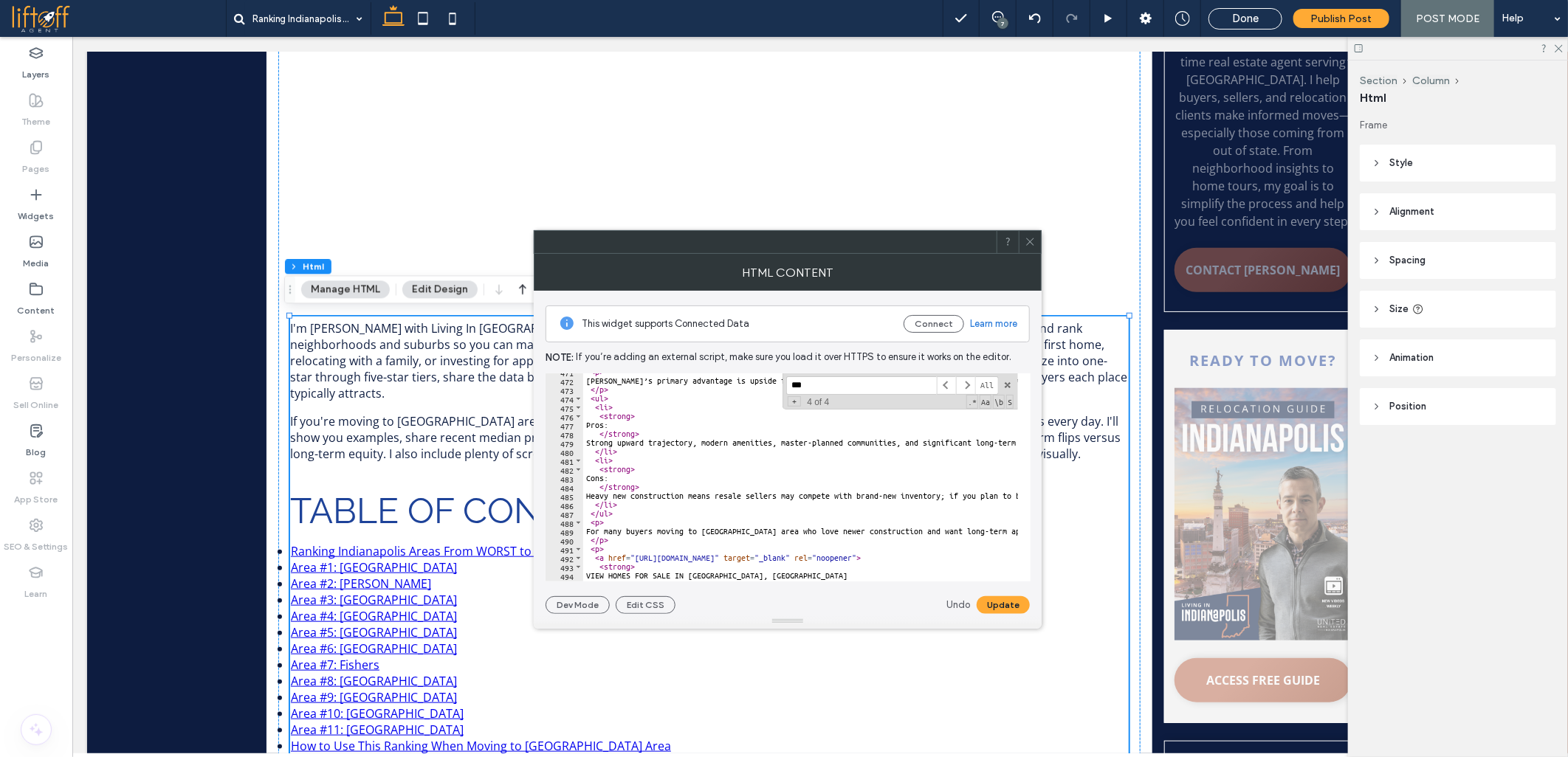
scroll to position [4268, 0]
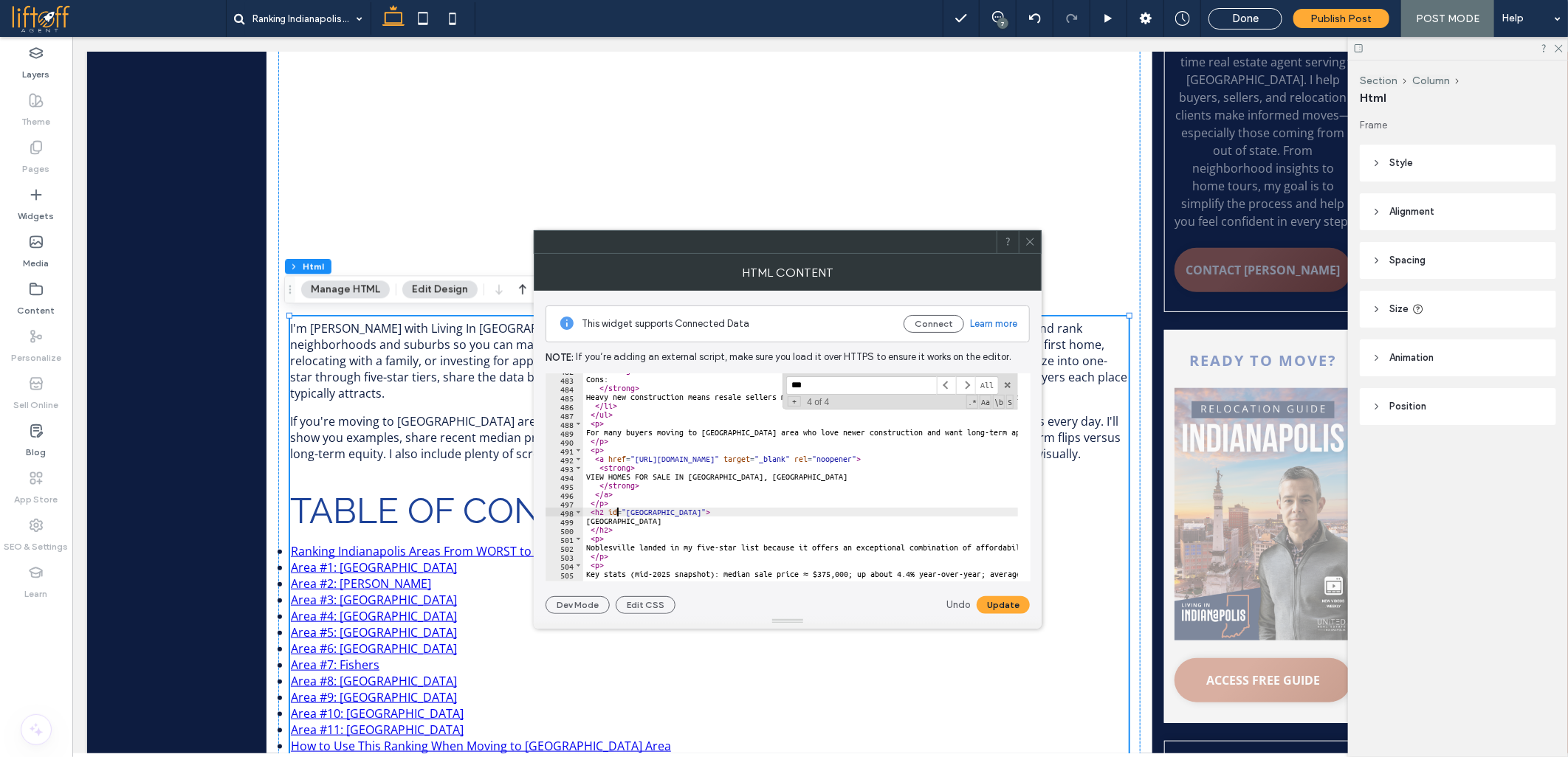
paste textarea "**********"
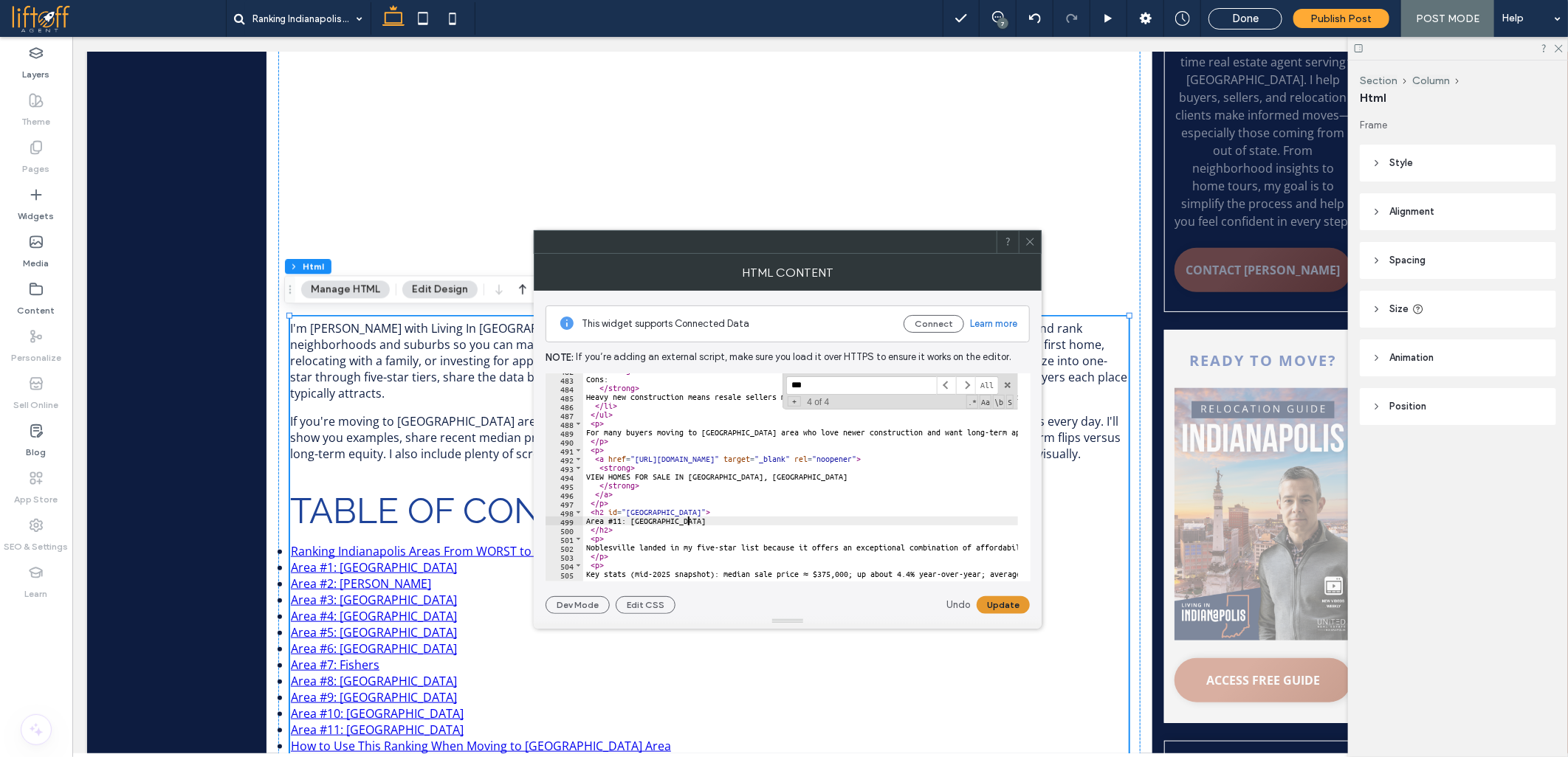
click at [1004, 608] on button "Update" at bounding box center [1003, 606] width 53 height 18
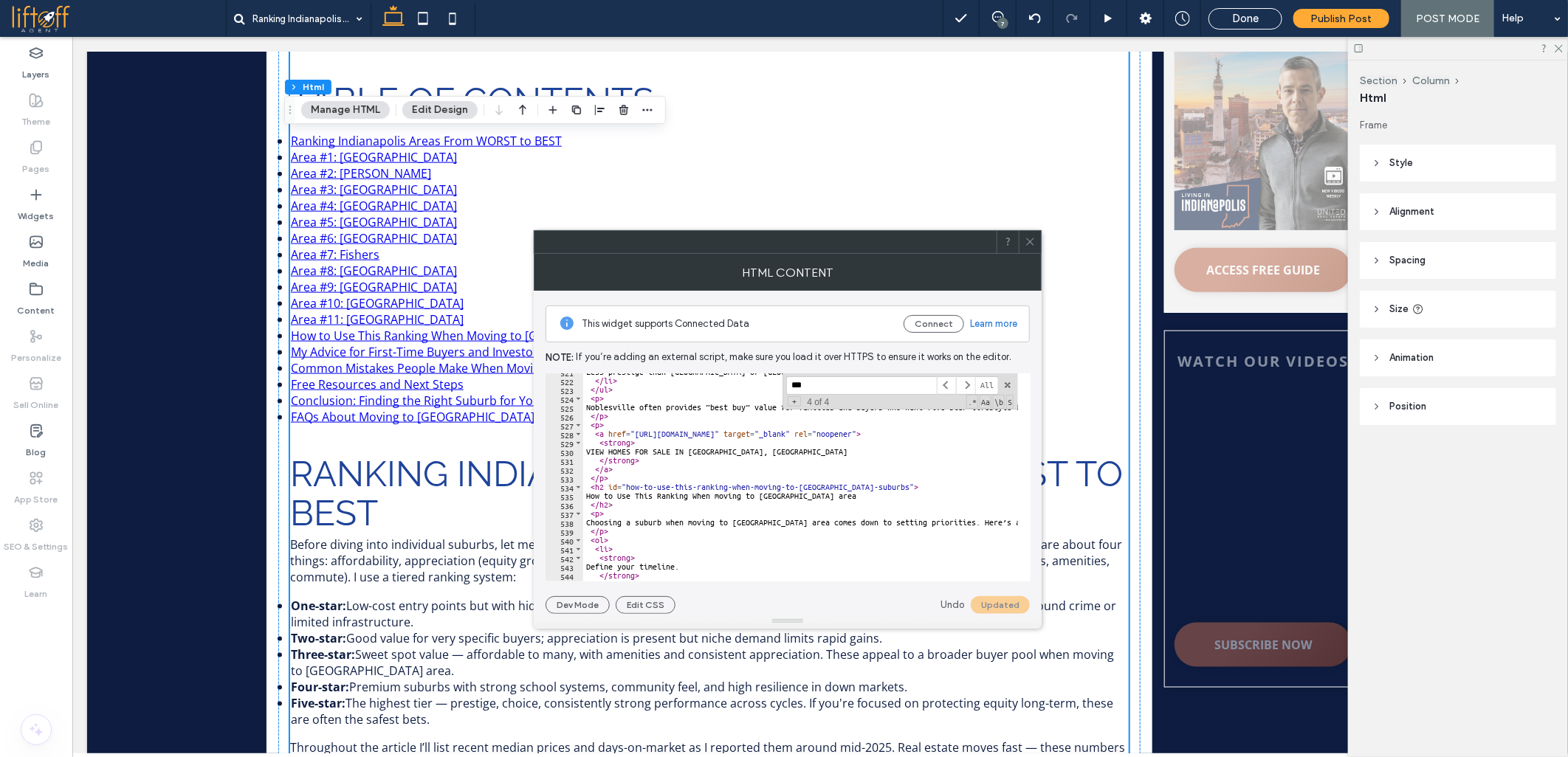
scroll to position [4612, 0]
paste textarea "Cursor at row 535"
drag, startPoint x: 626, startPoint y: 487, endPoint x: 754, endPoint y: 487, distance: 128.0
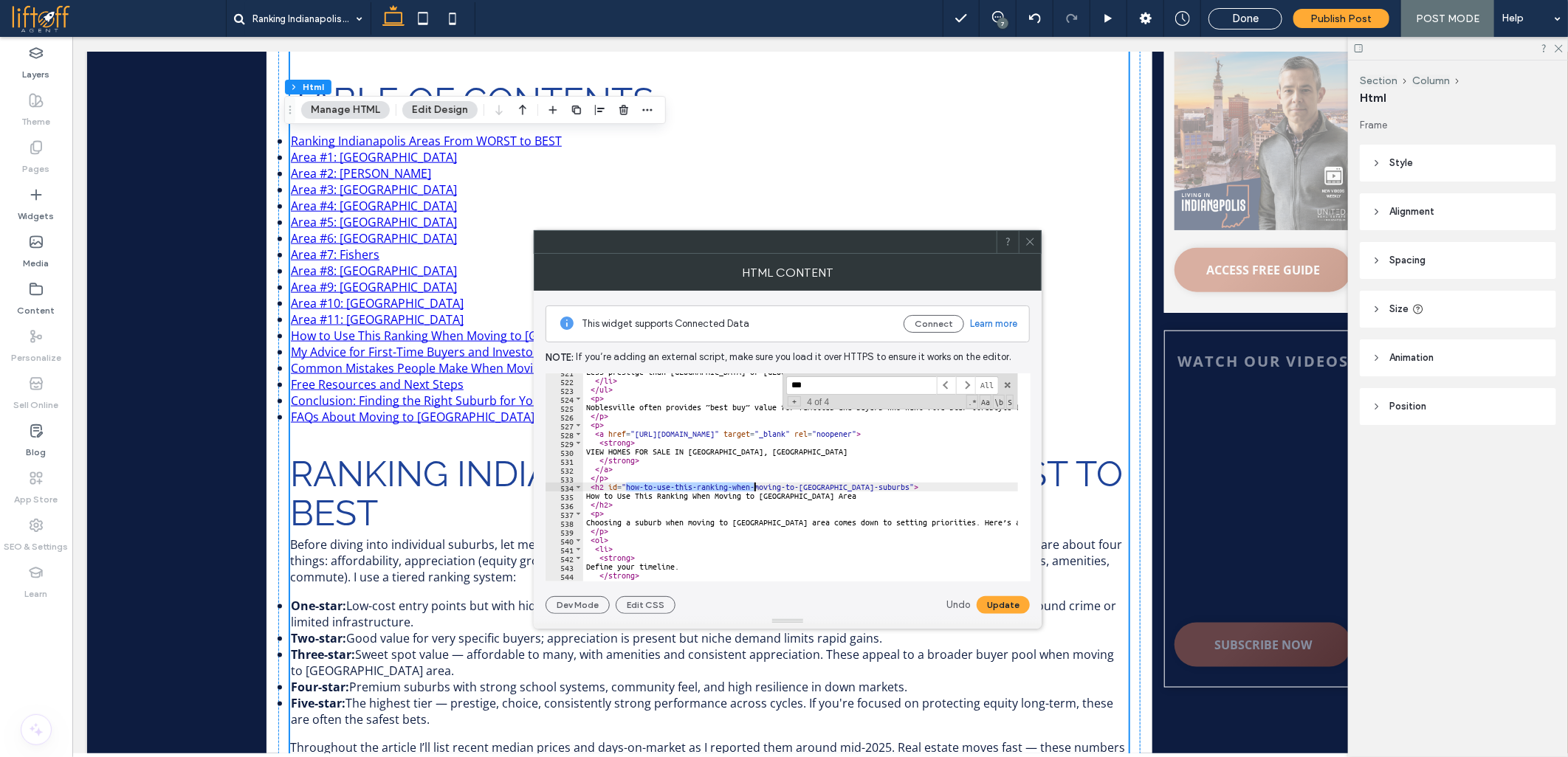
type textarea "**********"
type input "**********"
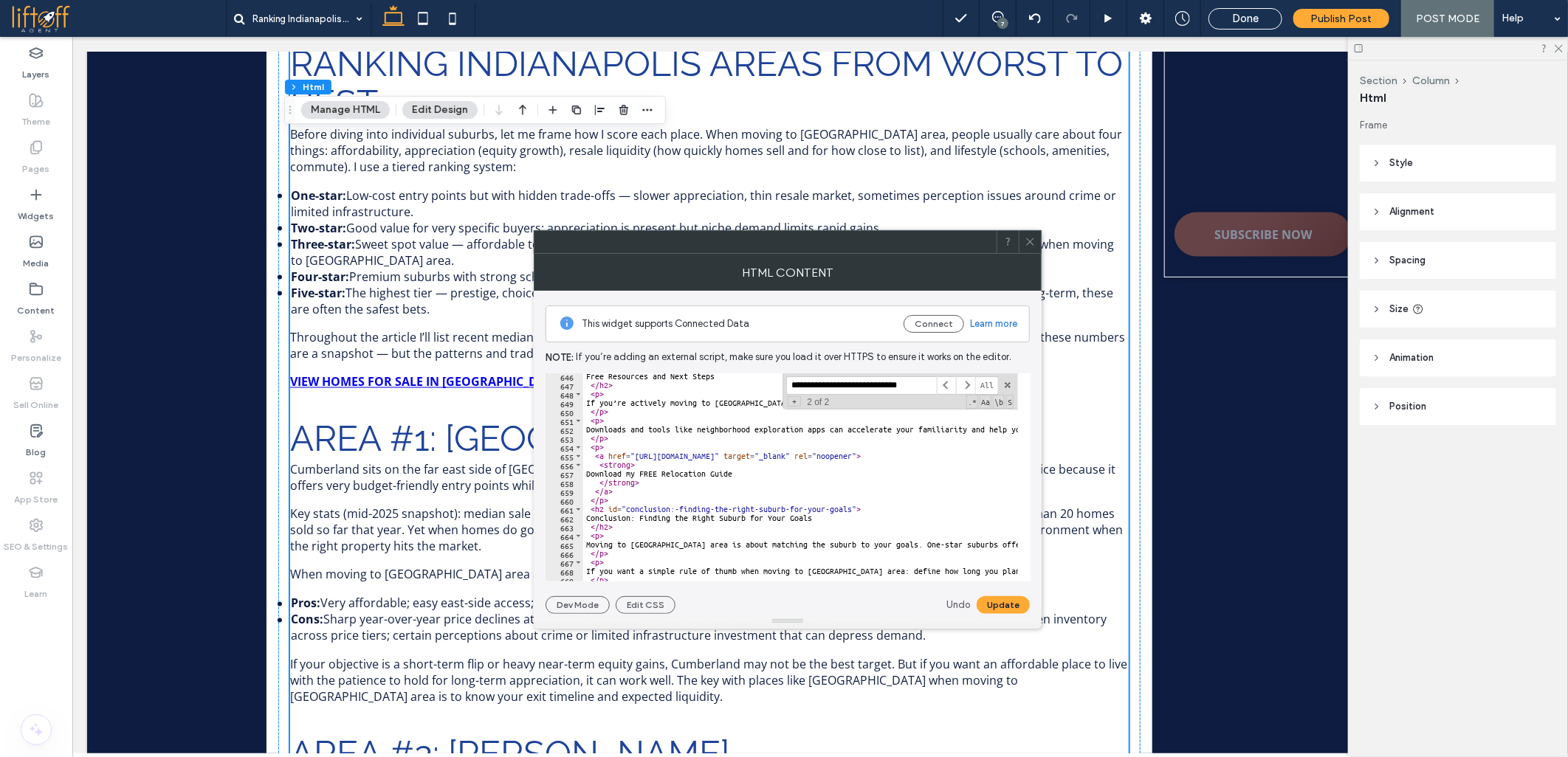
scroll to position [5764, 0]
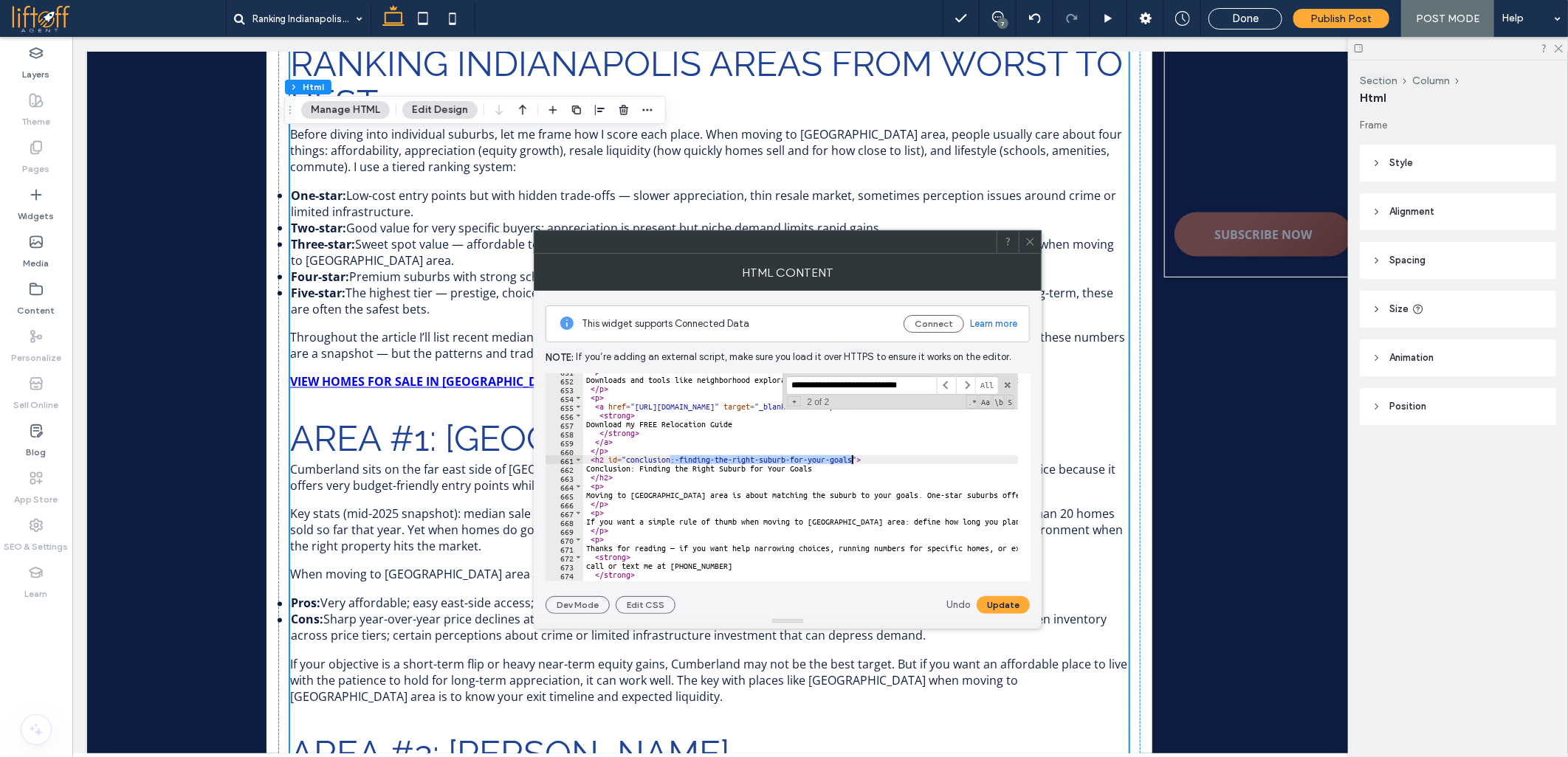
drag, startPoint x: 669, startPoint y: 459, endPoint x: 852, endPoint y: 460, distance: 183.0
type textarea "**********"
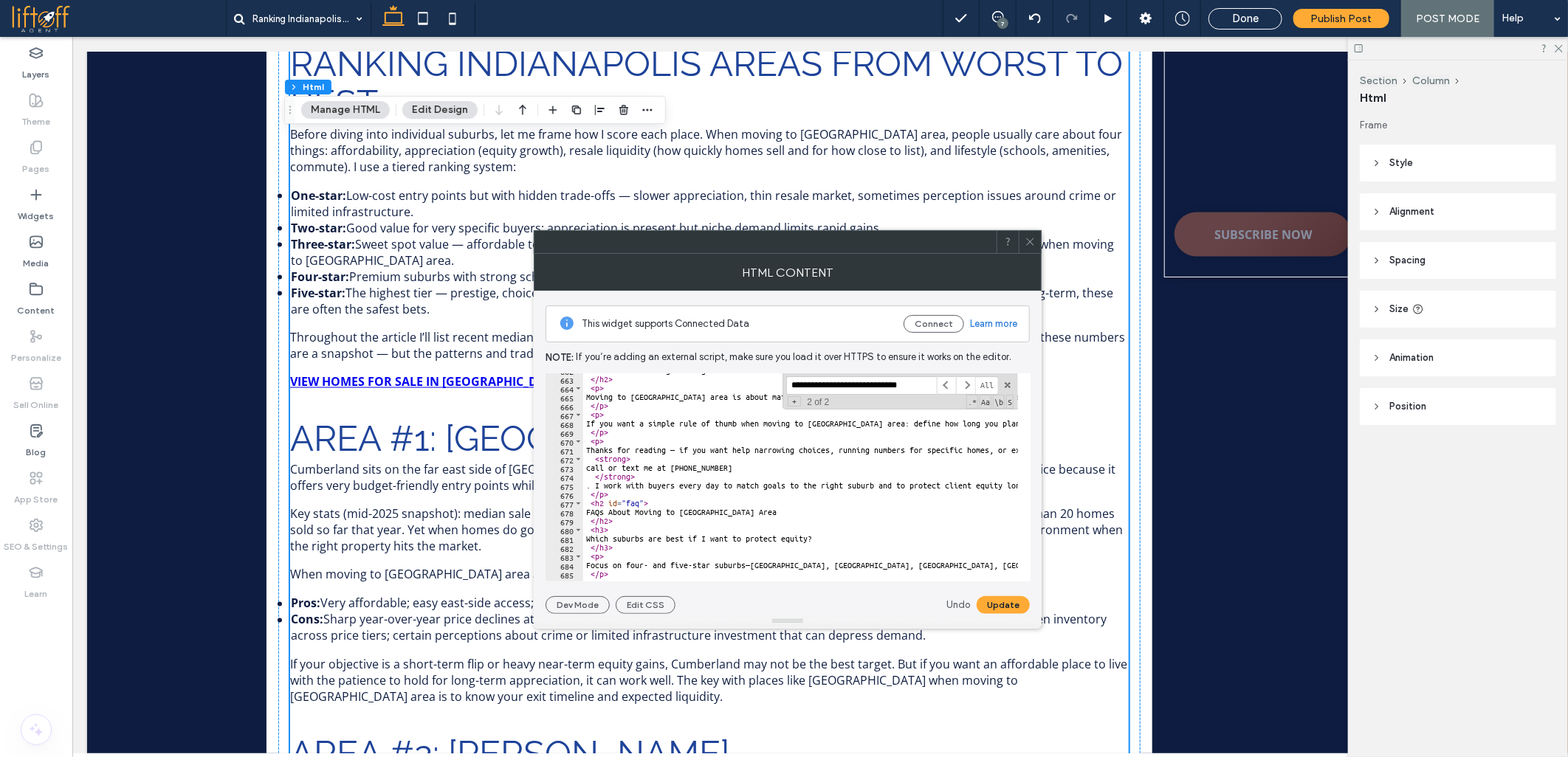
scroll to position [5813, 0]
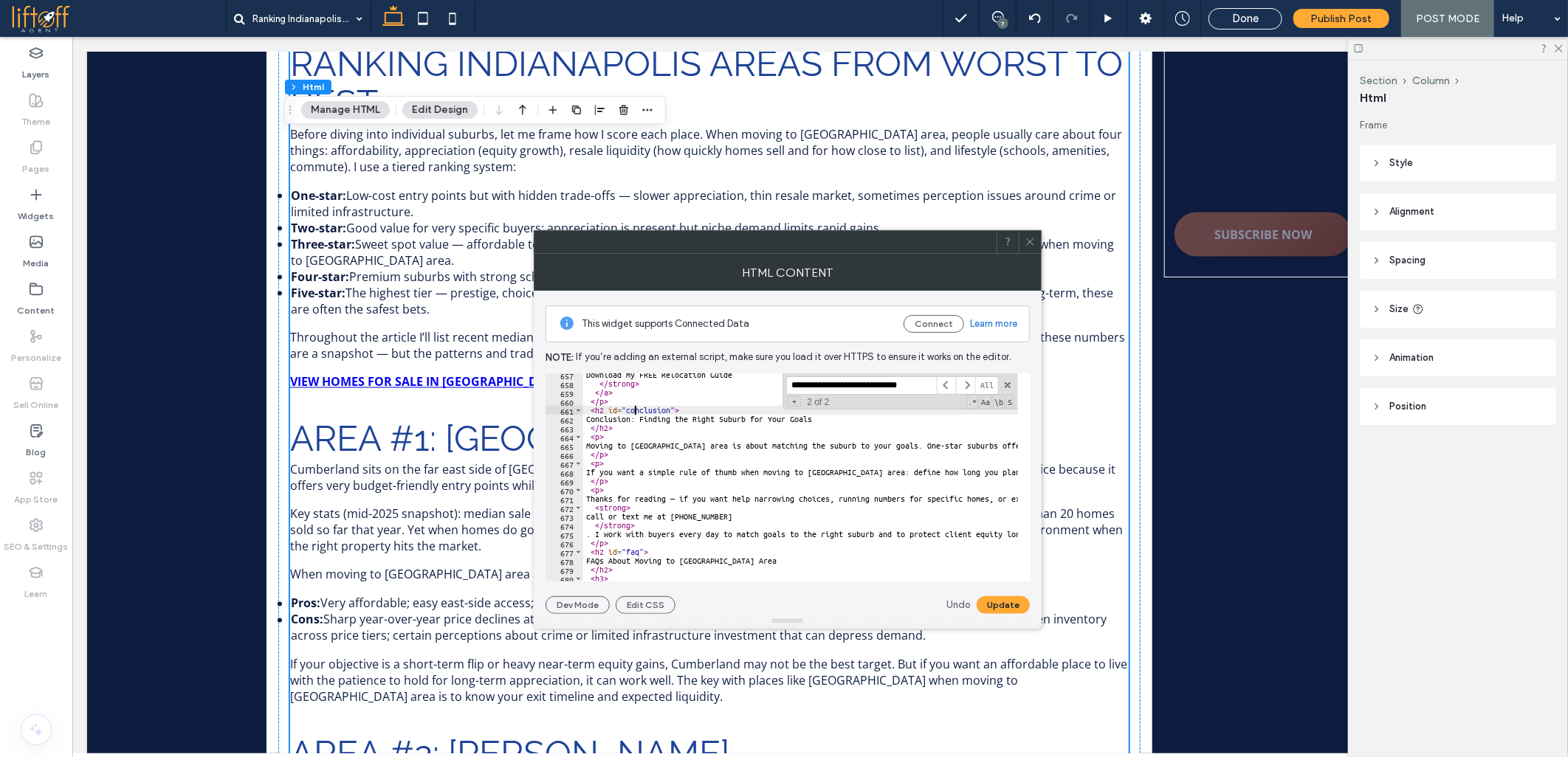
type input "**********"
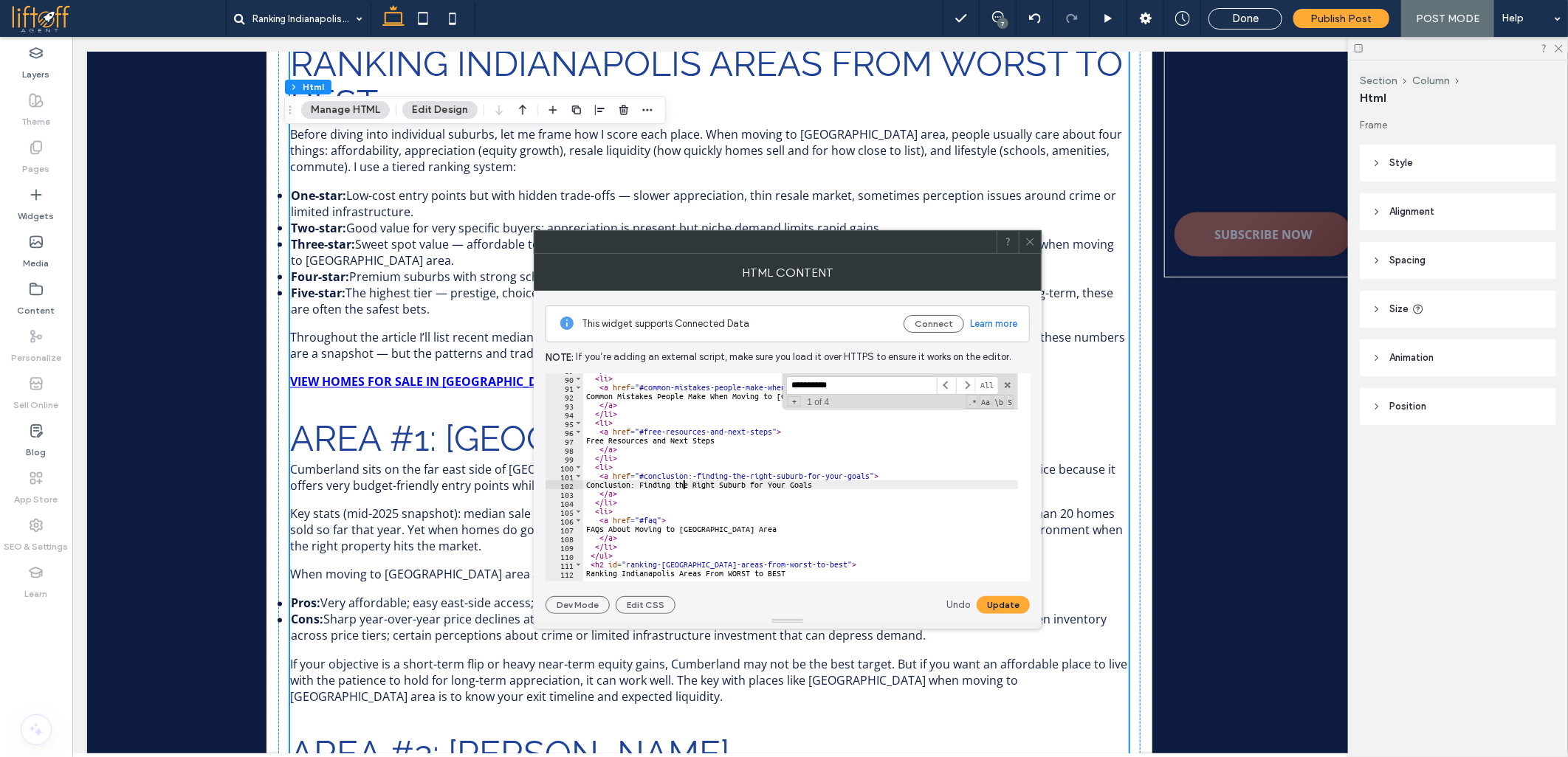
drag, startPoint x: 688, startPoint y: 476, endPoint x: 869, endPoint y: 477, distance: 181.0
type textarea "**********"
click at [1015, 602] on button "Update" at bounding box center [1003, 606] width 53 height 18
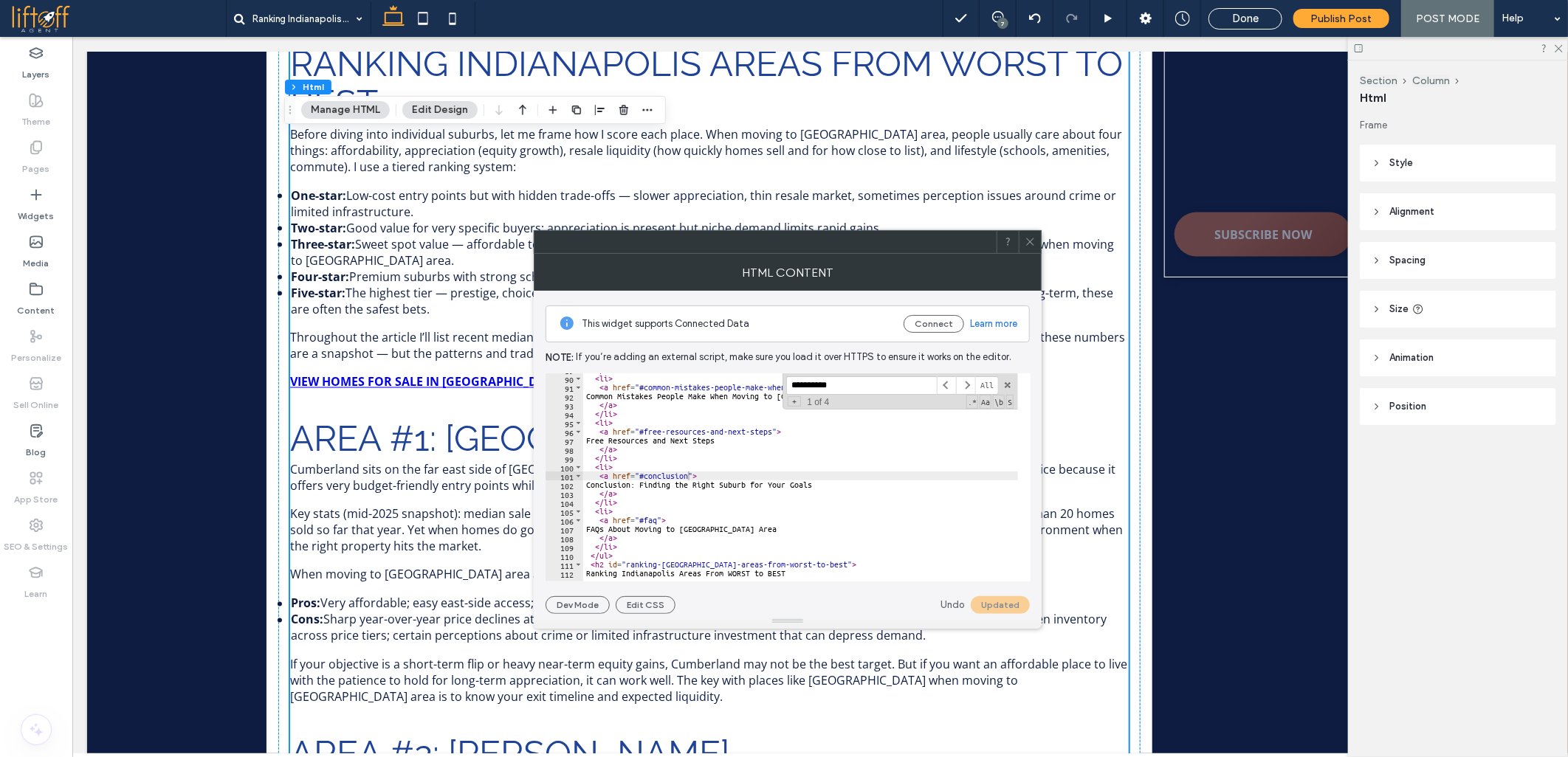
click at [1030, 239] on icon at bounding box center [1030, 242] width 11 height 11
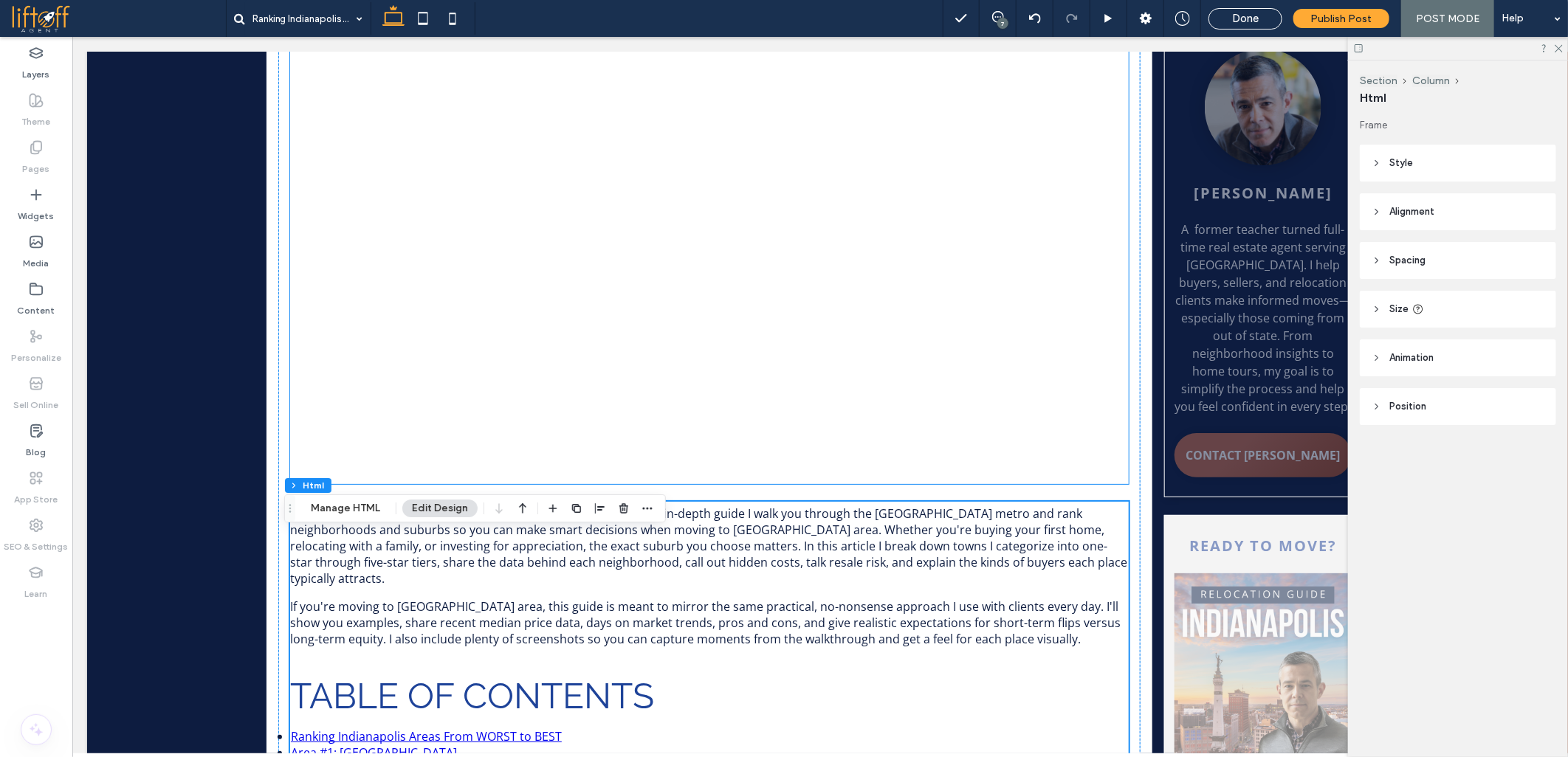
scroll to position [738, 0]
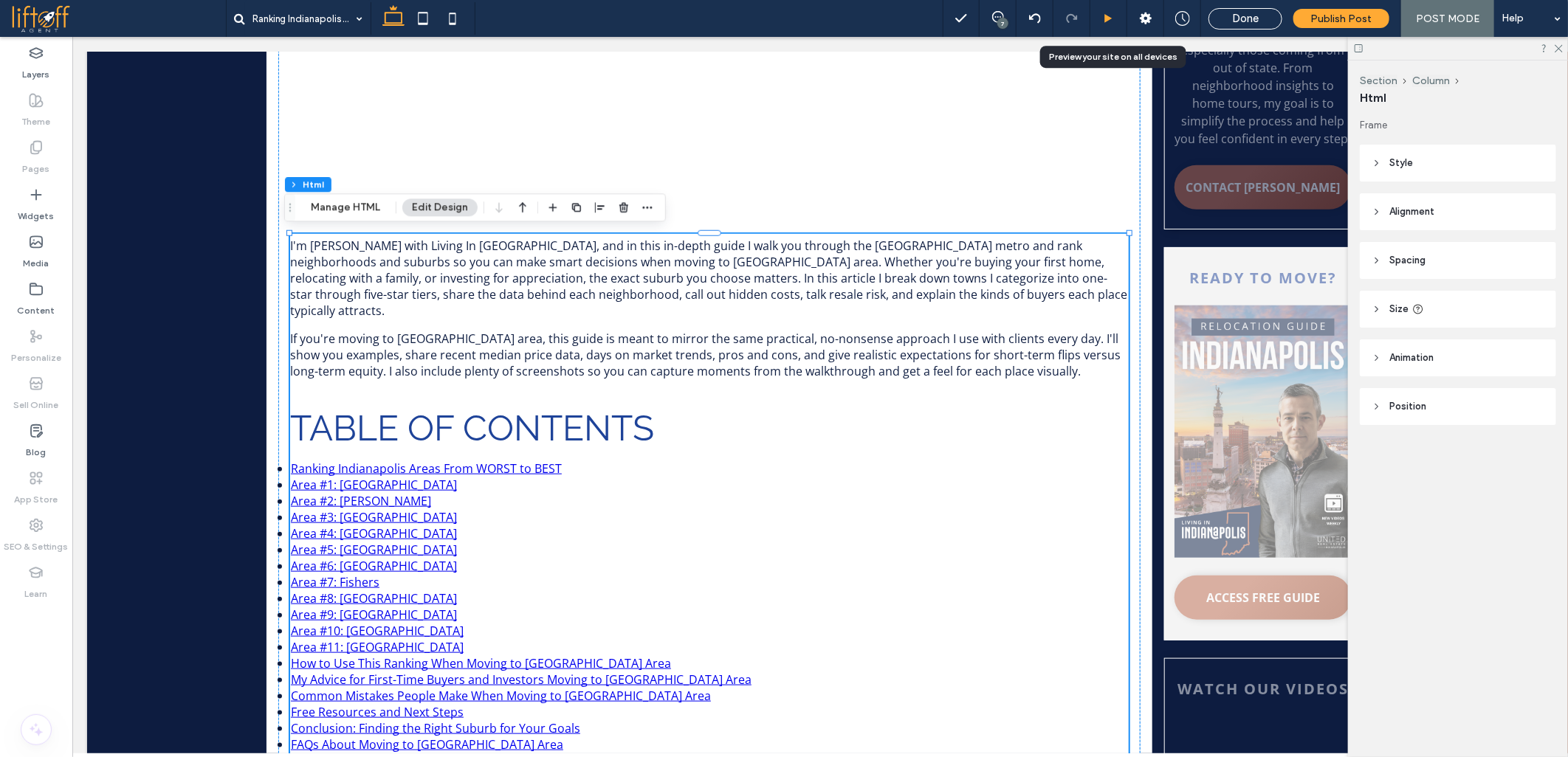
click at [1108, 16] on use at bounding box center [1108, 17] width 7 height 8
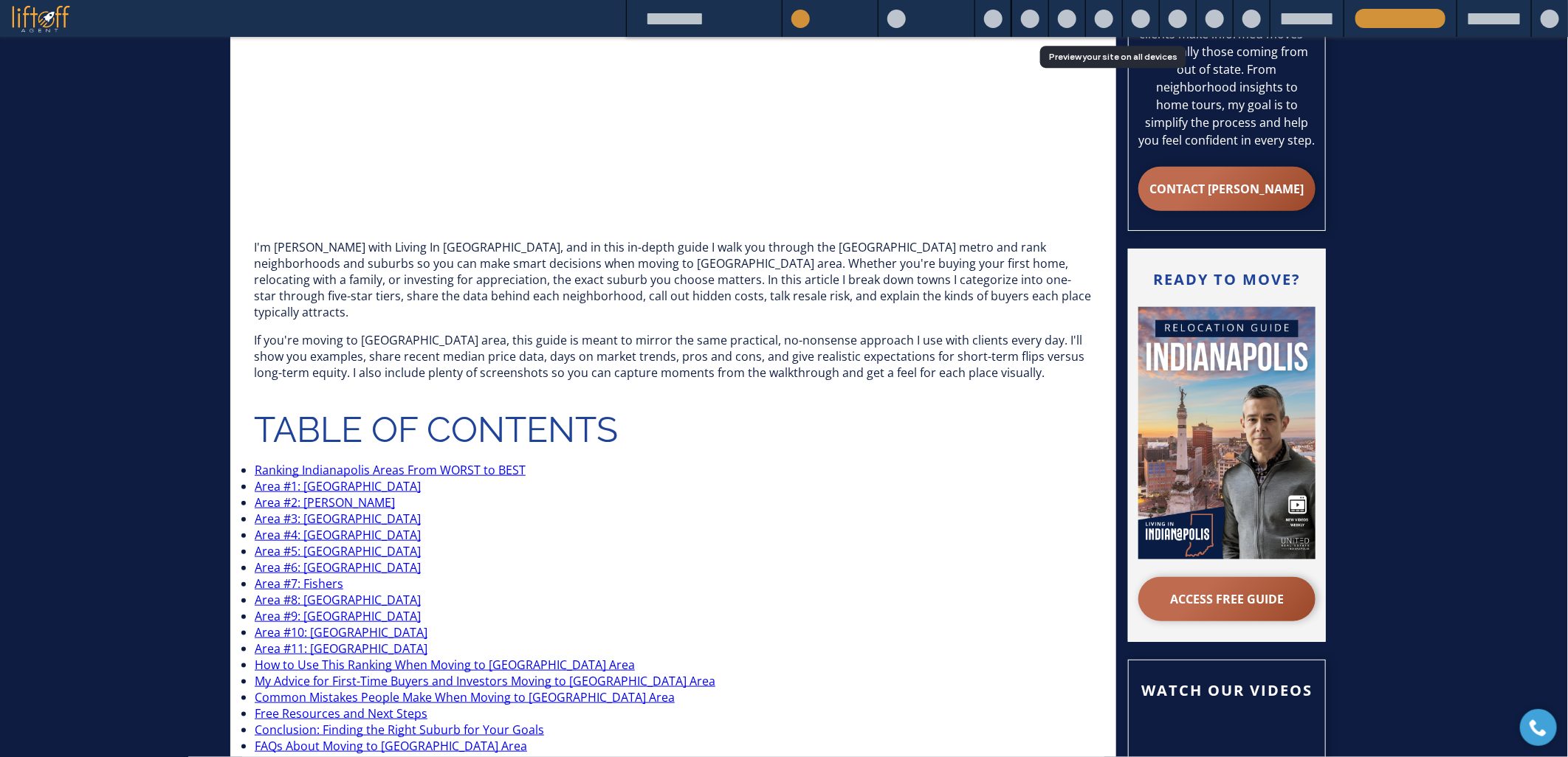
scroll to position [740, 0]
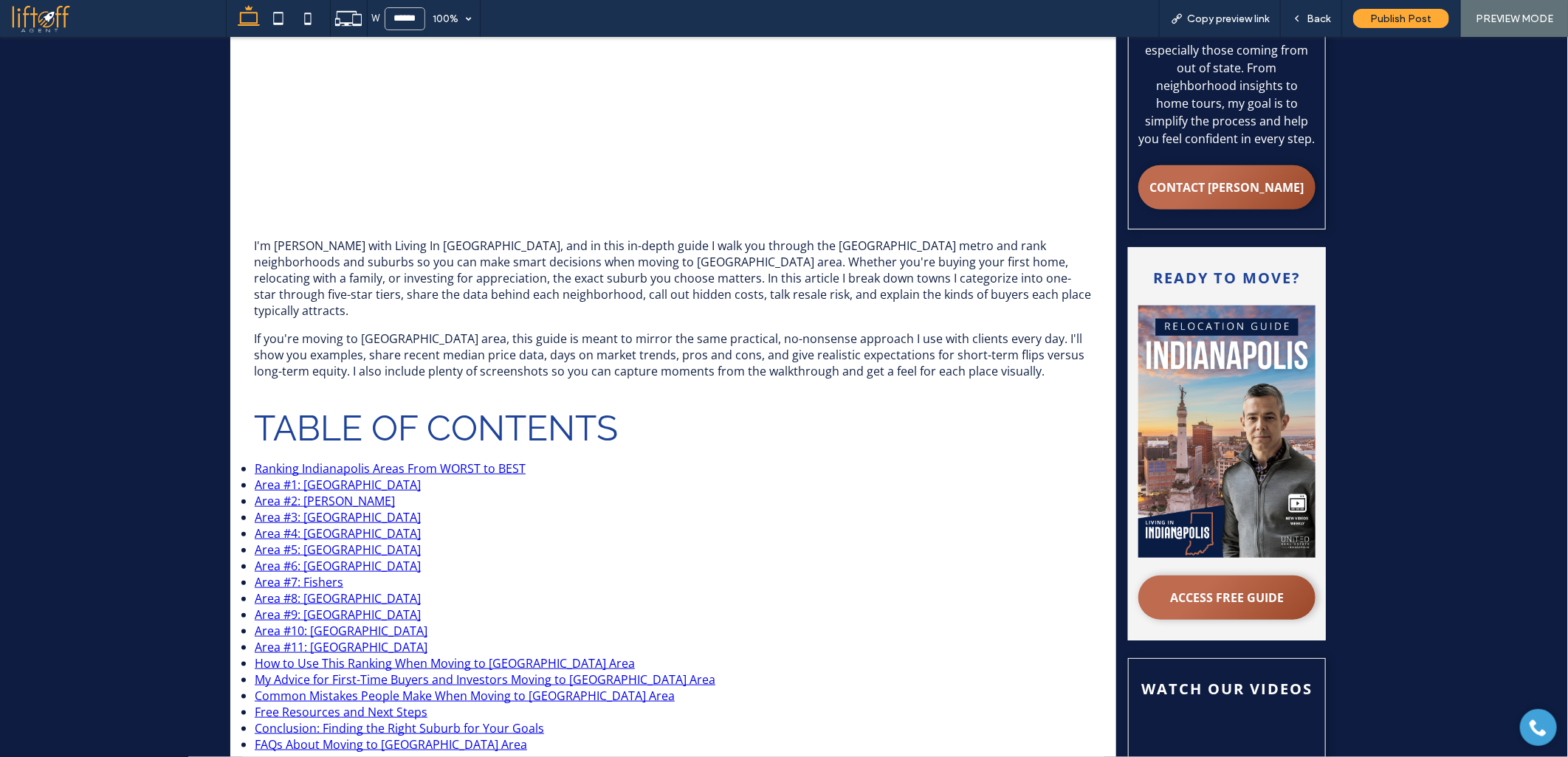
click at [429, 736] on link "FAQs About Moving to Indianapolis Area" at bounding box center [390, 744] width 272 height 16
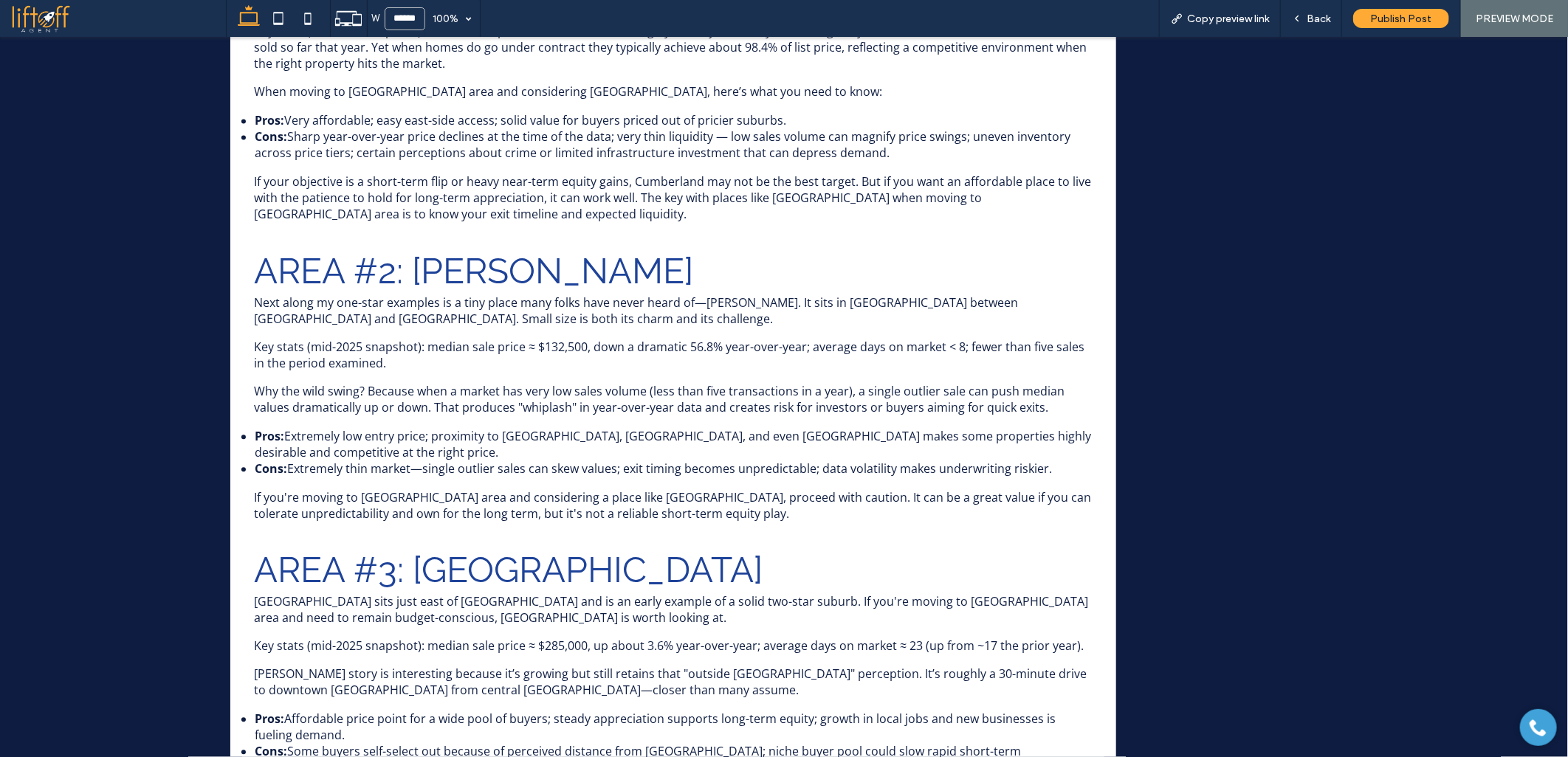
scroll to position [734, 0]
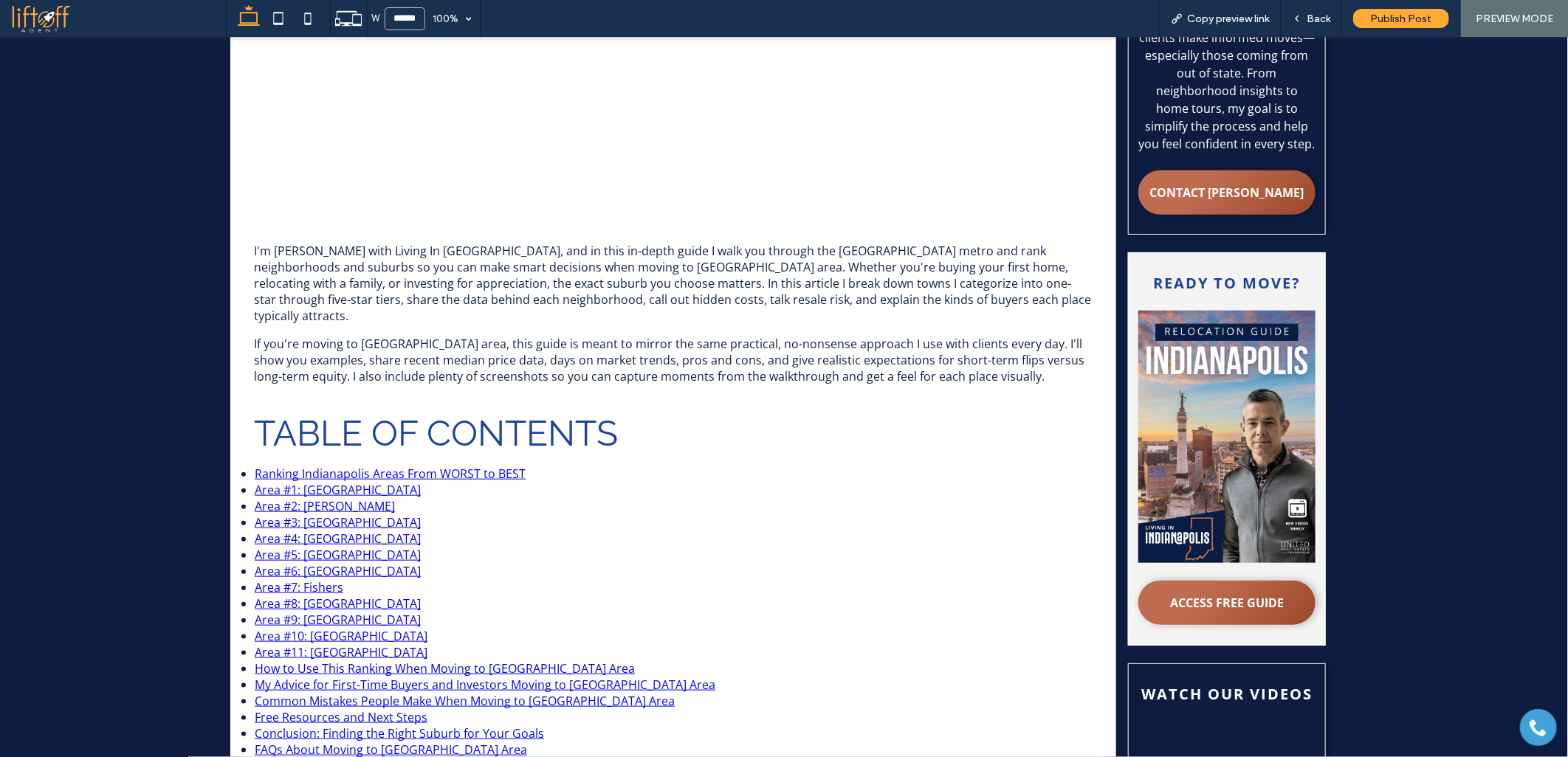
click at [273, 725] on link "Conclusion: Finding the Right Suburb for Your Goals" at bounding box center [399, 733] width 290 height 16
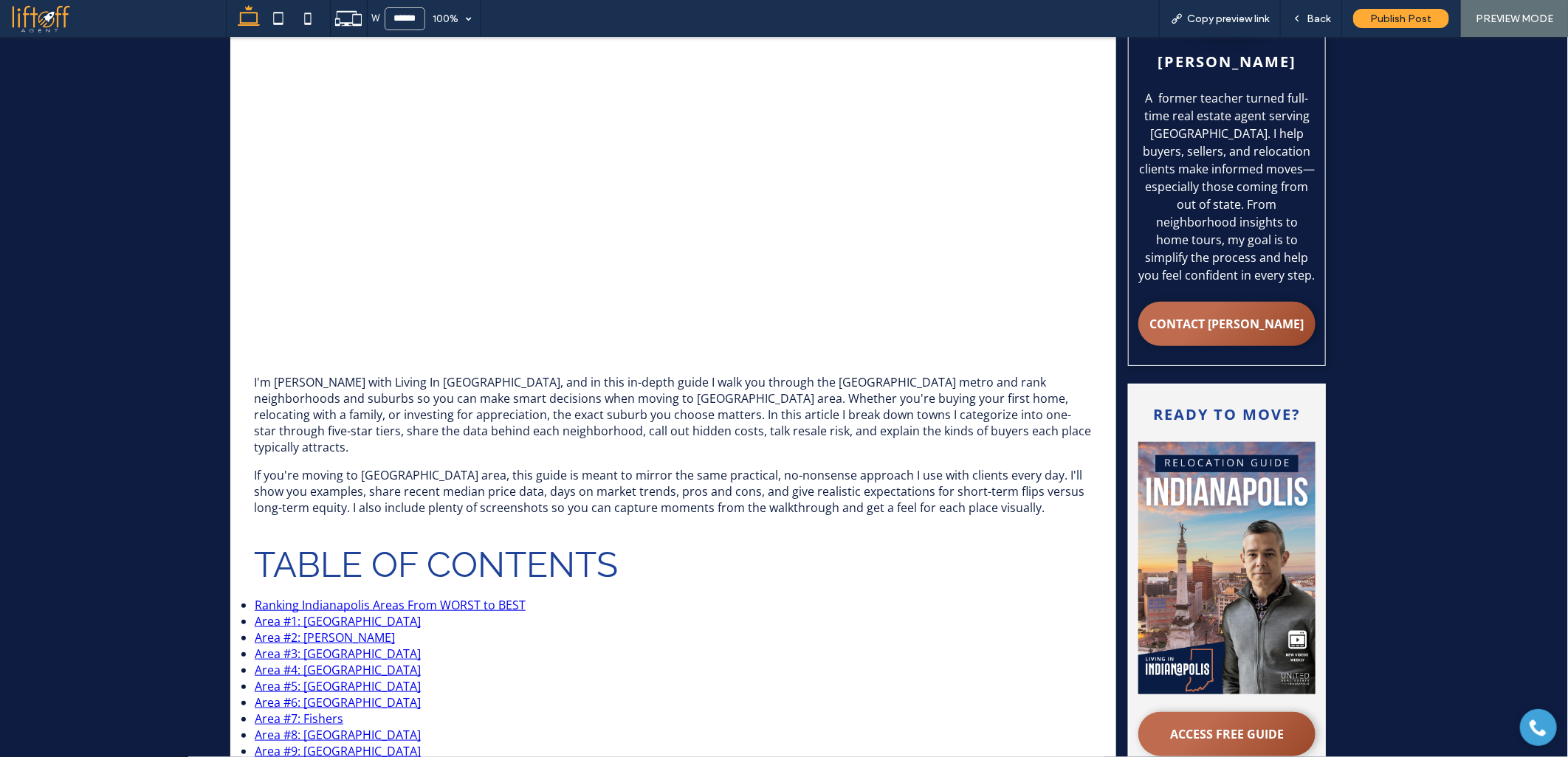
scroll to position [786, 0]
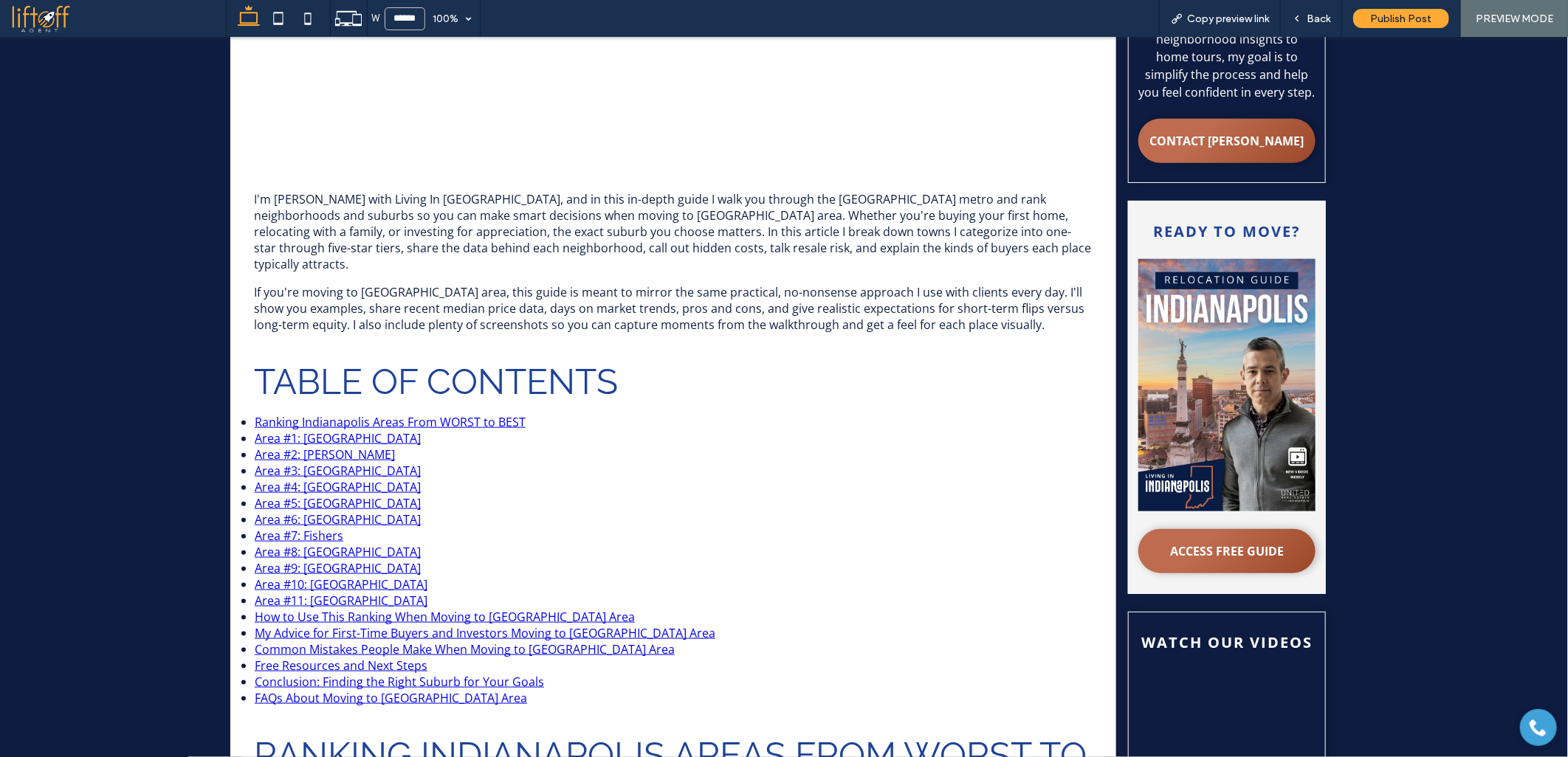
click at [295, 657] on link "Free Resources and Next Steps" at bounding box center [340, 666] width 173 height 16
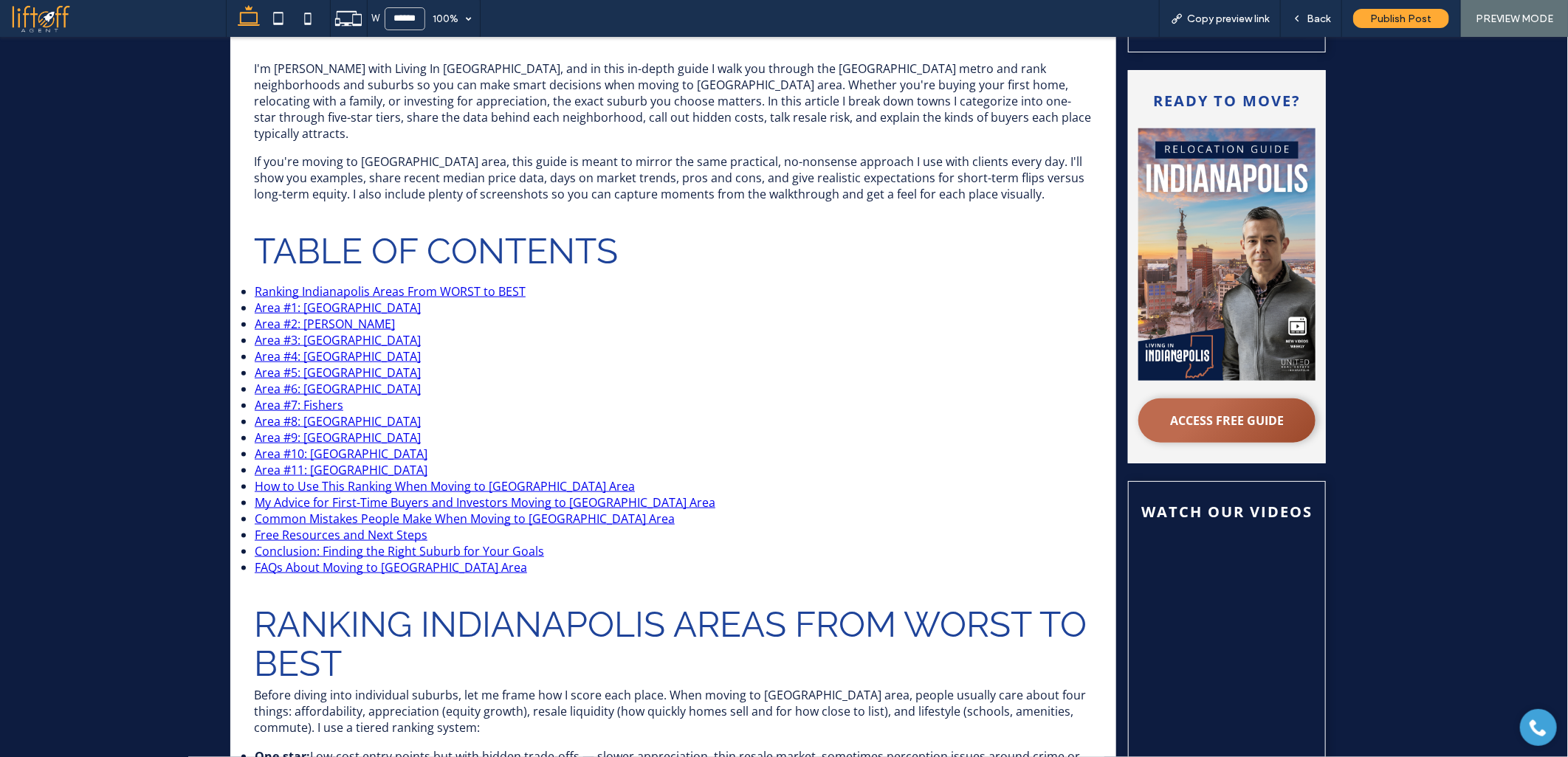
scroll to position [951, 0]
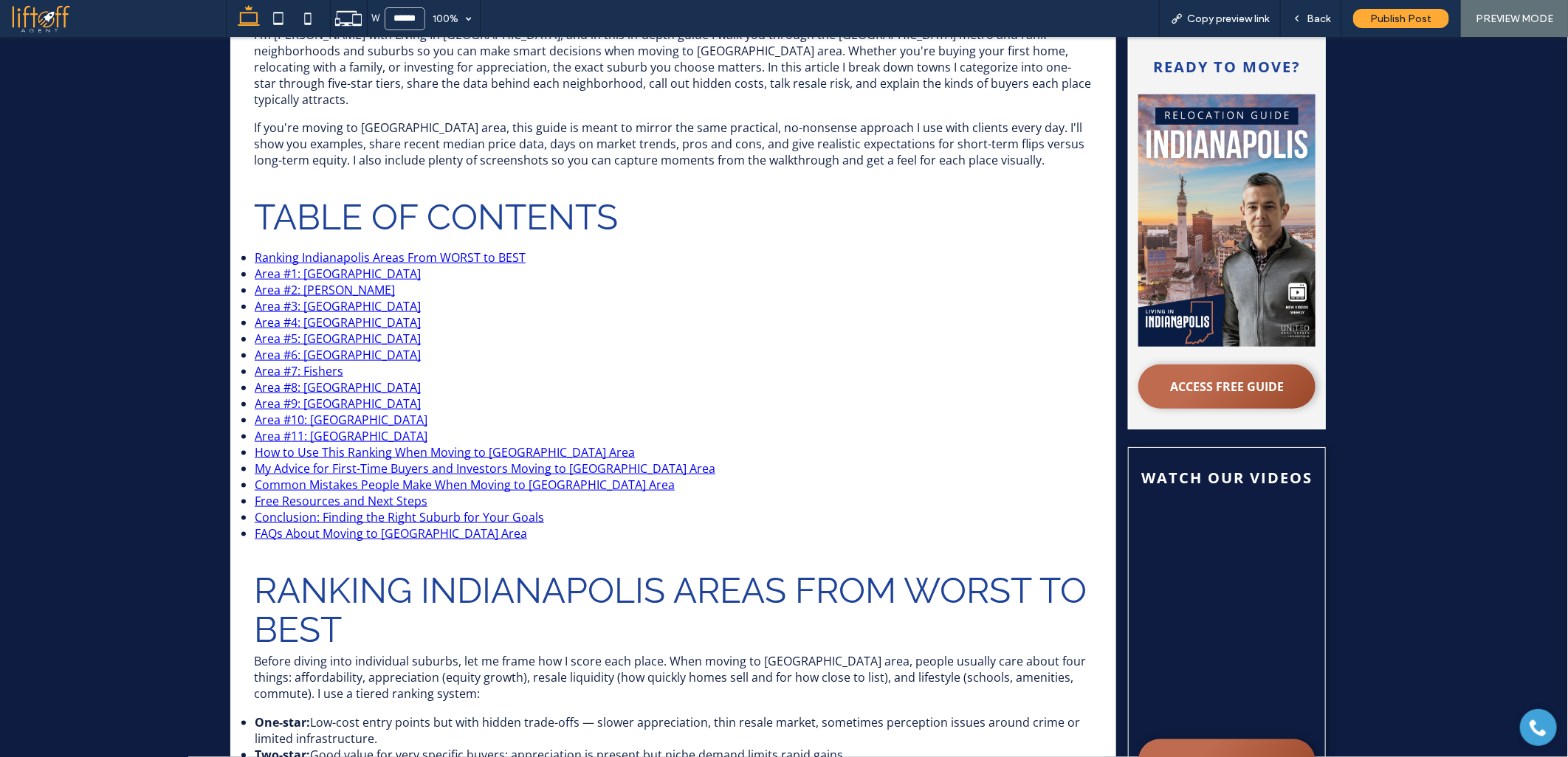
click at [327, 476] on link "Common Mistakes People Make When Moving to Indianapolis Area" at bounding box center [464, 484] width 420 height 16
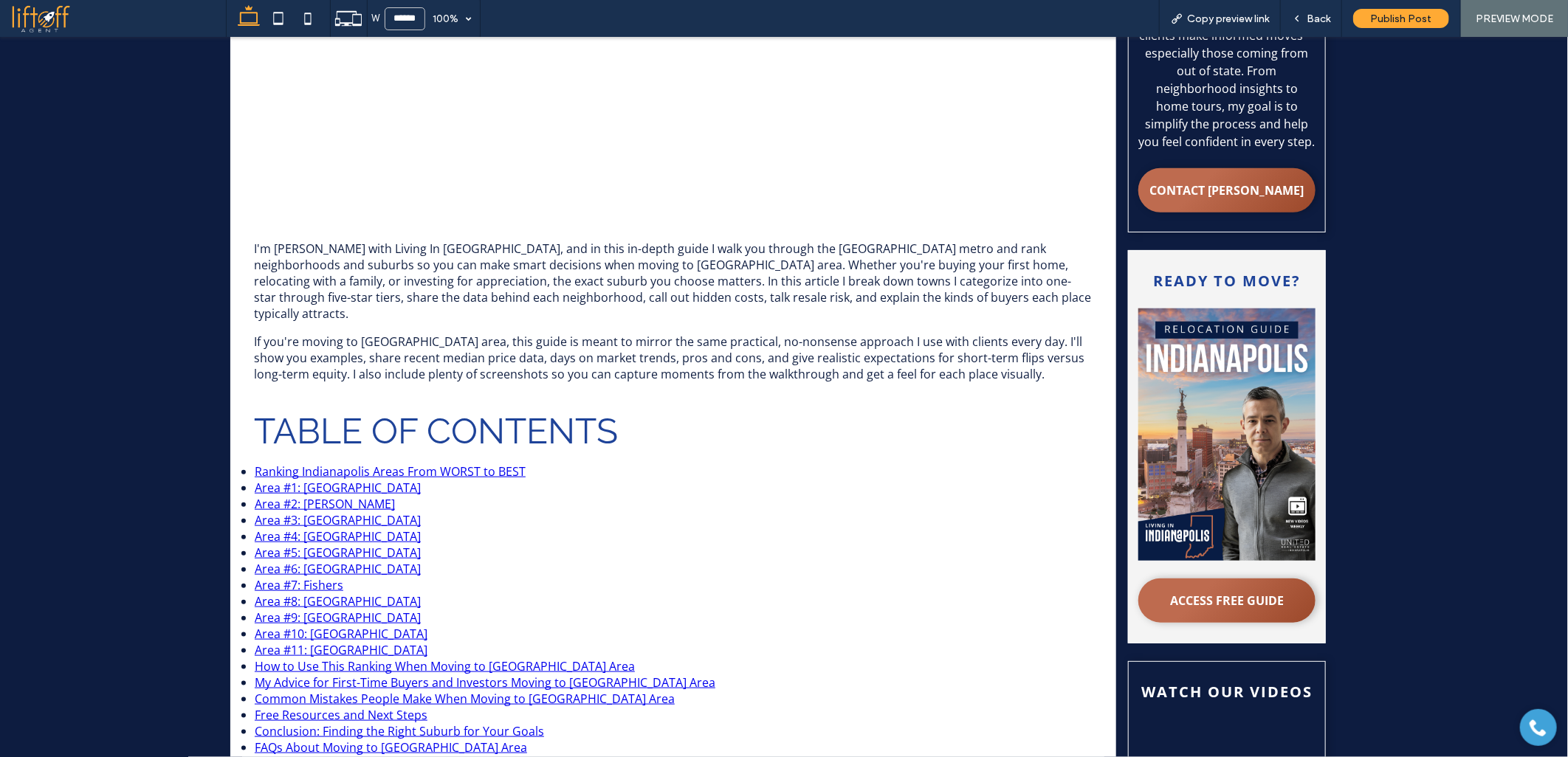
scroll to position [941, 0]
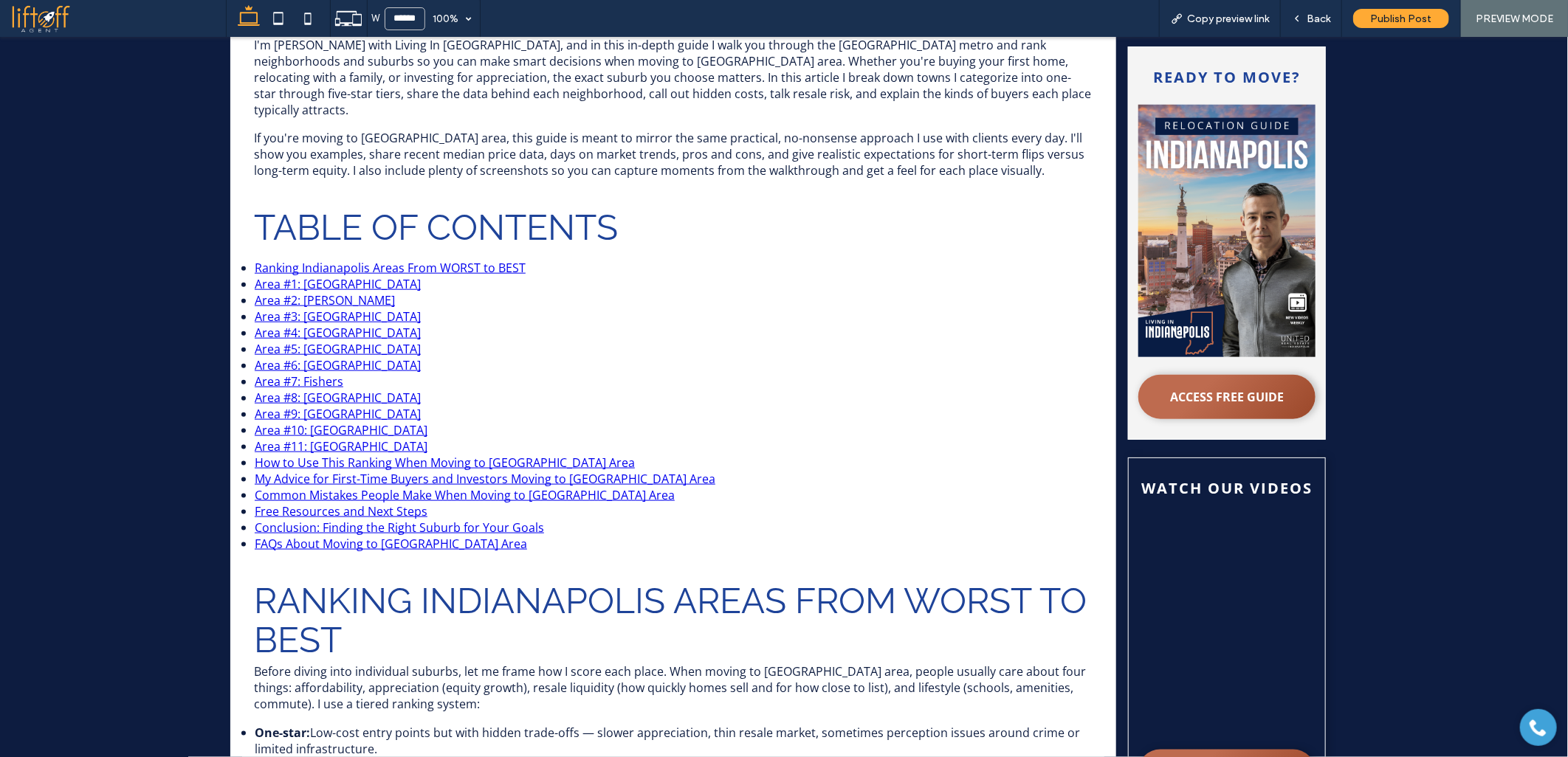
click at [292, 470] on link "My Advice for First-Time Buyers and Investors Moving to Indianapolis Area" at bounding box center [484, 478] width 461 height 16
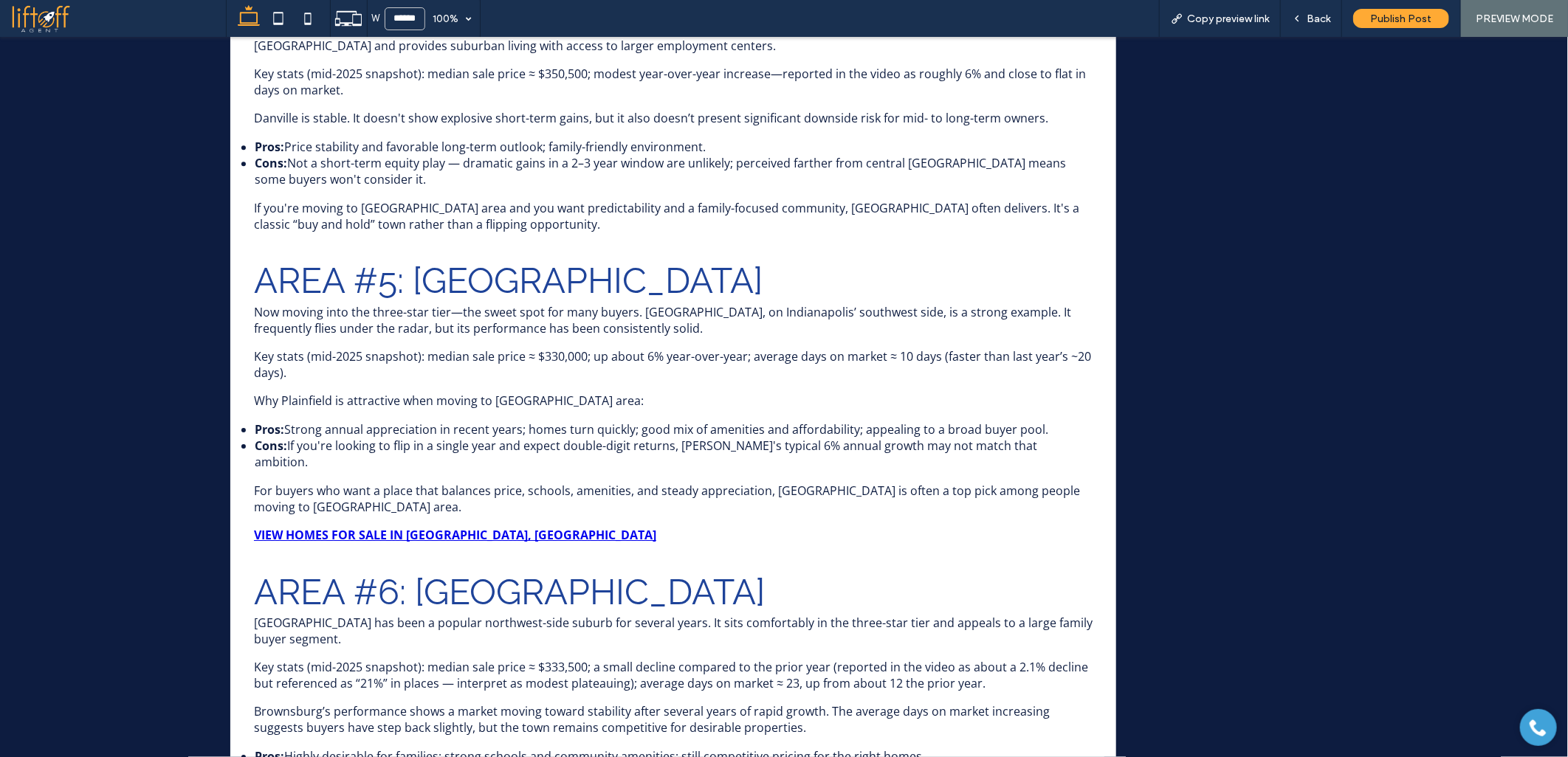
scroll to position [934, 0]
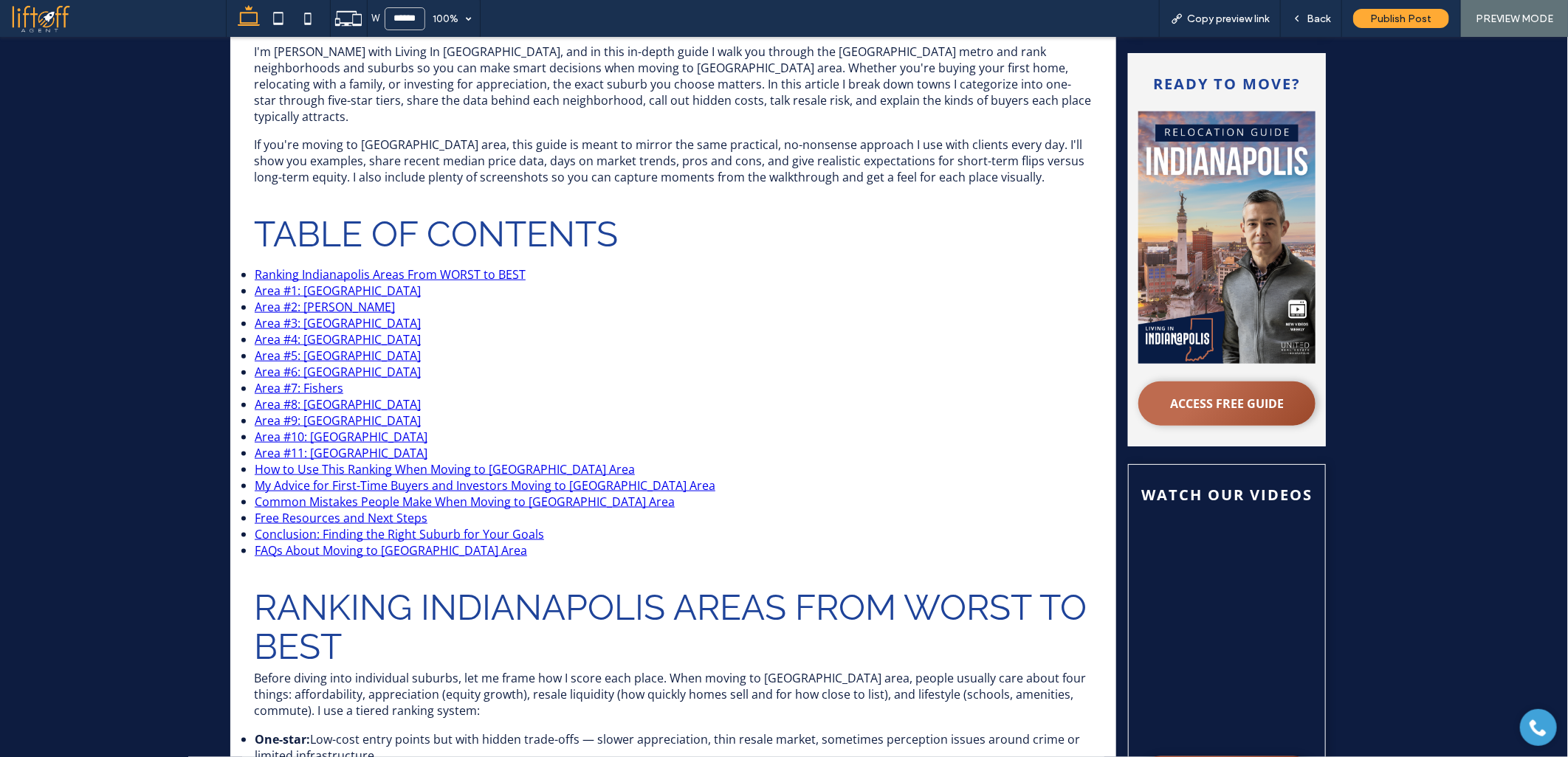
click at [301, 461] on link "How to Use This Ranking When Moving to Indianapolis Area" at bounding box center [445, 469] width 380 height 16
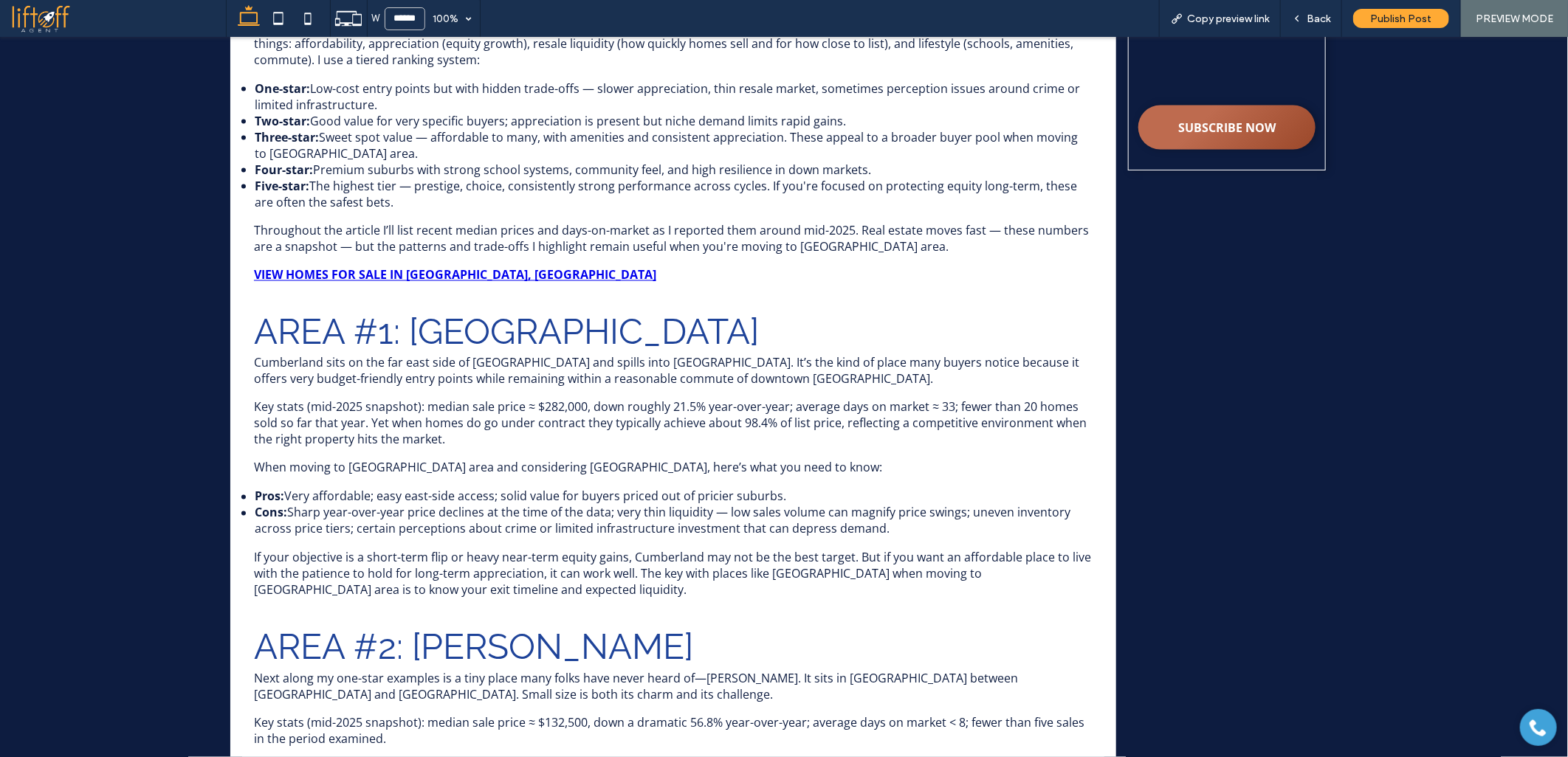
scroll to position [884, 0]
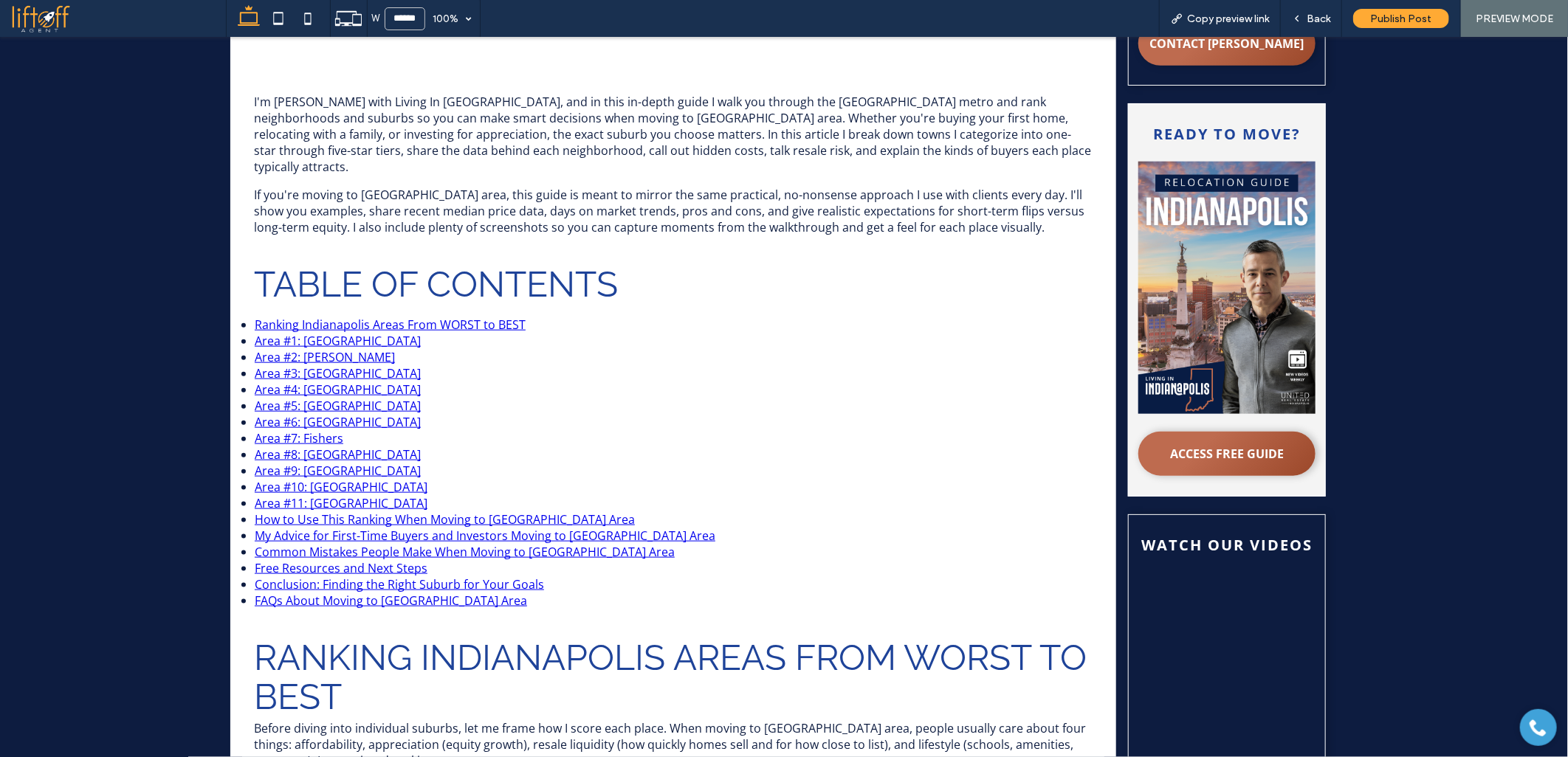
click at [272, 494] on link "Area #11: Noblesville" at bounding box center [340, 503] width 173 height 16
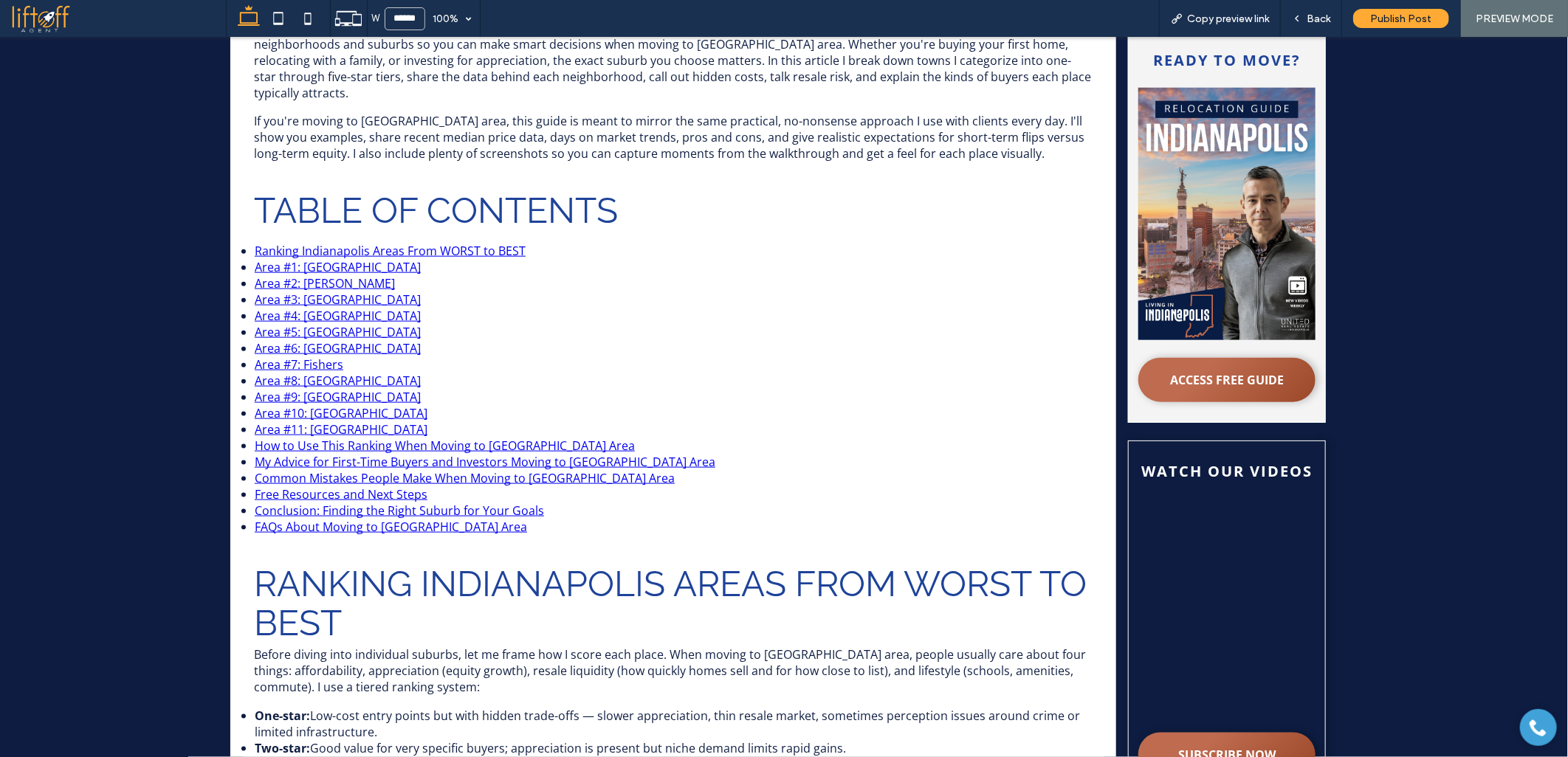
scroll to position [992, 0]
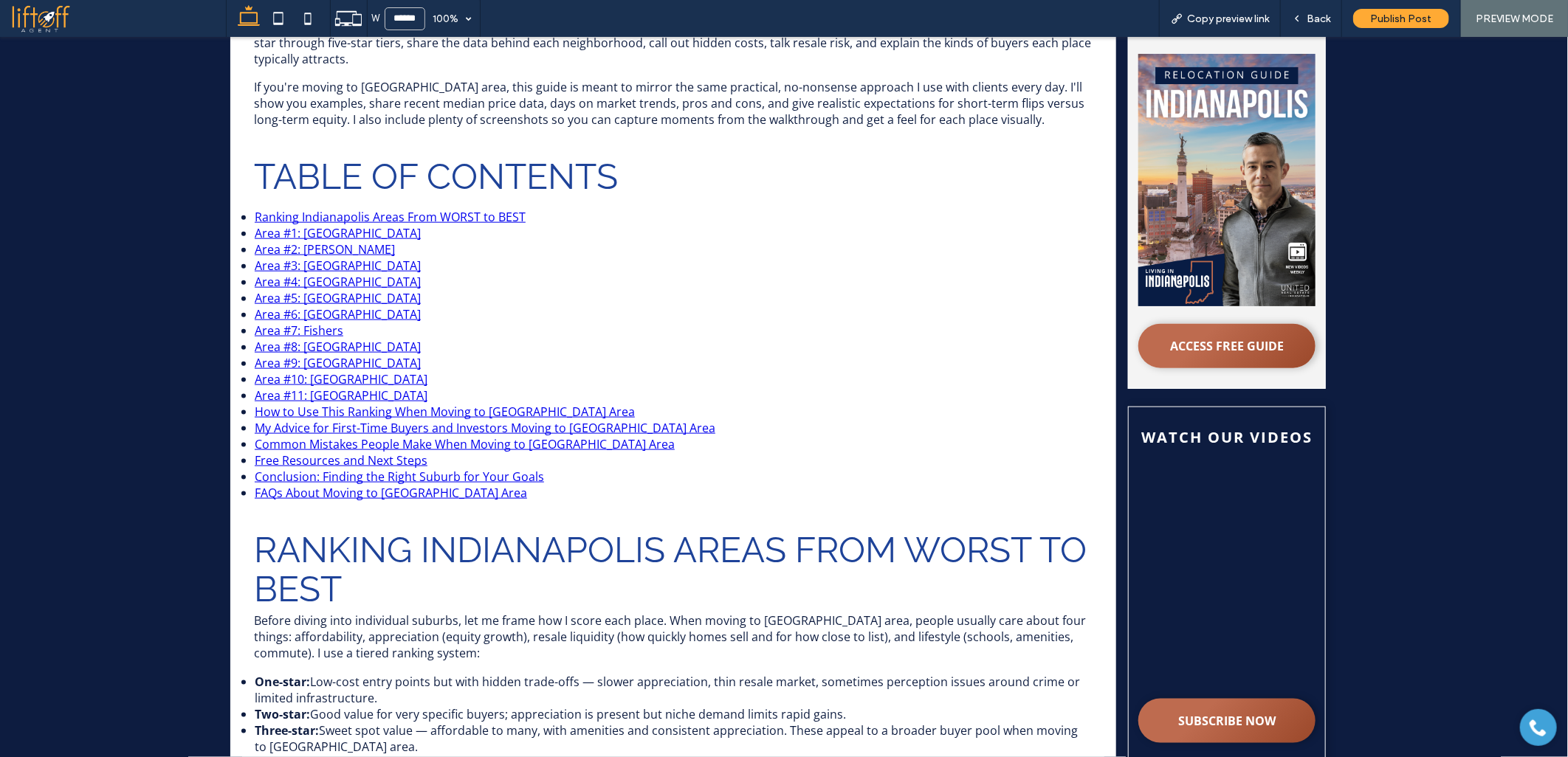
click at [306, 370] on link "Area #10: Westfield" at bounding box center [340, 378] width 173 height 16
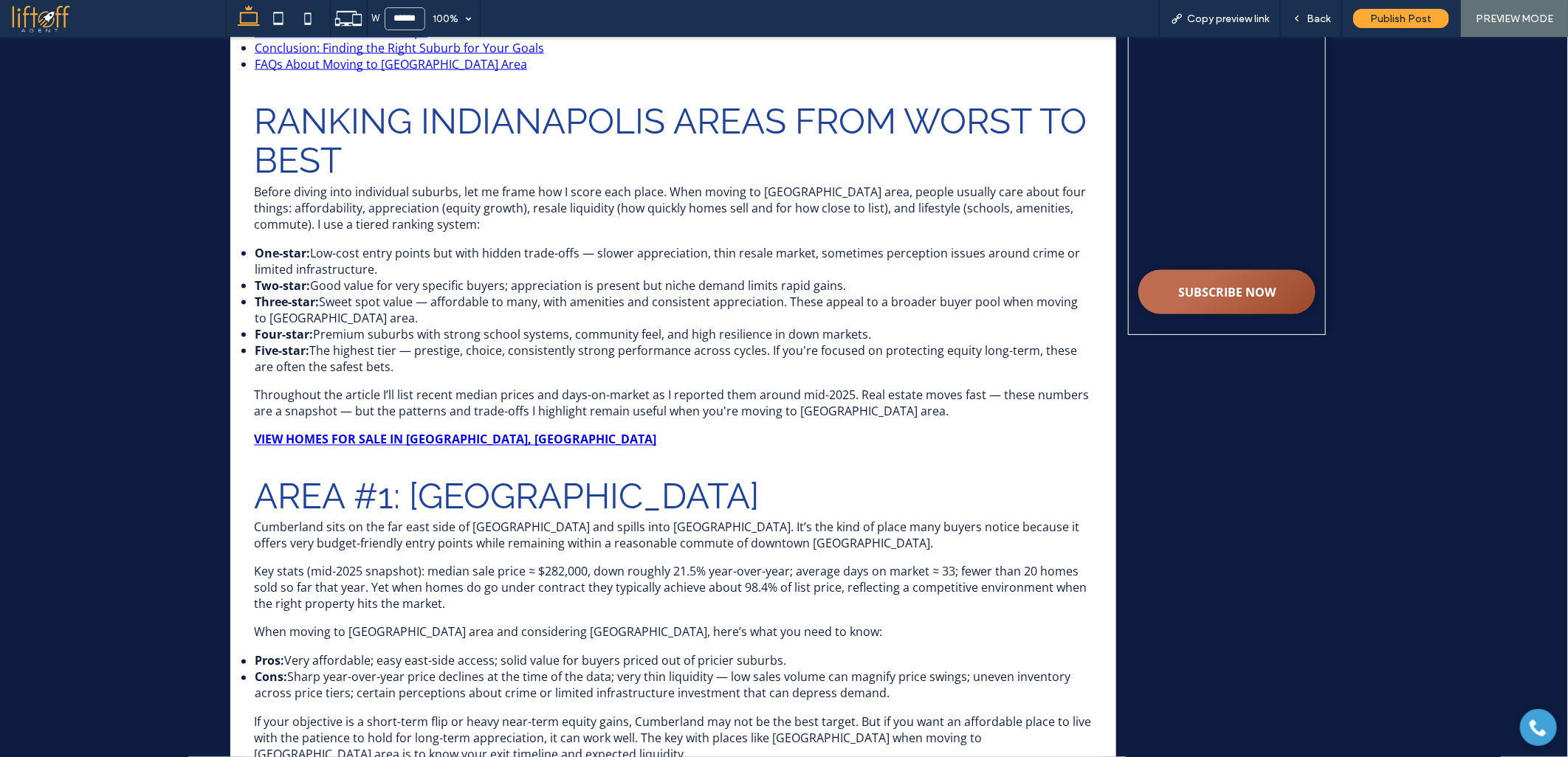
scroll to position [896, 0]
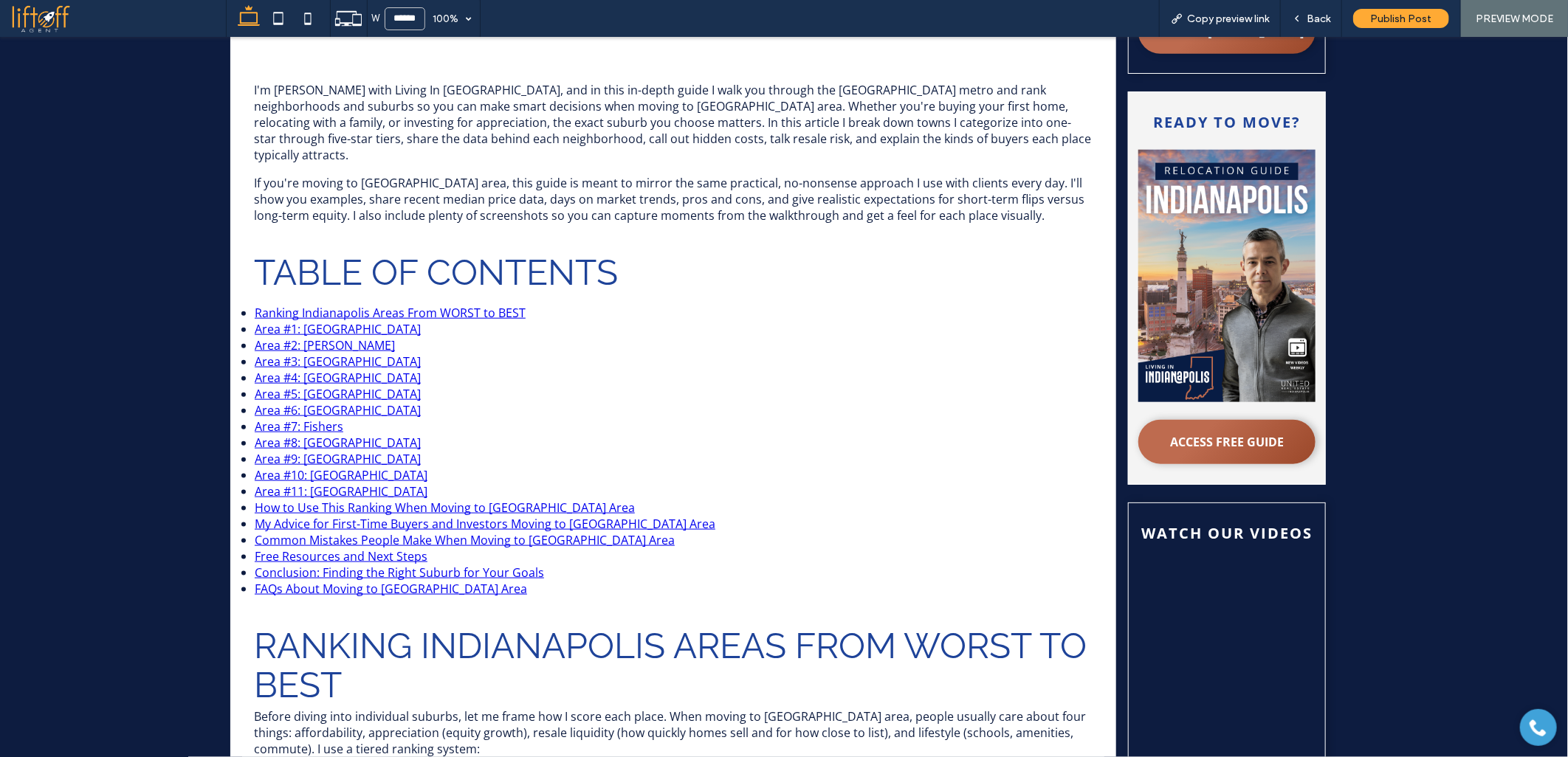
click at [296, 450] on link "Area #9: Carmel" at bounding box center [337, 458] width 166 height 16
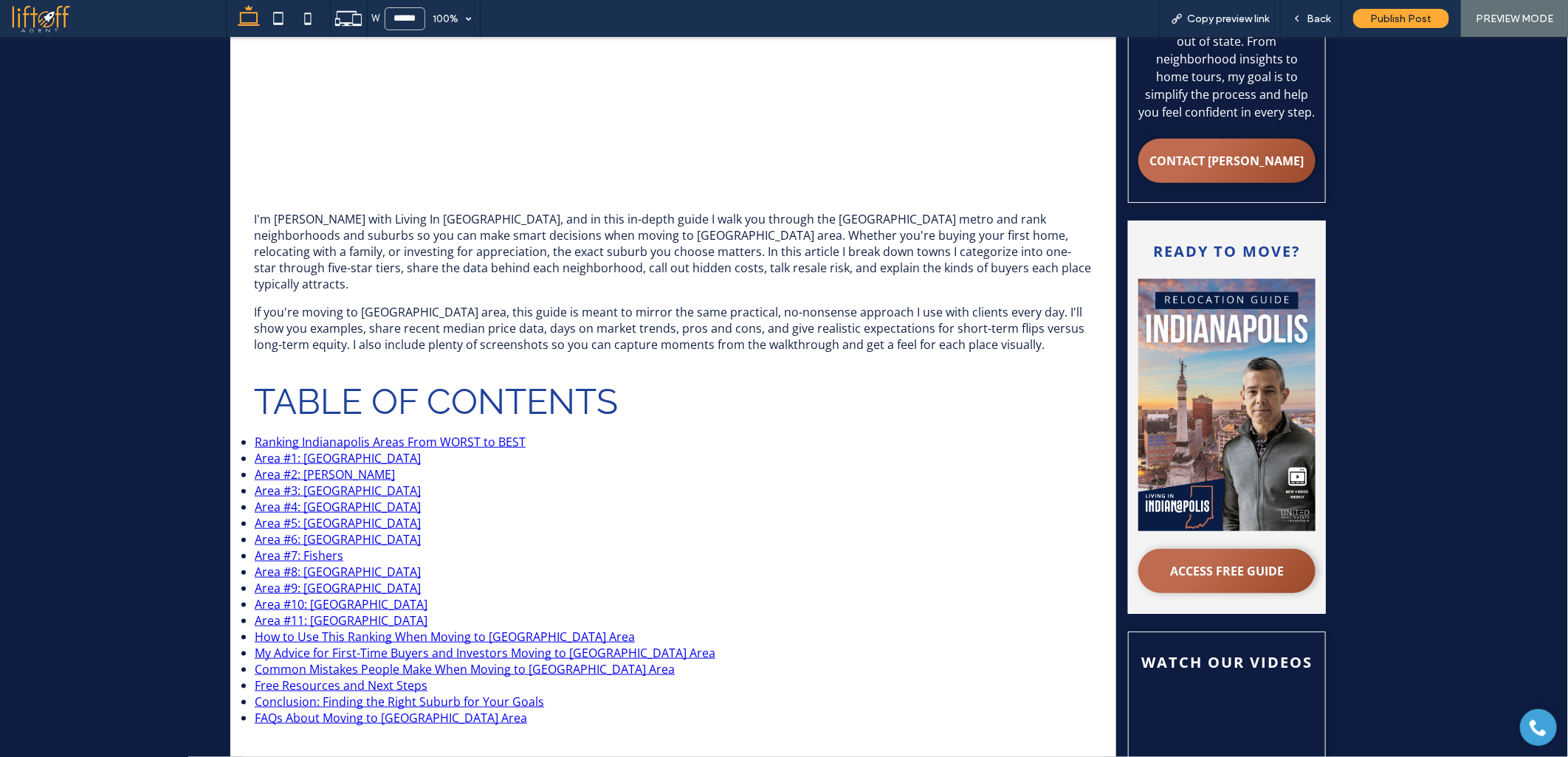
scroll to position [677, 0]
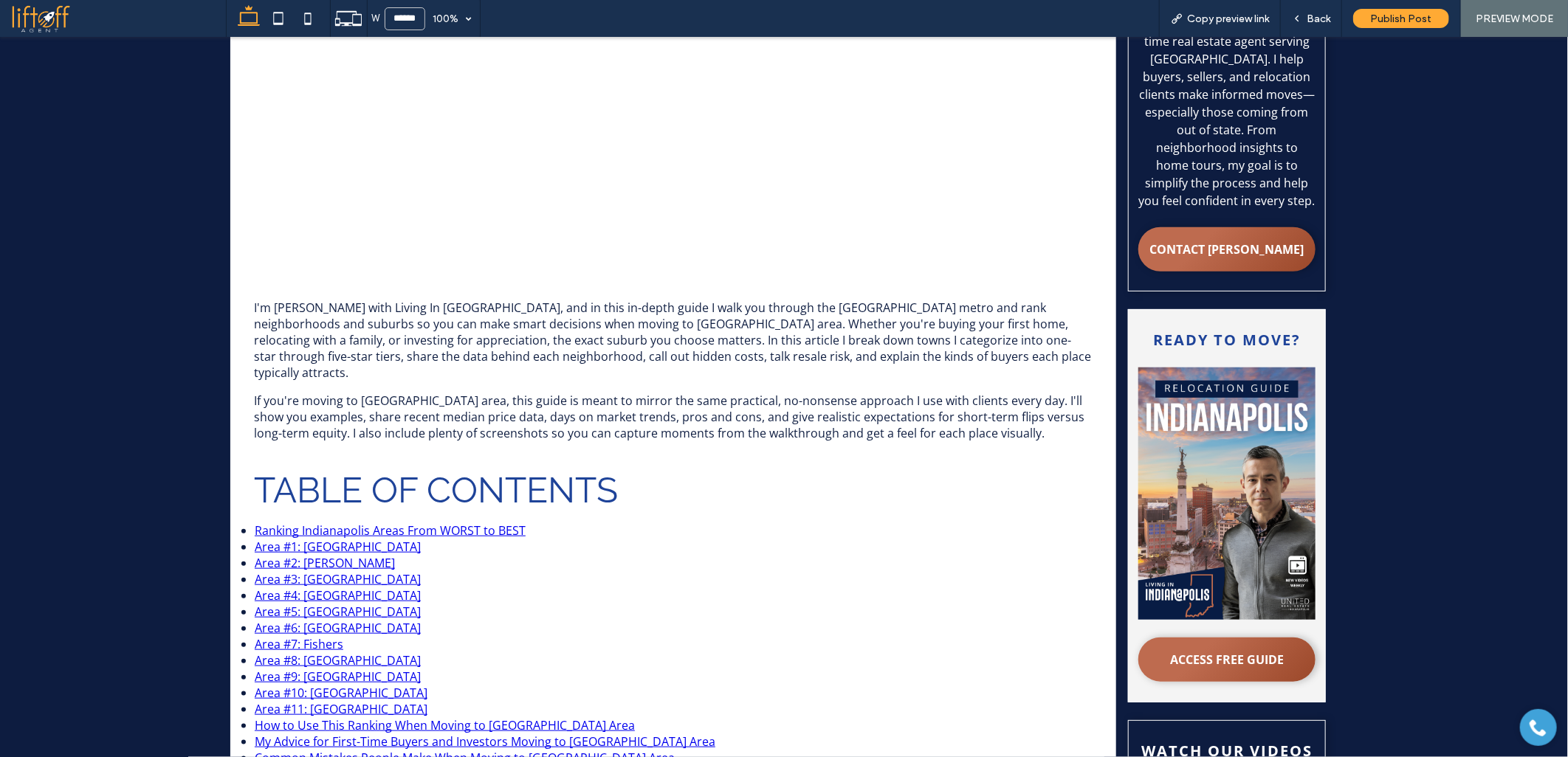
click at [307, 652] on link "Area #8: Zionsville" at bounding box center [337, 660] width 166 height 16
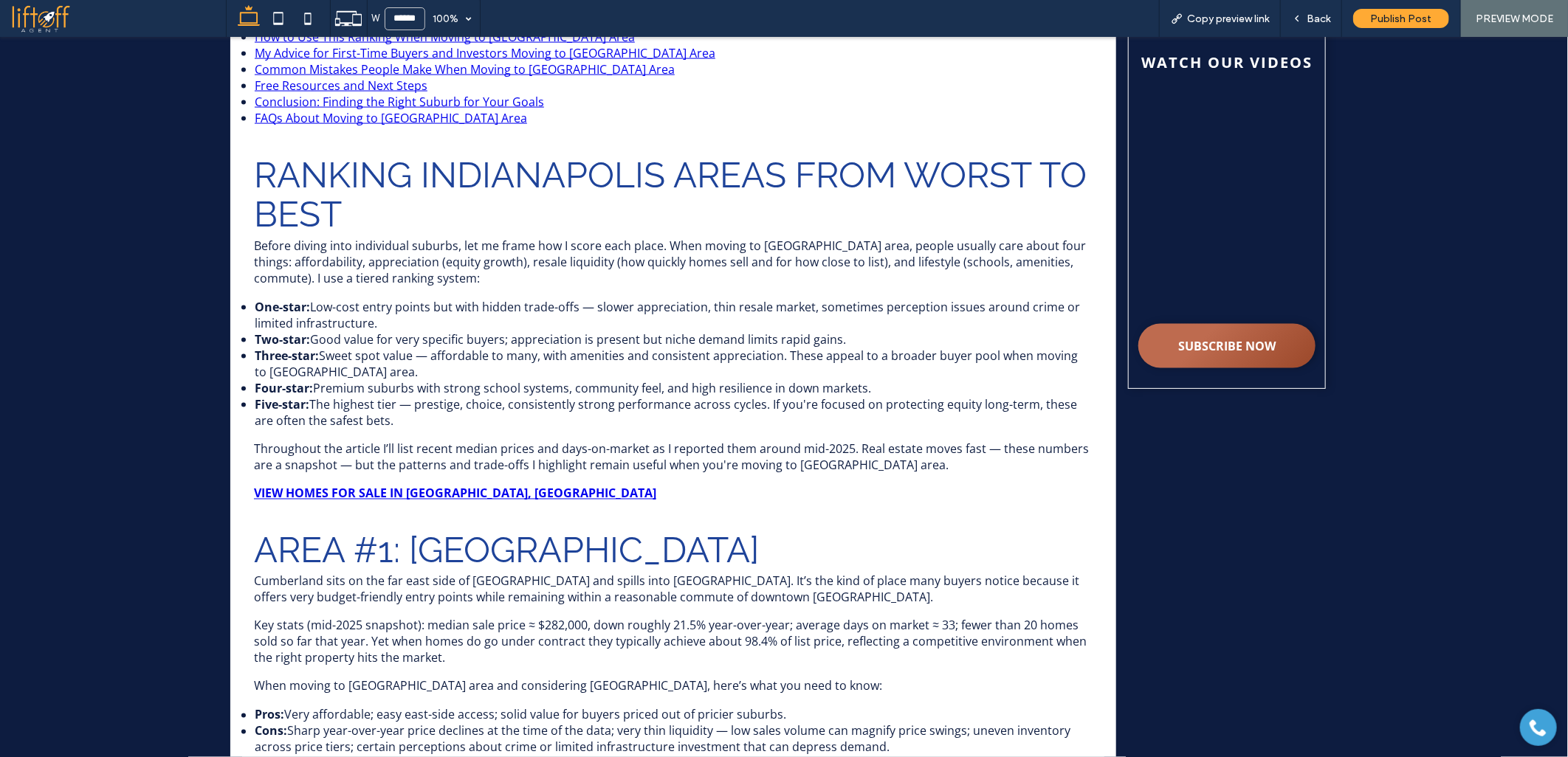
scroll to position [925, 0]
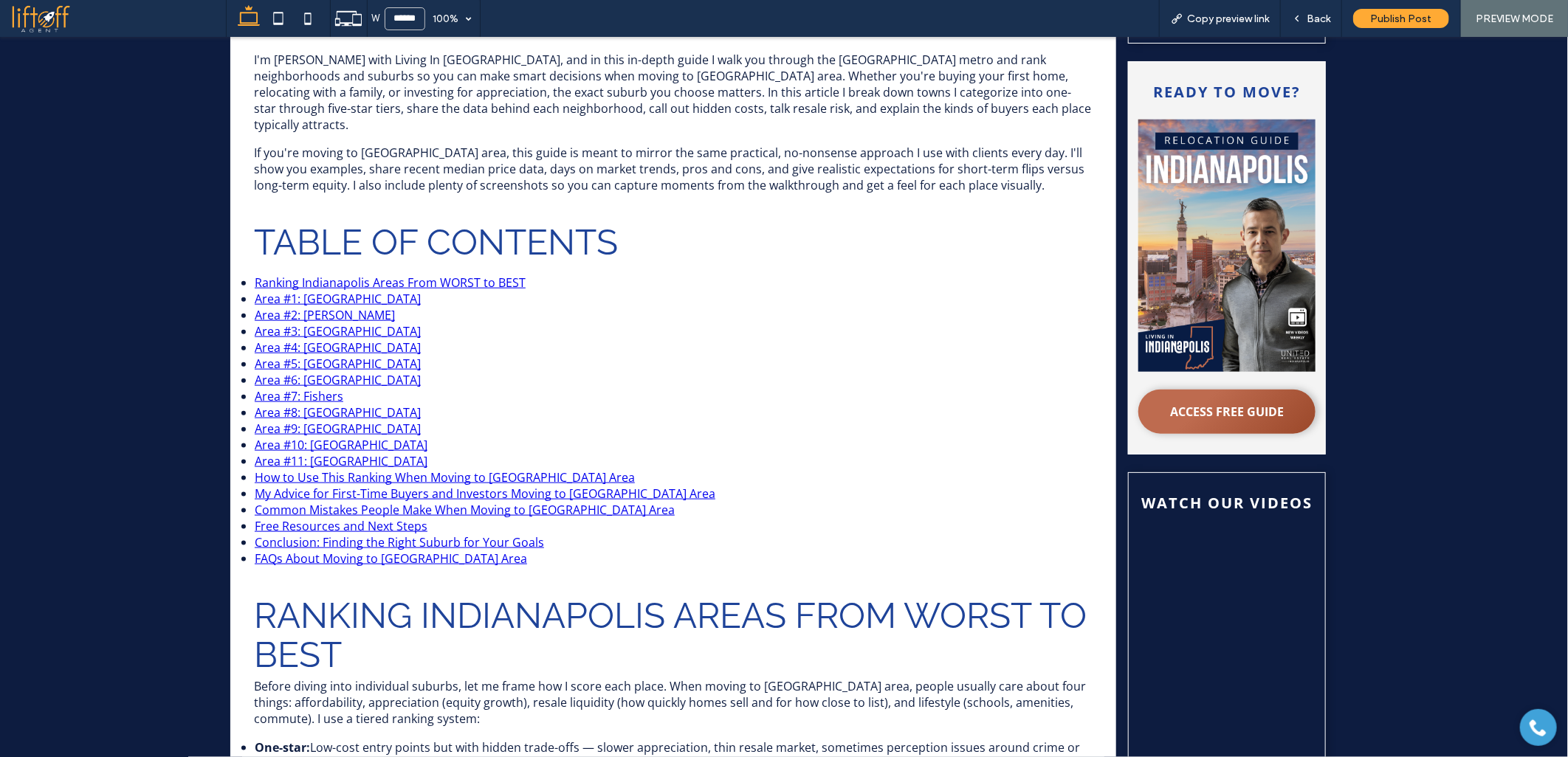
click at [309, 388] on link "Area #7: Fishers" at bounding box center [299, 396] width 89 height 16
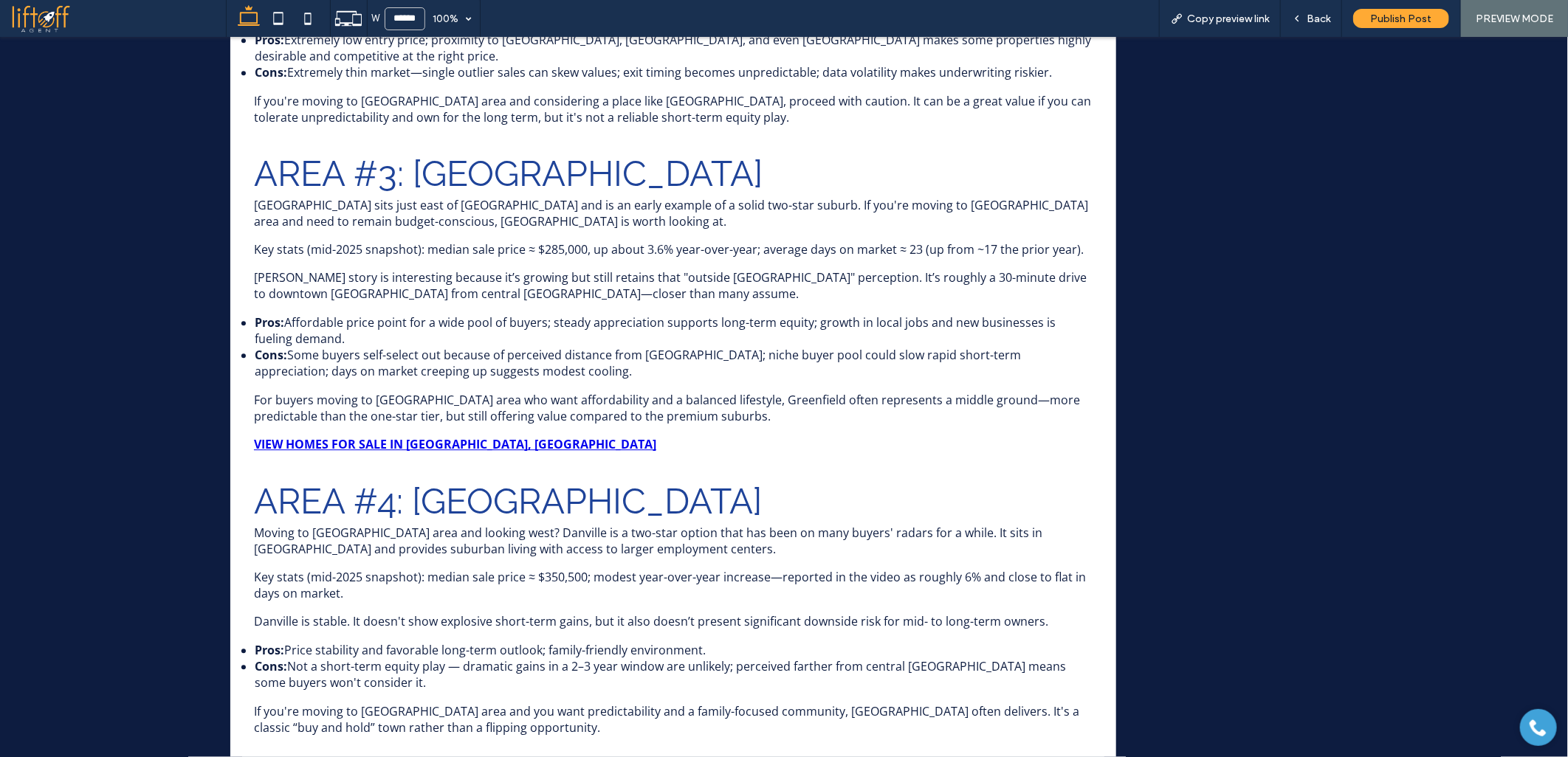
scroll to position [961, 0]
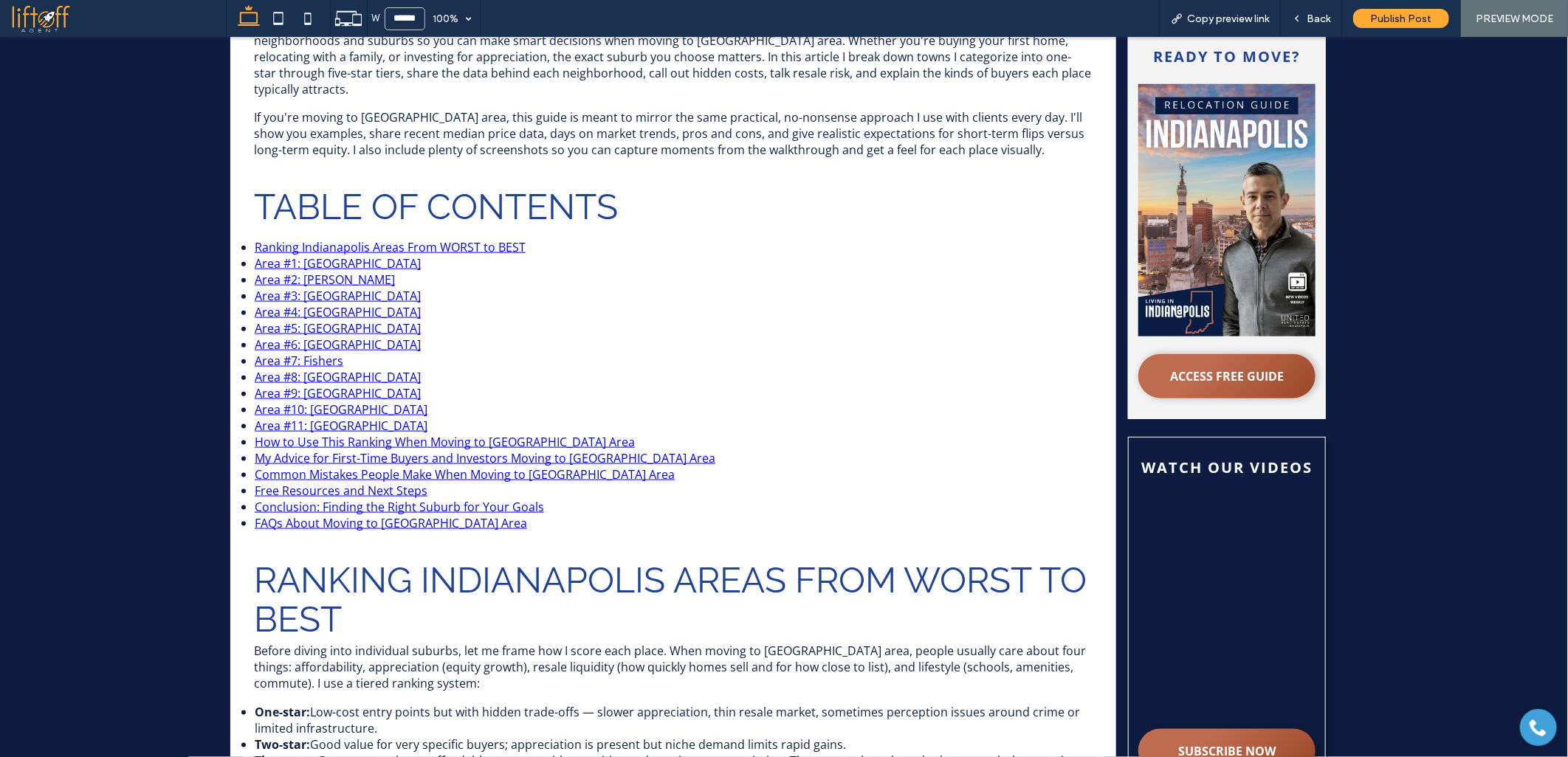
click at [299, 336] on link "Area #6: Brownsburg" at bounding box center [337, 344] width 166 height 16
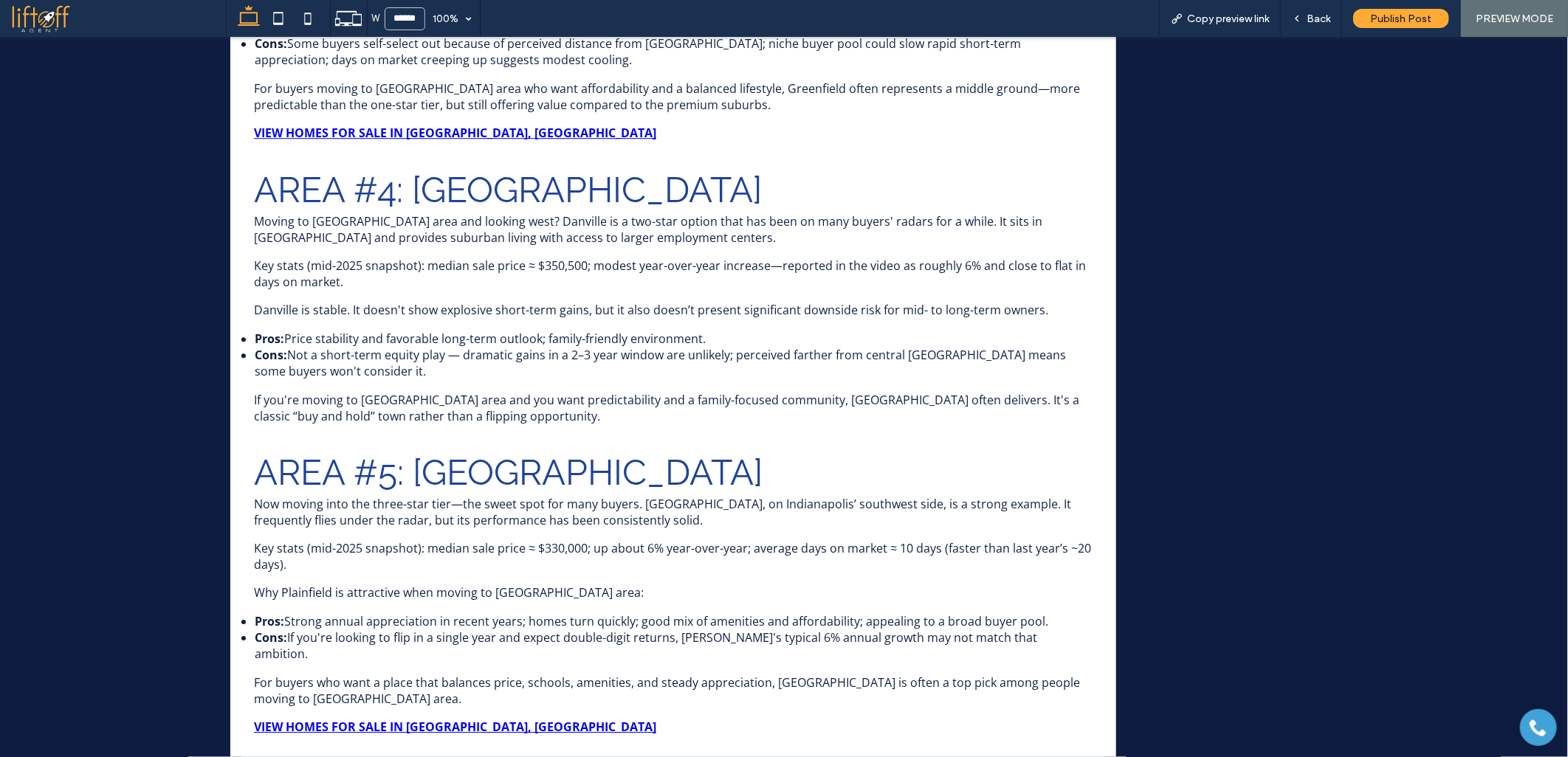
scroll to position [1180, 0]
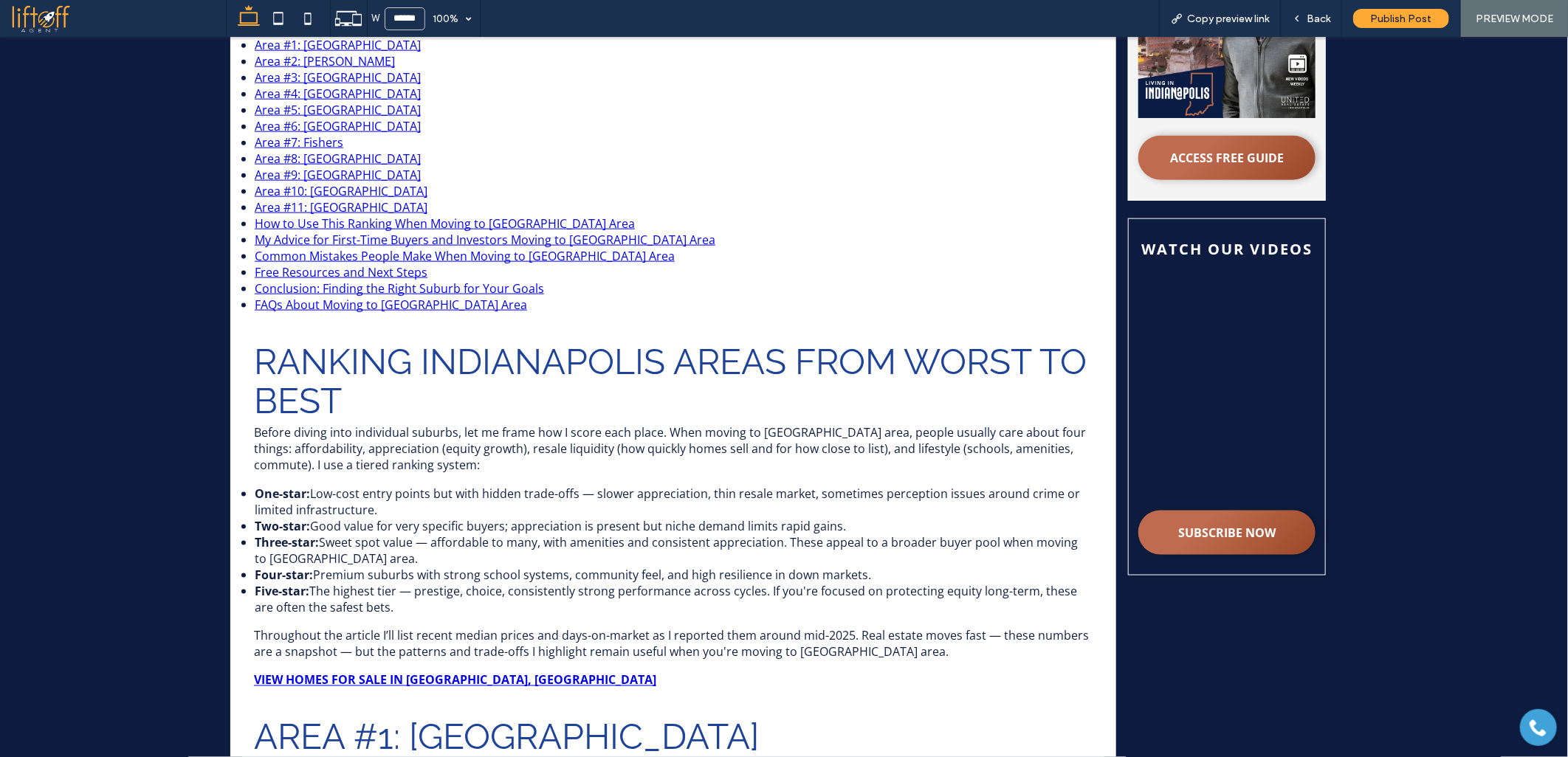
click at [279, 101] on link "Area #5: Plainfield" at bounding box center [337, 110] width 166 height 16
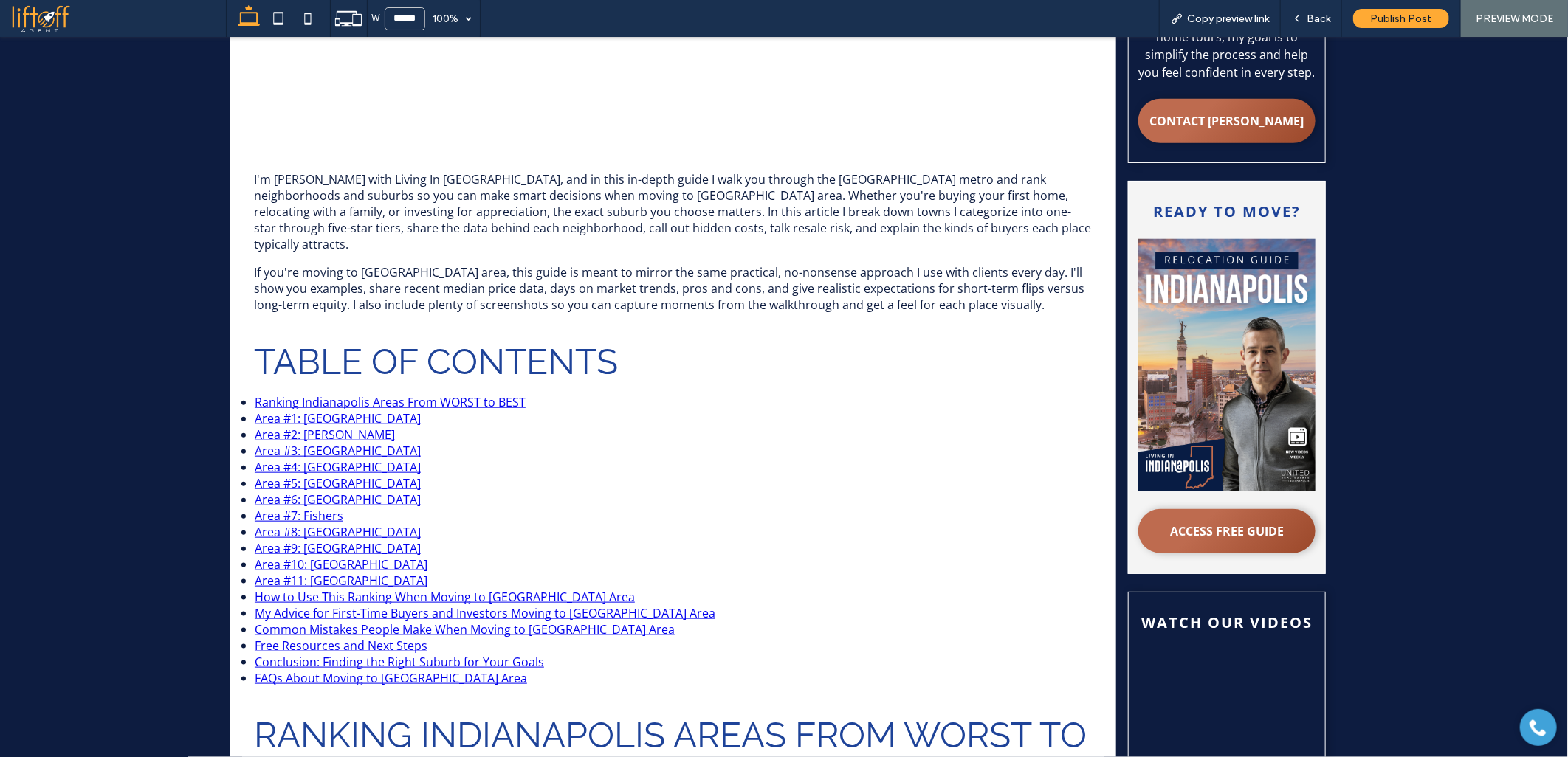
scroll to position [864, 0]
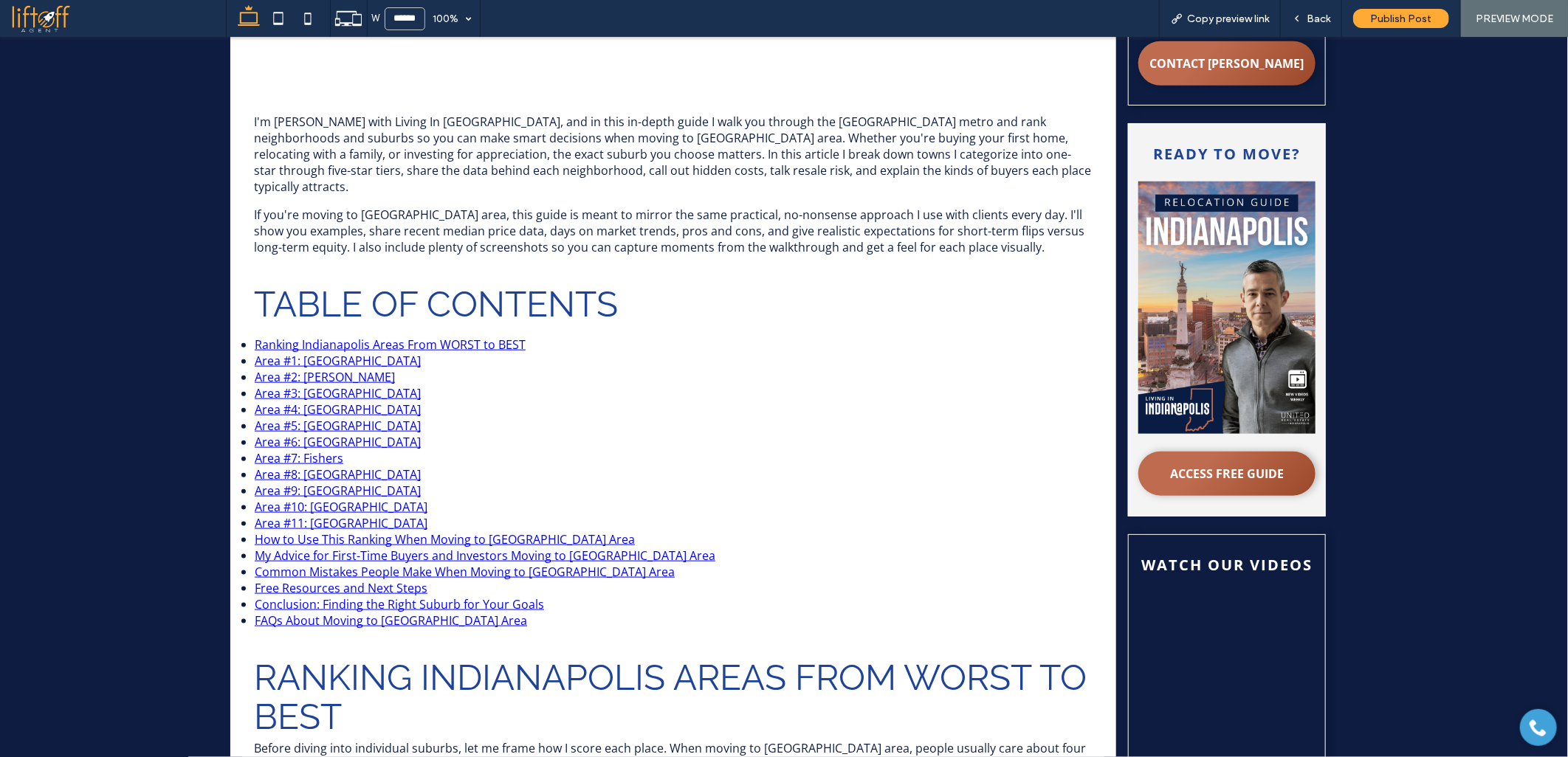
click at [300, 401] on link "Area #4: Danville" at bounding box center [337, 409] width 166 height 16
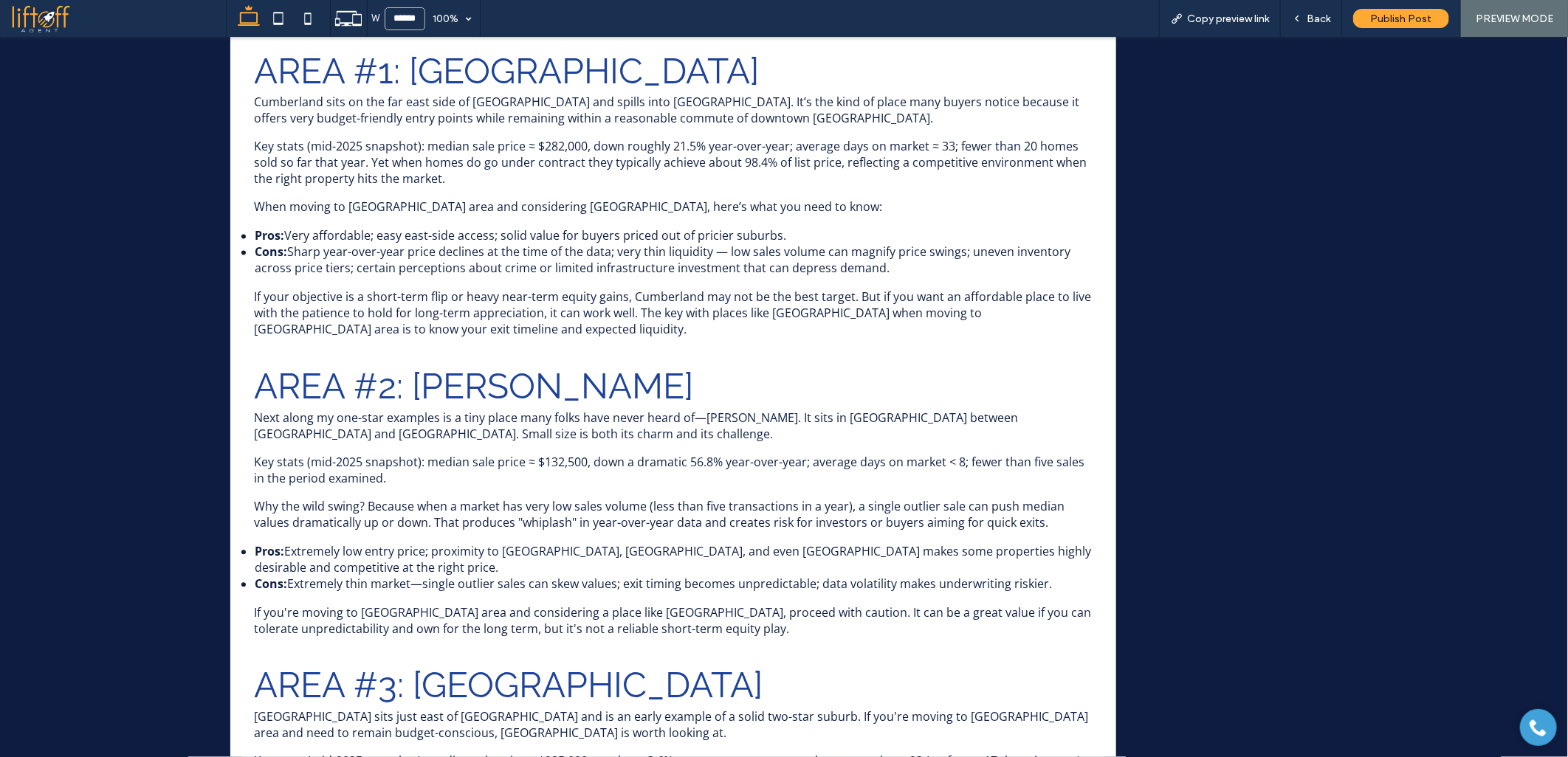
scroll to position [1145, 0]
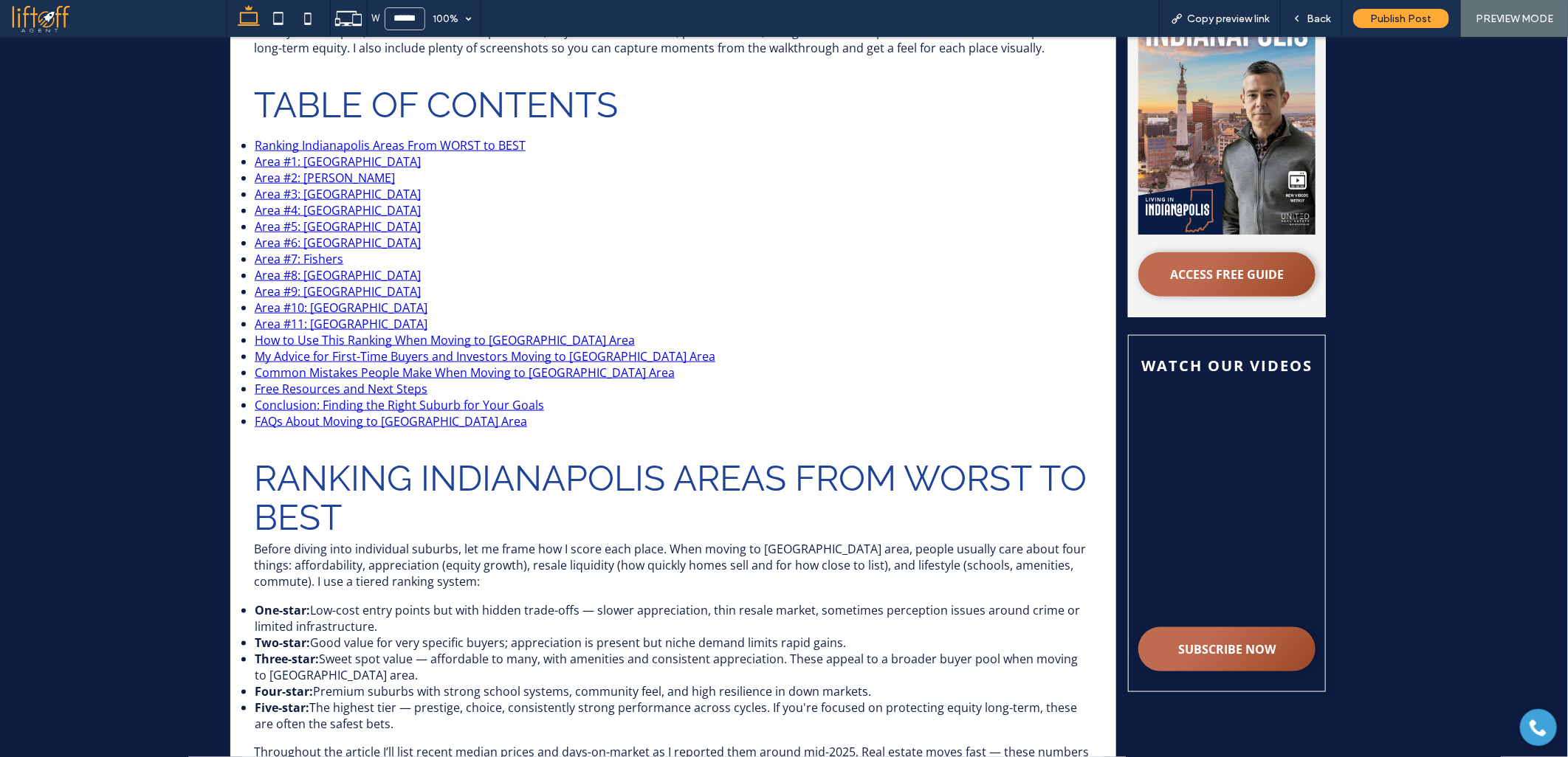
click at [305, 186] on link "Area #3: Greenfield" at bounding box center [337, 194] width 166 height 16
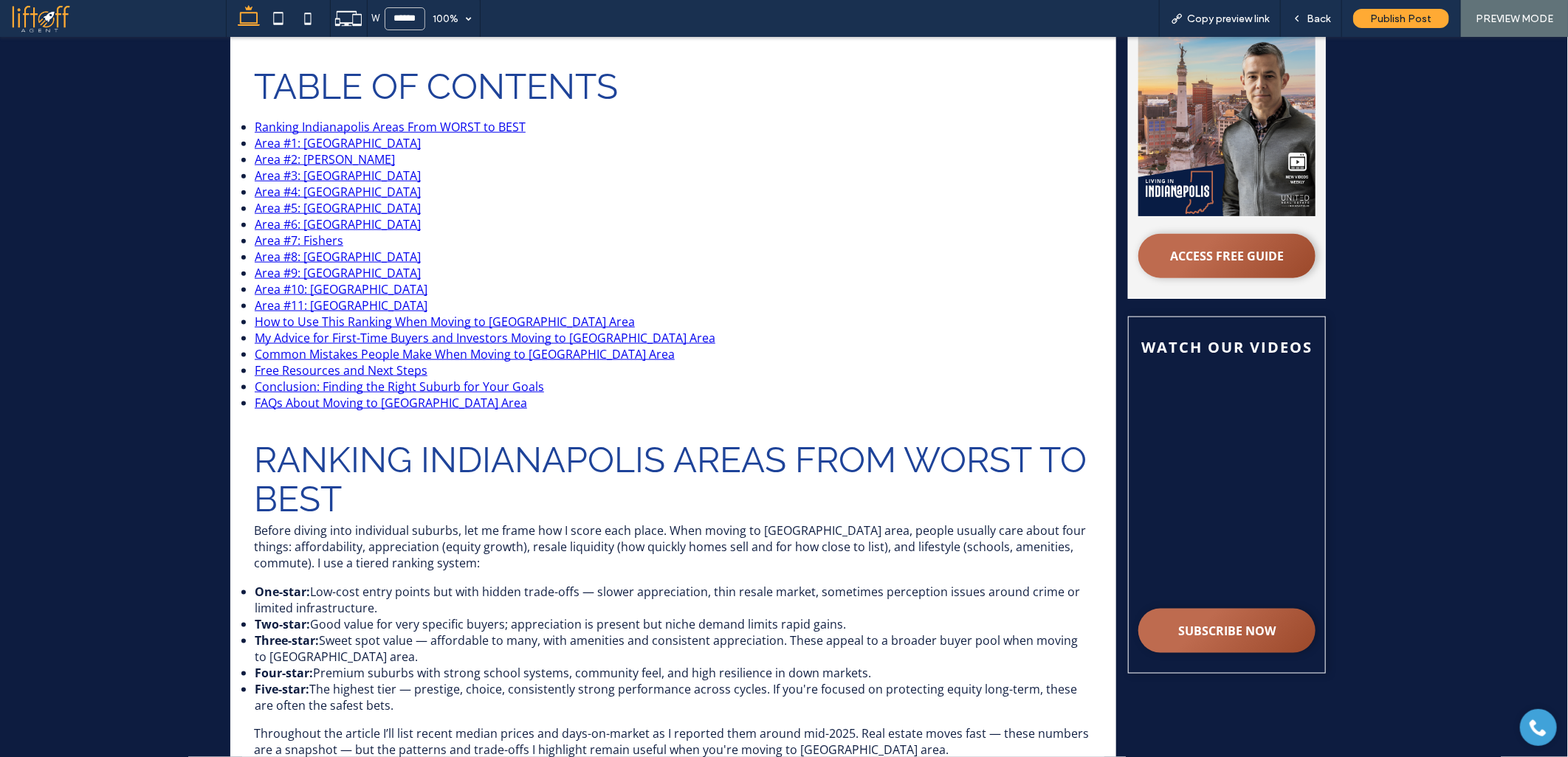
scroll to position [1021, 0]
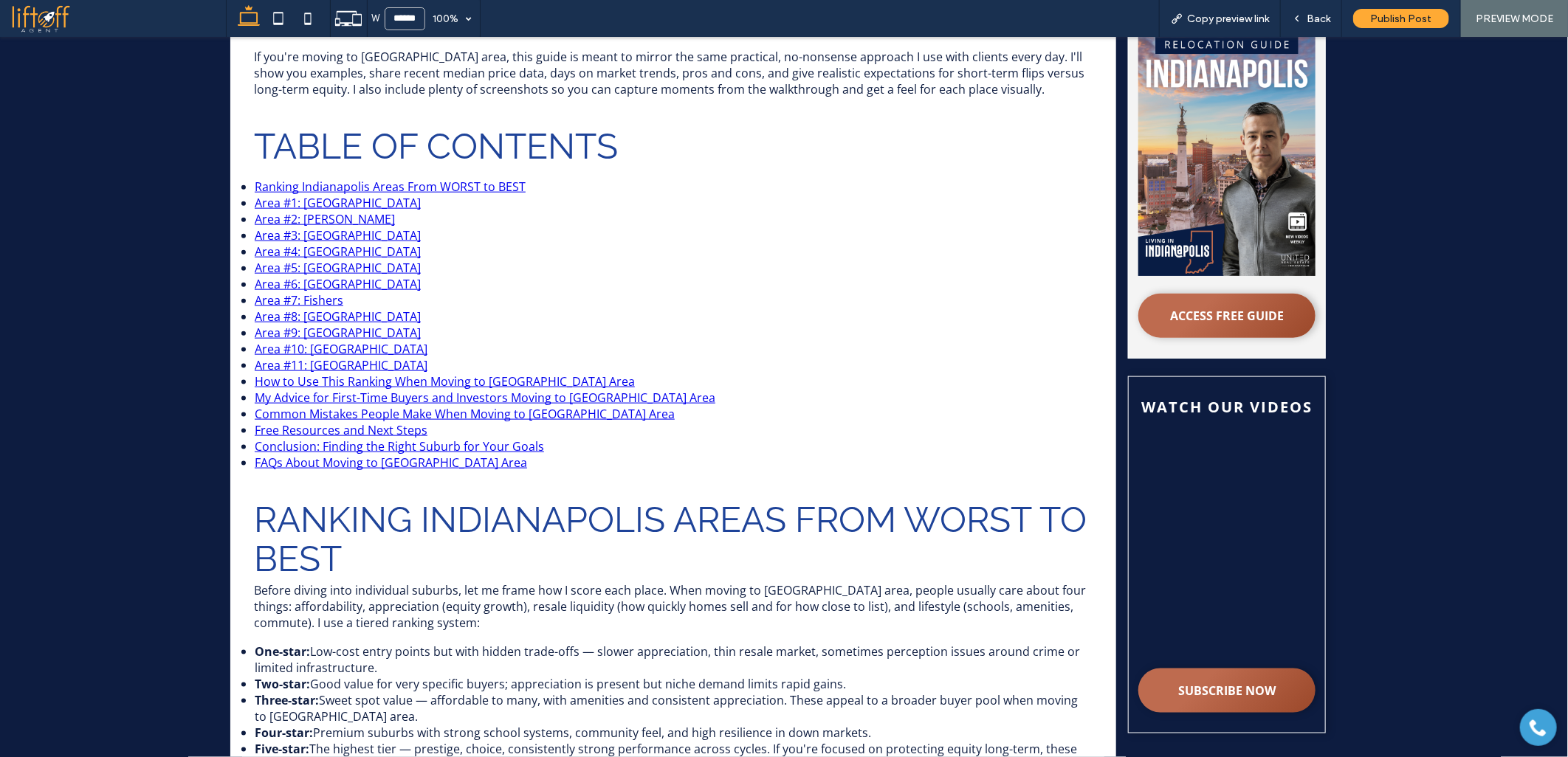
click at [305, 210] on link "Area #2: Ingalls" at bounding box center [324, 218] width 140 height 16
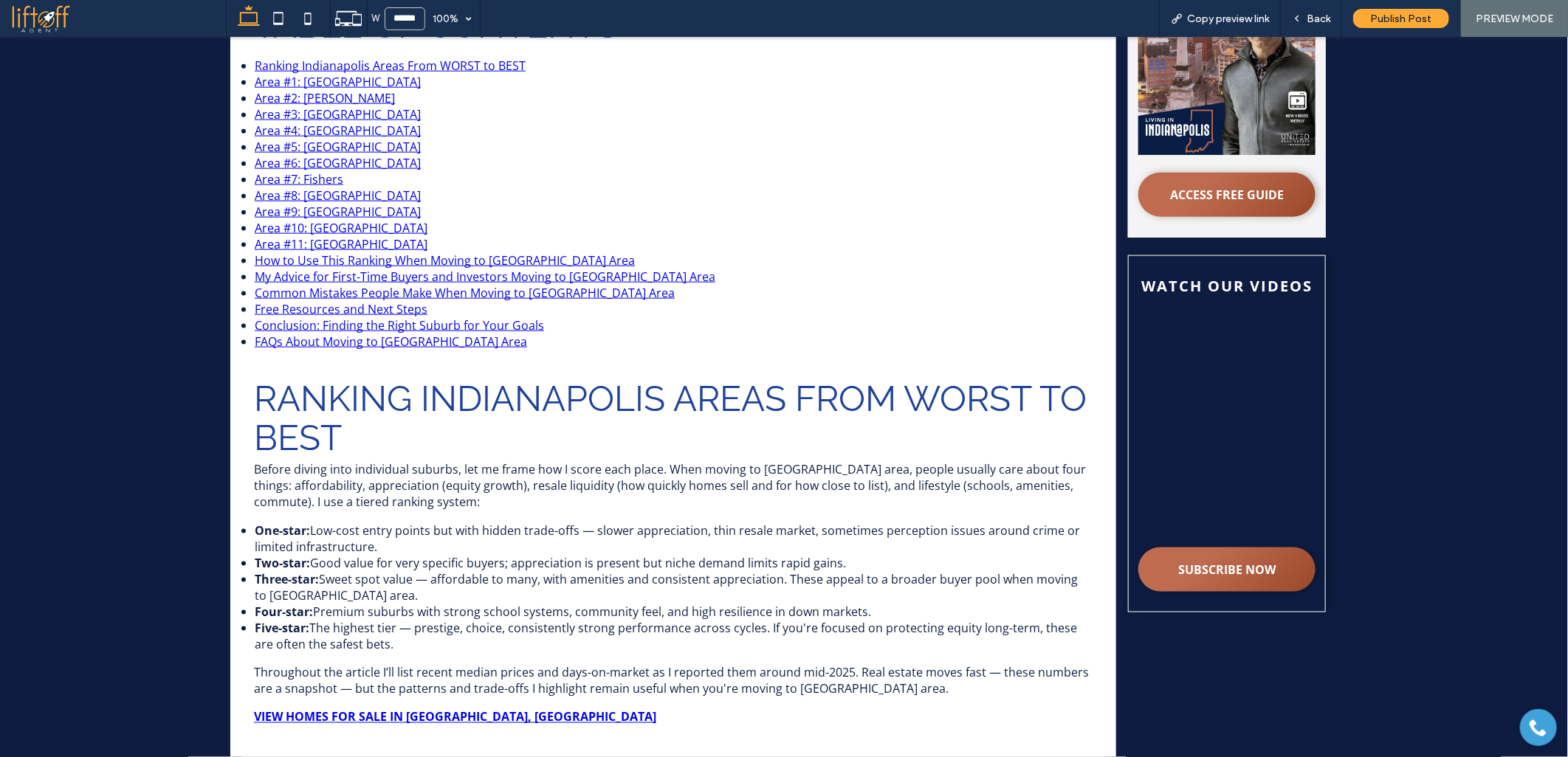
scroll to position [894, 0]
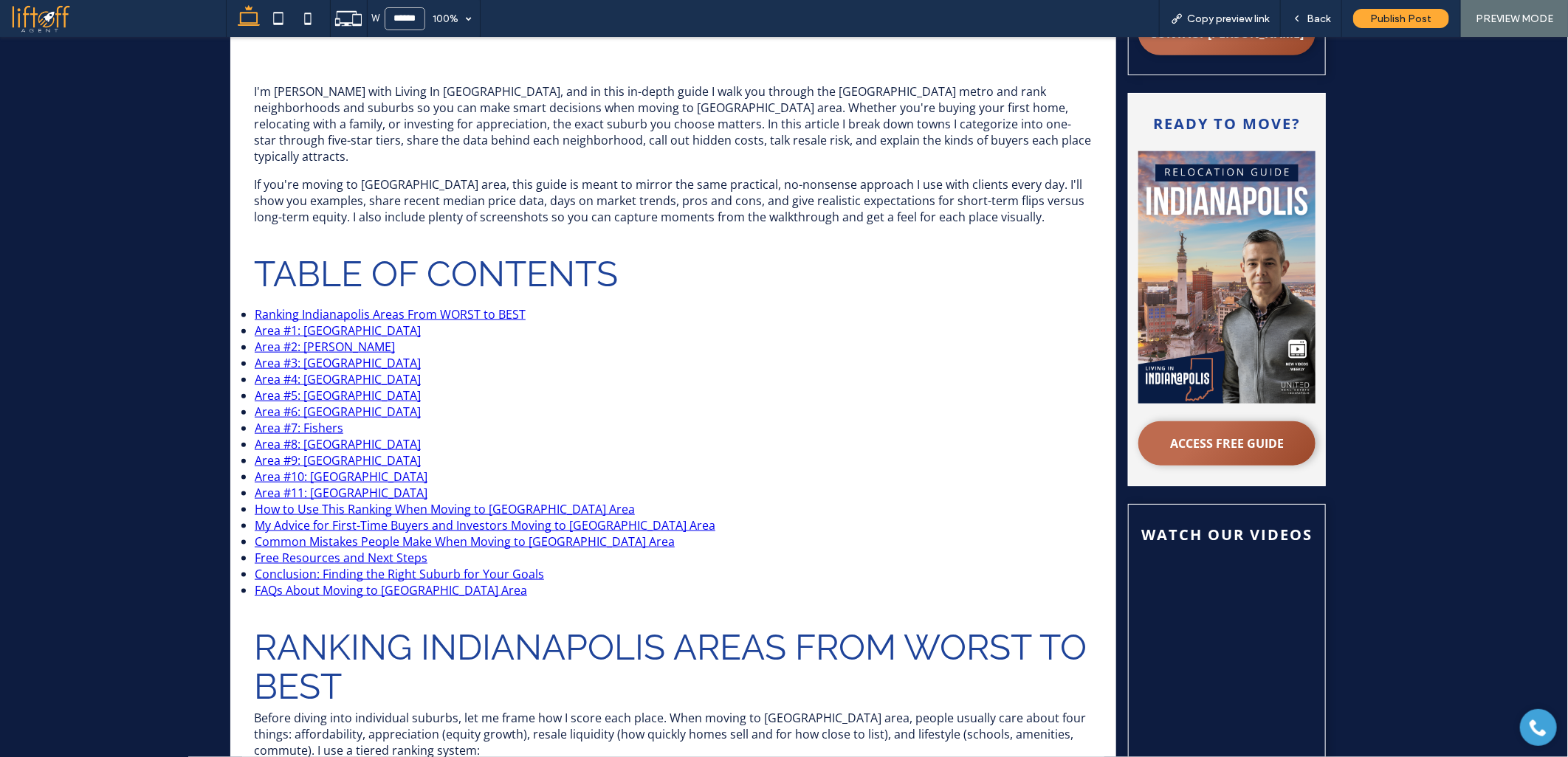
click at [295, 321] on link "Area #1: Cumberland" at bounding box center [337, 330] width 166 height 16
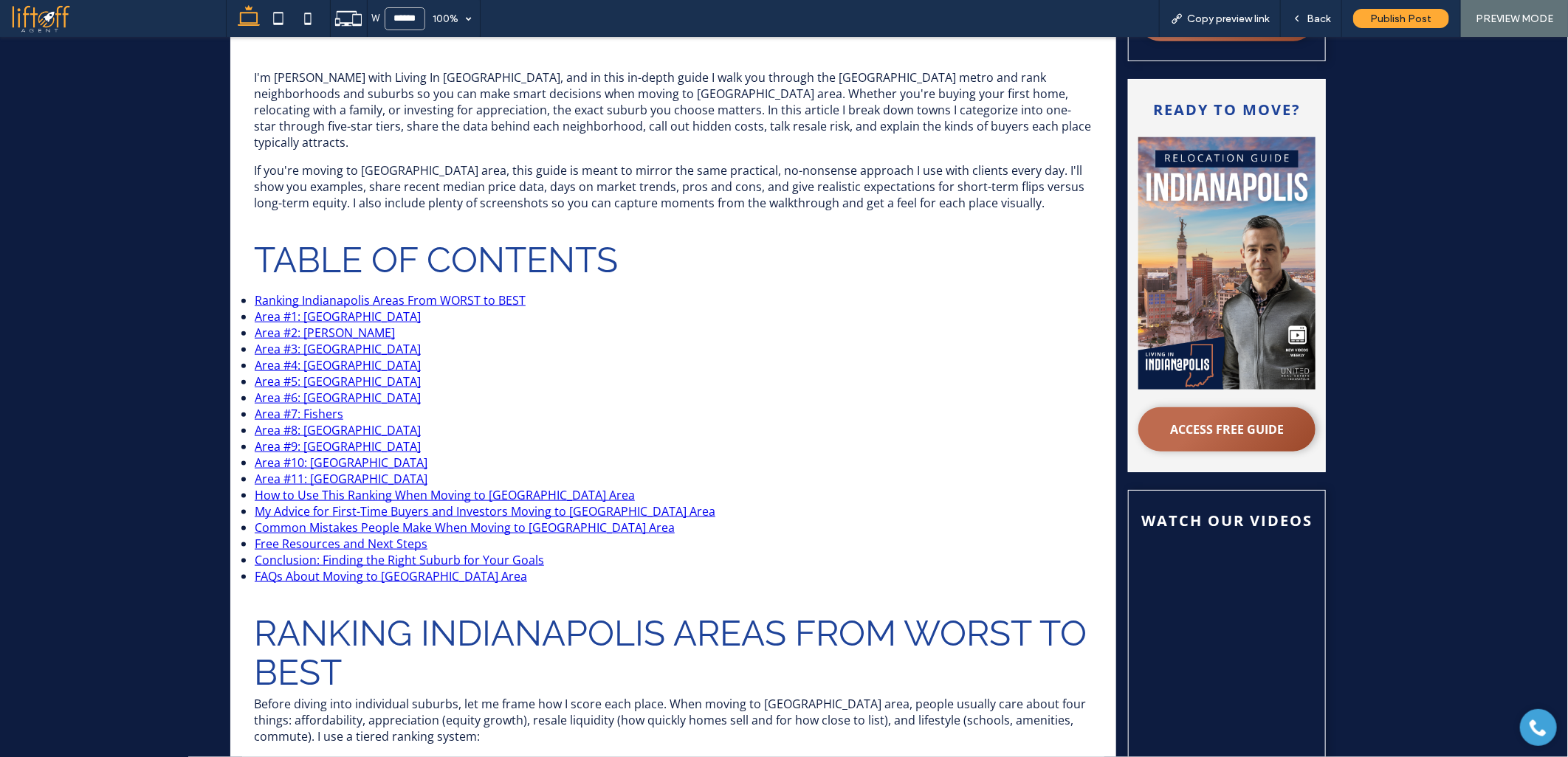
scroll to position [832, 0]
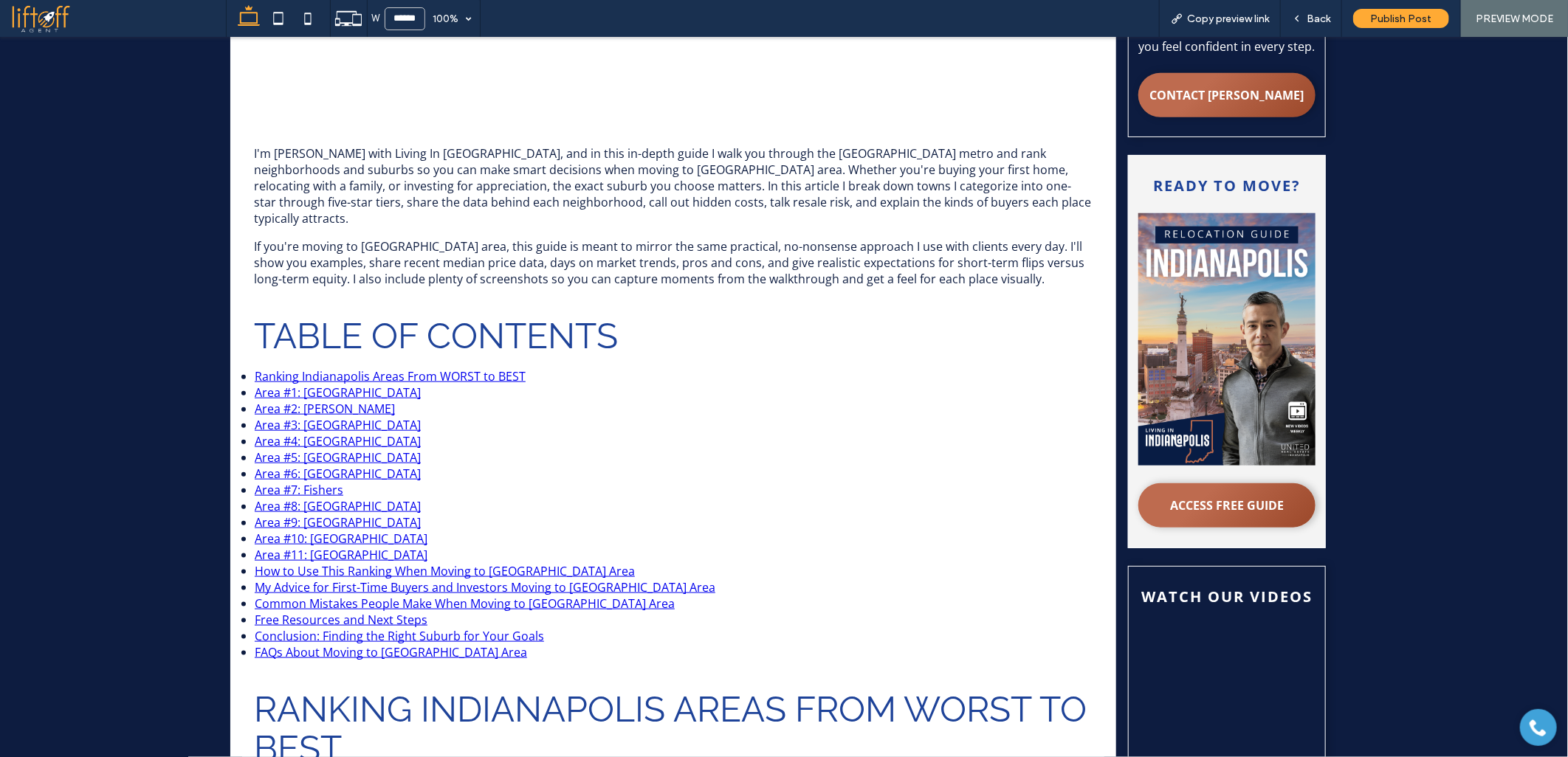
click at [308, 368] on link "Ranking Indianapolis Areas From WORST to BEST" at bounding box center [389, 376] width 271 height 16
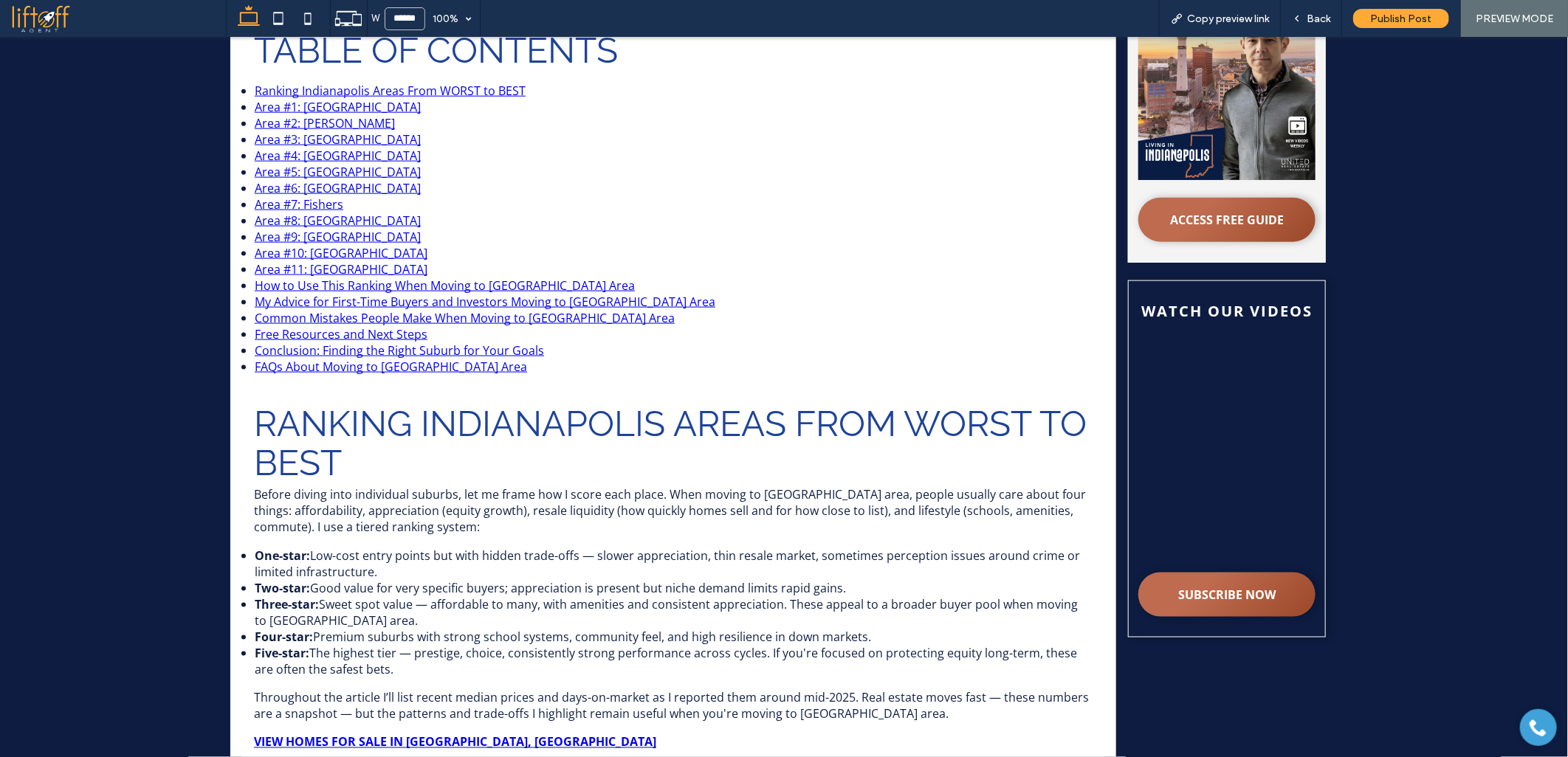
scroll to position [958, 0]
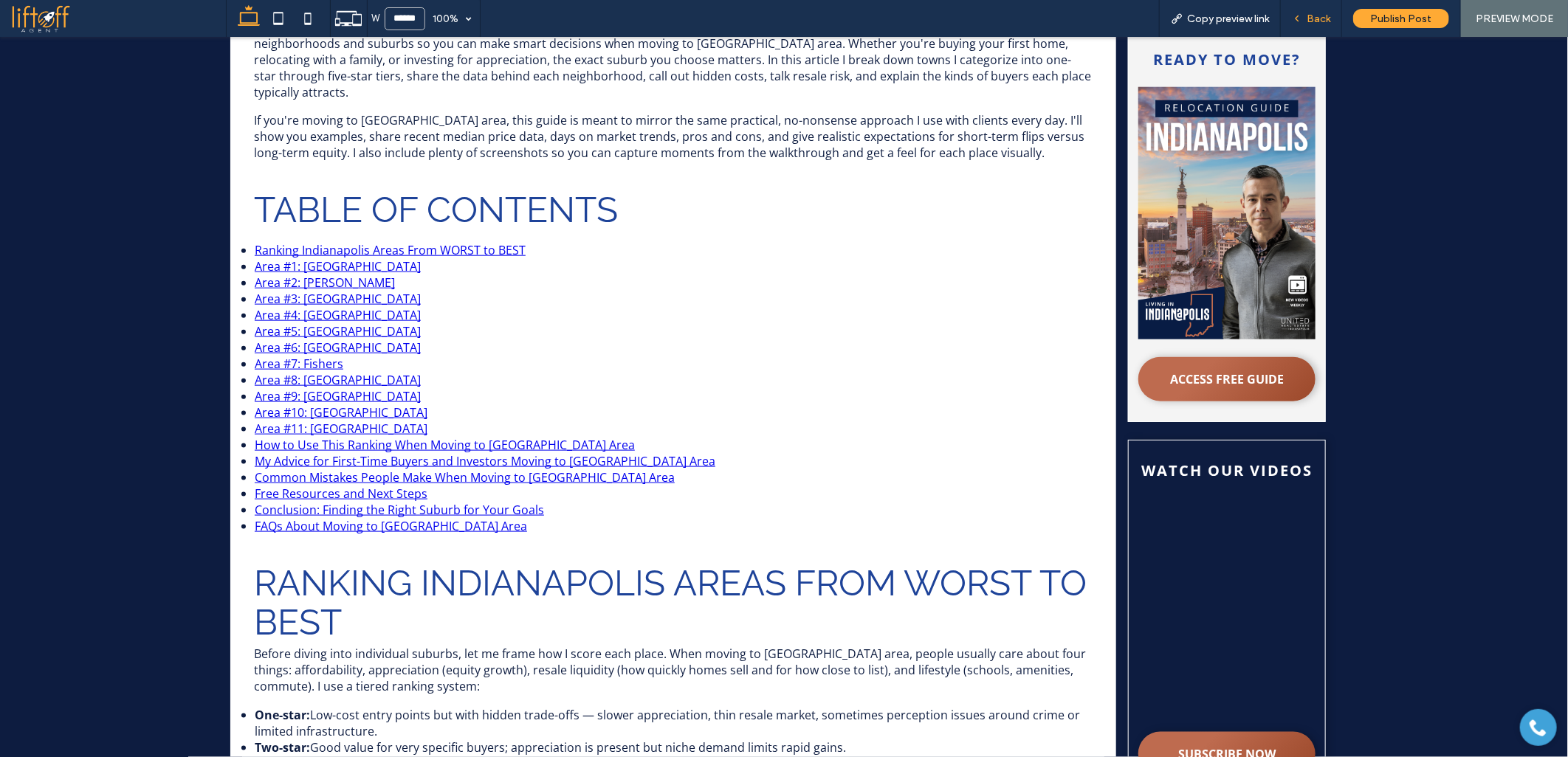
click at [1318, 21] on span "Back" at bounding box center [1318, 19] width 24 height 13
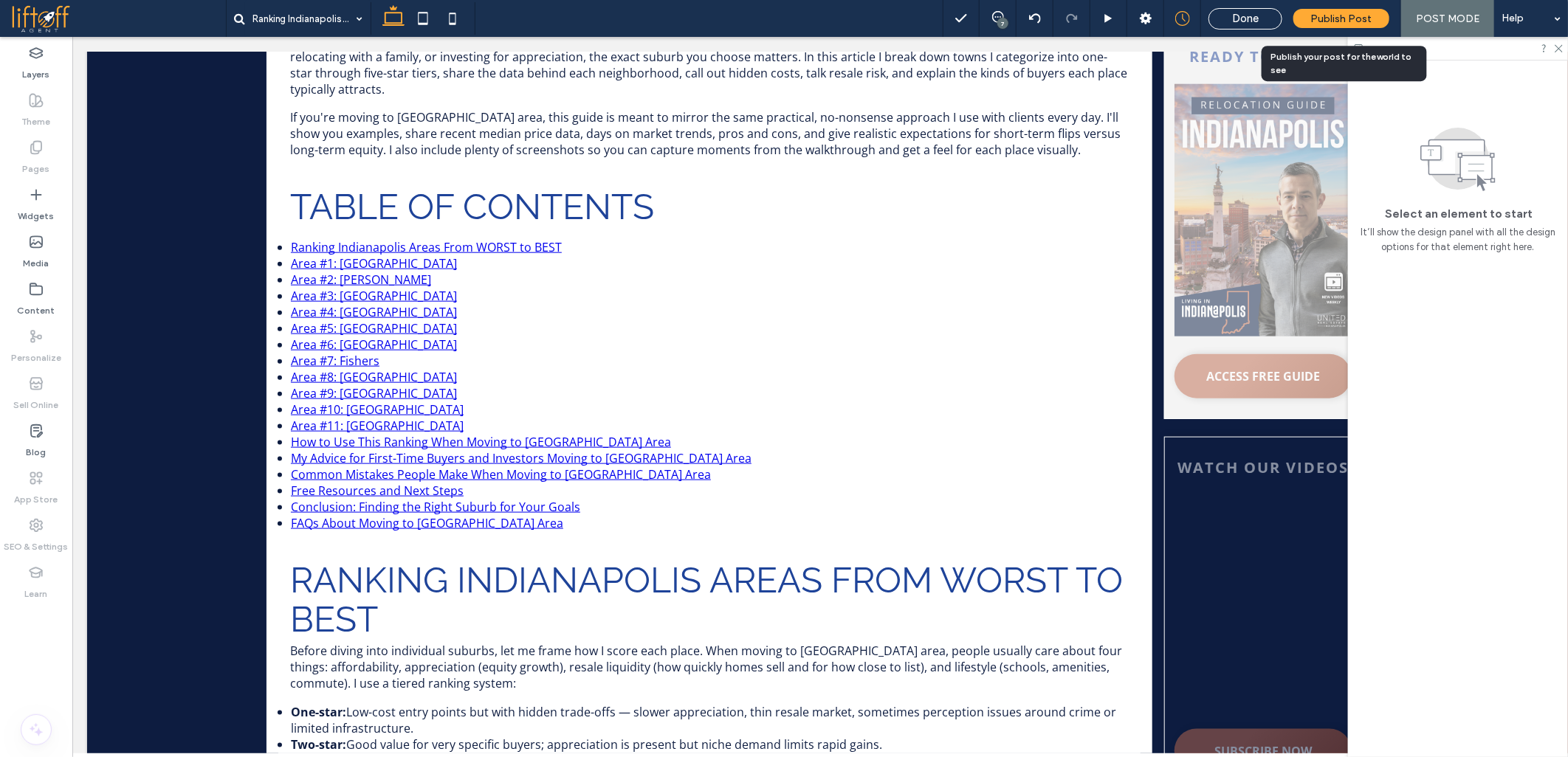
scroll to position [957, 0]
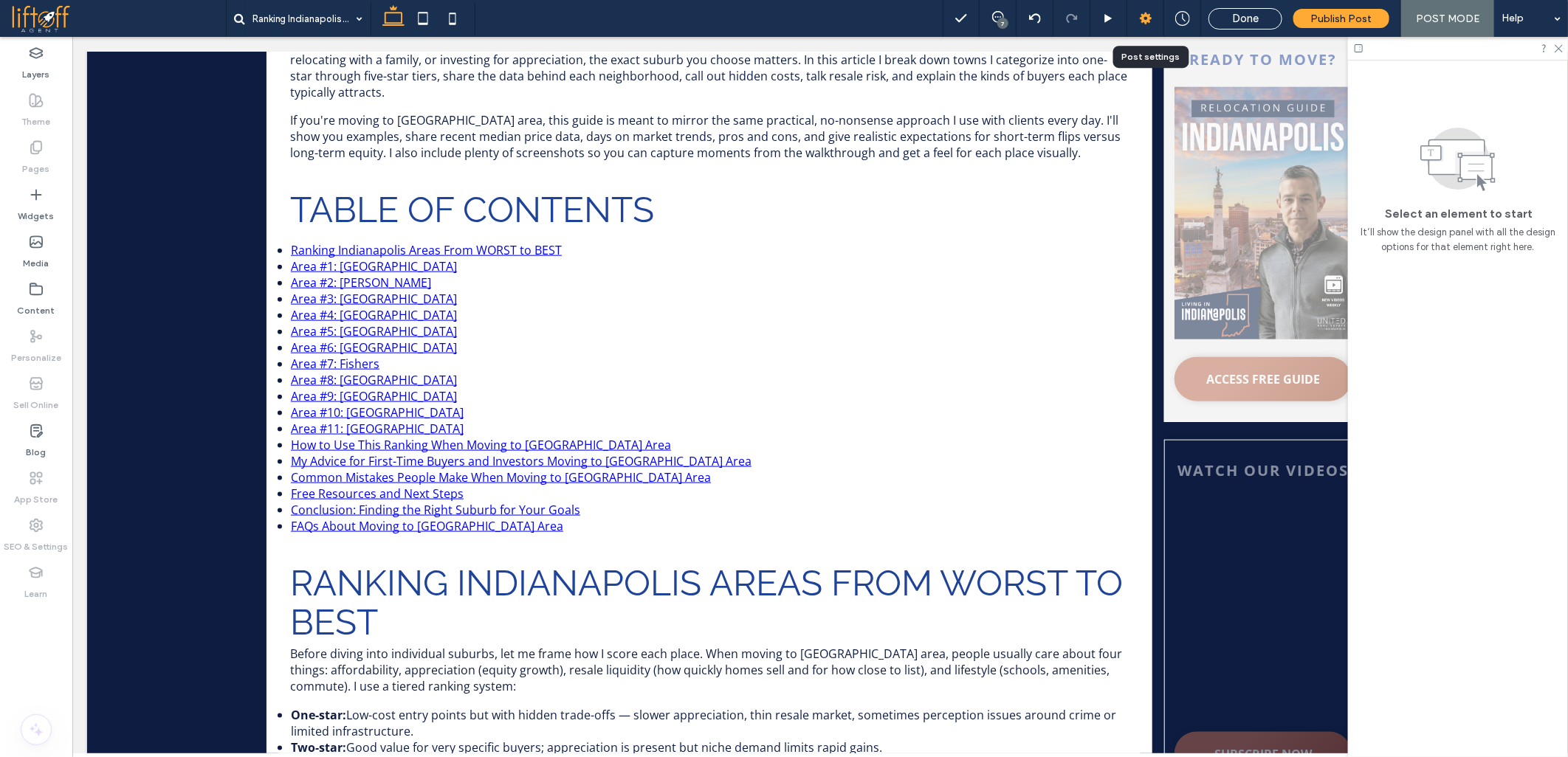
click at [1150, 14] on icon at bounding box center [1145, 18] width 14 height 14
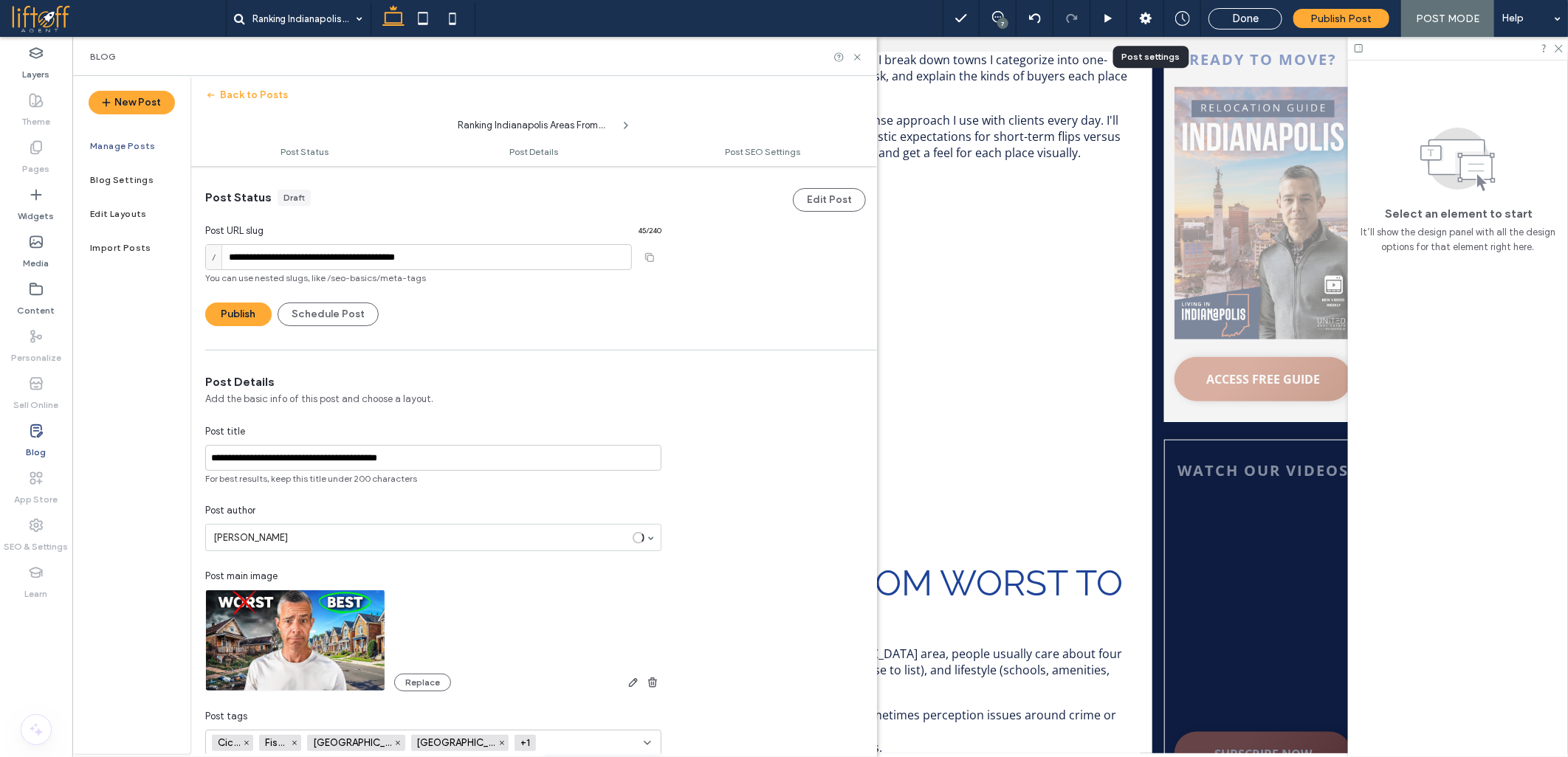
scroll to position [1, 0]
click at [340, 263] on input "**********" at bounding box center [418, 256] width 426 height 26
type input "**********"
click at [253, 310] on button "Publish" at bounding box center [238, 313] width 66 height 24
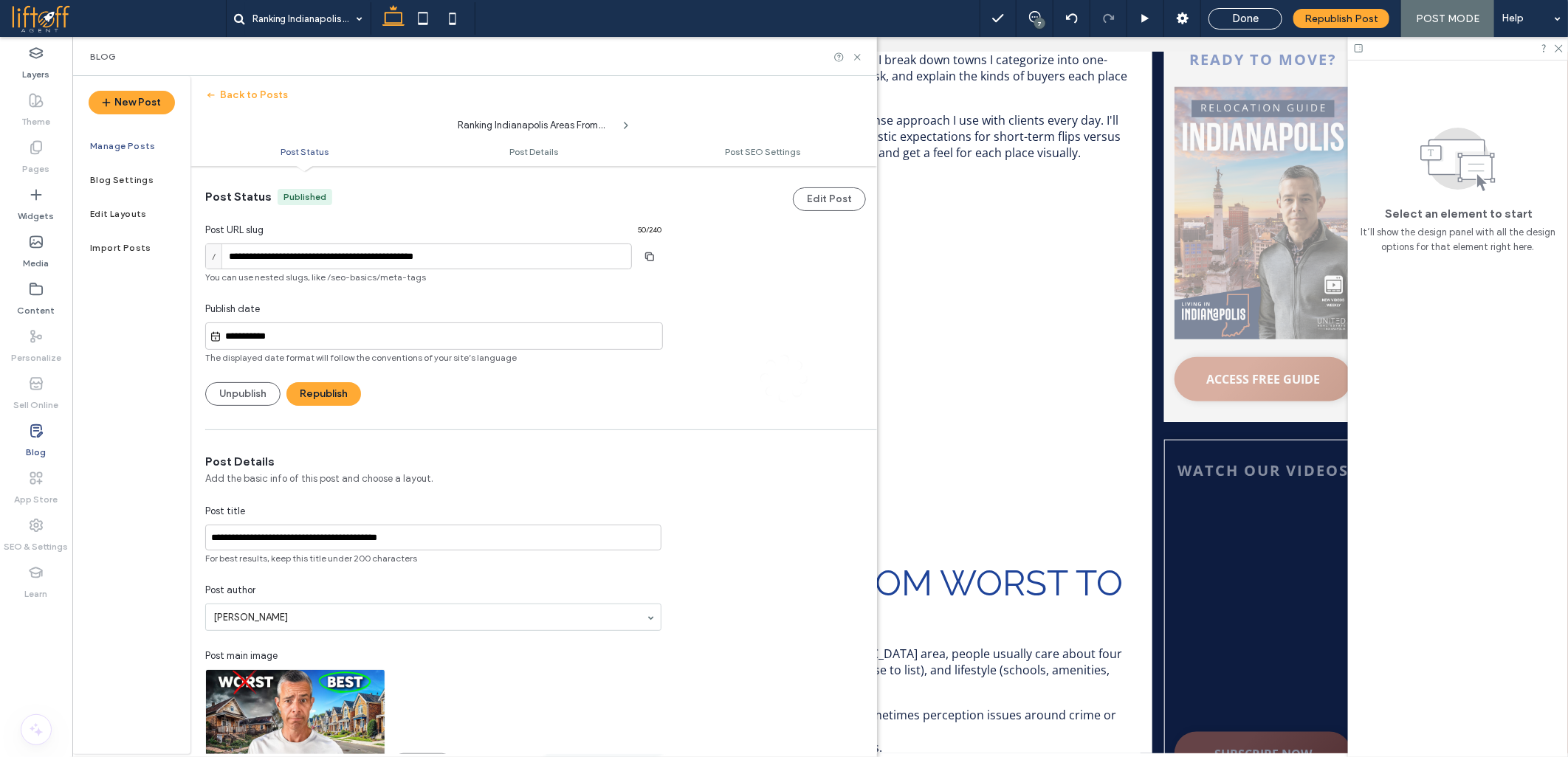
click at [322, 316] on div at bounding box center [784, 378] width 1568 height 757
click at [328, 343] on div at bounding box center [784, 378] width 1568 height 757
click at [301, 340] on div at bounding box center [784, 378] width 1568 height 757
click at [295, 335] on div at bounding box center [784, 378] width 1568 height 757
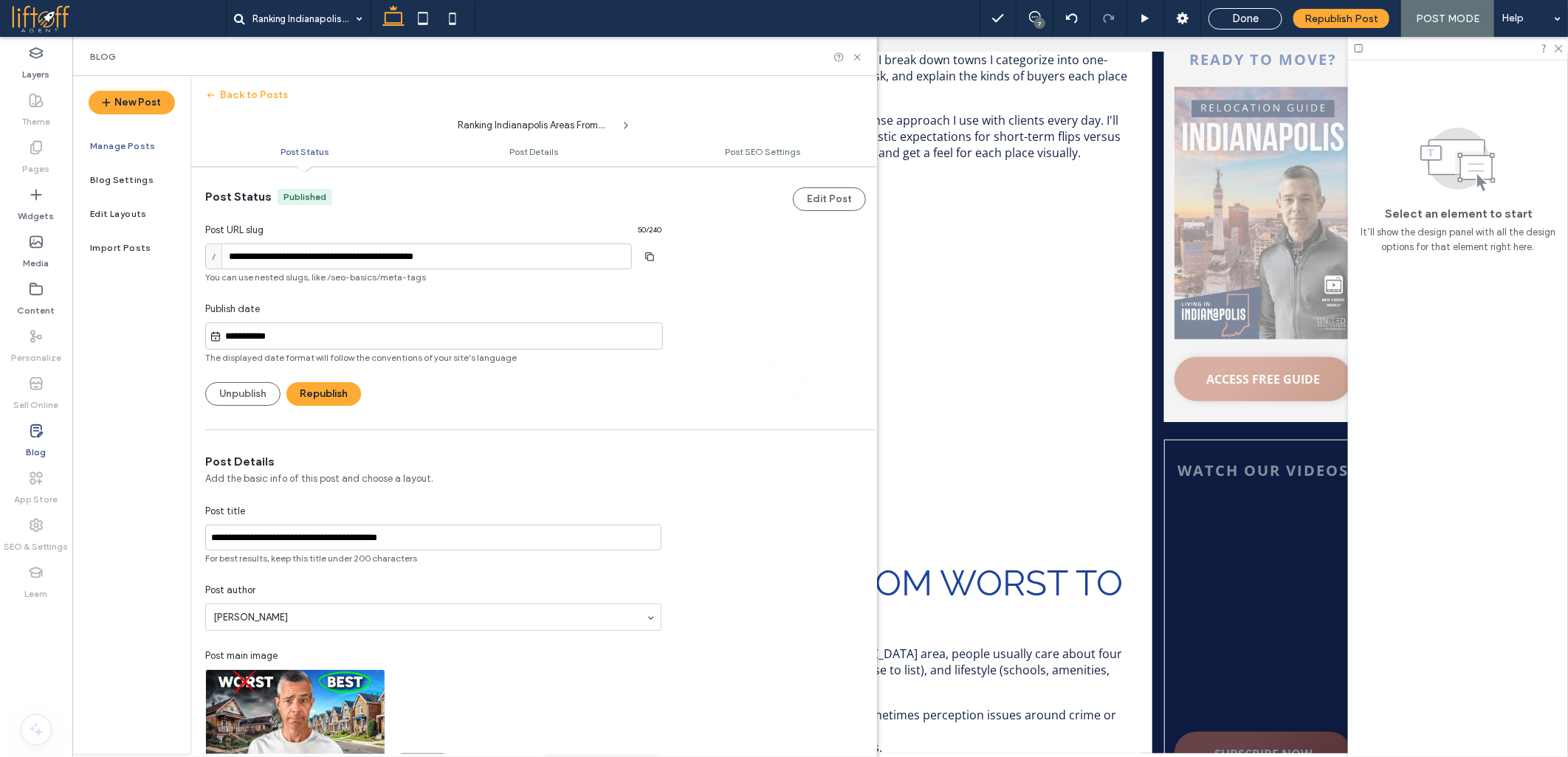
click at [292, 334] on div at bounding box center [784, 378] width 1568 height 757
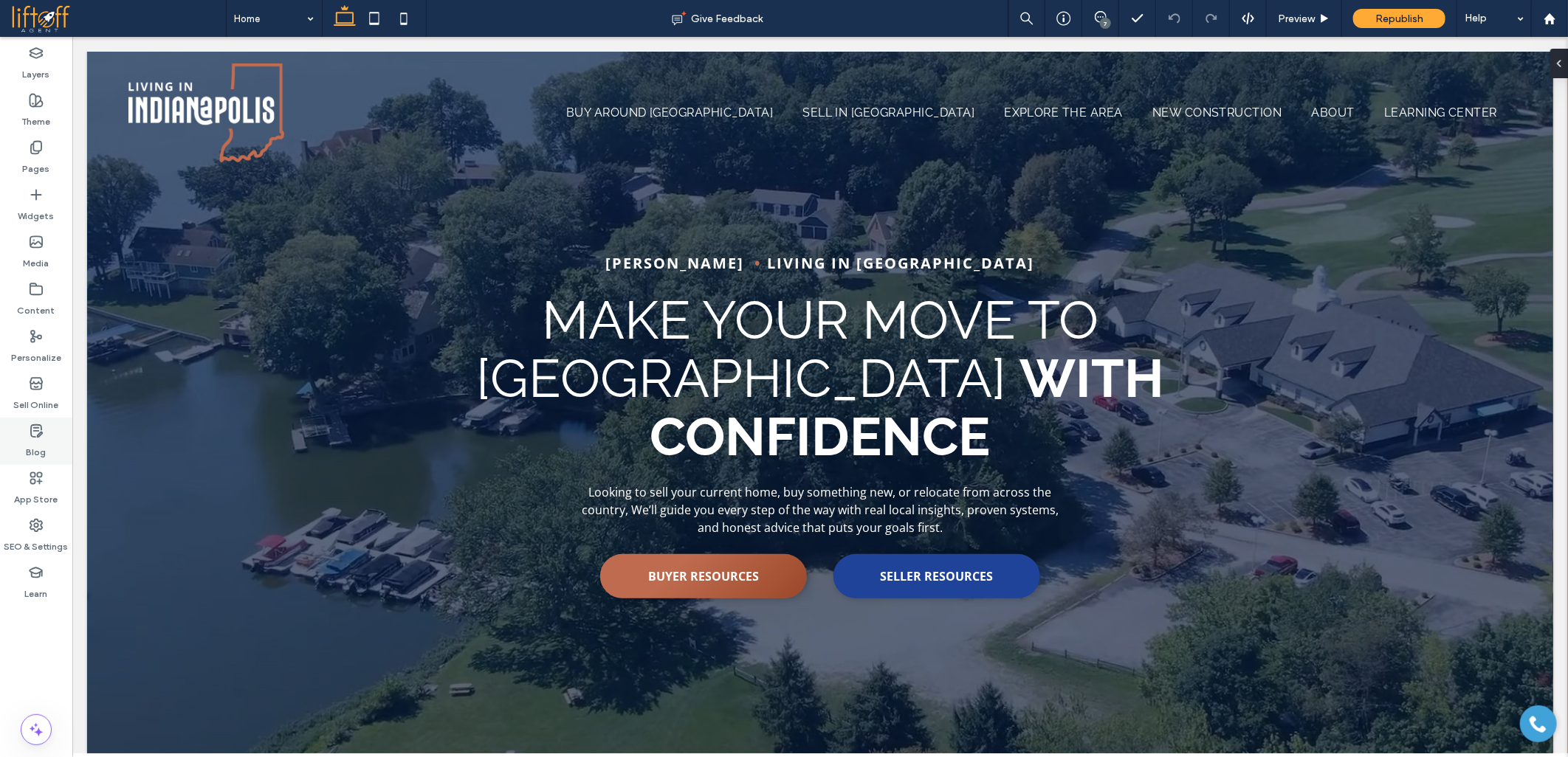
click at [30, 438] on label "Blog" at bounding box center [36, 448] width 20 height 21
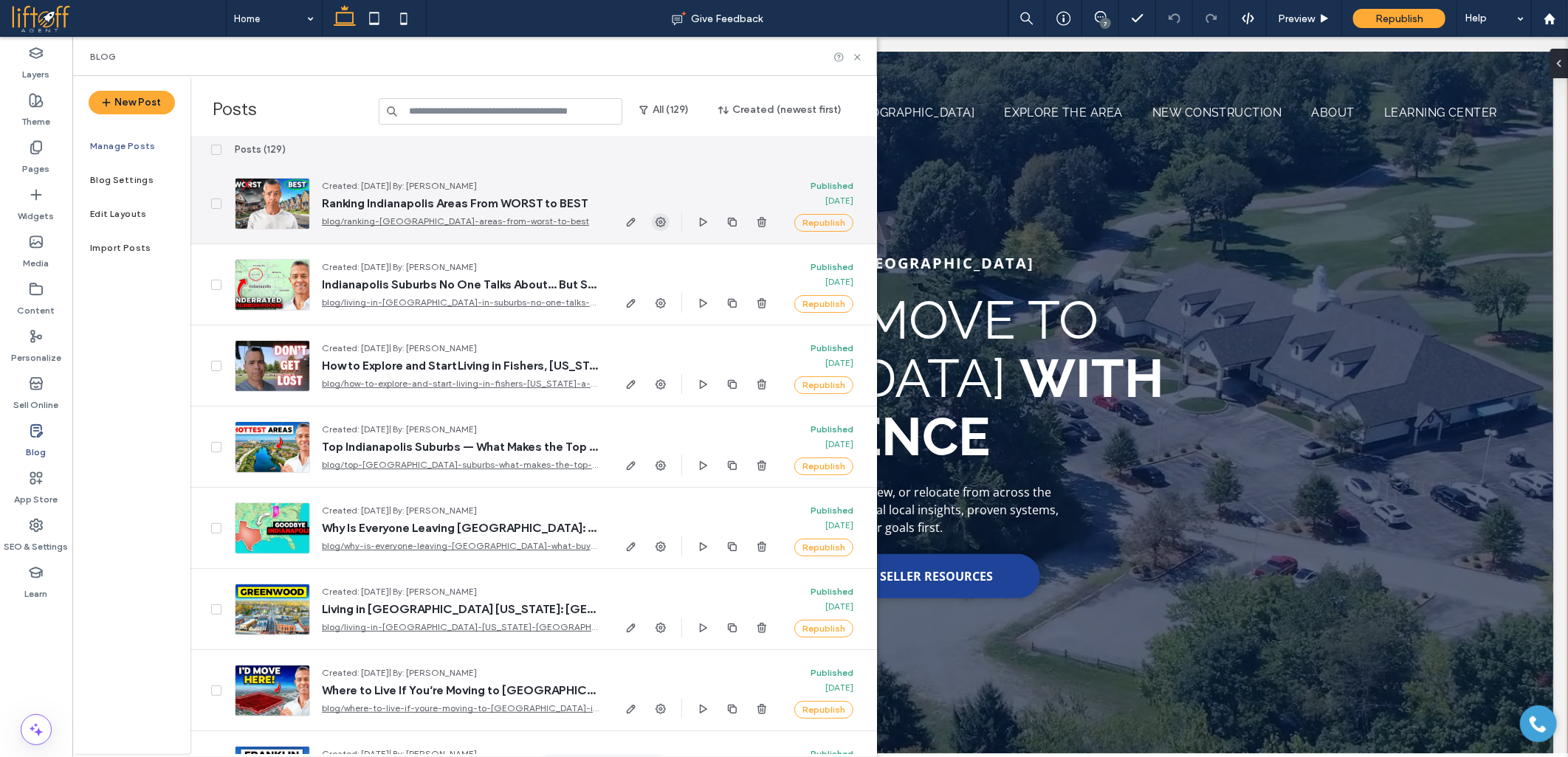
click at [659, 218] on icon "button" at bounding box center [660, 222] width 12 height 12
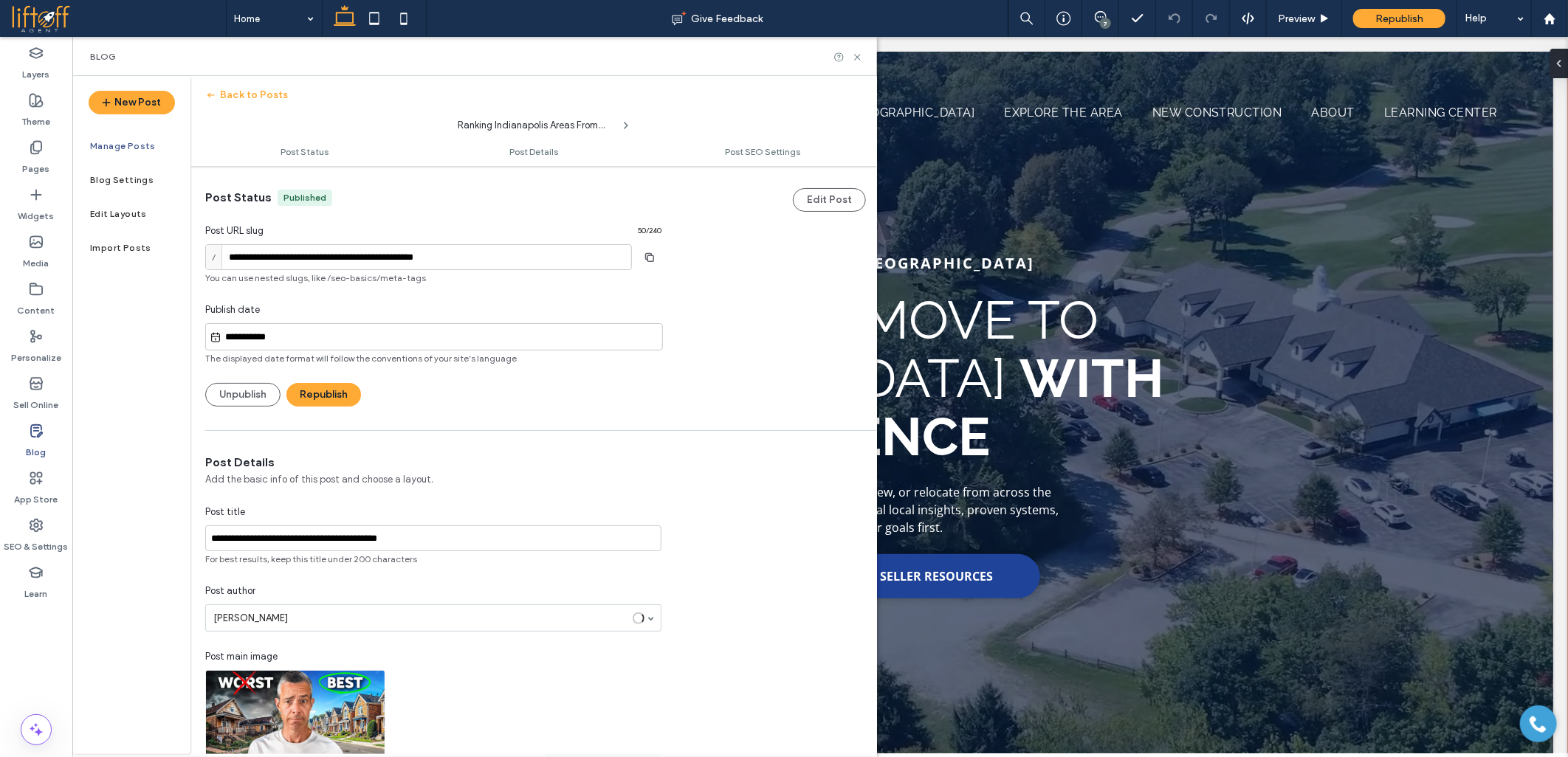
scroll to position [1, 0]
click at [652, 260] on use "button" at bounding box center [649, 256] width 9 height 9
